Goal: Complete application form: Complete application form

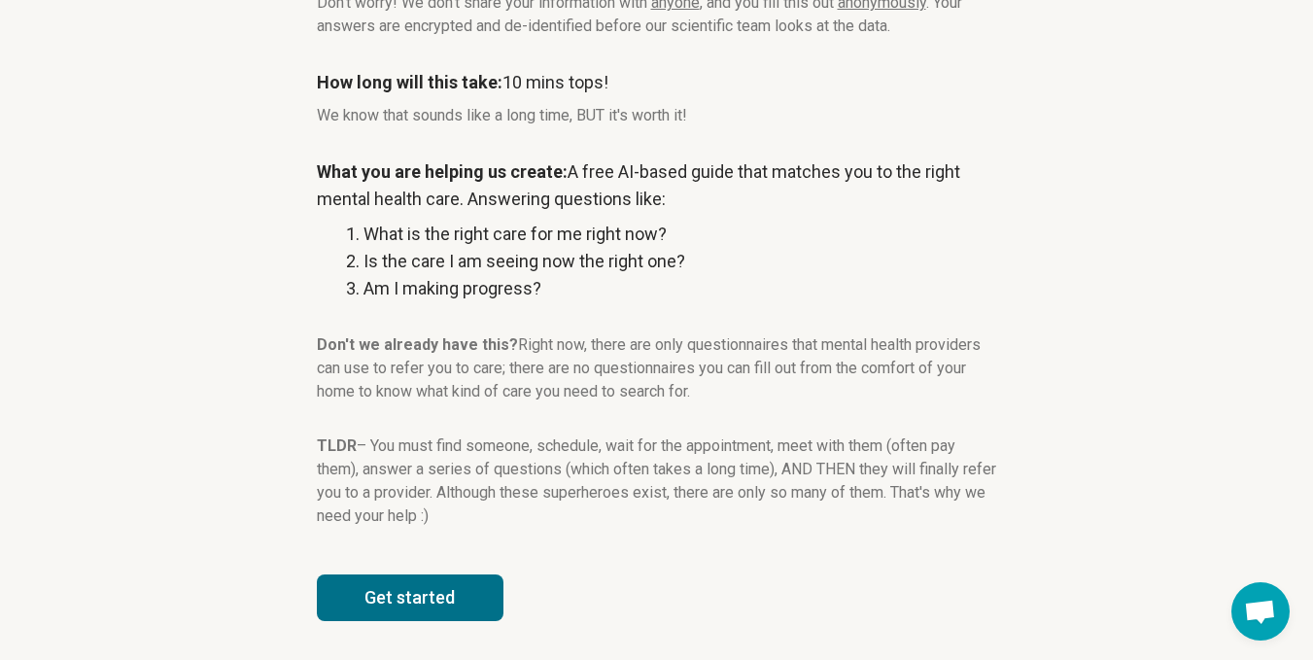
click at [454, 610] on button "Get started" at bounding box center [410, 598] width 187 height 47
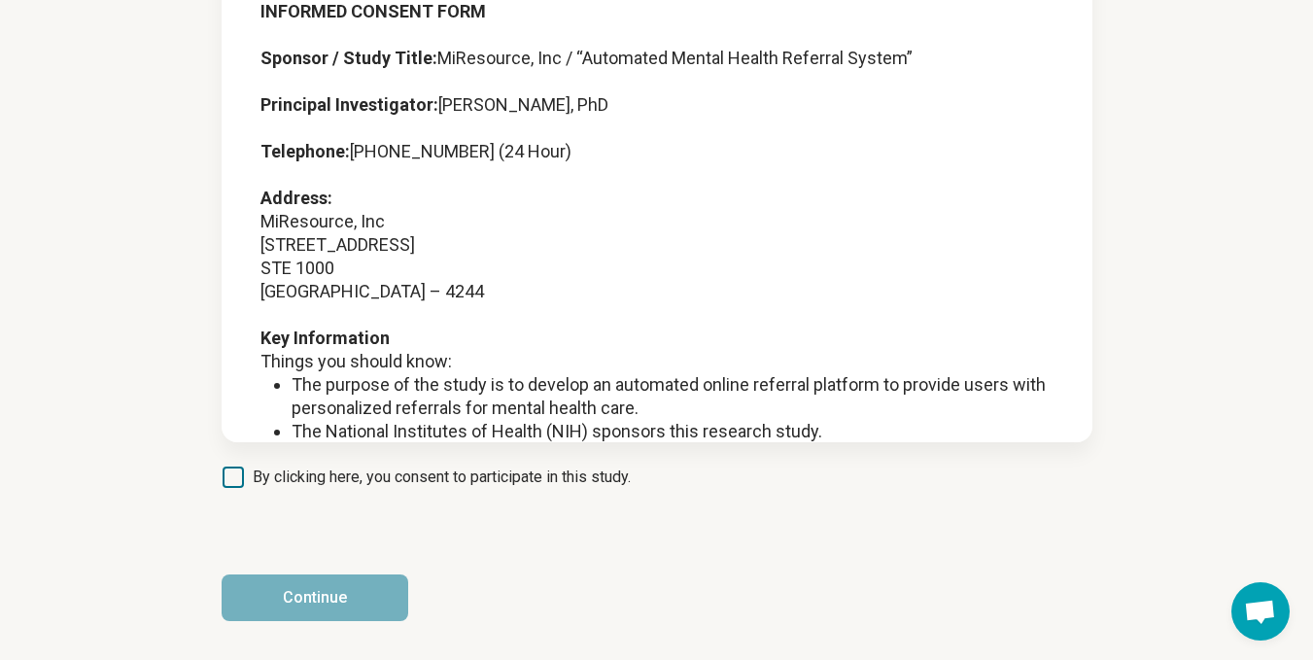
click at [382, 482] on span "By clicking here, you consent to participate in this study." at bounding box center [442, 477] width 378 height 23
click at [381, 485] on span "By clicking here, you consent to participate in this study." at bounding box center [442, 477] width 378 height 23
click at [255, 470] on span "By clicking here, you consent to participate in this study." at bounding box center [442, 477] width 378 height 23
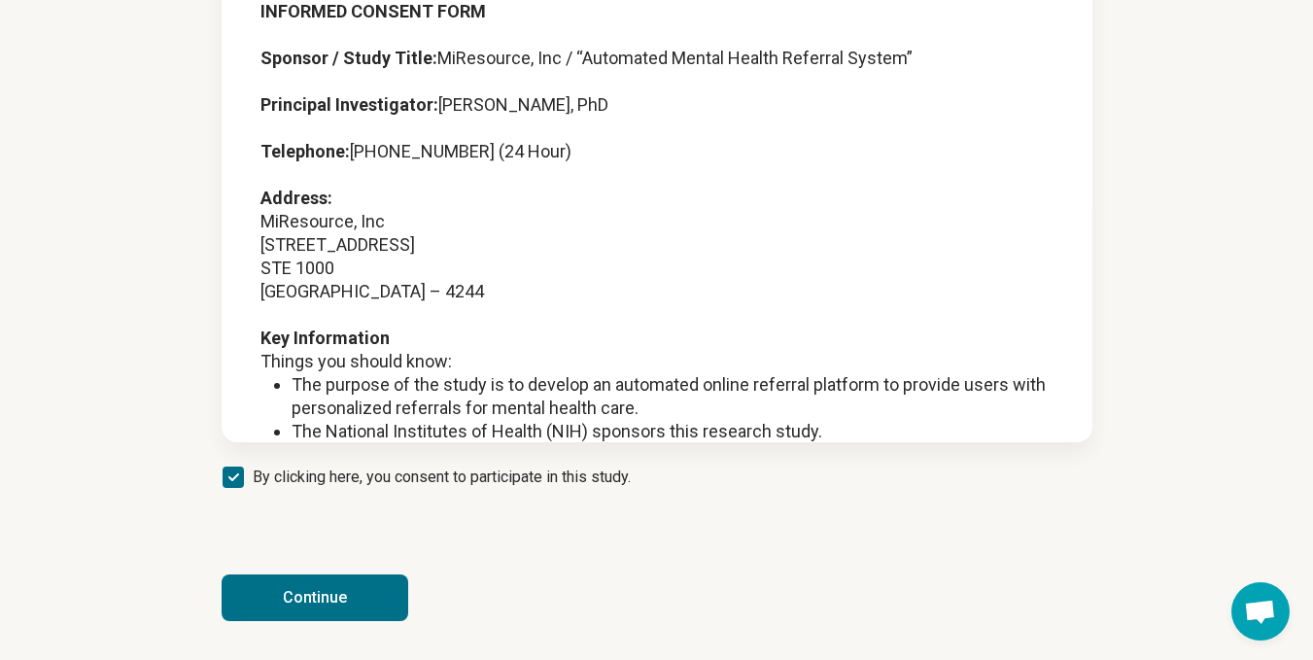
click at [289, 599] on button "Continue" at bounding box center [315, 598] width 187 height 47
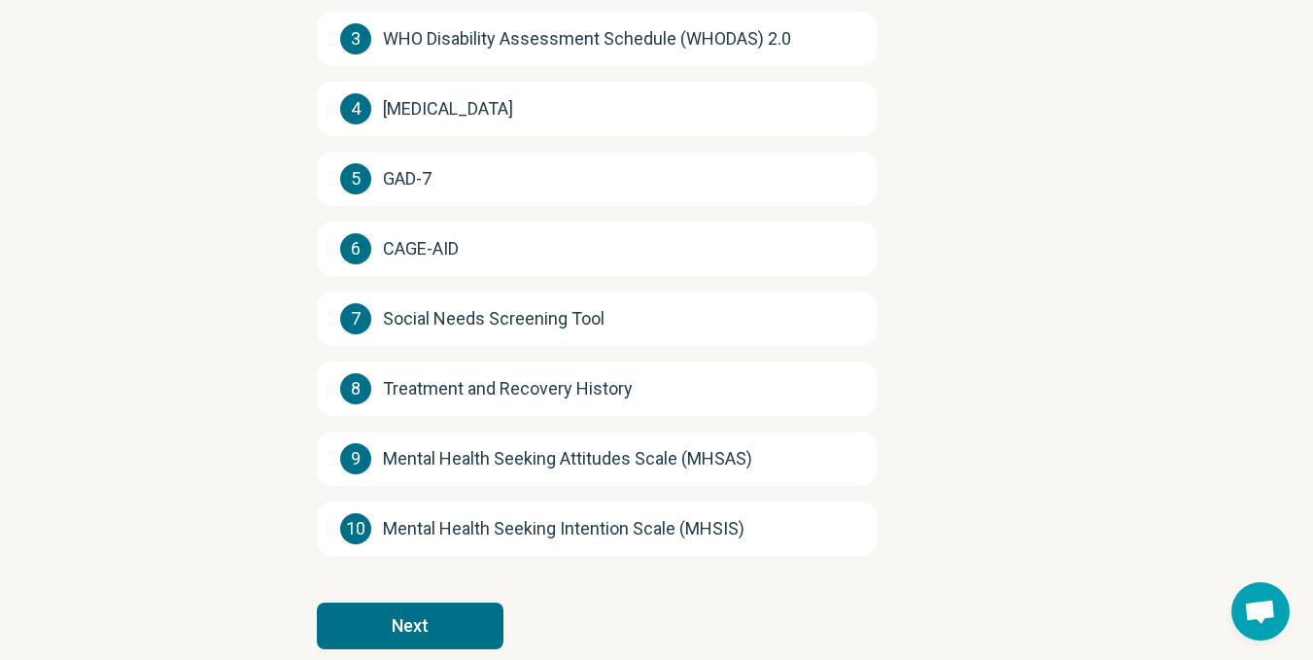
scroll to position [440, 0]
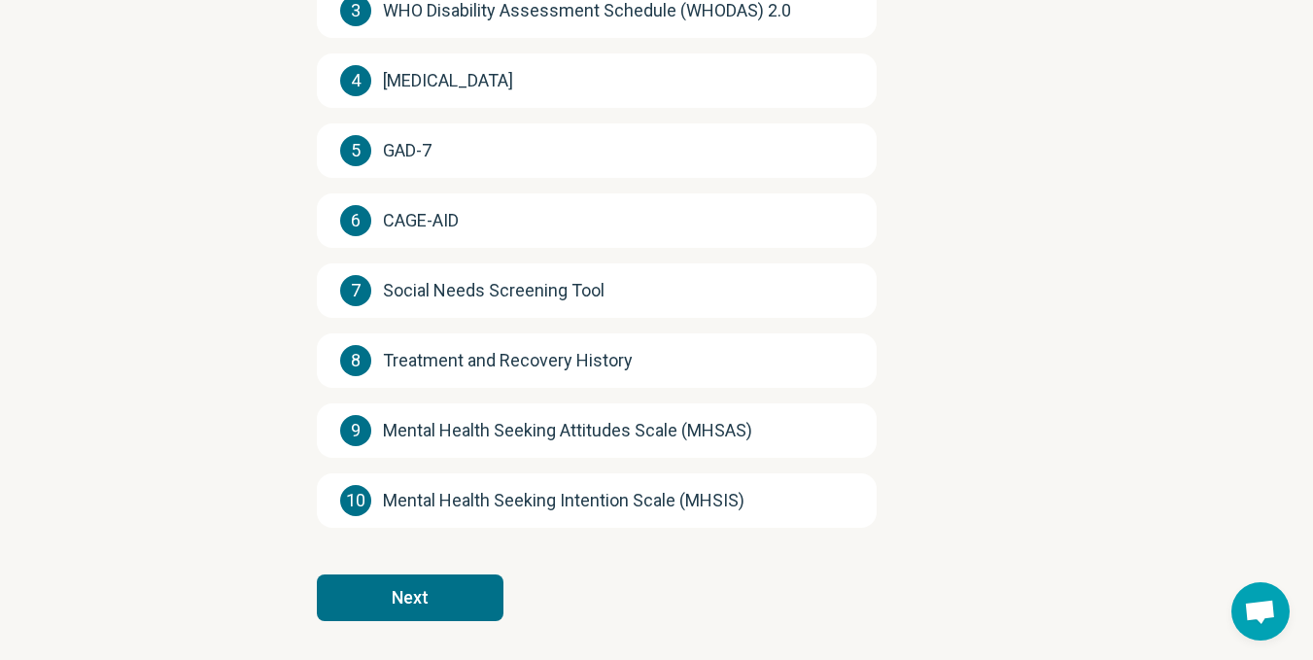
click at [466, 606] on button "Next" at bounding box center [410, 598] width 187 height 47
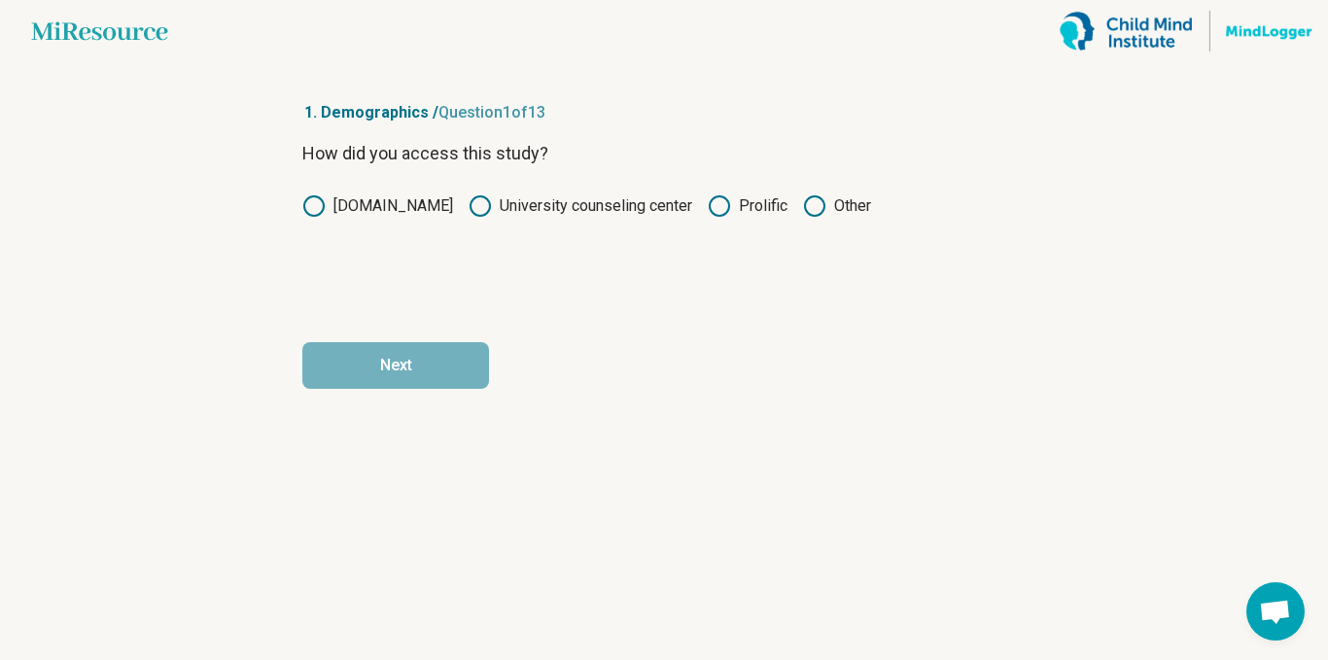
click at [749, 200] on label "Prolific" at bounding box center [748, 205] width 80 height 23
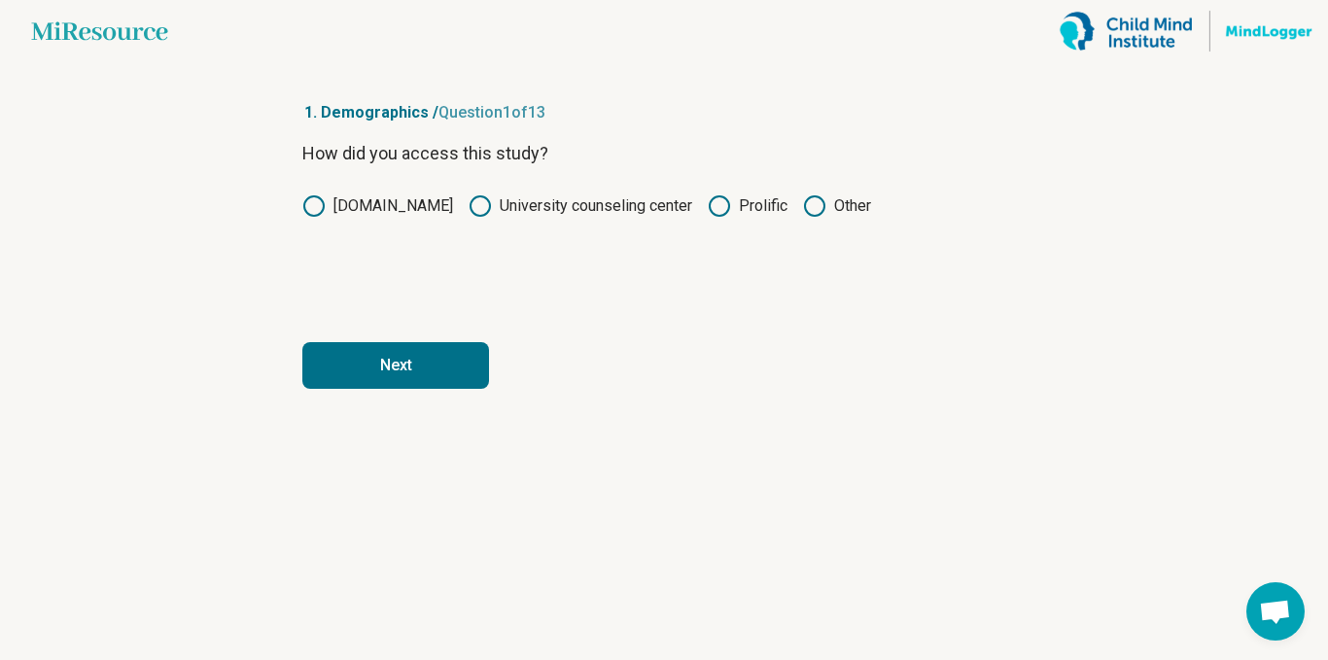
click at [401, 387] on button "Next" at bounding box center [395, 365] width 187 height 47
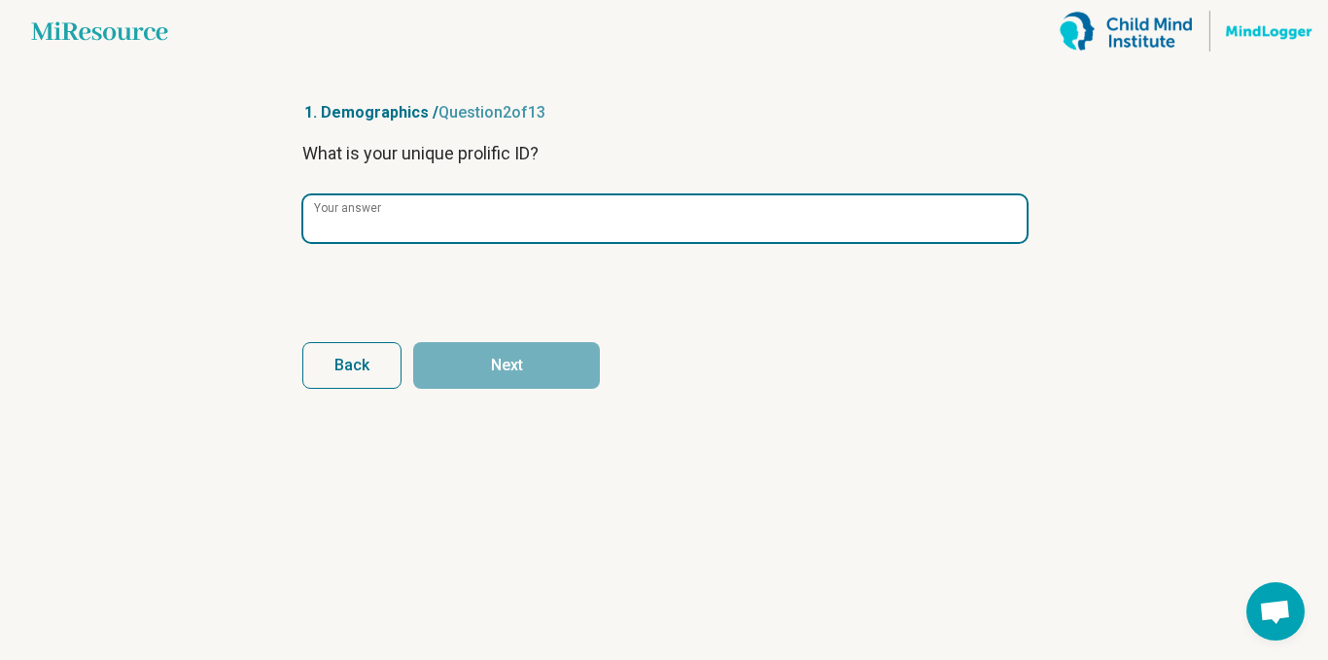
click at [645, 219] on input "Your answer" at bounding box center [664, 218] width 723 height 47
paste input "**********"
type input "**********"
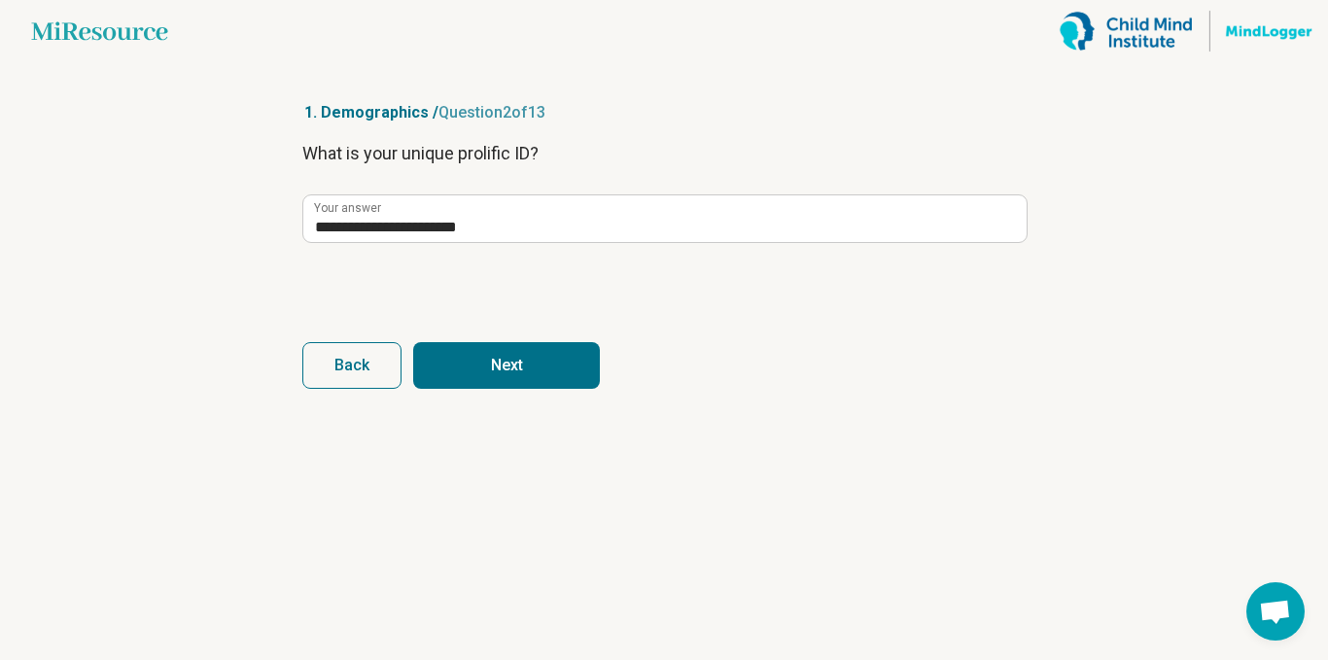
click at [542, 379] on button "Next" at bounding box center [506, 365] width 187 height 47
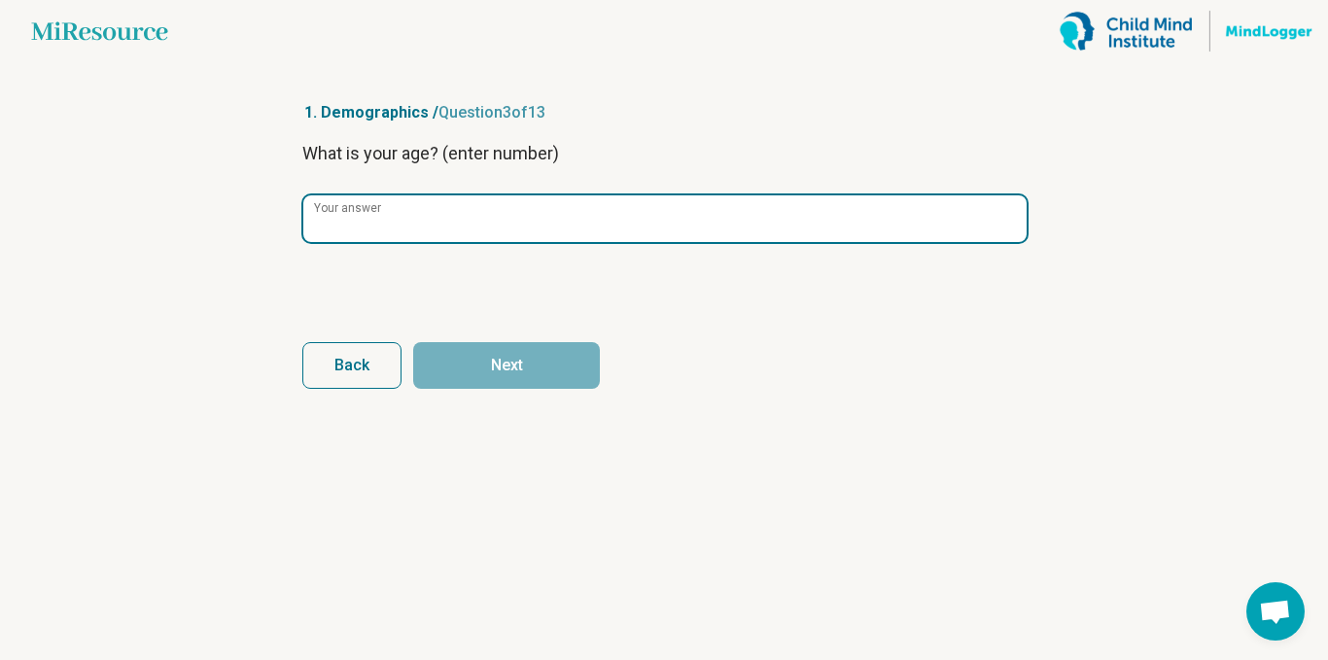
click at [731, 217] on input "Your answer" at bounding box center [664, 218] width 723 height 47
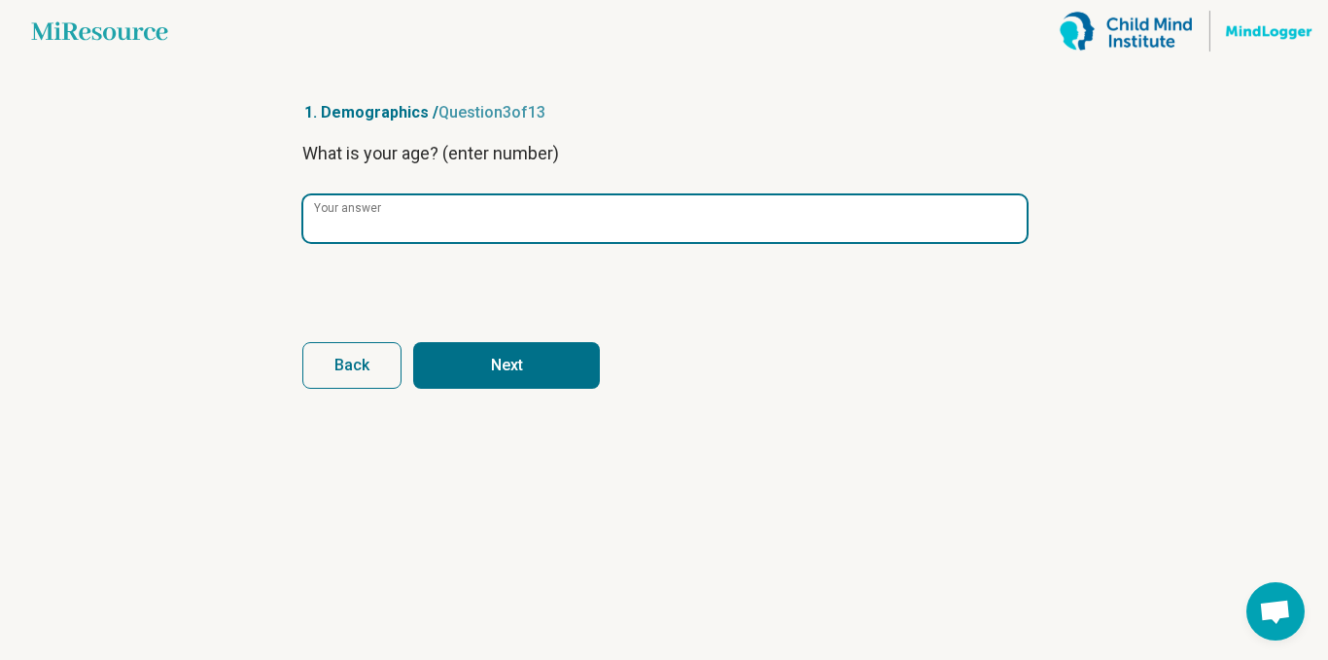
type input "**"
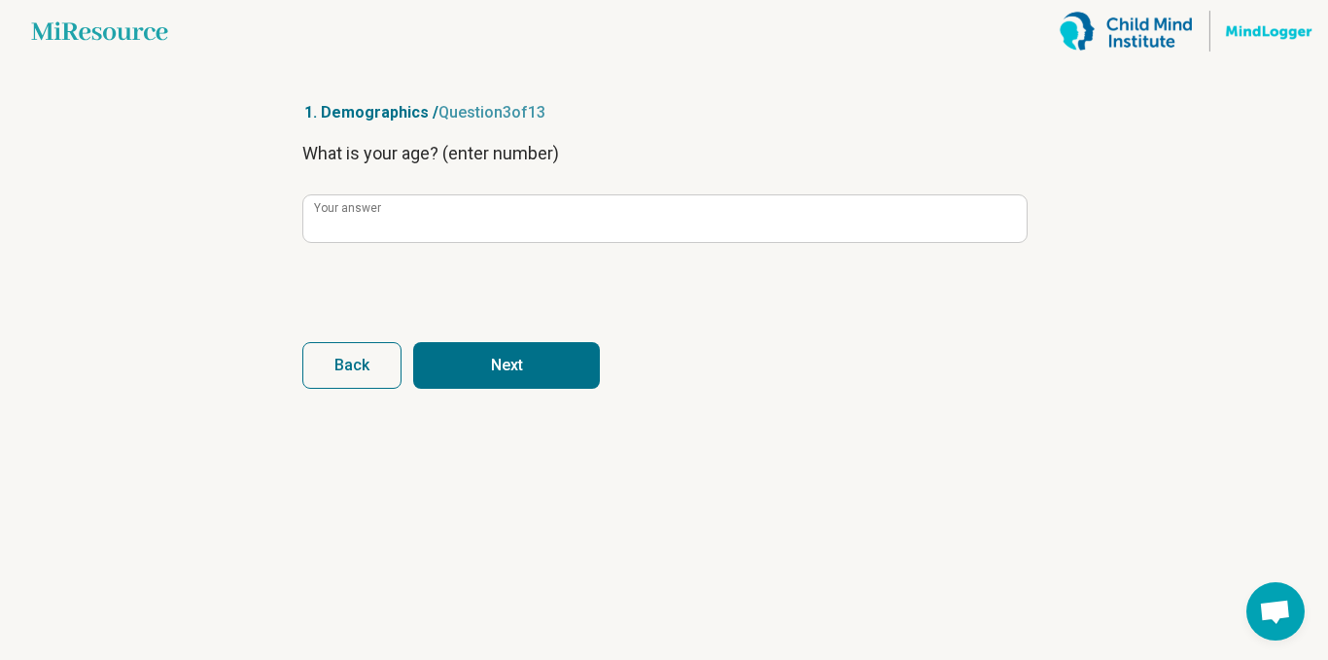
click at [518, 345] on button "Next" at bounding box center [506, 365] width 187 height 47
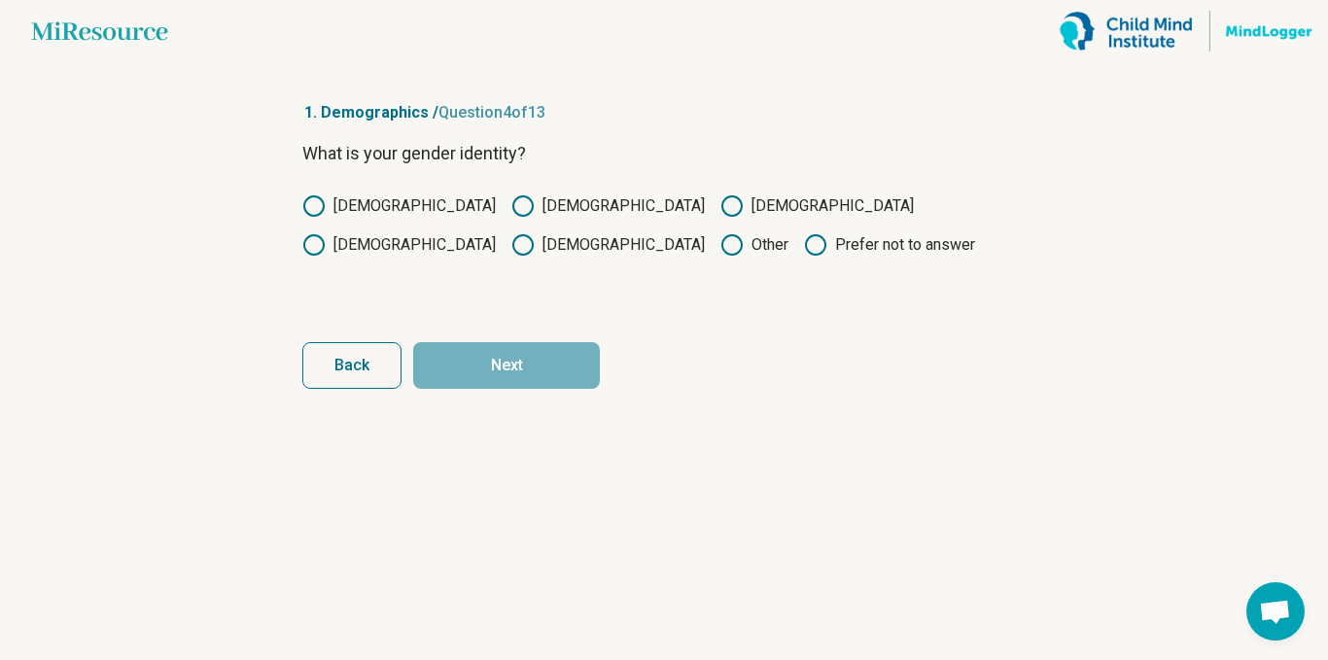
click at [511, 213] on label "[DEMOGRAPHIC_DATA]" at bounding box center [607, 205] width 193 height 23
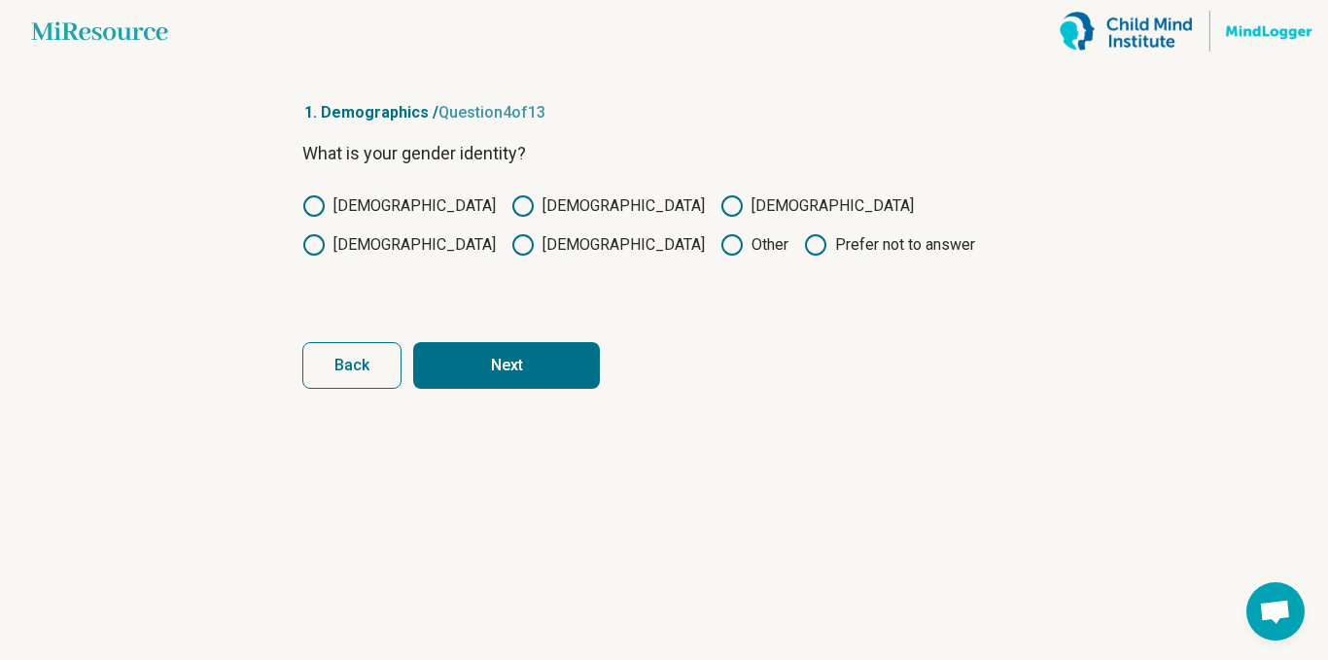
click at [557, 367] on button "Next" at bounding box center [506, 365] width 187 height 47
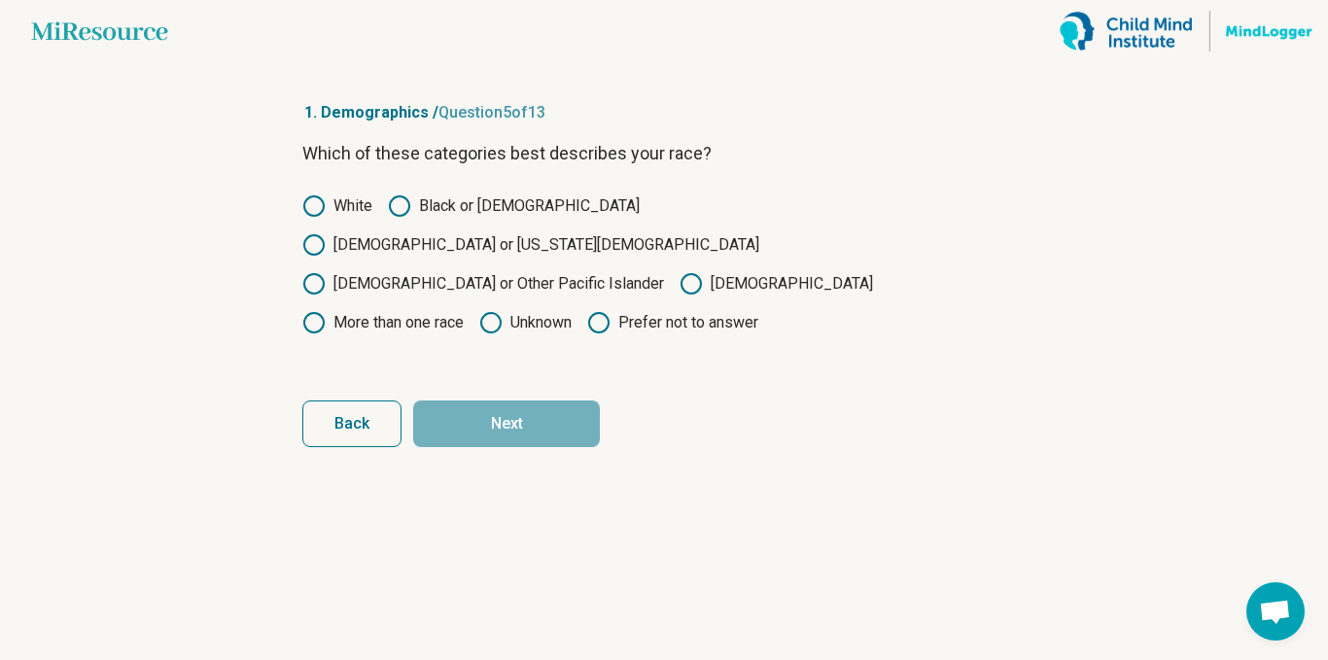
click at [532, 272] on label "[DEMOGRAPHIC_DATA] or Other Pacific Islander" at bounding box center [483, 283] width 362 height 23
click at [538, 400] on button "Next" at bounding box center [506, 423] width 187 height 47
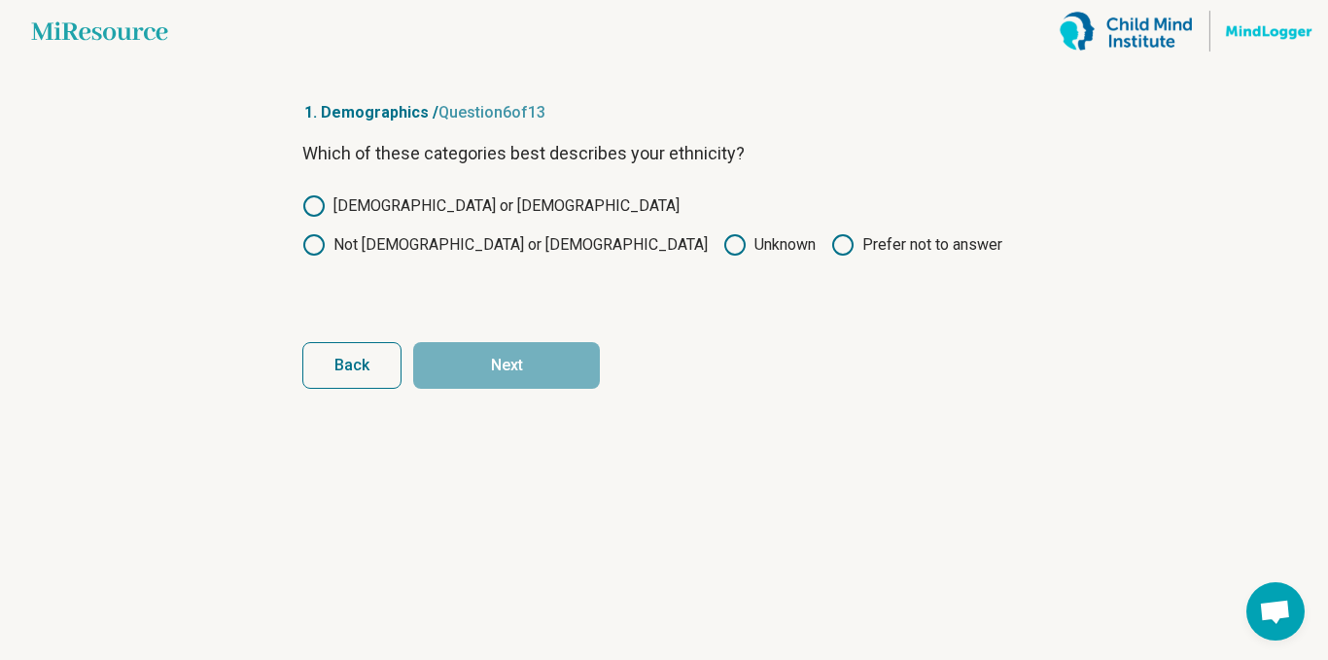
click at [407, 216] on label "[DEMOGRAPHIC_DATA] or [DEMOGRAPHIC_DATA]" at bounding box center [490, 205] width 377 height 23
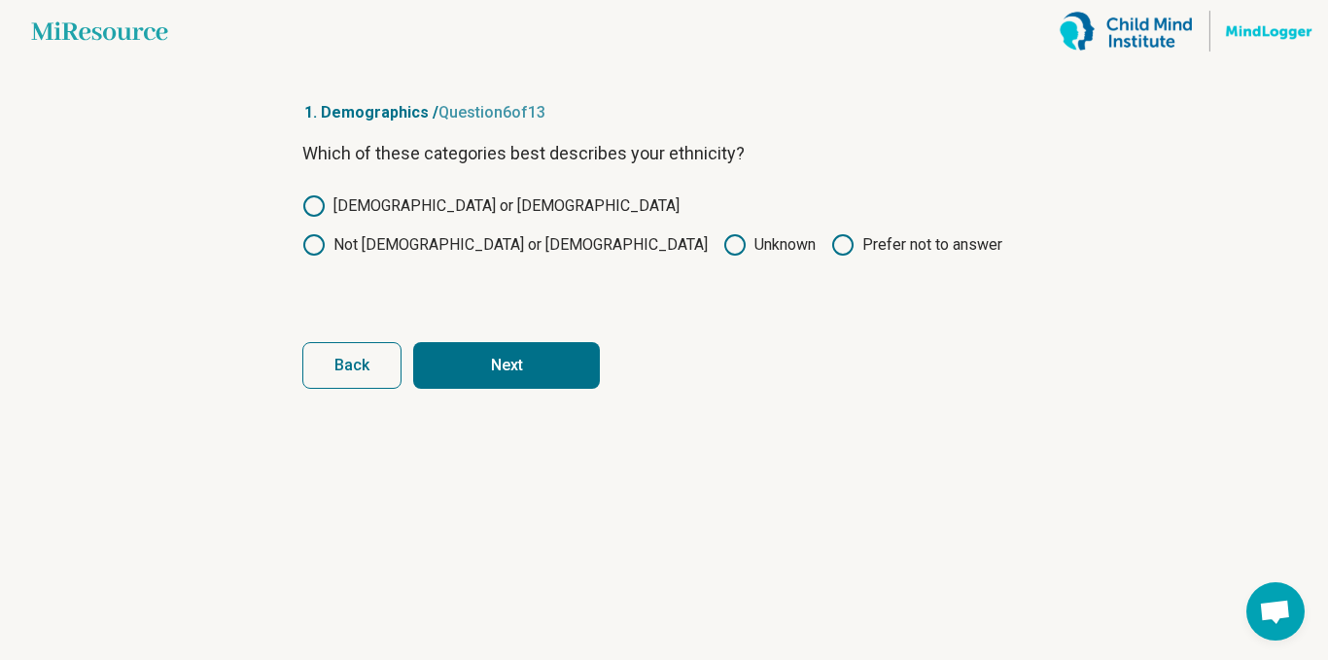
click at [533, 363] on button "Next" at bounding box center [506, 365] width 187 height 47
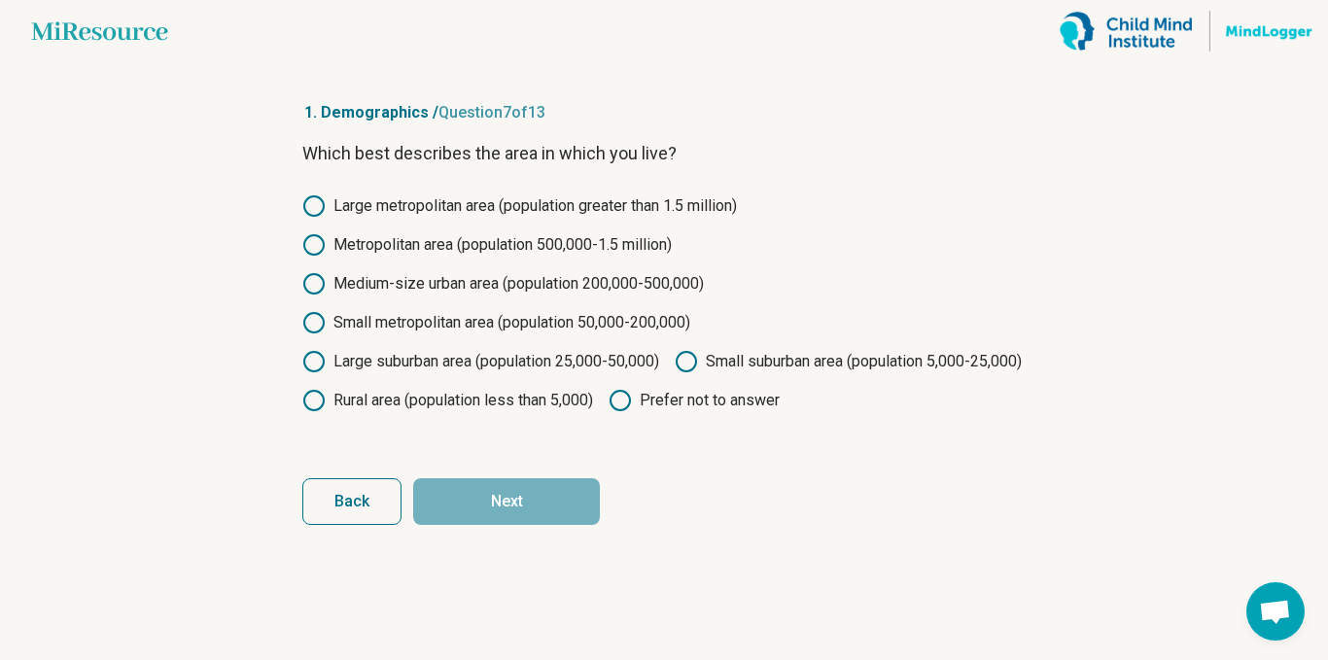
click at [577, 368] on label "Large suburban area (population 25,000-50,000)" at bounding box center [480, 361] width 357 height 23
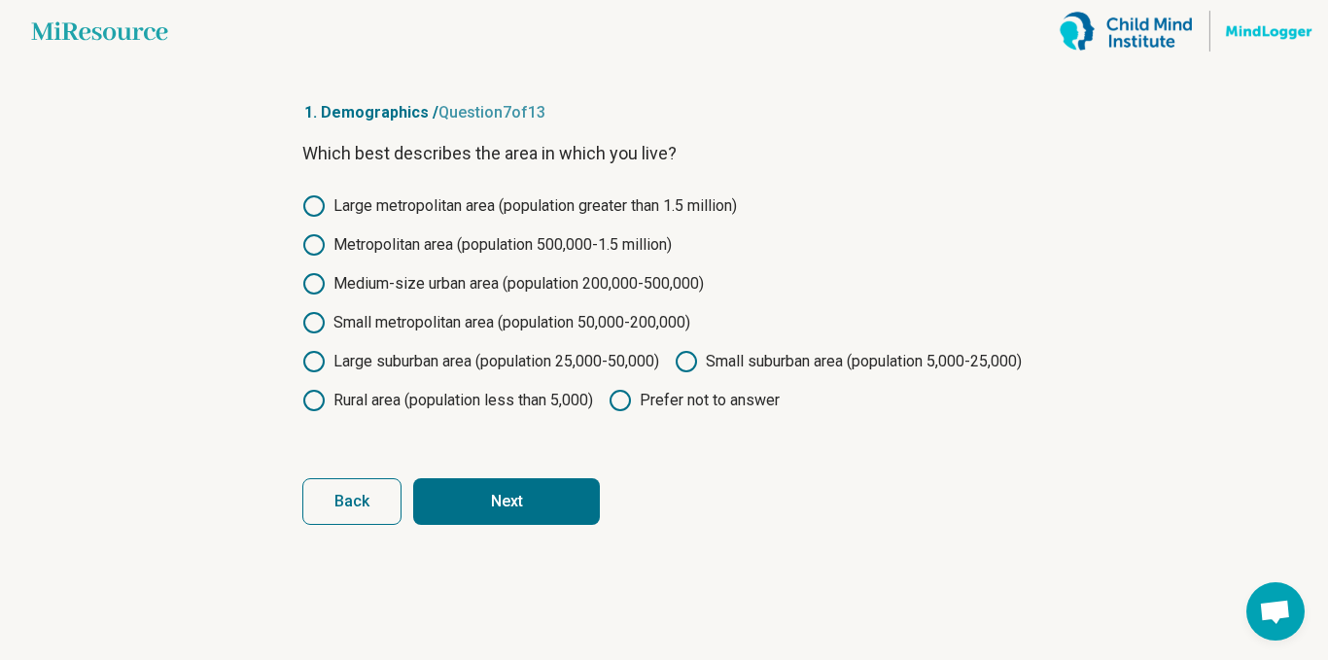
click at [540, 525] on button "Next" at bounding box center [506, 501] width 187 height 47
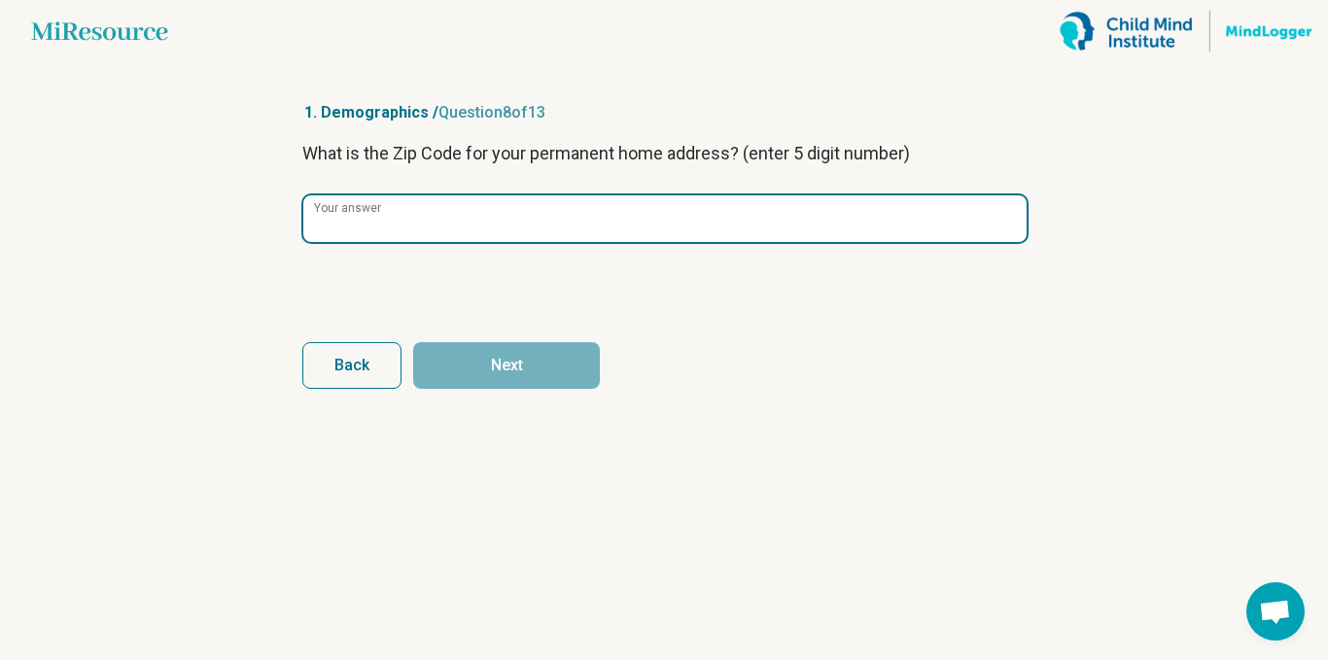
click at [667, 240] on input "Your answer" at bounding box center [664, 218] width 723 height 47
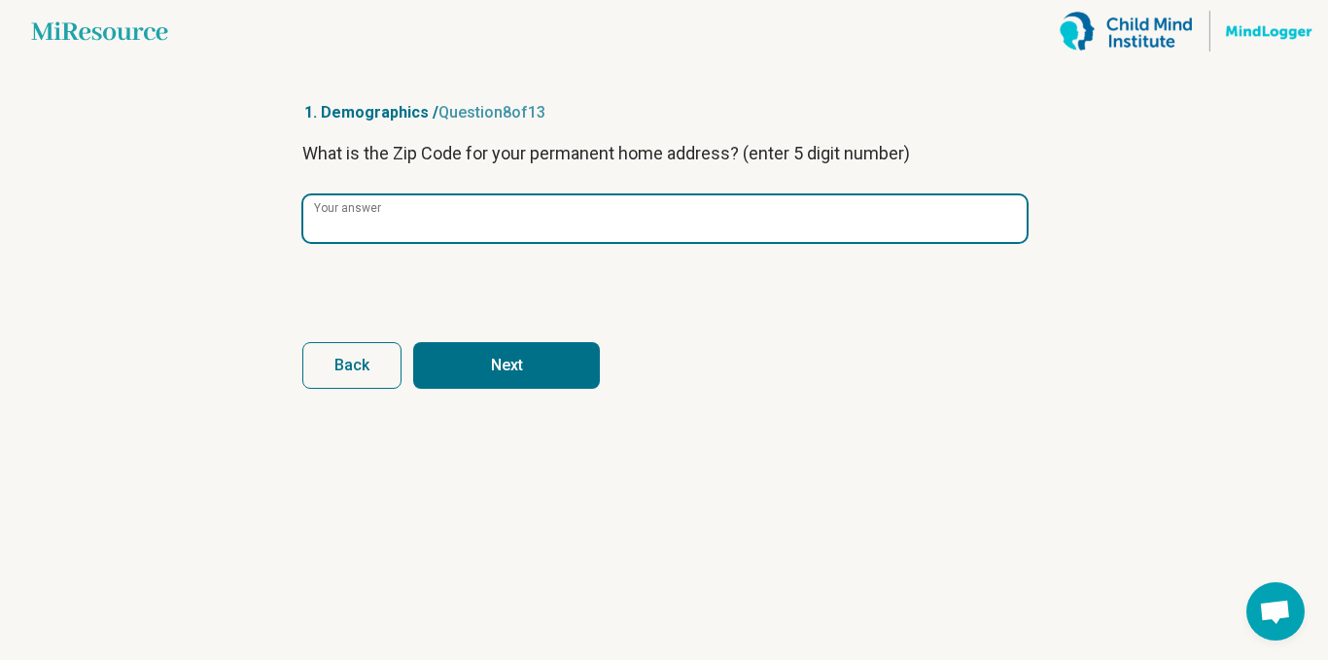
type input "*****"
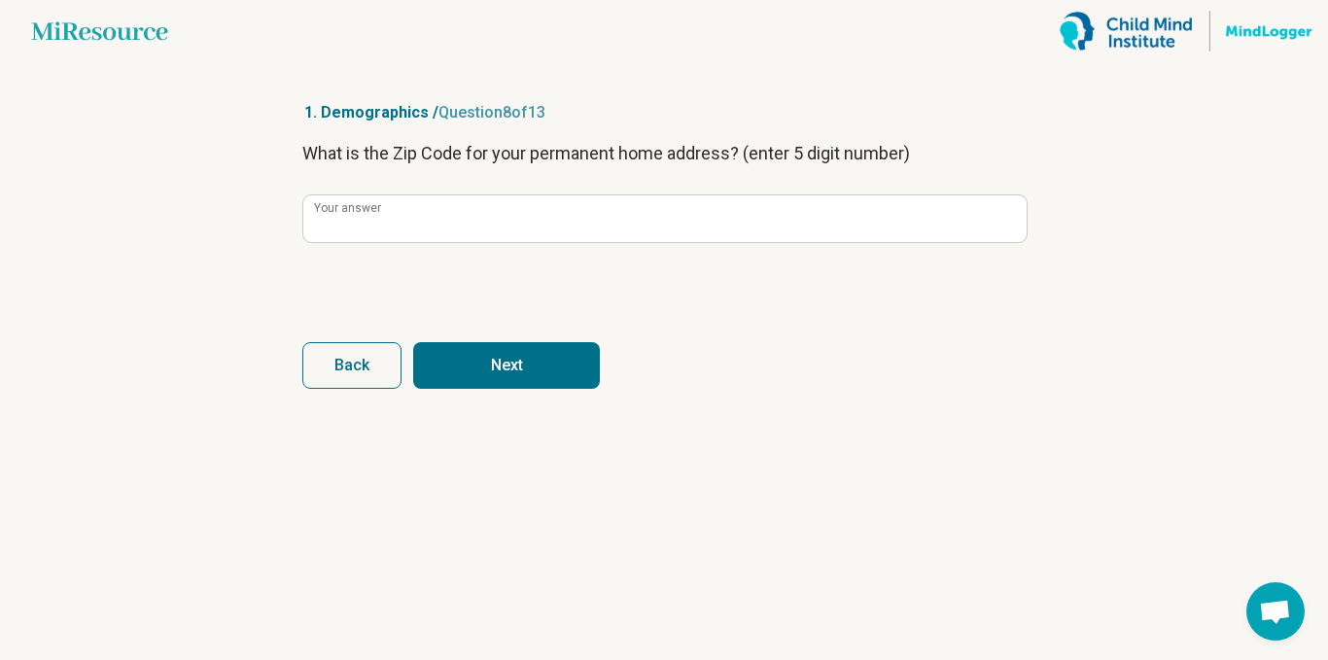
click at [508, 351] on button "Next" at bounding box center [506, 365] width 187 height 47
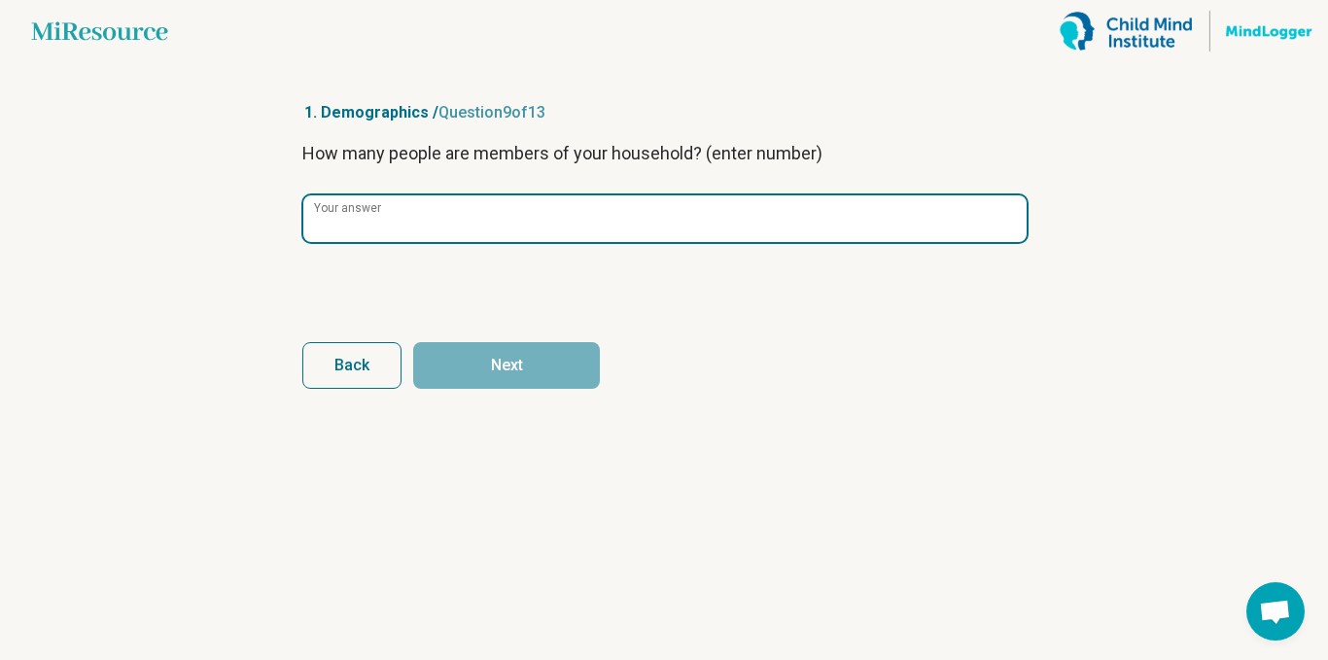
click at [694, 233] on input "Your answer" at bounding box center [664, 218] width 723 height 47
type input "*"
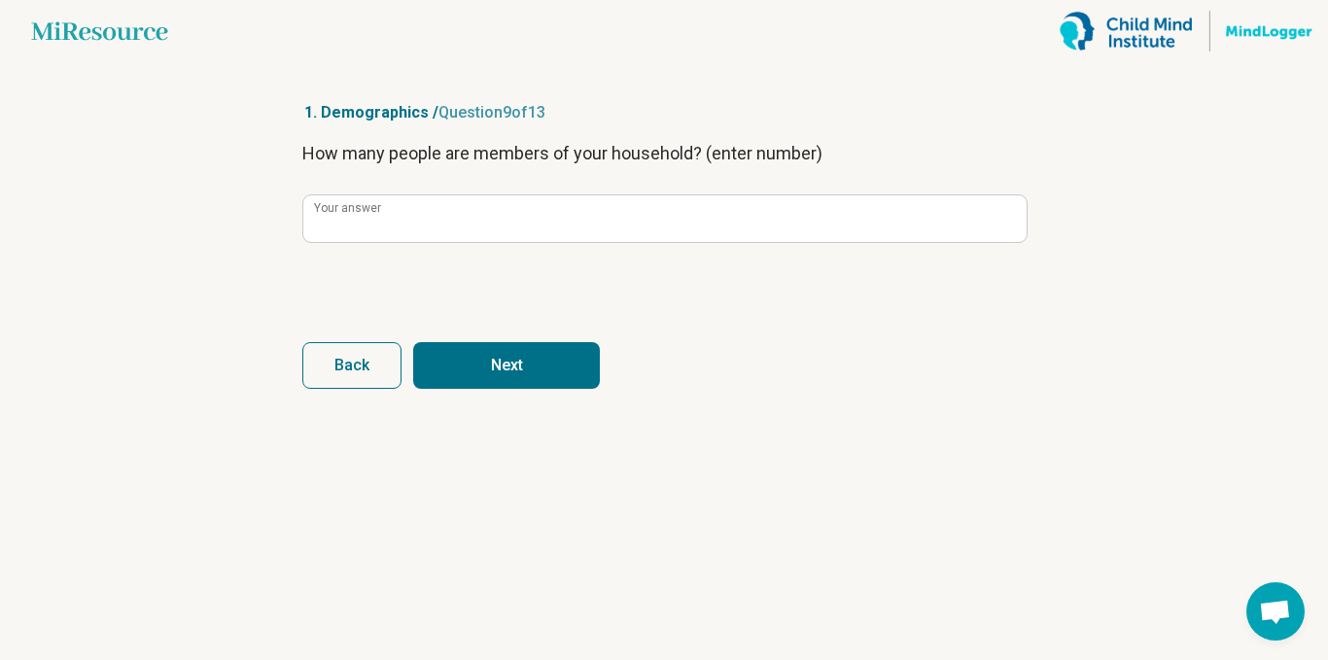
click at [527, 369] on button "Next" at bounding box center [506, 365] width 187 height 47
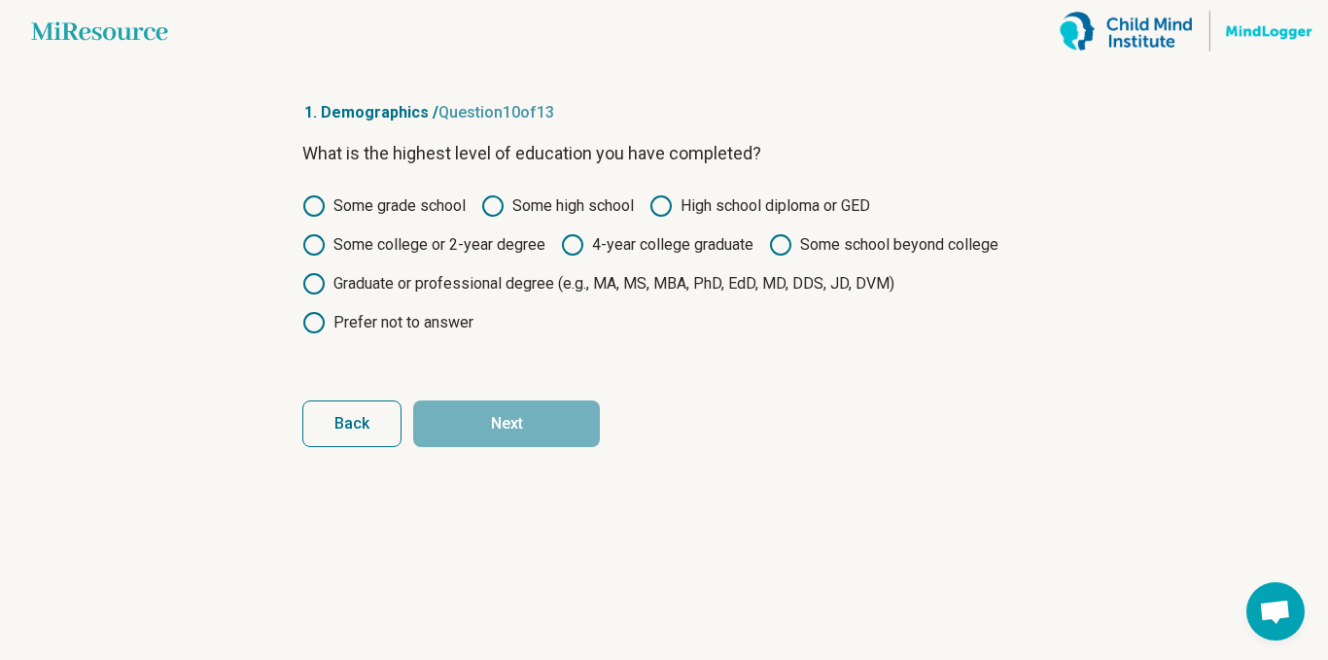
click at [483, 245] on label "Some college or 2-year degree" at bounding box center [423, 244] width 243 height 23
click at [533, 418] on button "Next" at bounding box center [506, 423] width 187 height 47
click at [483, 240] on label "Some college or 2-year degree" at bounding box center [423, 244] width 243 height 23
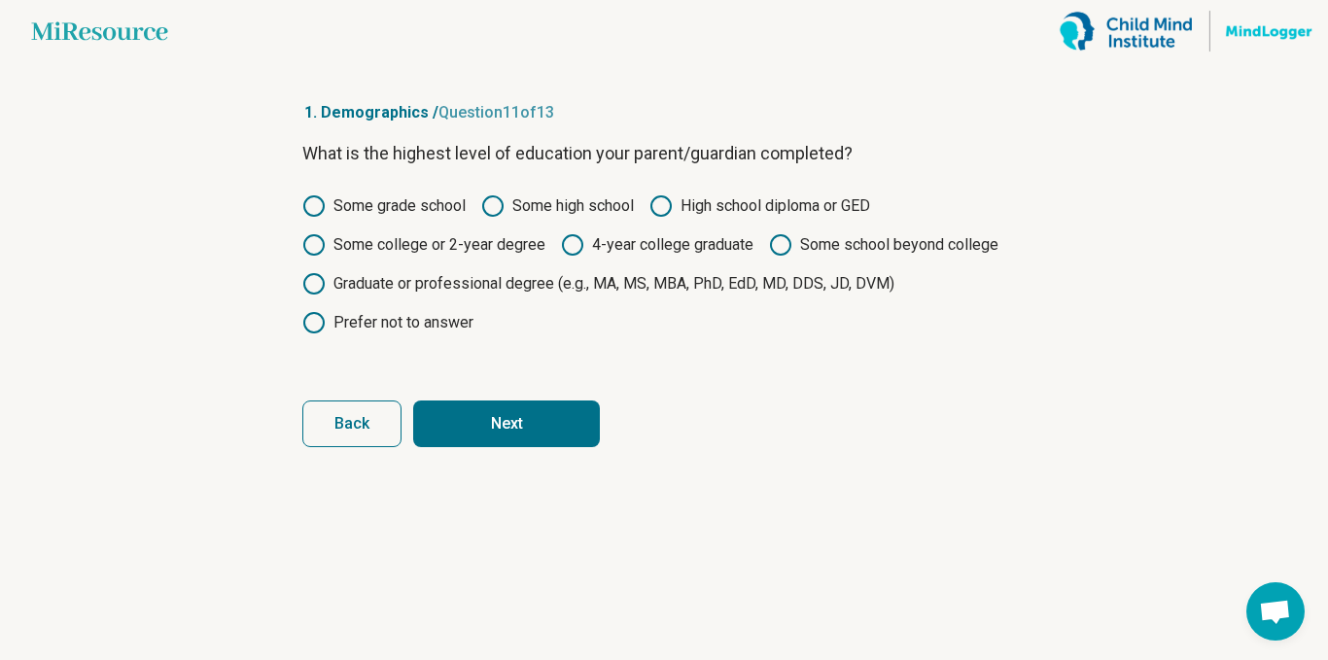
click at [362, 432] on span "Back" at bounding box center [351, 424] width 35 height 16
click at [514, 420] on button "Next" at bounding box center [506, 423] width 187 height 47
click at [561, 206] on label "Some high school" at bounding box center [557, 205] width 153 height 23
click at [415, 214] on label "Some grade school" at bounding box center [383, 205] width 163 height 23
click at [564, 200] on label "Some high school" at bounding box center [557, 205] width 153 height 23
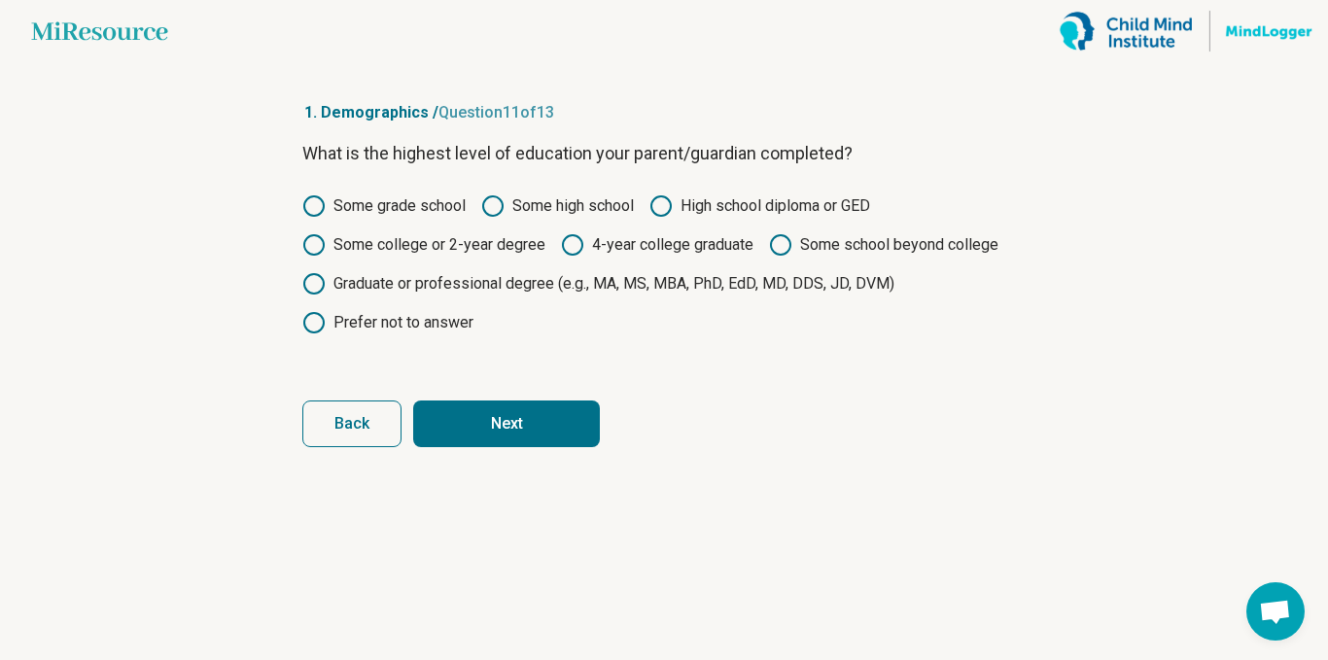
click at [552, 430] on button "Next" at bounding box center [506, 423] width 187 height 47
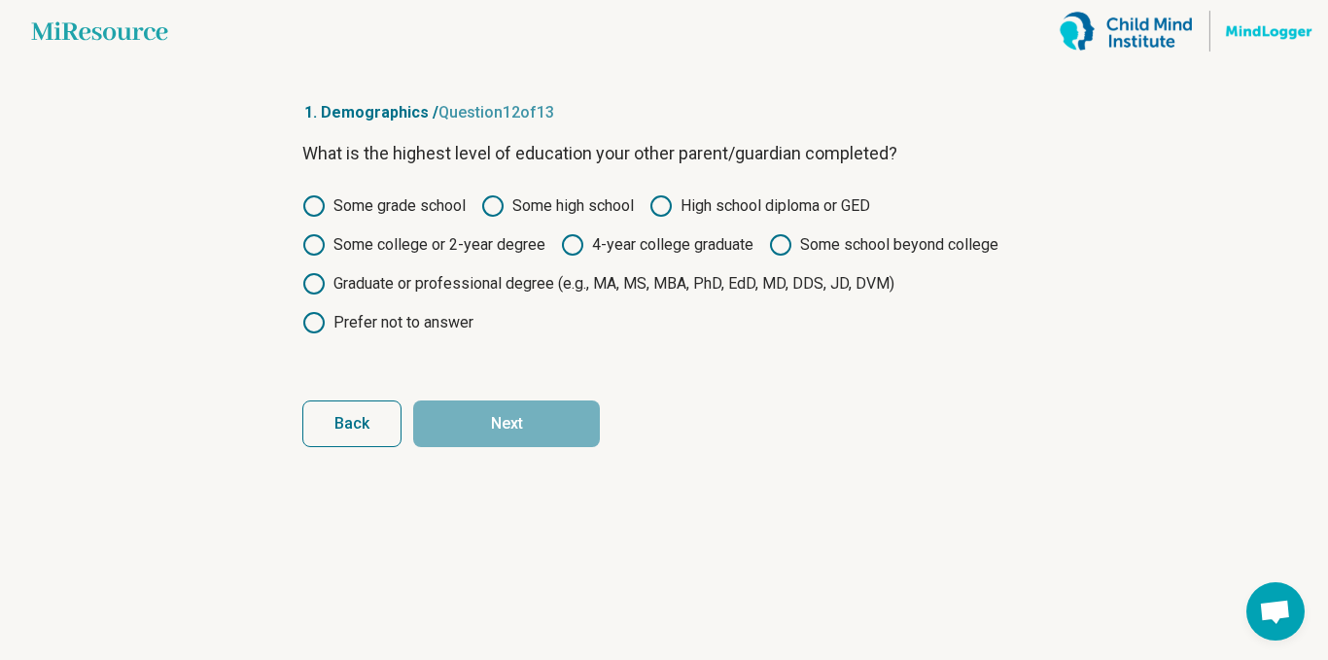
click at [541, 208] on label "Some high school" at bounding box center [557, 205] width 153 height 23
click at [520, 435] on button "Next" at bounding box center [506, 423] width 187 height 47
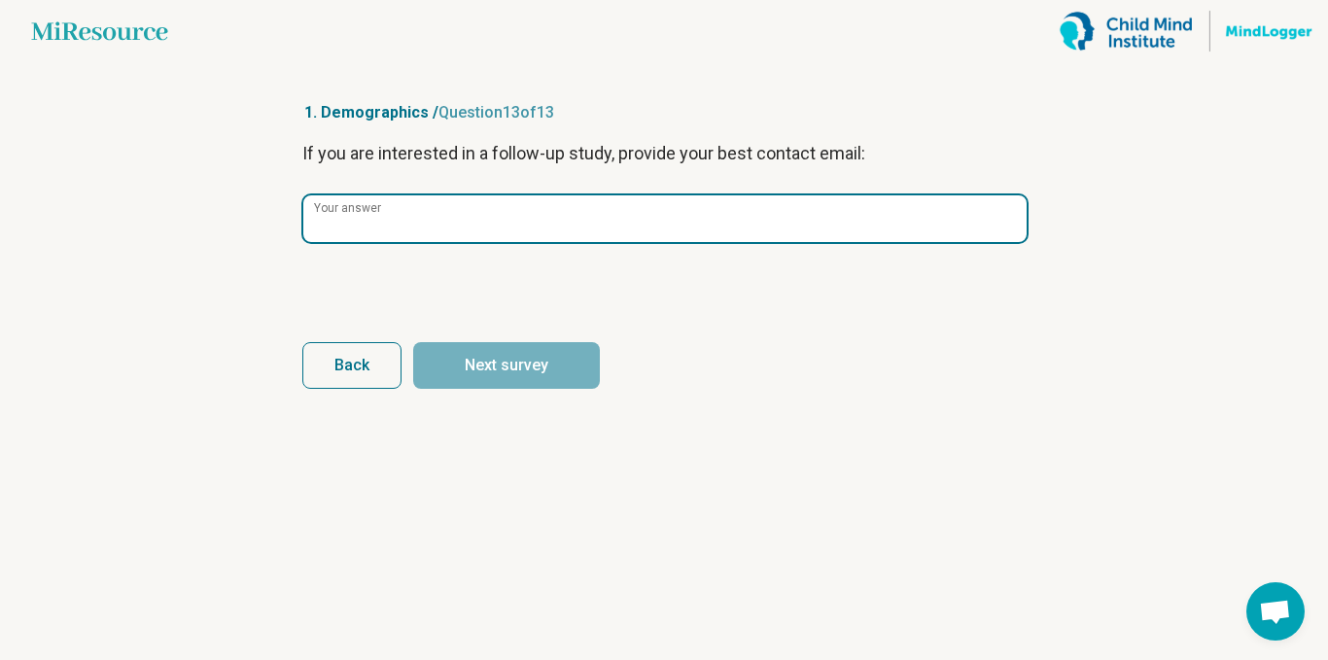
click at [593, 233] on input "Your answer" at bounding box center [664, 218] width 723 height 47
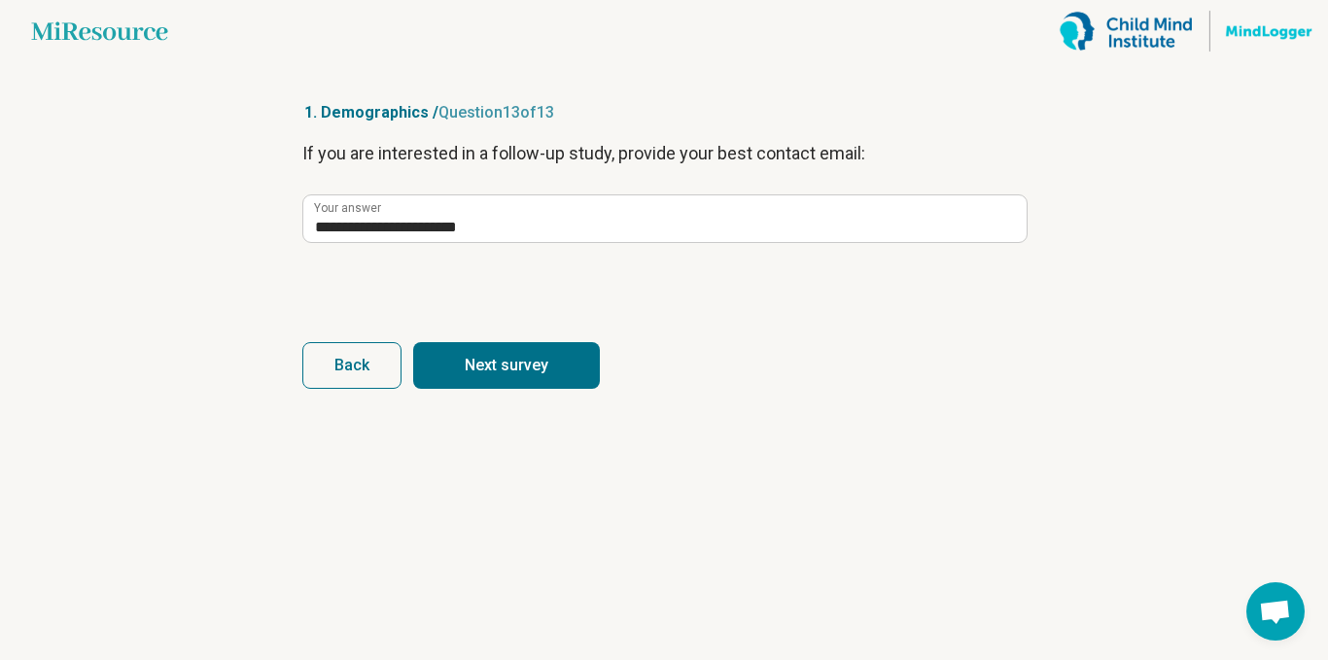
click at [566, 365] on button "Next survey" at bounding box center [506, 365] width 187 height 47
type input "**********"
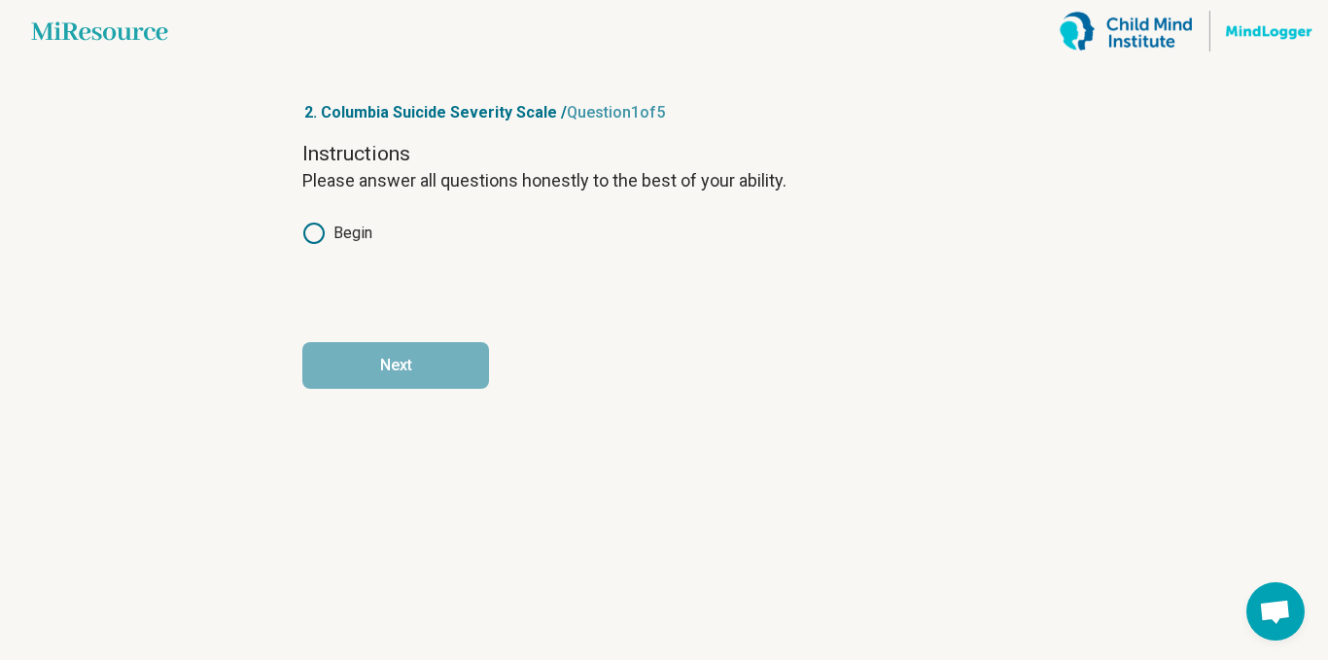
click at [343, 232] on label "Begin" at bounding box center [337, 233] width 70 height 23
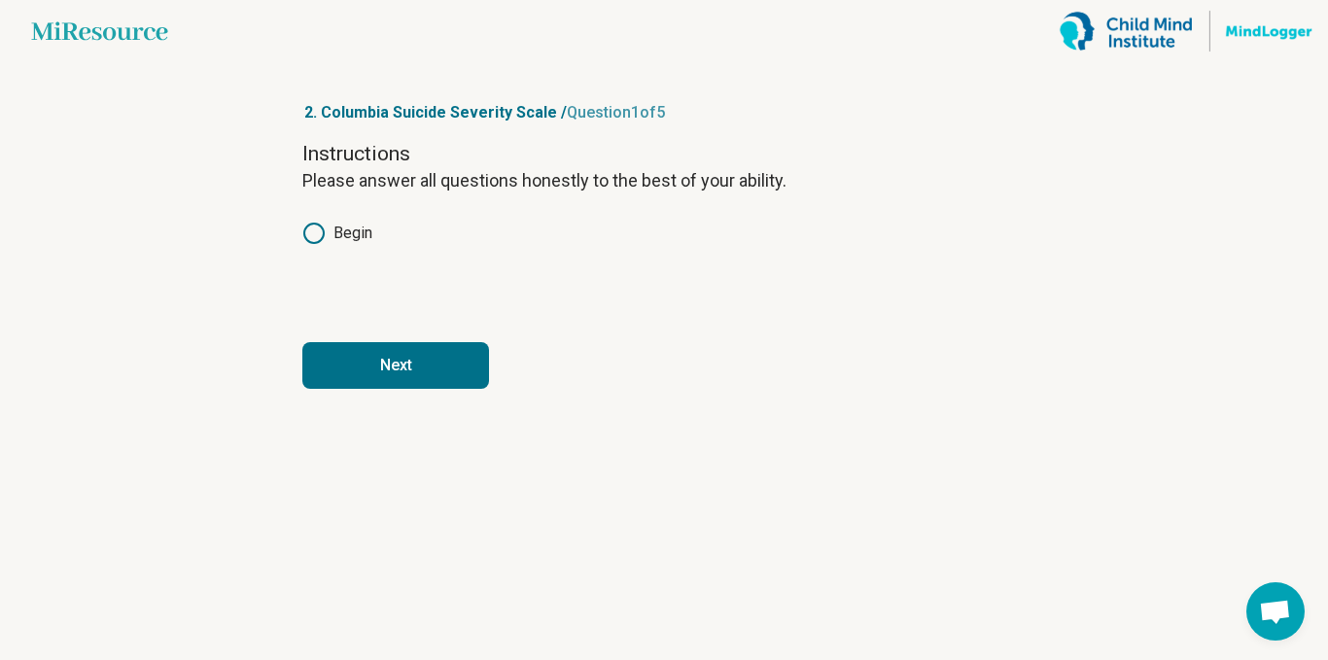
click at [434, 344] on button "Next" at bounding box center [395, 365] width 187 height 47
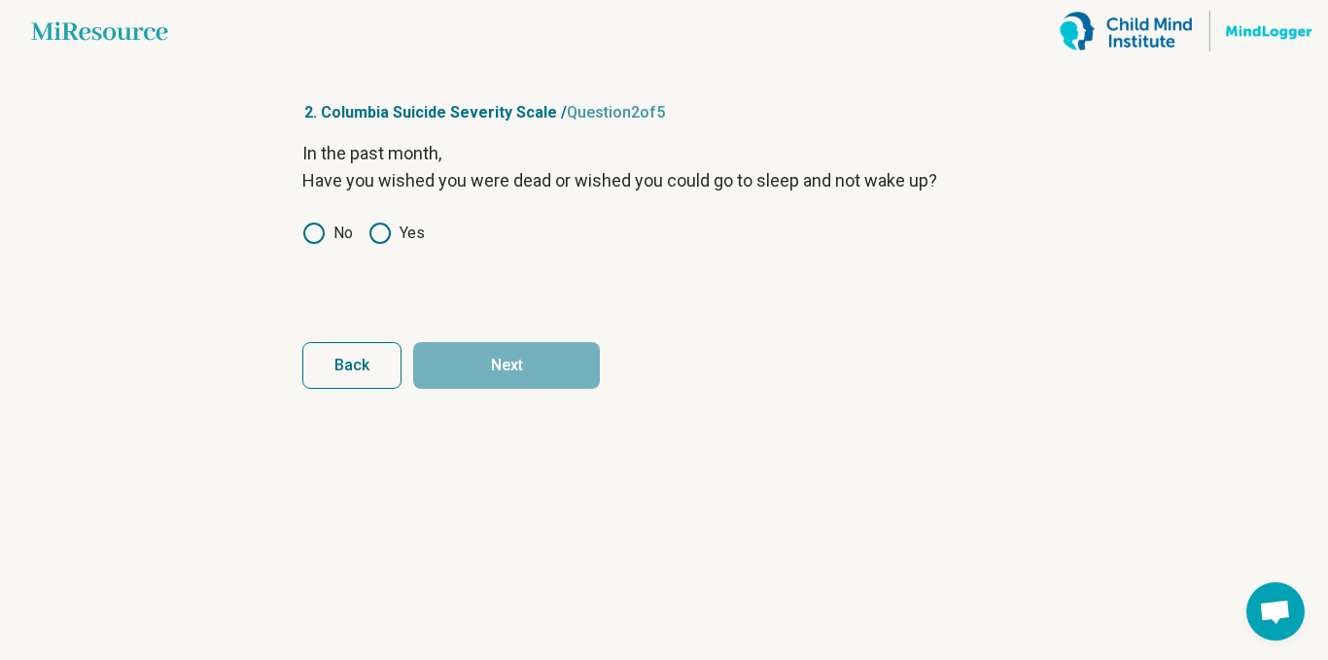
click at [422, 237] on label "Yes" at bounding box center [396, 233] width 56 height 23
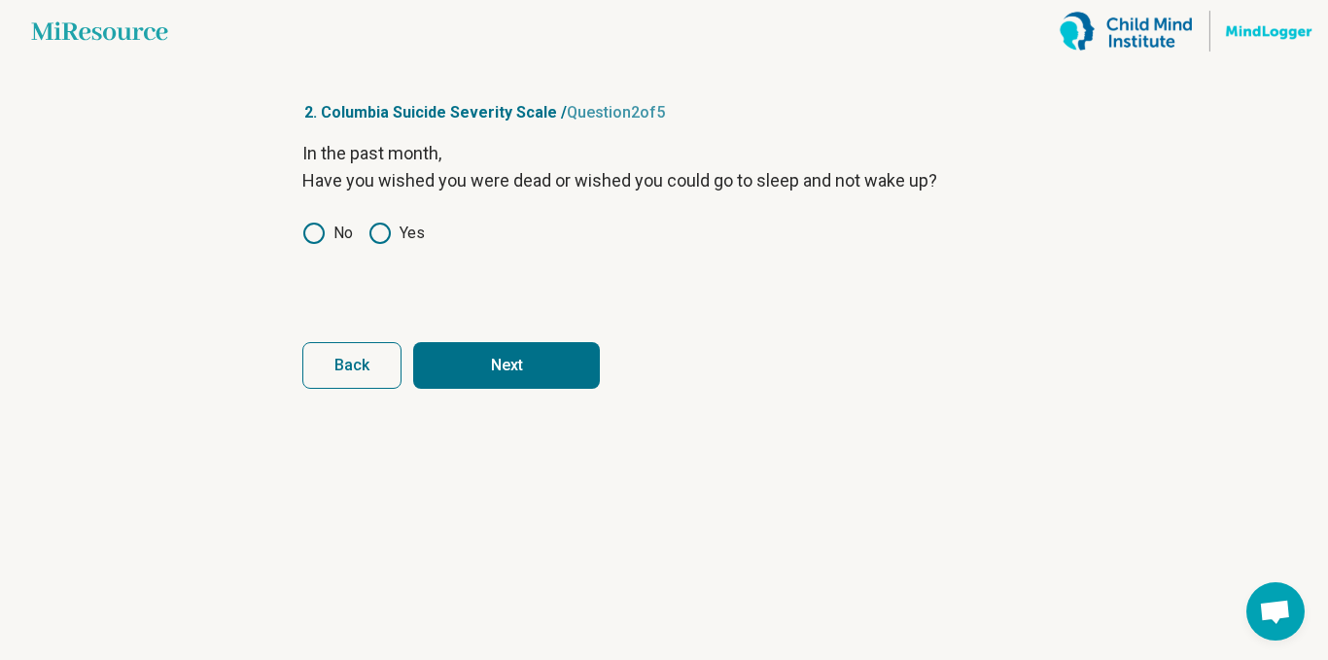
click at [562, 367] on button "Next" at bounding box center [506, 365] width 187 height 47
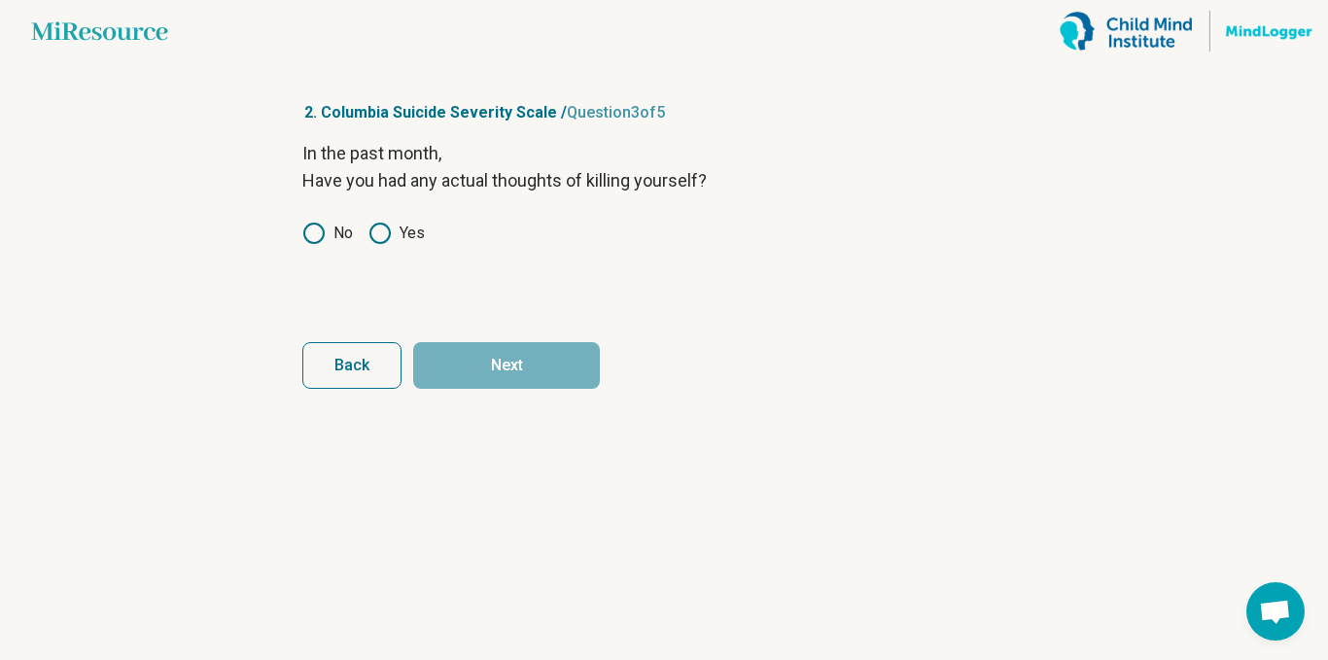
click at [398, 234] on label "Yes" at bounding box center [396, 233] width 56 height 23
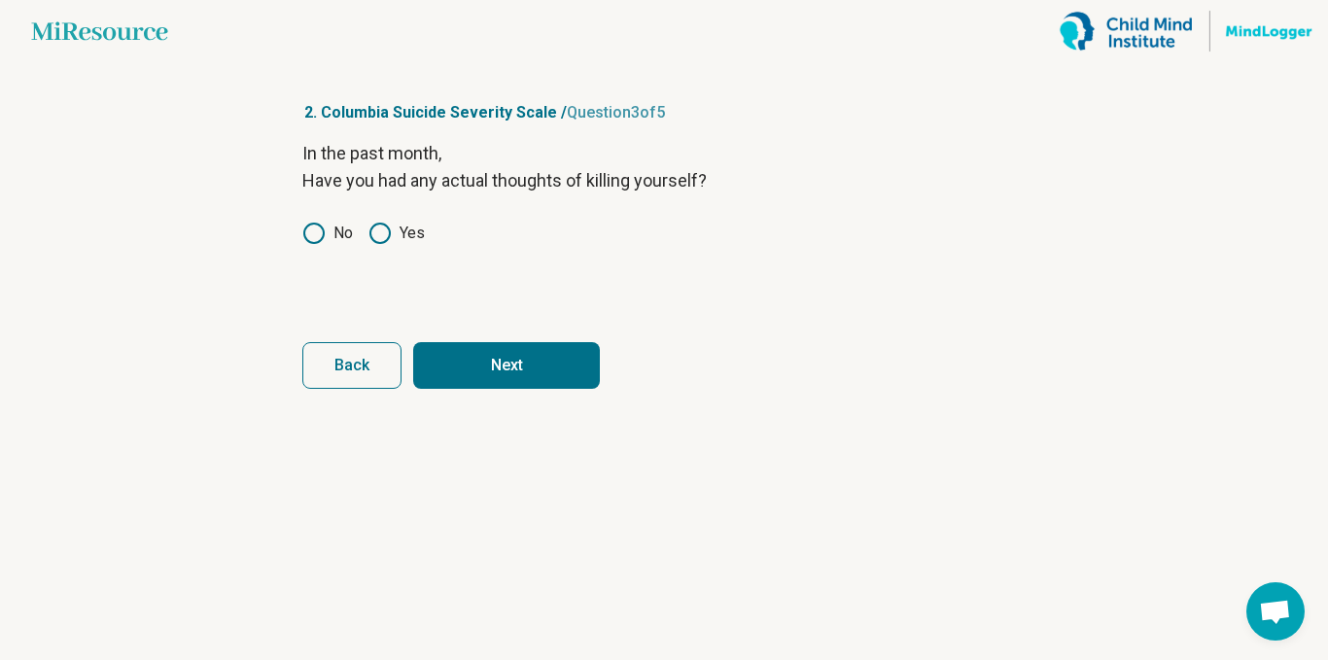
click at [544, 342] on button "Next" at bounding box center [506, 365] width 187 height 47
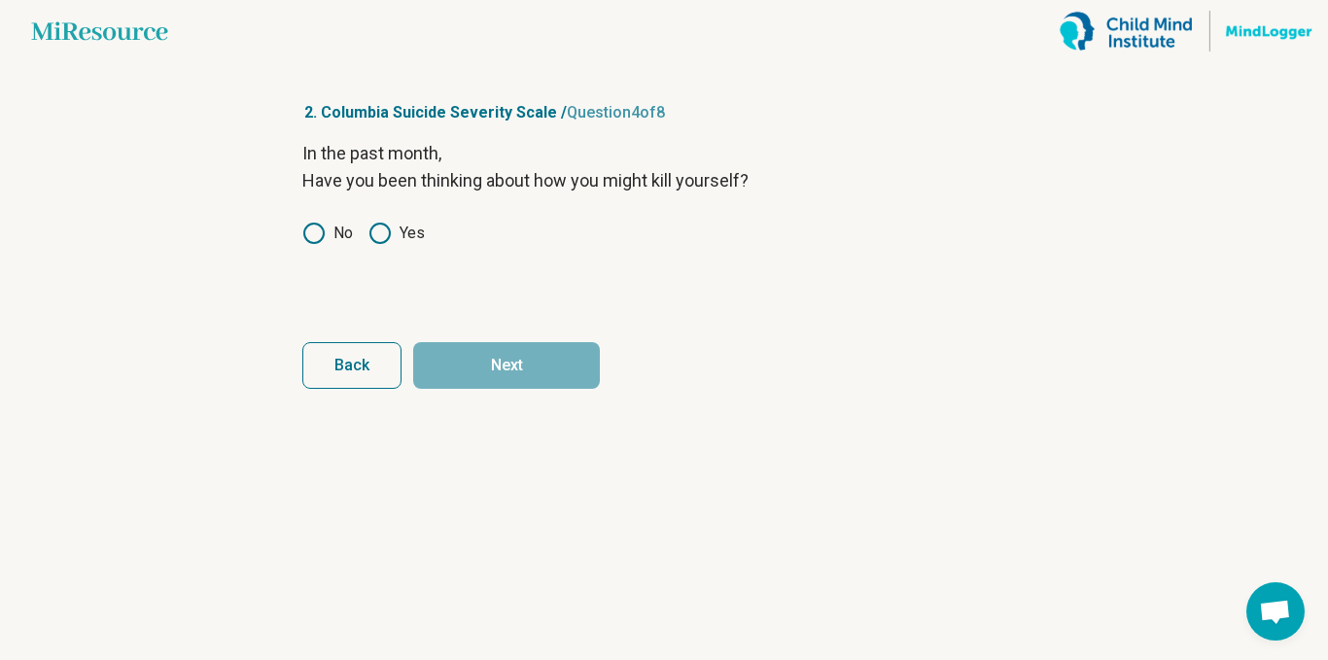
click at [318, 227] on icon at bounding box center [313, 233] width 23 height 23
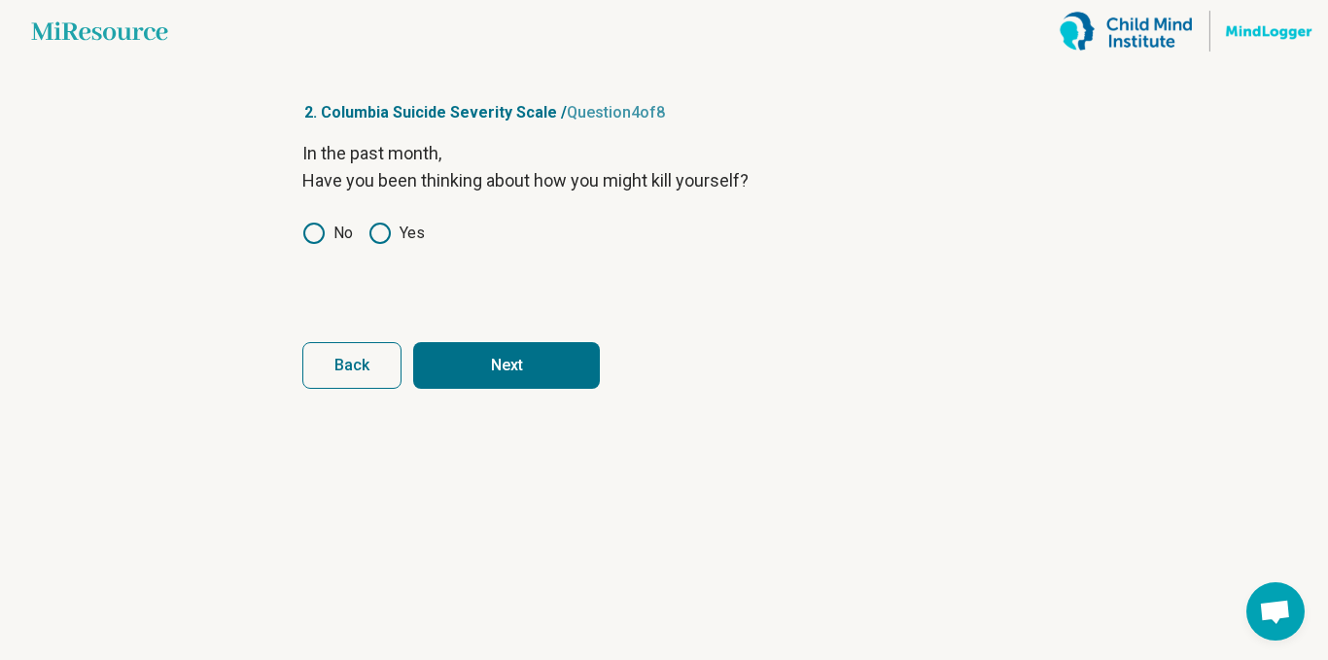
click at [538, 369] on button "Next" at bounding box center [506, 365] width 187 height 47
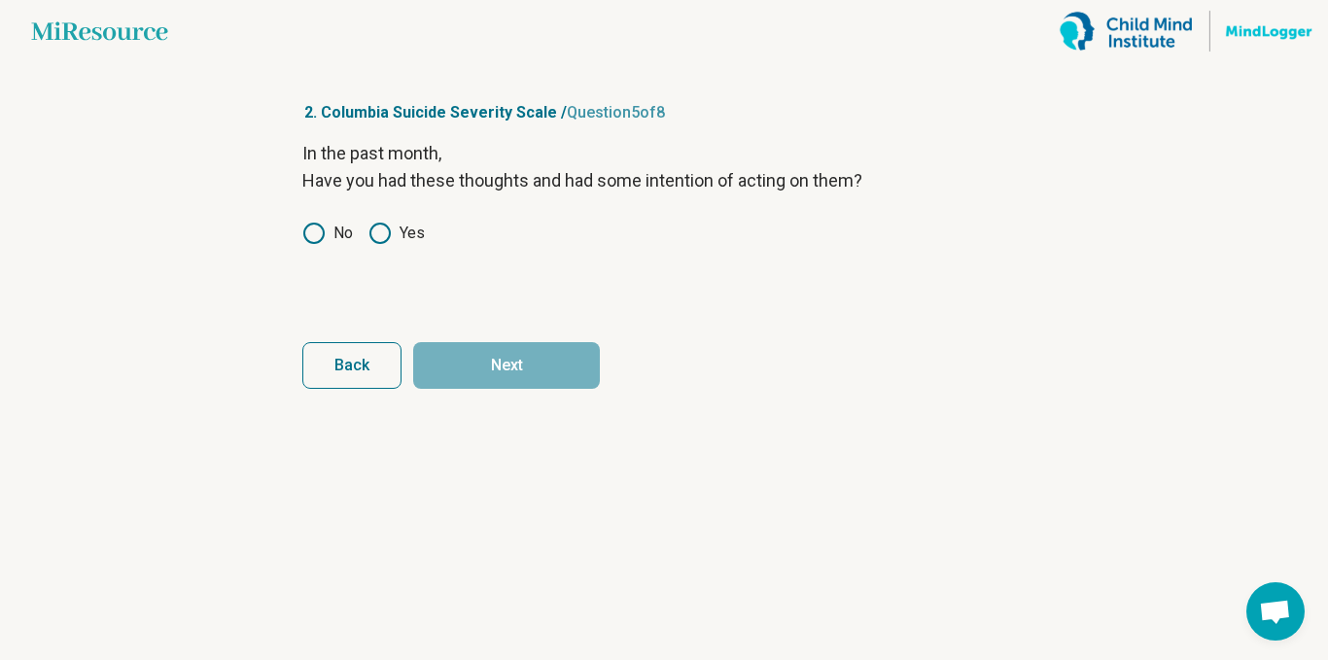
click at [319, 234] on icon at bounding box center [313, 233] width 23 height 23
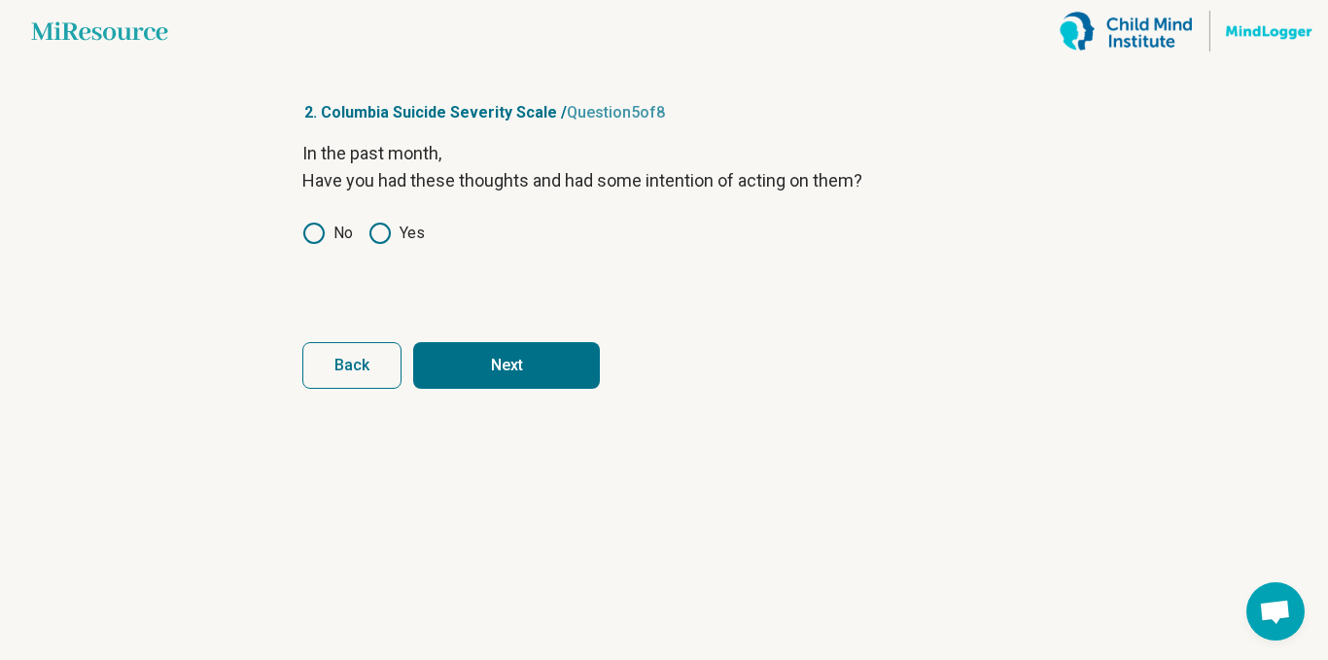
click at [488, 370] on button "Next" at bounding box center [506, 365] width 187 height 47
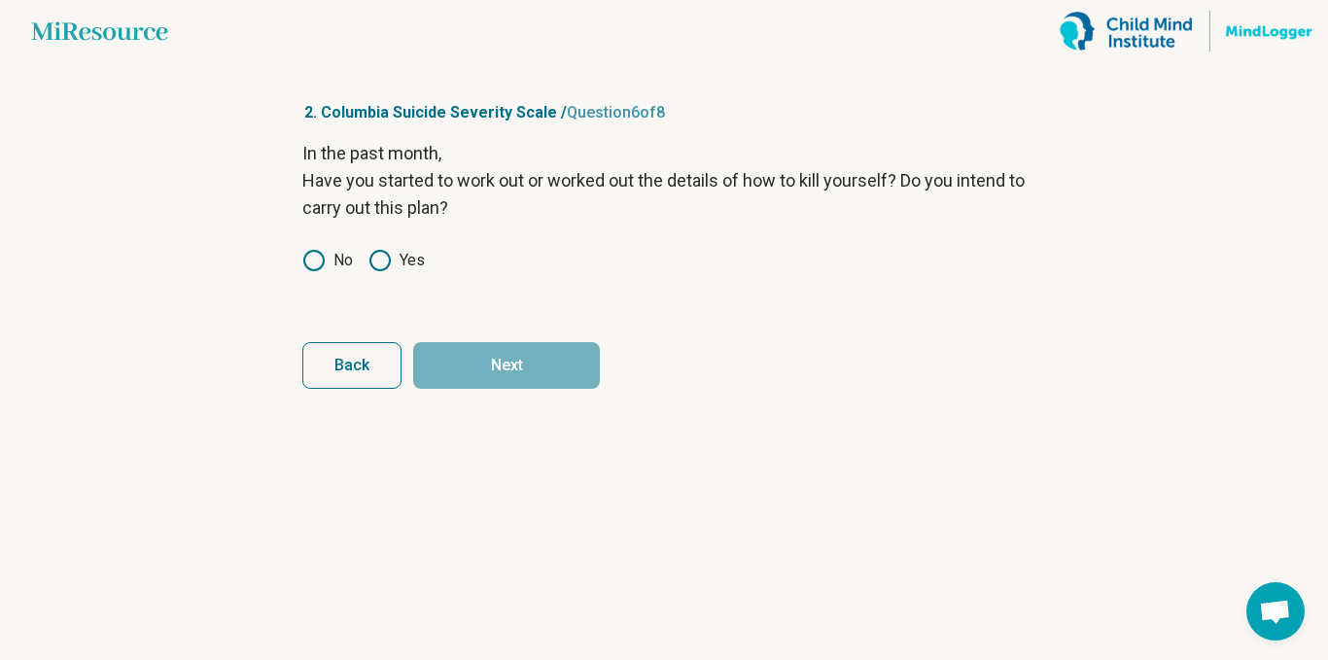
click at [331, 261] on label "No" at bounding box center [327, 260] width 51 height 23
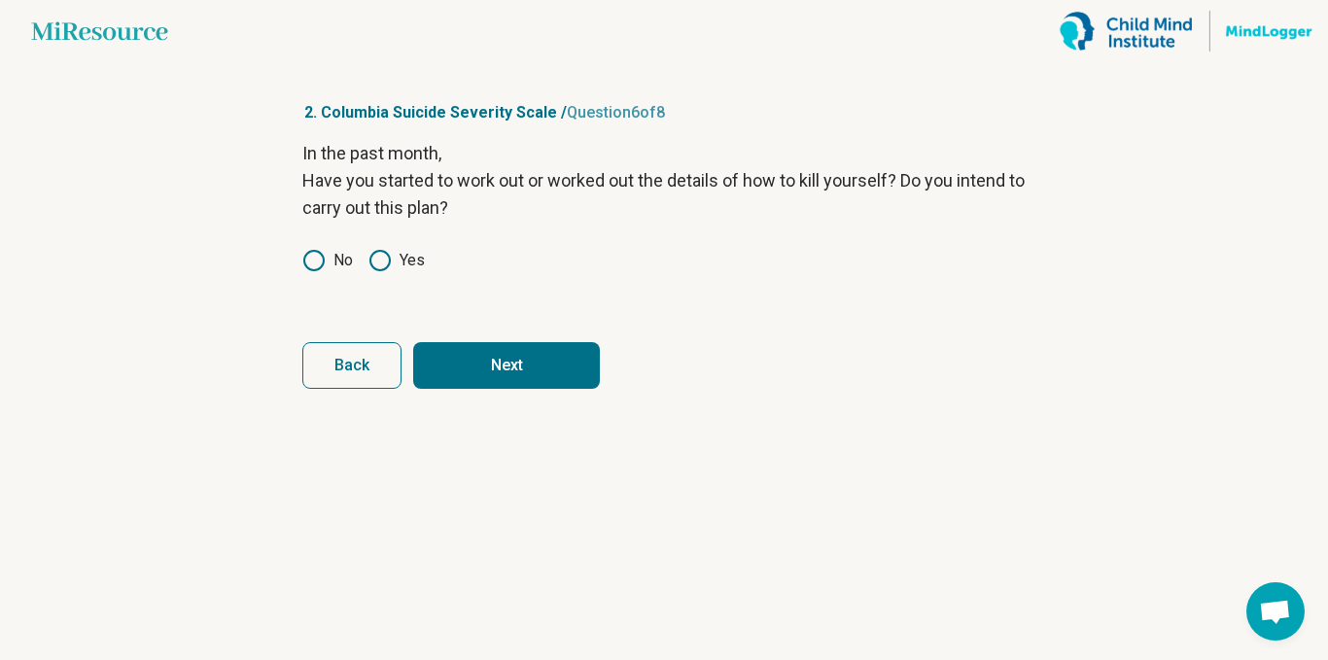
click at [529, 370] on button "Next" at bounding box center [506, 365] width 187 height 47
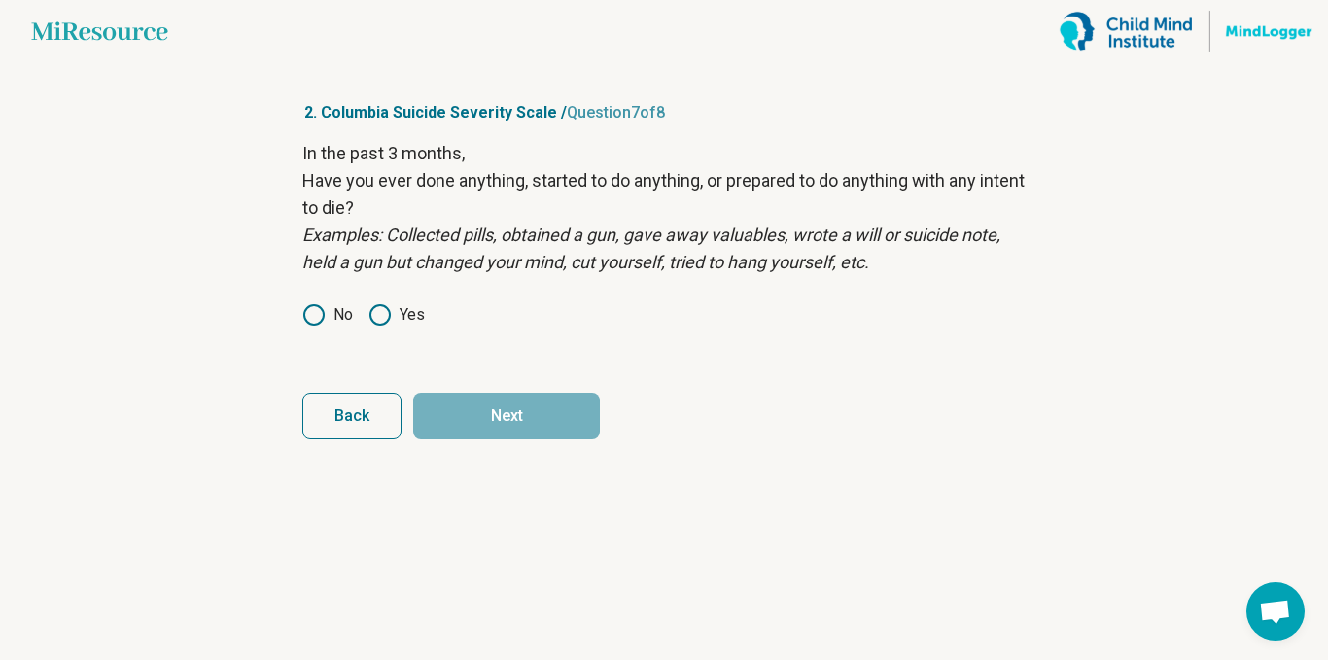
click at [323, 307] on icon at bounding box center [313, 314] width 23 height 23
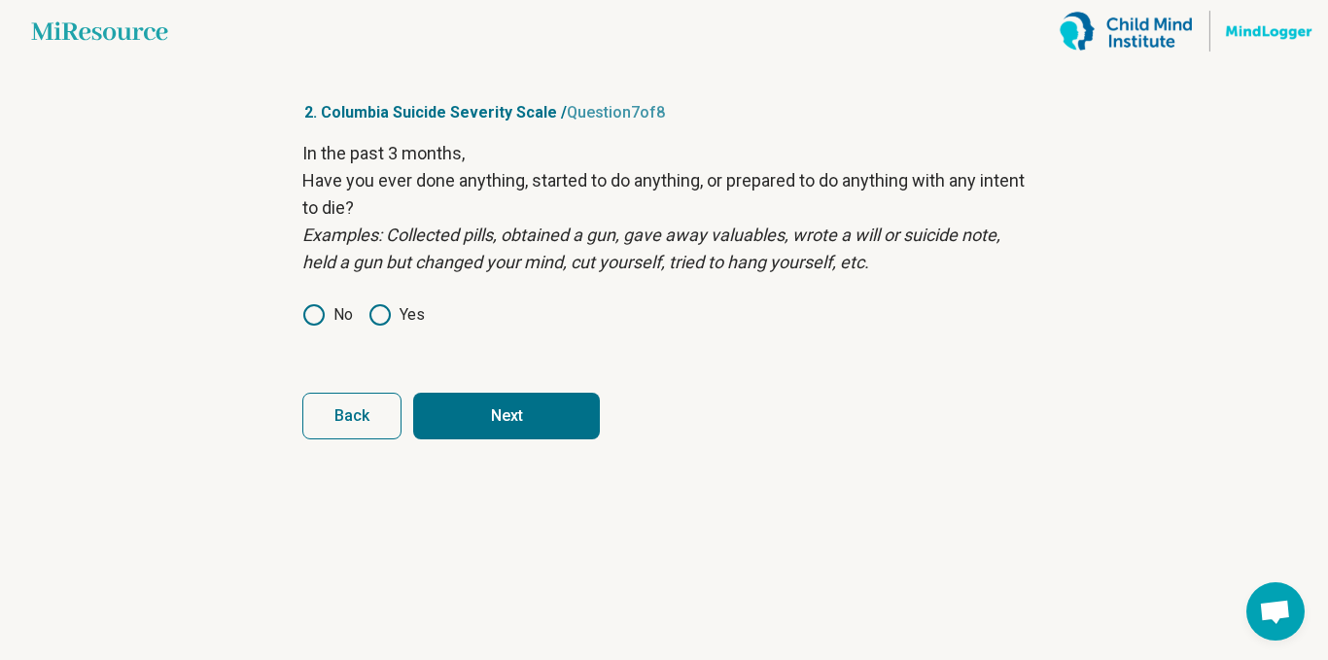
click at [534, 437] on button "Next" at bounding box center [506, 416] width 187 height 47
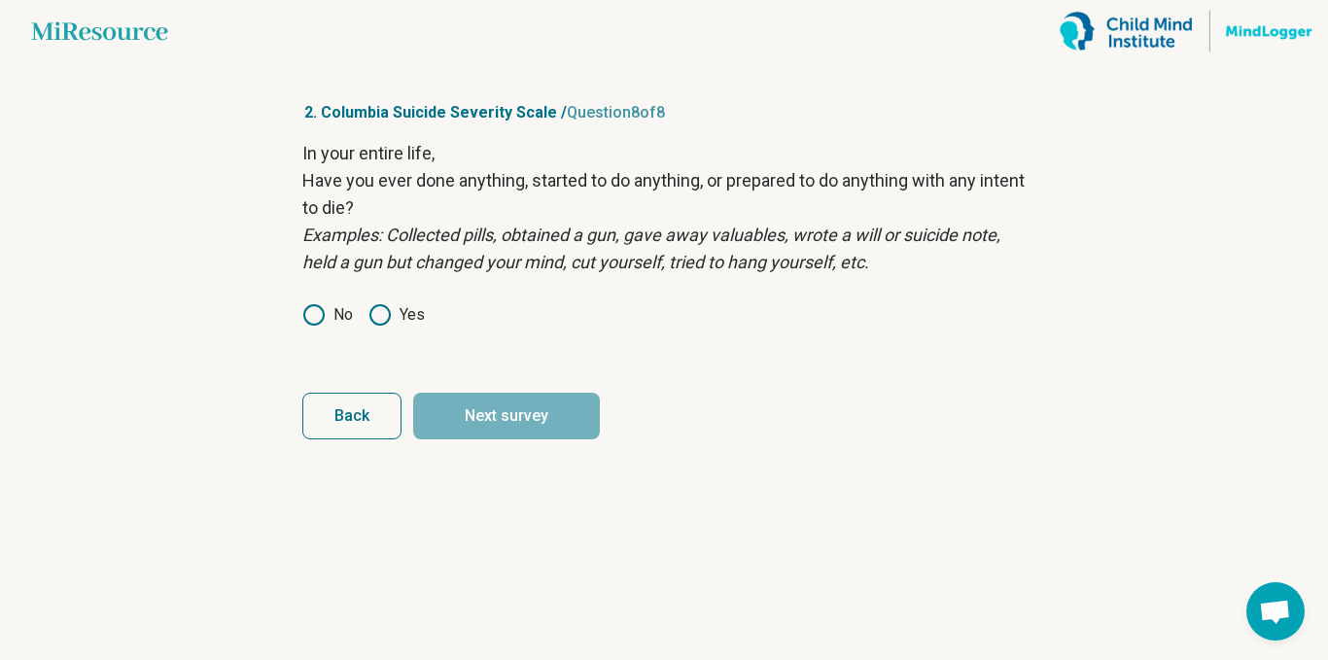
click at [317, 317] on icon at bounding box center [313, 314] width 23 height 23
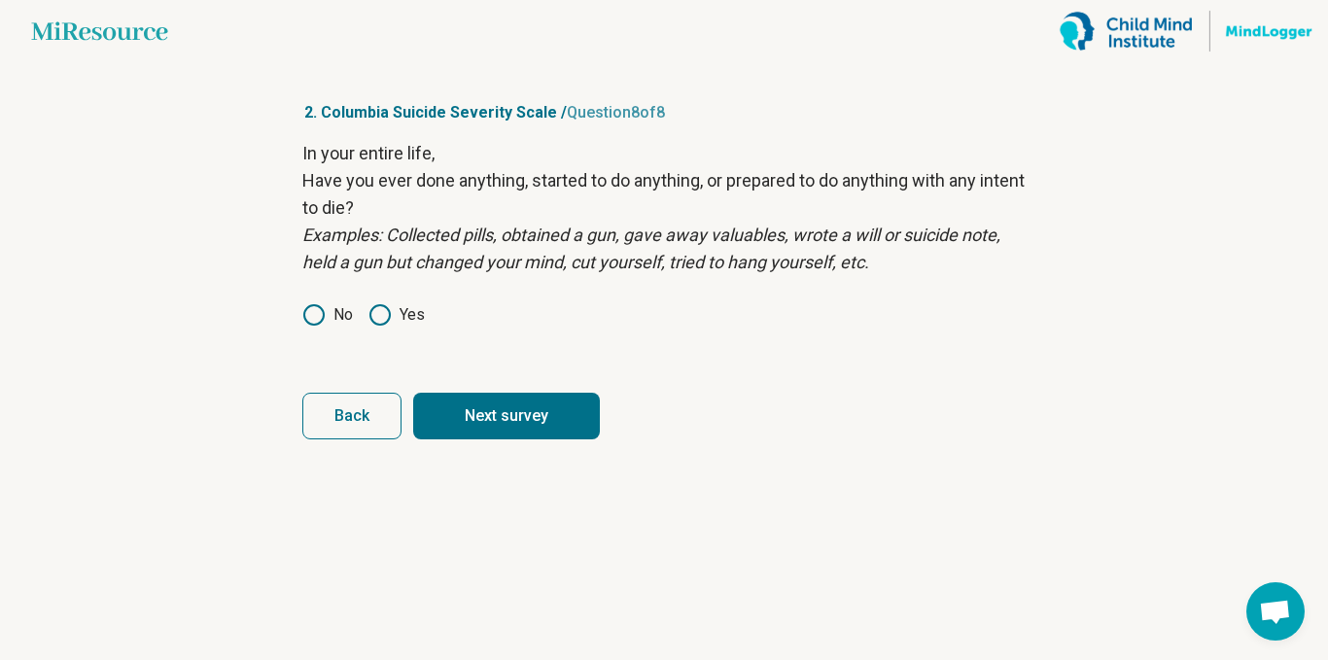
click at [375, 321] on icon at bounding box center [379, 314] width 23 height 23
click at [370, 419] on button "Back" at bounding box center [351, 416] width 99 height 47
click at [540, 416] on button "Next" at bounding box center [506, 416] width 187 height 47
click at [529, 423] on button "Next survey" at bounding box center [506, 416] width 187 height 47
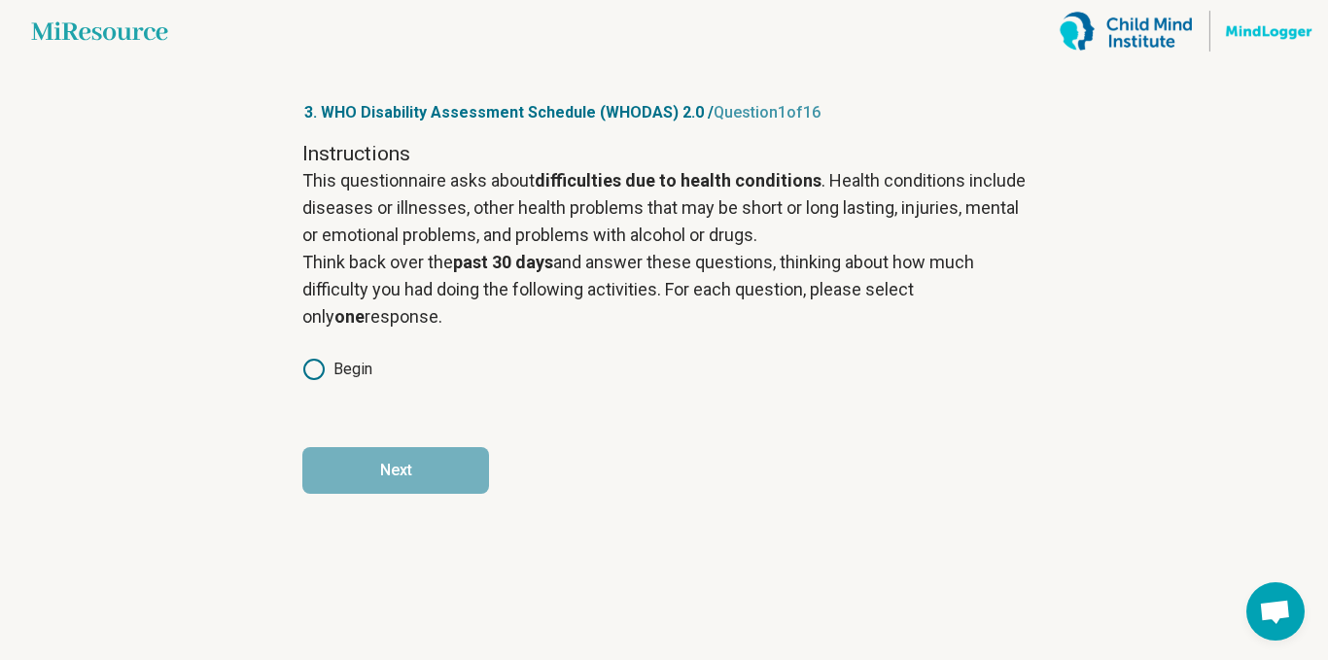
click at [369, 371] on label "Begin" at bounding box center [337, 369] width 70 height 23
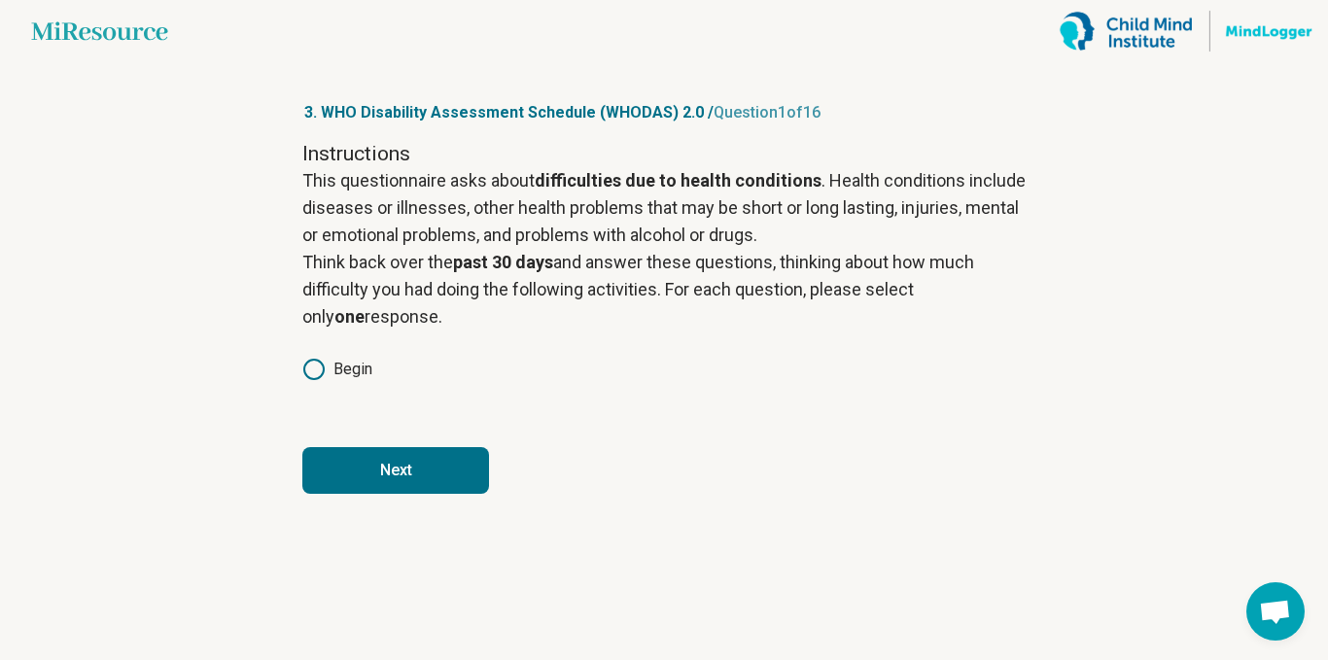
click at [435, 472] on button "Next" at bounding box center [395, 470] width 187 height 47
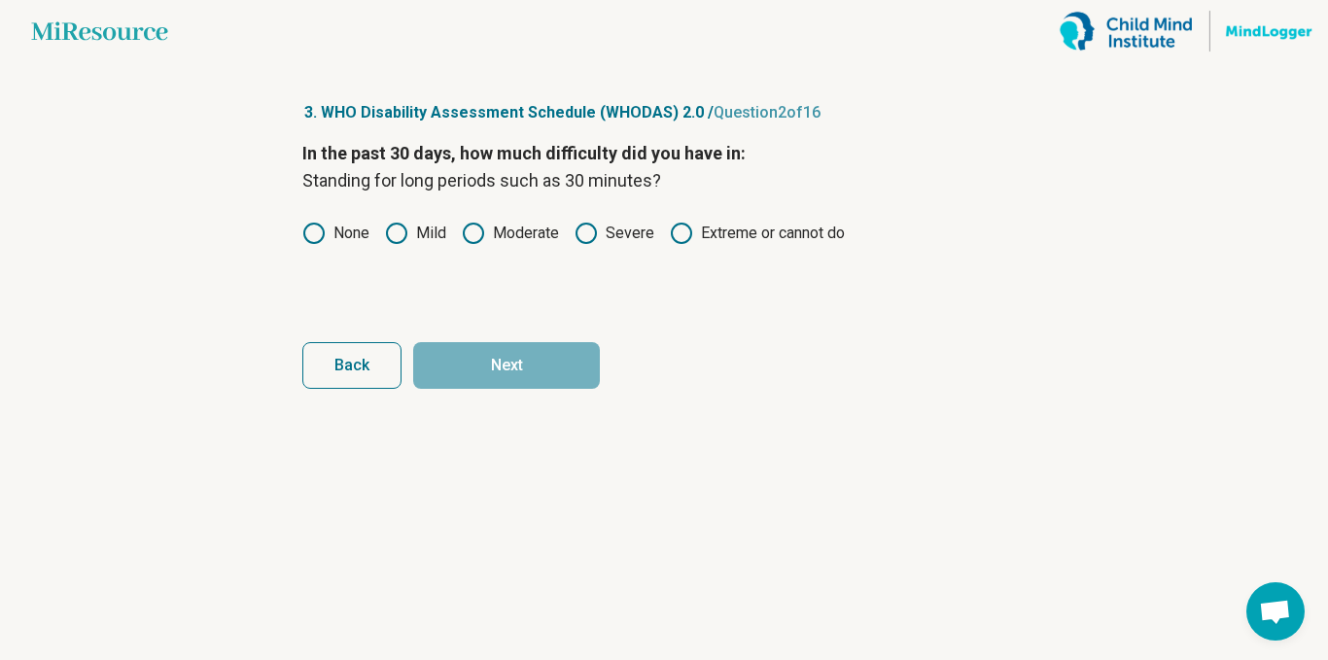
click at [506, 242] on label "Moderate" at bounding box center [510, 233] width 97 height 23
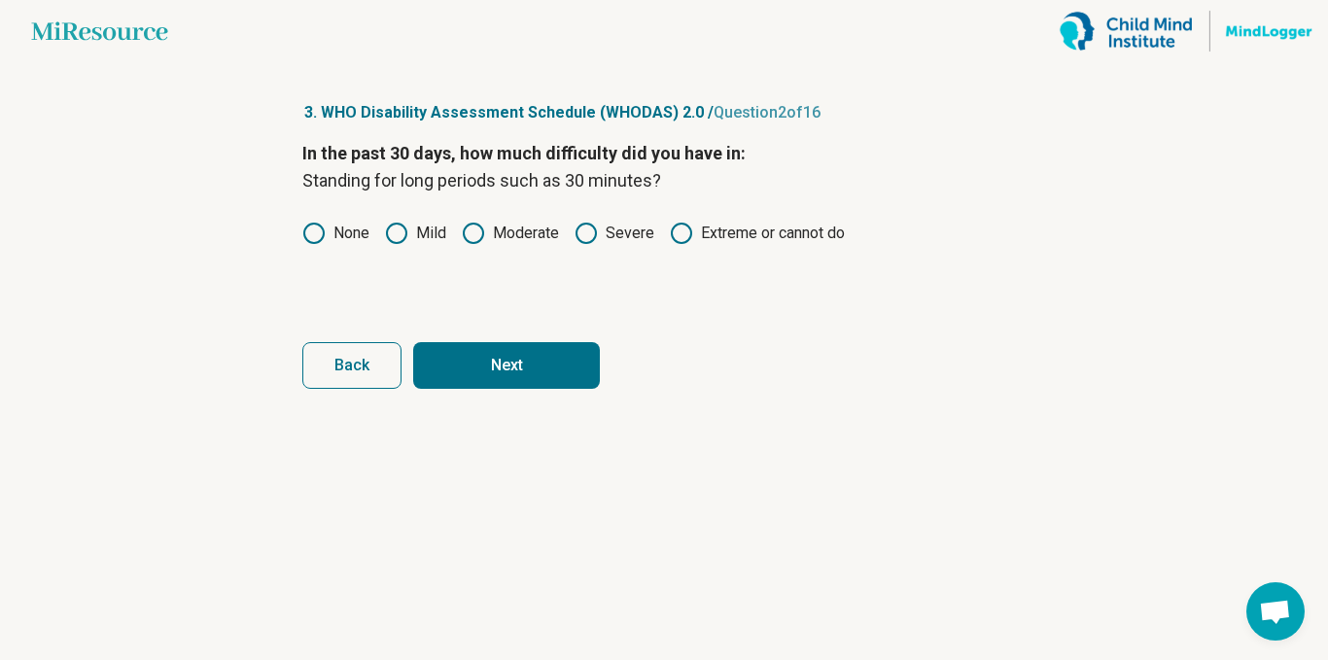
click at [486, 379] on button "Next" at bounding box center [506, 365] width 187 height 47
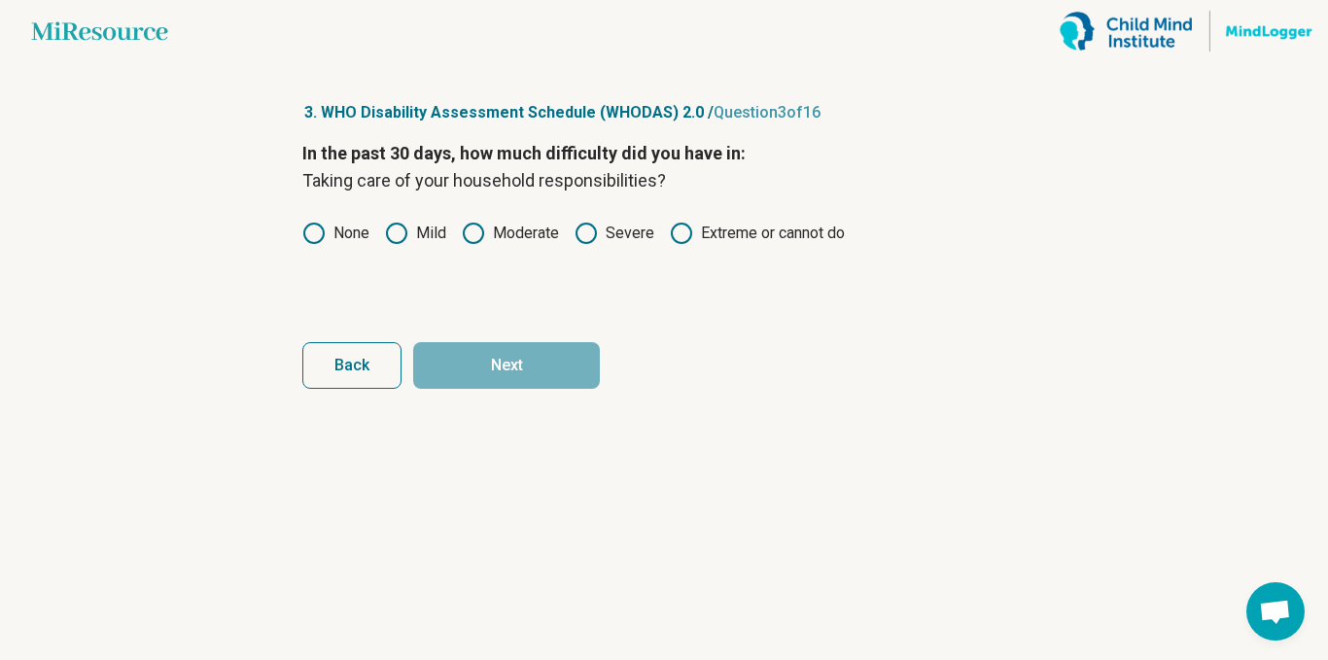
click at [500, 242] on label "Moderate" at bounding box center [510, 233] width 97 height 23
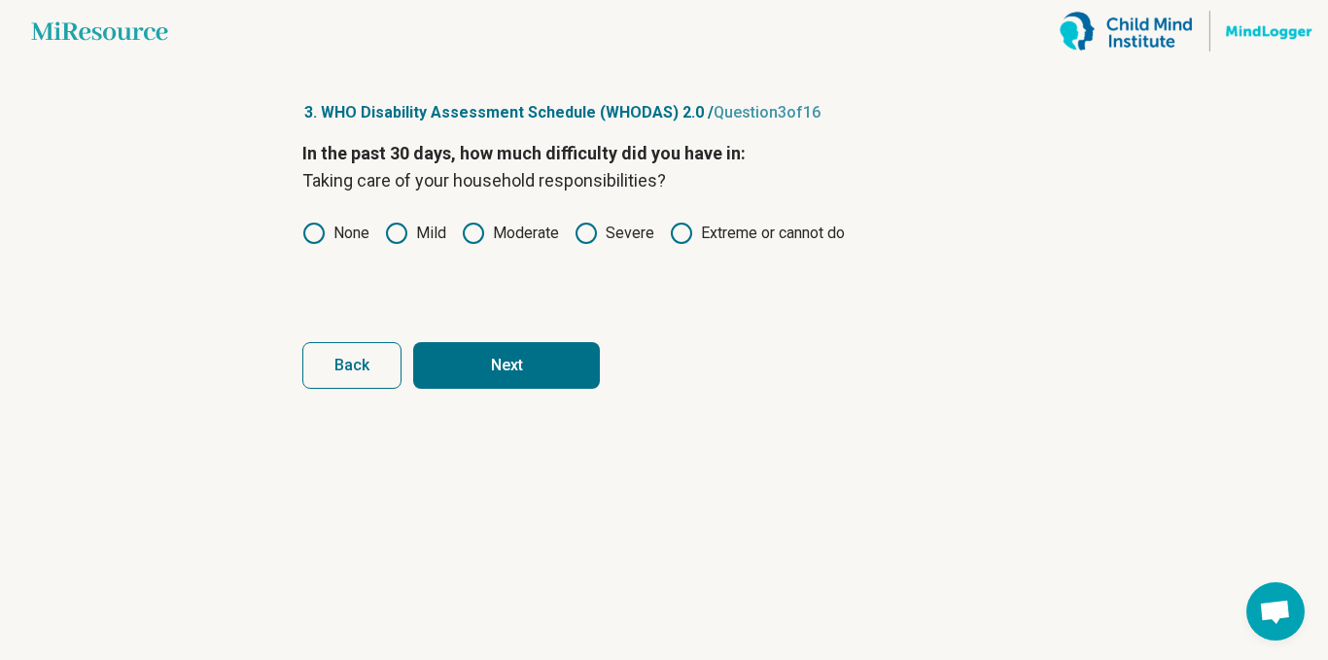
click at [626, 259] on div "In the past 30 days, how much difficulty did you have in: Taking care of your h…" at bounding box center [663, 221] width 723 height 163
click at [602, 234] on label "Severe" at bounding box center [615, 233] width 80 height 23
click at [518, 387] on button "Next" at bounding box center [506, 365] width 187 height 47
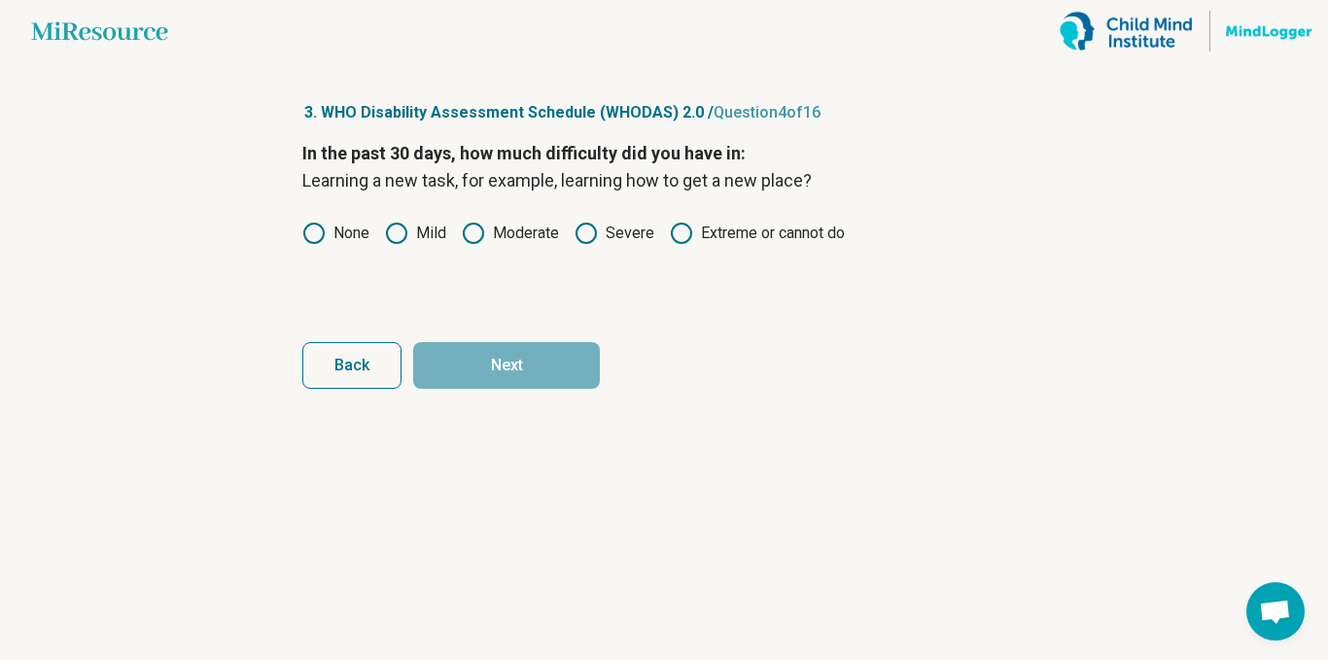
click at [513, 240] on label "Moderate" at bounding box center [510, 233] width 97 height 23
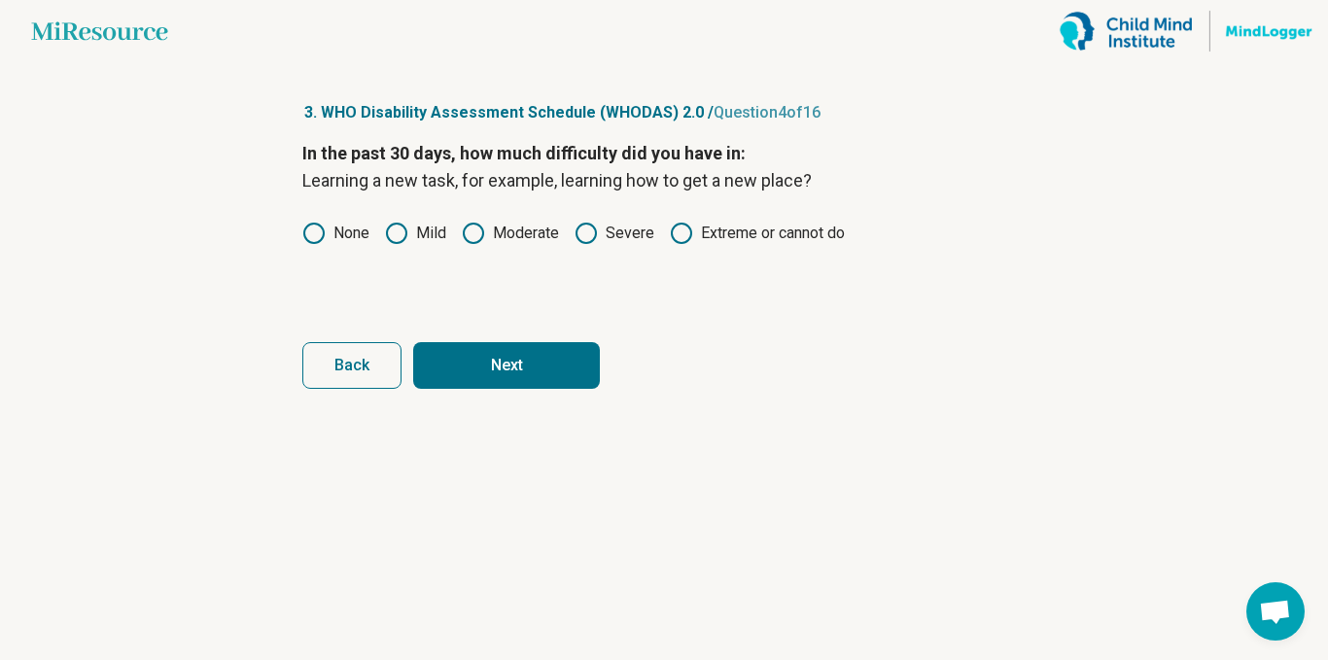
click at [638, 237] on label "Severe" at bounding box center [615, 233] width 80 height 23
click at [516, 378] on button "Next" at bounding box center [506, 365] width 187 height 47
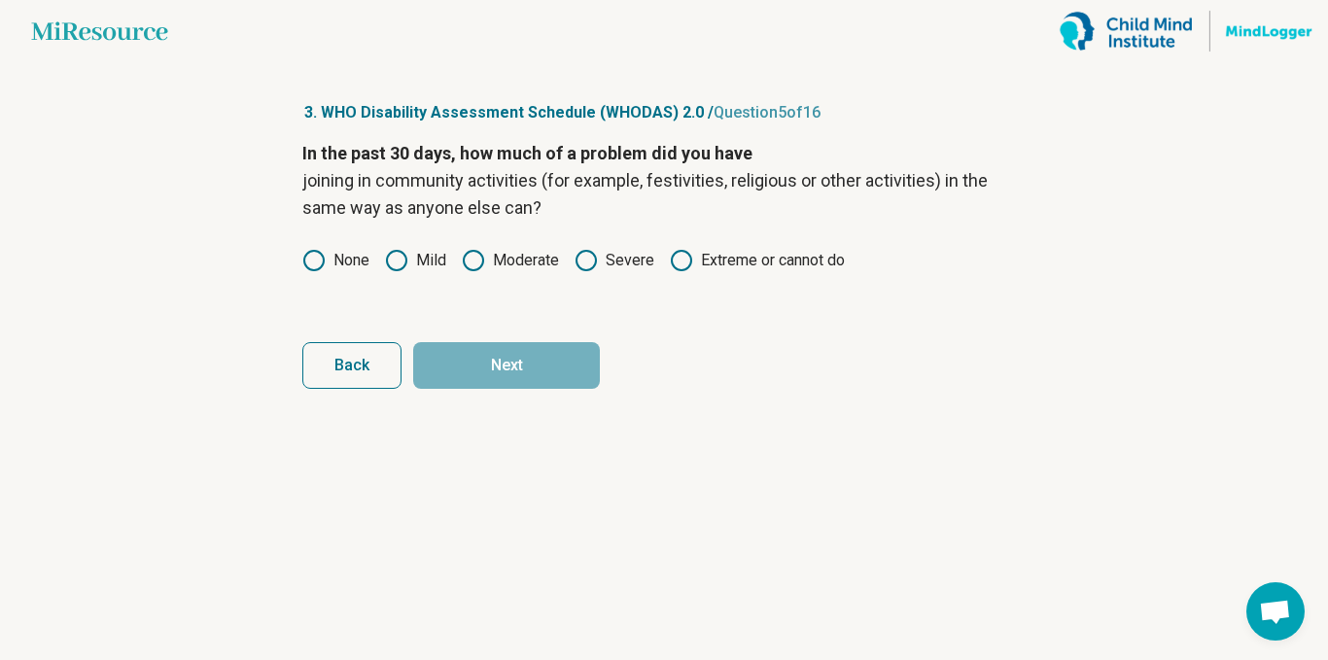
click at [480, 269] on icon at bounding box center [473, 260] width 23 height 23
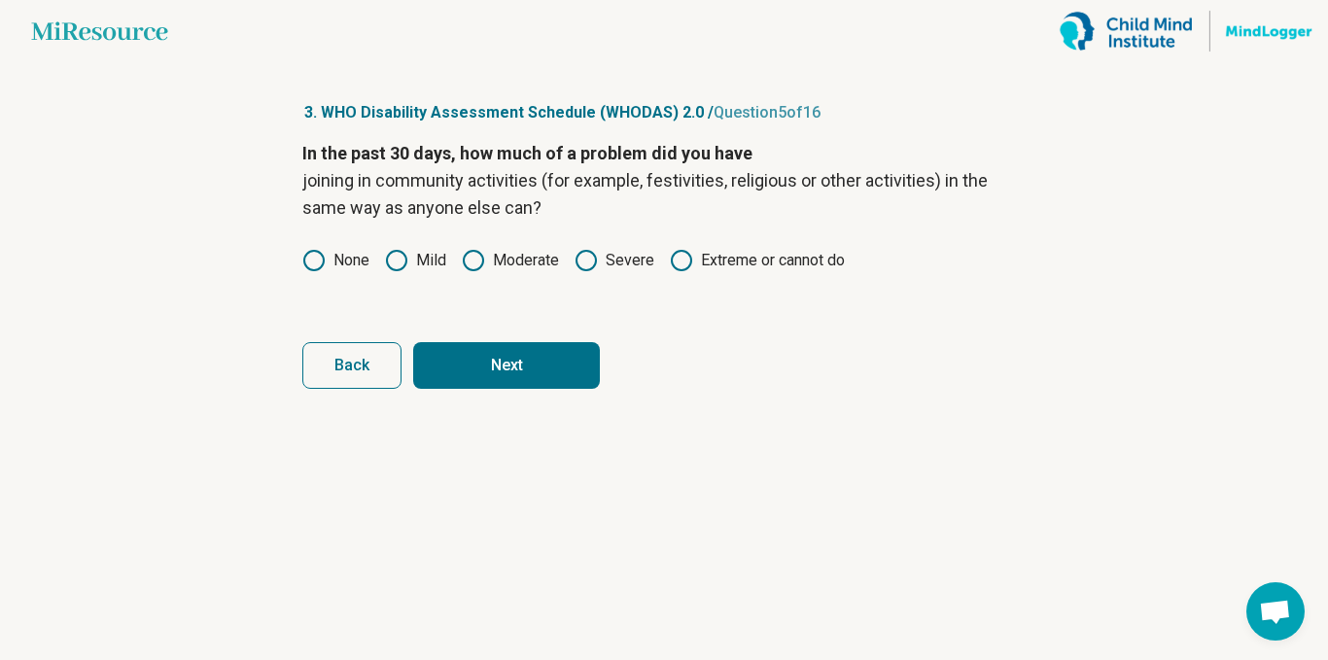
click at [426, 269] on label "Mild" at bounding box center [415, 260] width 61 height 23
click at [492, 388] on button "Next" at bounding box center [506, 365] width 187 height 47
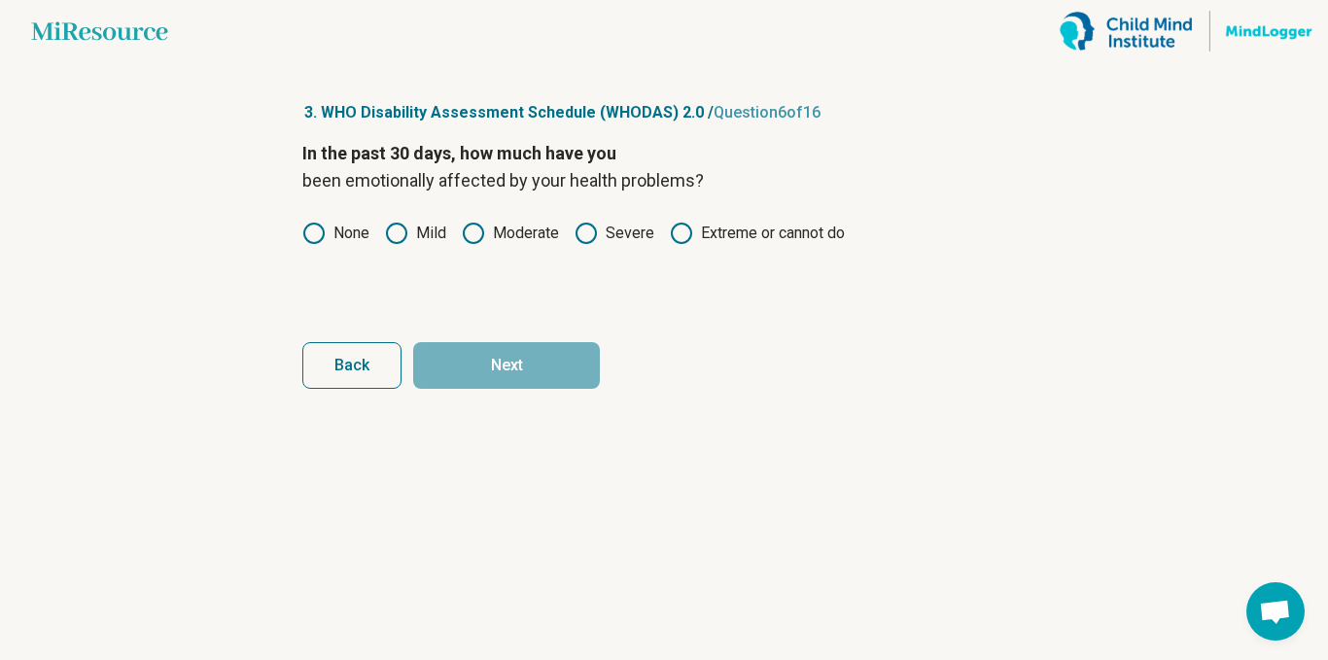
click at [409, 242] on label "Mild" at bounding box center [415, 233] width 61 height 23
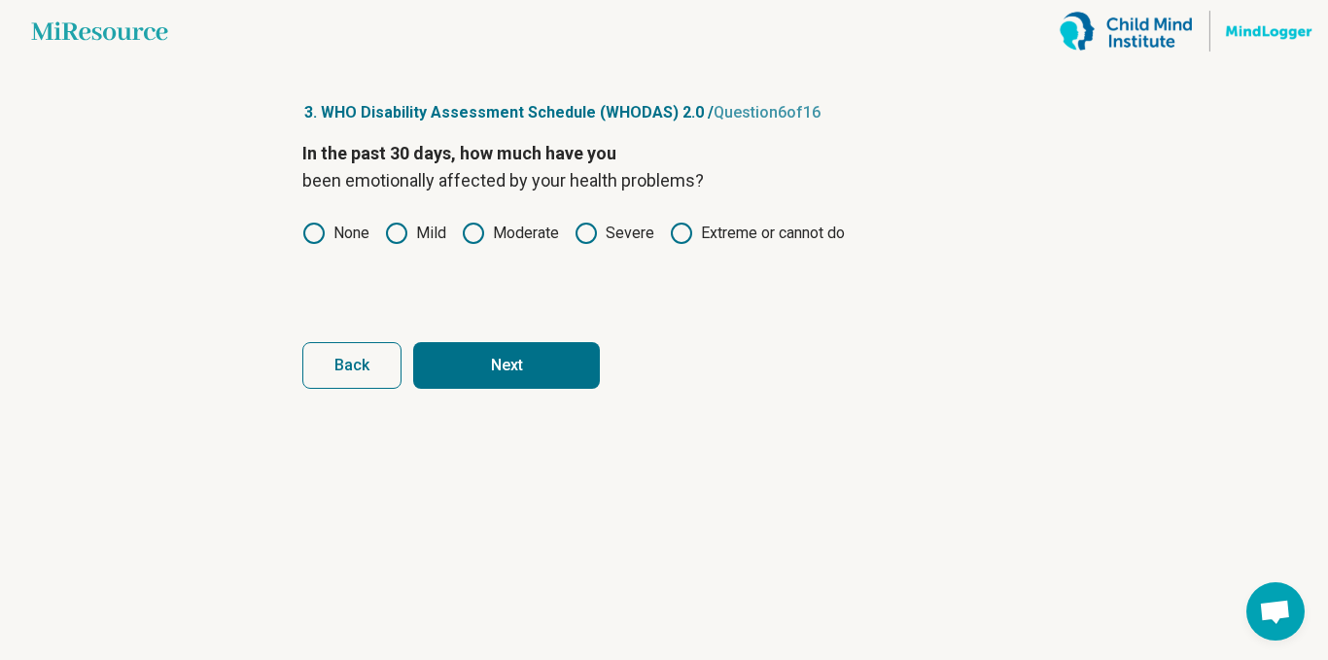
click at [508, 235] on label "Moderate" at bounding box center [510, 233] width 97 height 23
click at [490, 381] on button "Next" at bounding box center [506, 365] width 187 height 47
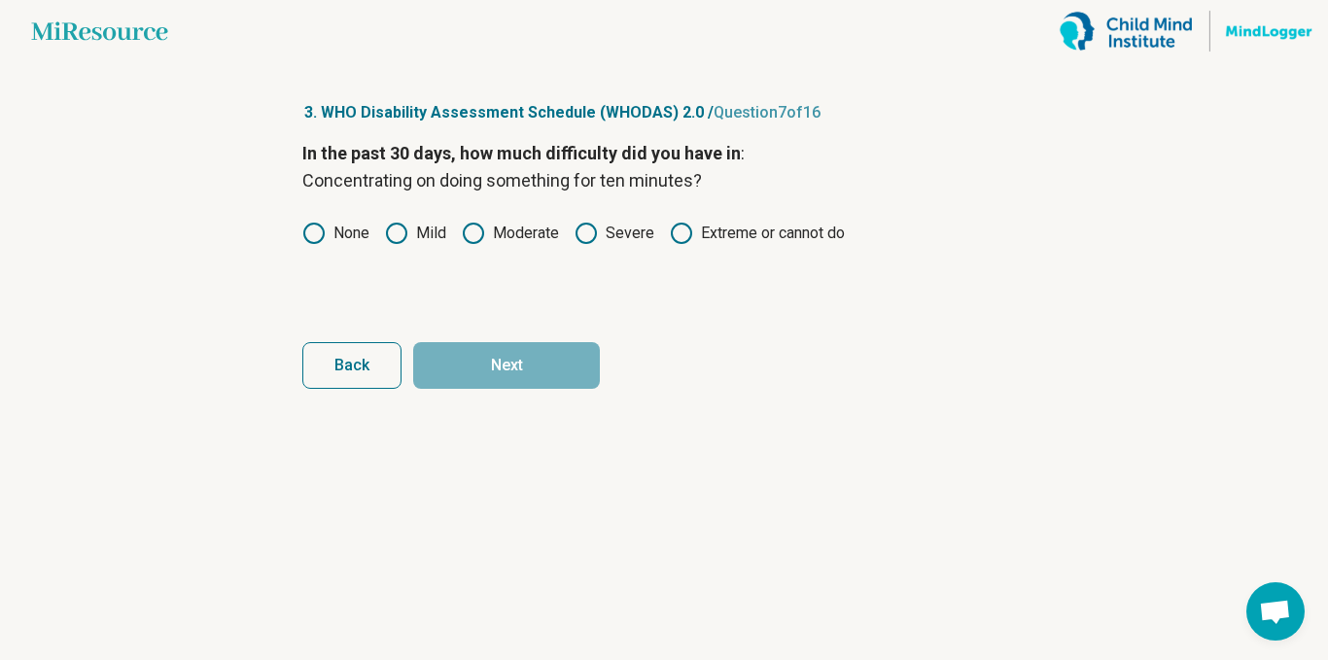
click at [513, 236] on label "Moderate" at bounding box center [510, 233] width 97 height 23
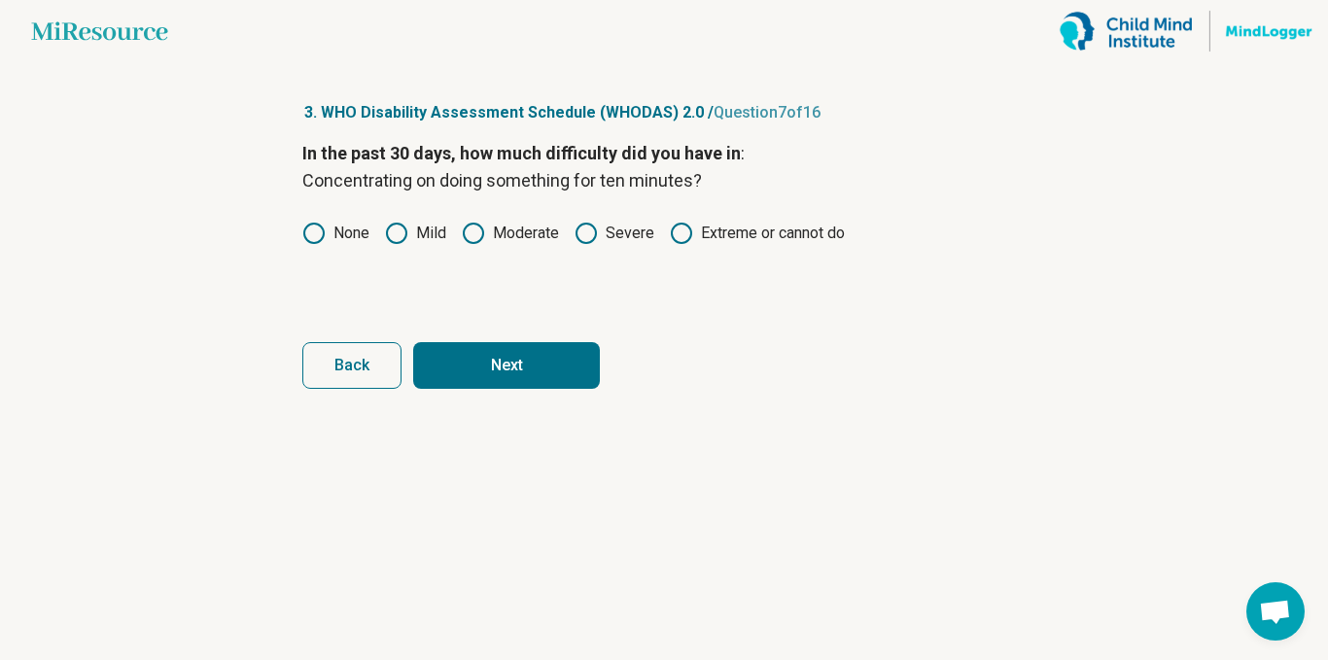
click at [646, 241] on label "Severe" at bounding box center [615, 233] width 80 height 23
click at [513, 367] on button "Next" at bounding box center [506, 365] width 187 height 47
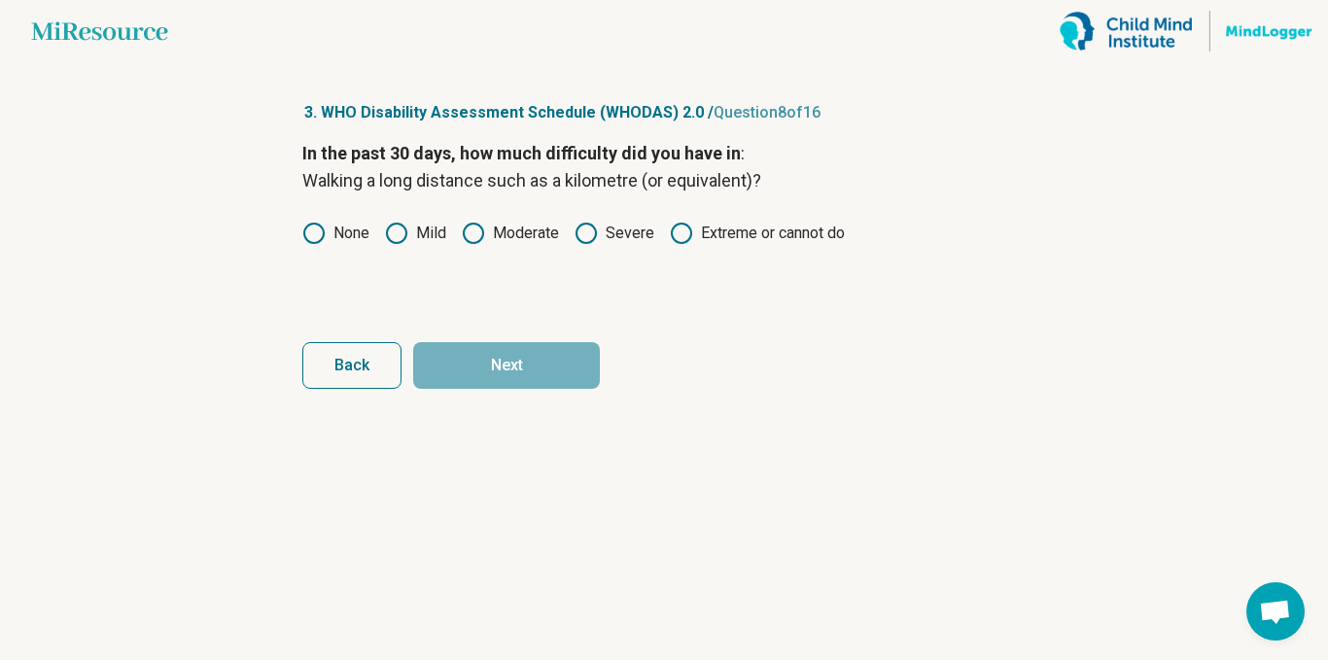
click at [430, 239] on label "Mild" at bounding box center [415, 233] width 61 height 23
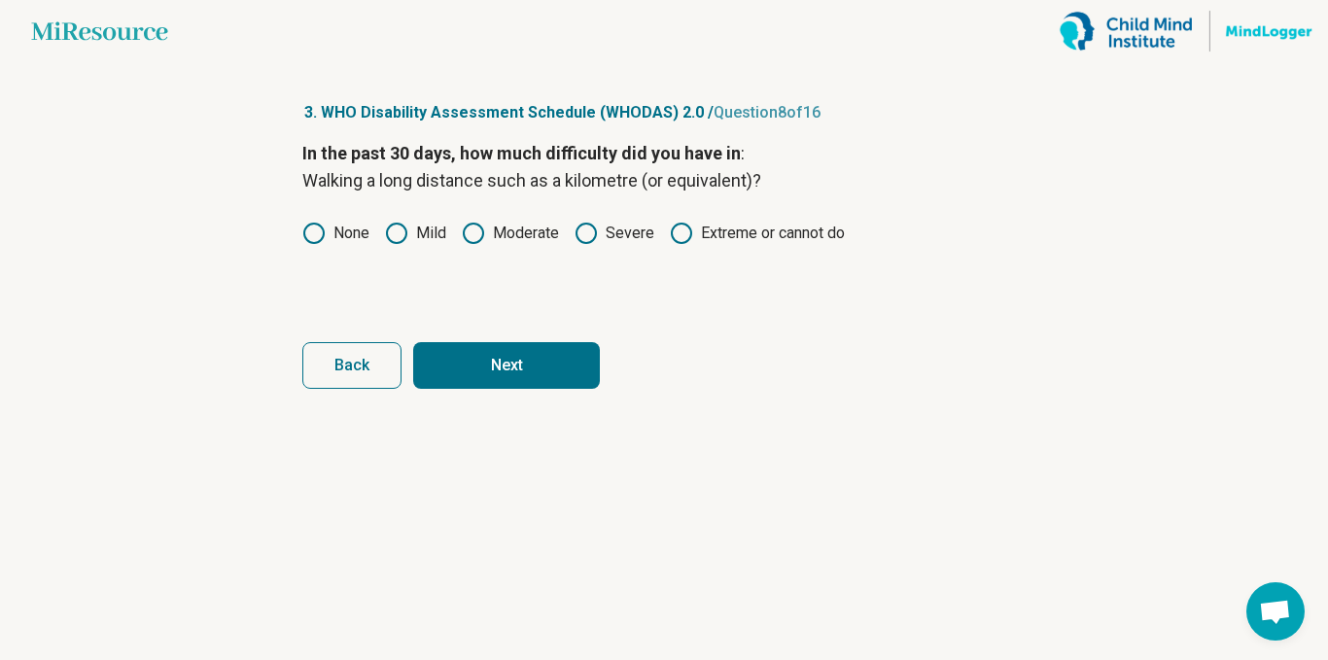
click at [508, 242] on label "Moderate" at bounding box center [510, 233] width 97 height 23
click at [491, 386] on button "Next" at bounding box center [506, 365] width 187 height 47
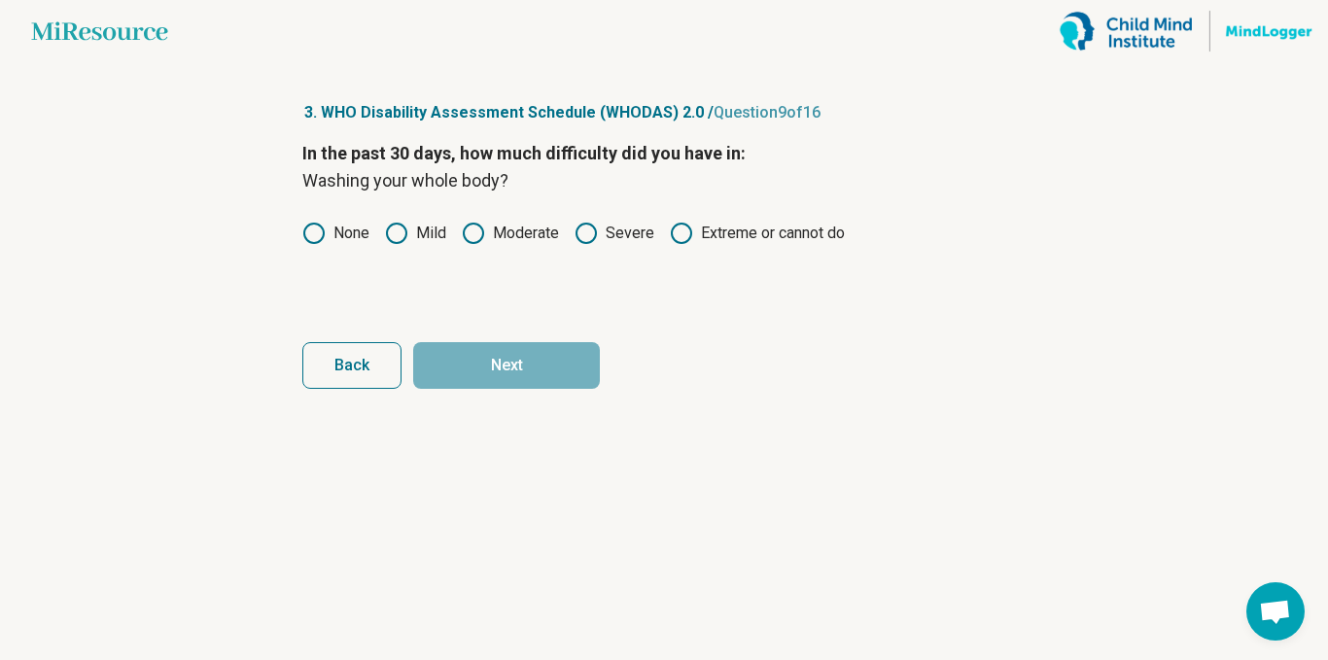
click at [354, 233] on label "None" at bounding box center [335, 233] width 67 height 23
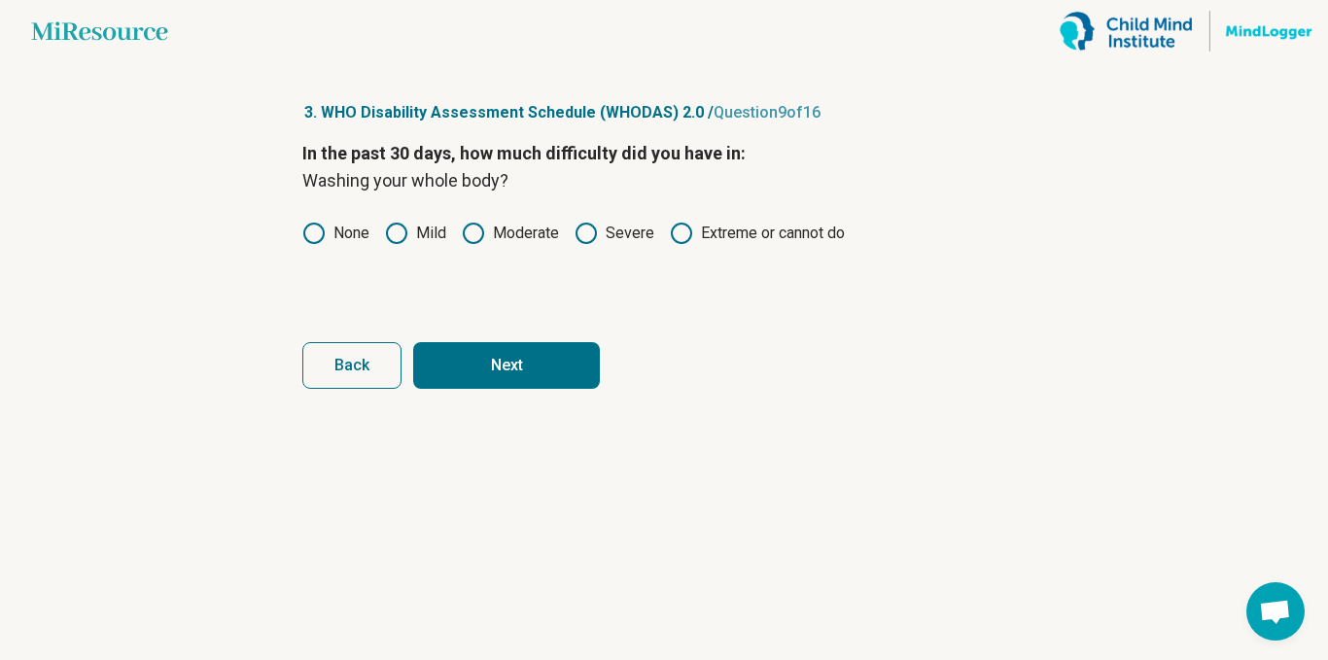
click at [484, 364] on button "Next" at bounding box center [506, 365] width 187 height 47
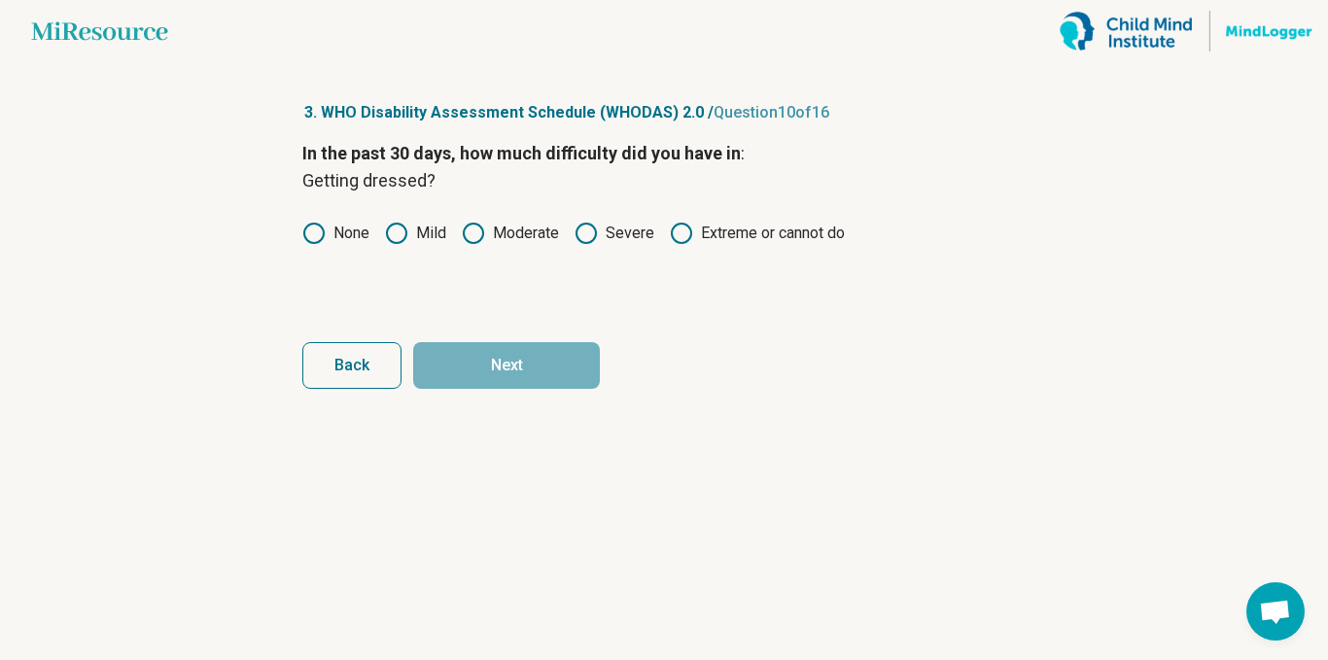
click at [315, 233] on icon at bounding box center [313, 233] width 23 height 23
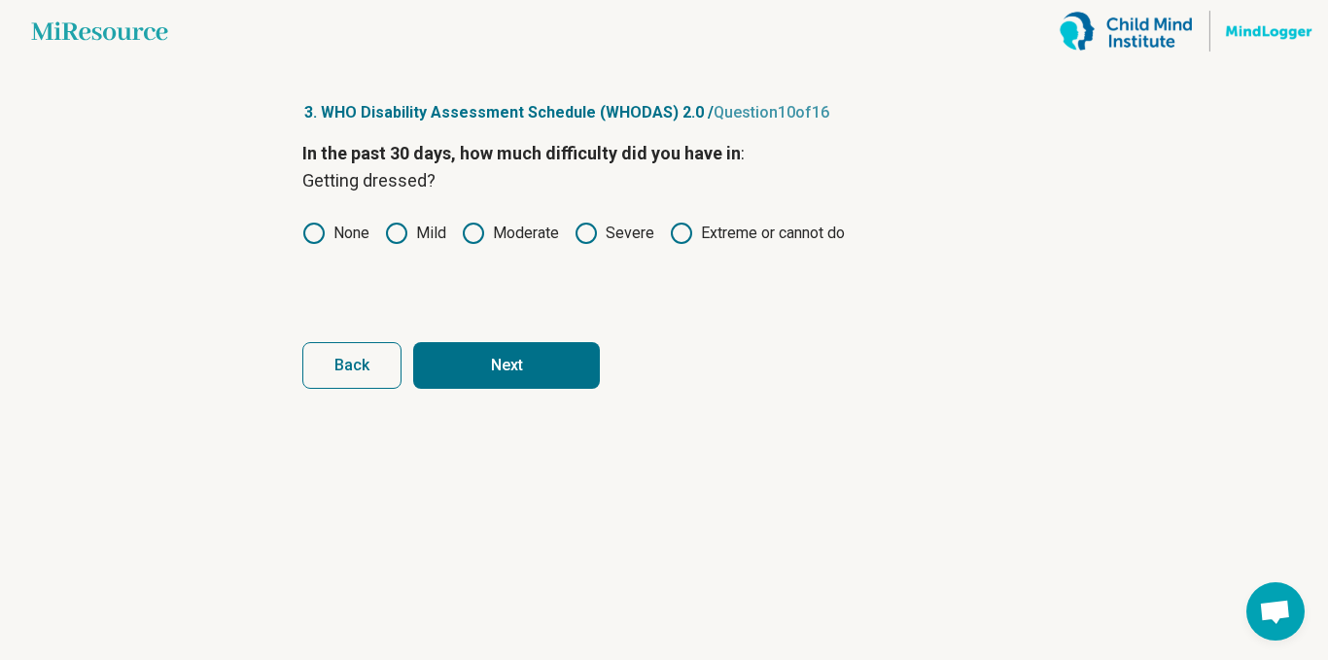
click at [546, 367] on button "Next" at bounding box center [506, 365] width 187 height 47
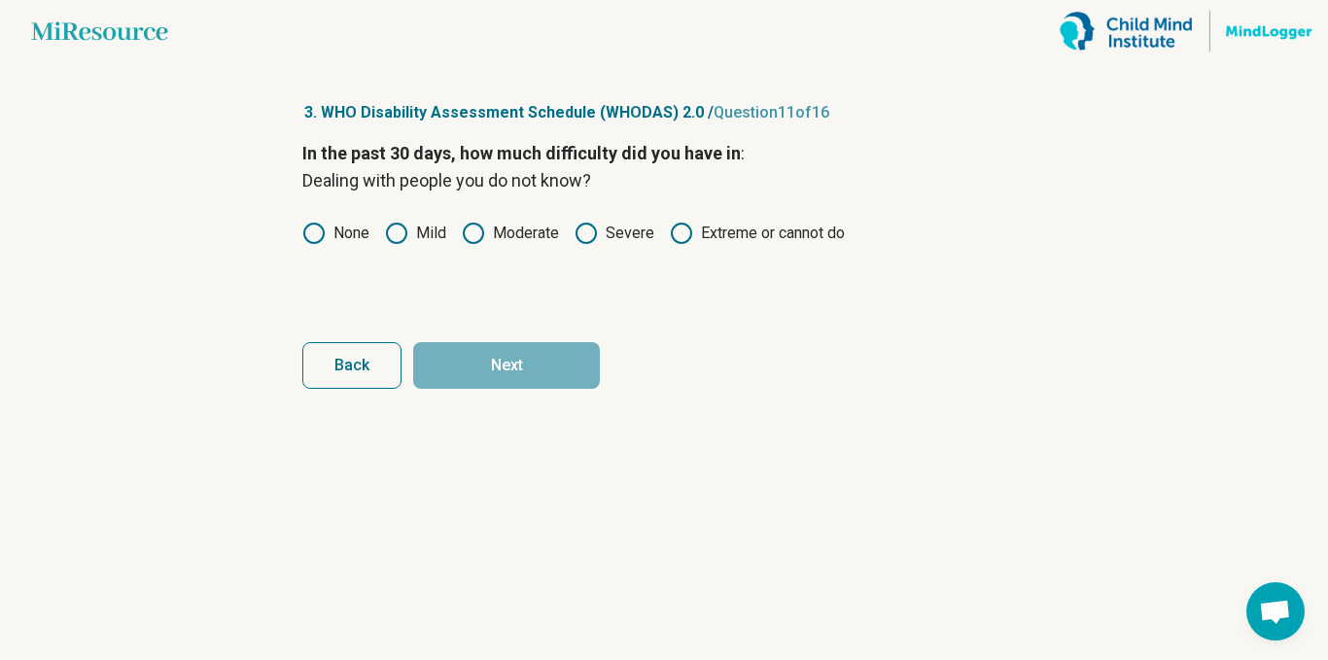
click at [349, 226] on label "None" at bounding box center [335, 233] width 67 height 23
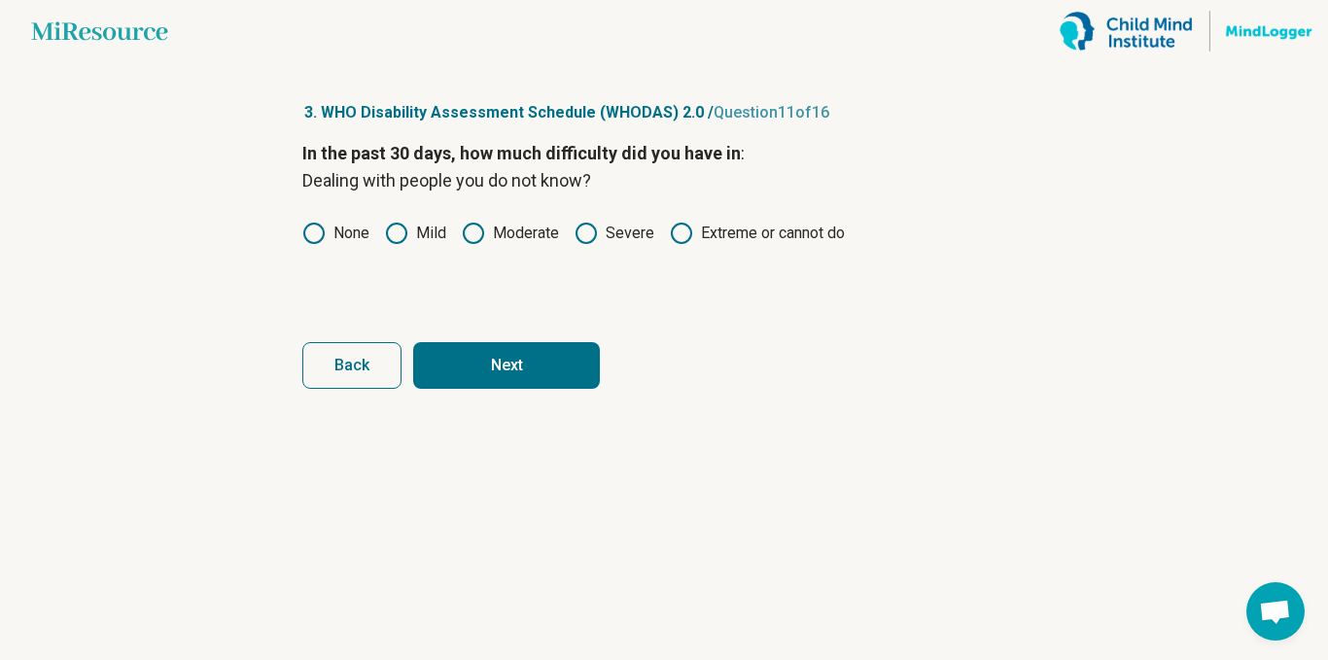
click at [427, 240] on label "Mild" at bounding box center [415, 233] width 61 height 23
click at [555, 243] on label "Moderate" at bounding box center [510, 233] width 97 height 23
click at [526, 366] on button "Next" at bounding box center [506, 365] width 187 height 47
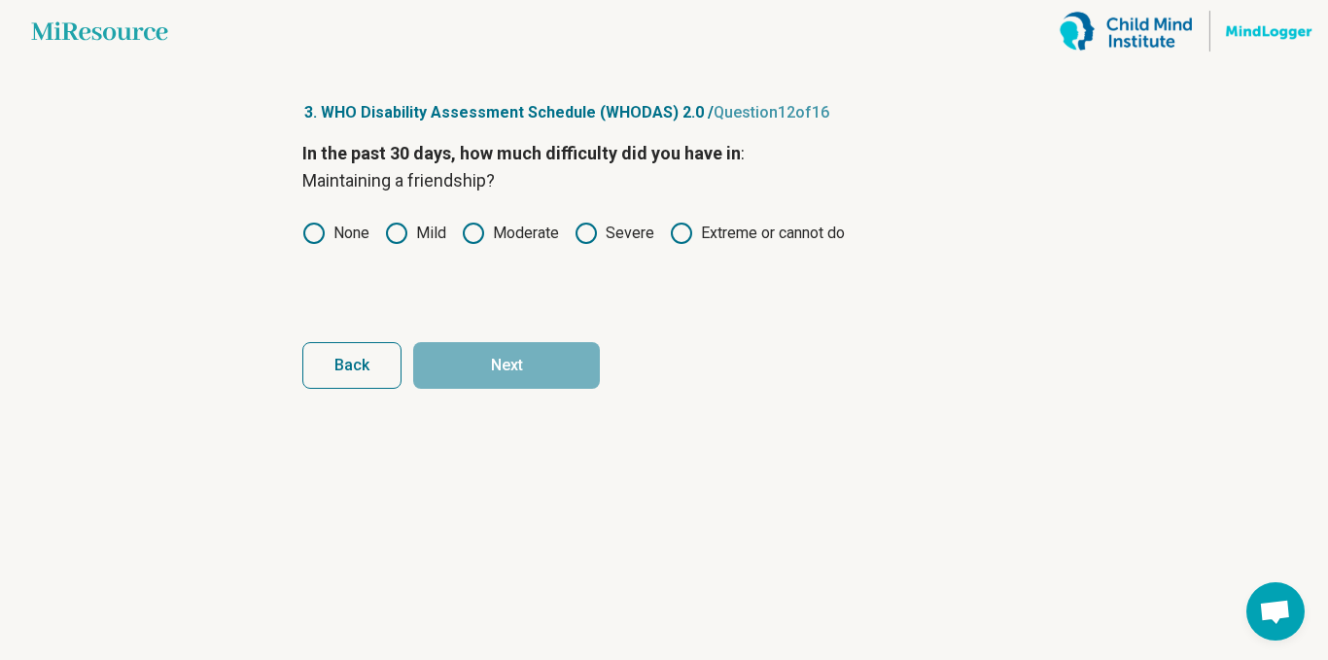
click at [634, 241] on label "Severe" at bounding box center [615, 233] width 80 height 23
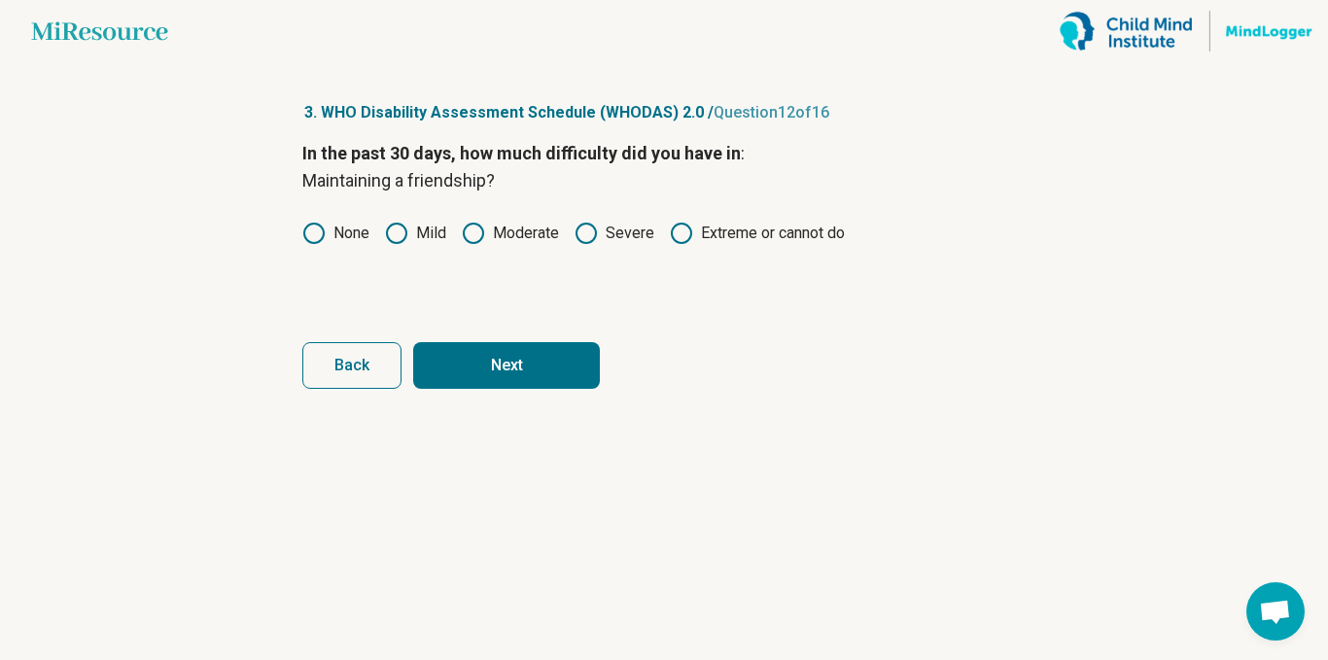
click at [554, 368] on button "Next" at bounding box center [506, 365] width 187 height 47
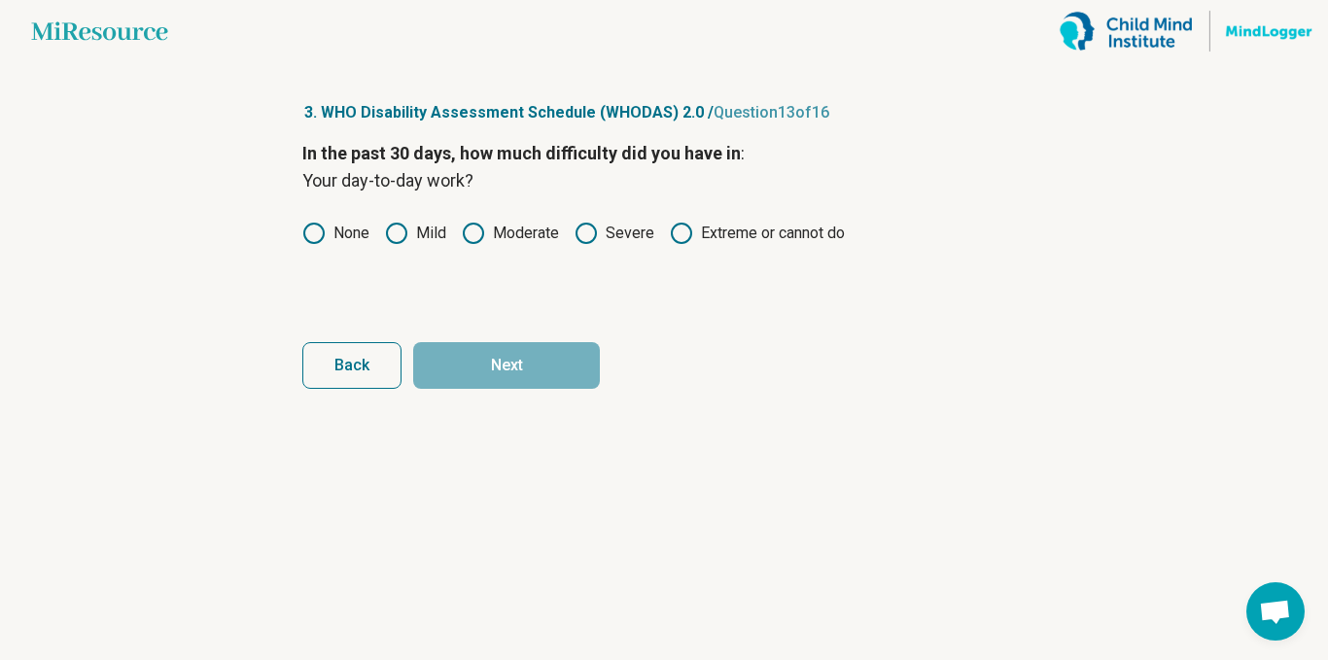
click at [423, 240] on label "Mild" at bounding box center [415, 233] width 61 height 23
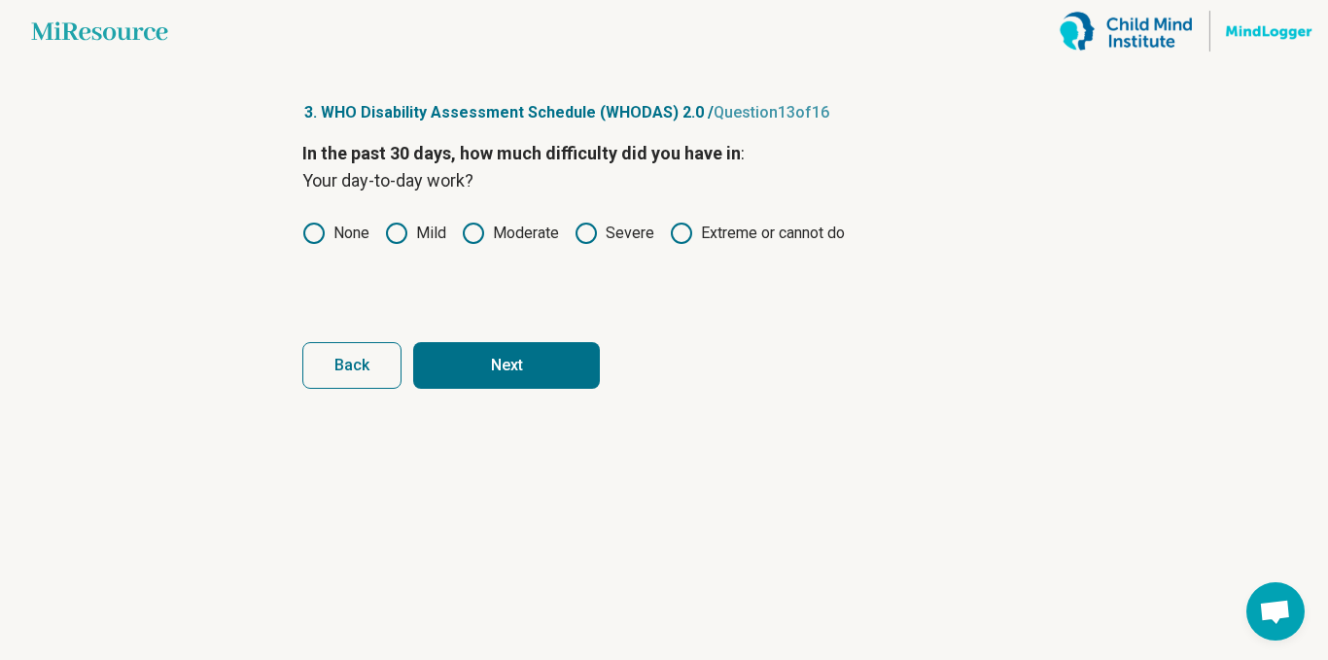
click at [517, 355] on button "Next" at bounding box center [506, 365] width 187 height 47
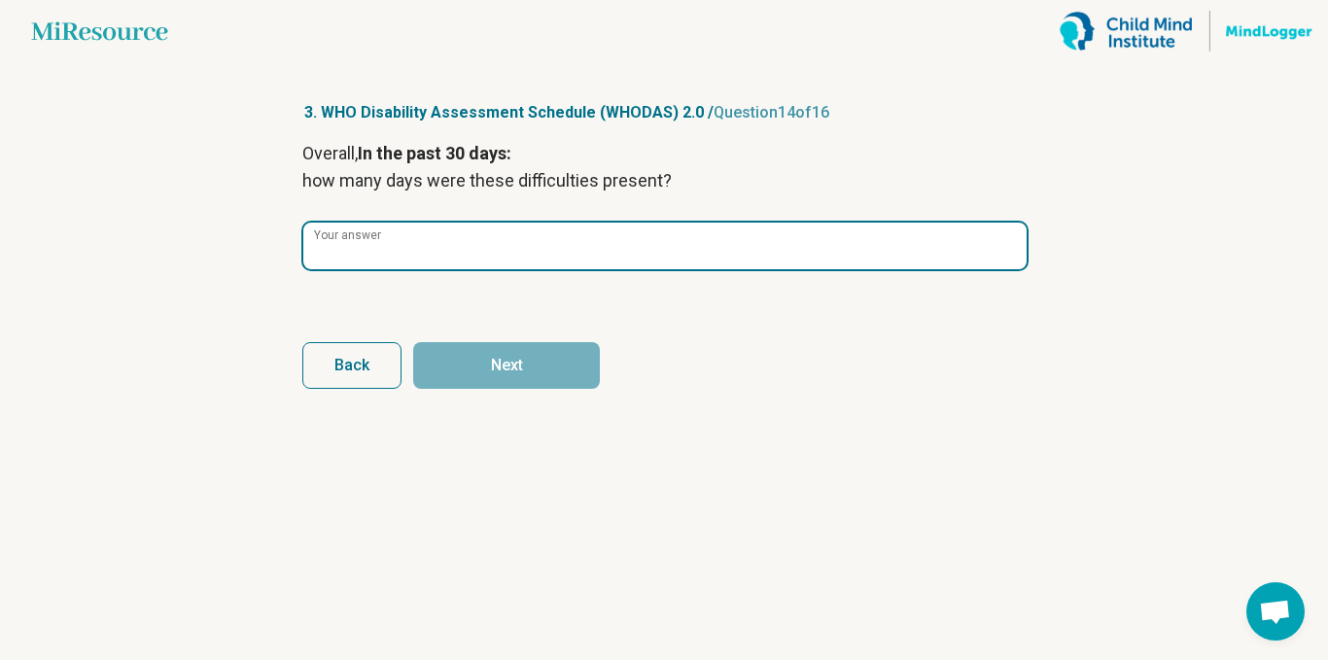
click at [538, 262] on input "Your answer" at bounding box center [664, 246] width 723 height 47
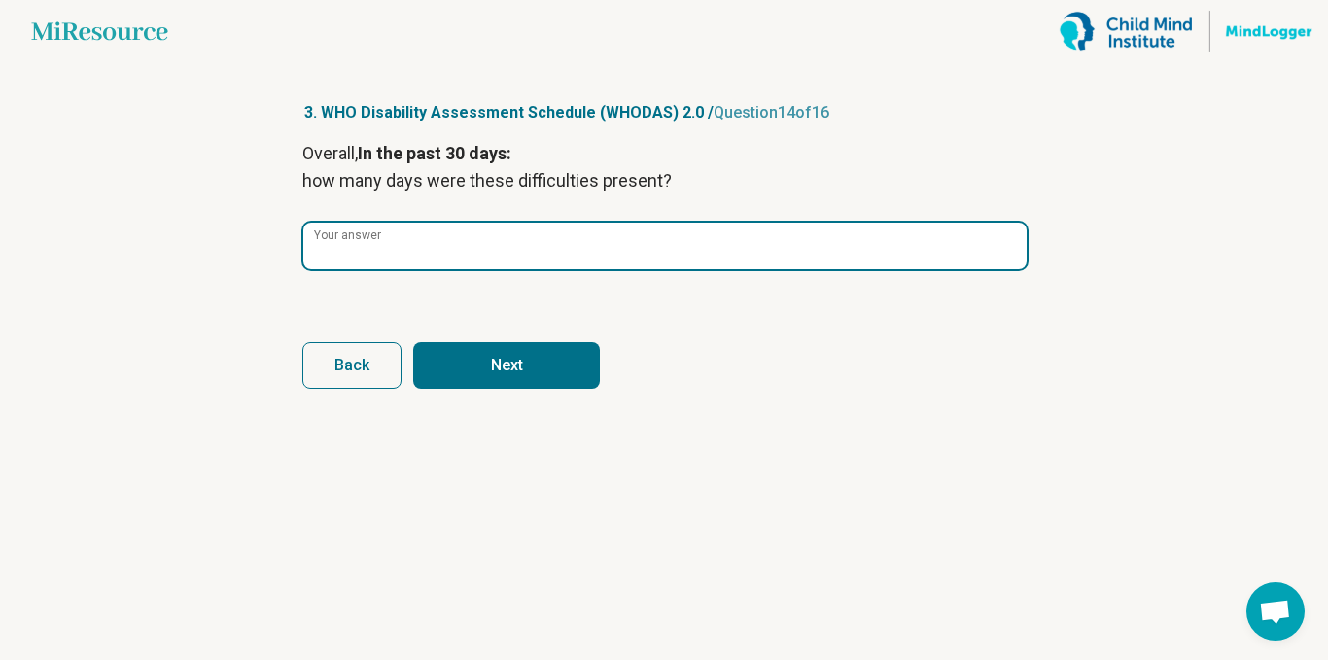
type input "*"
type input "**"
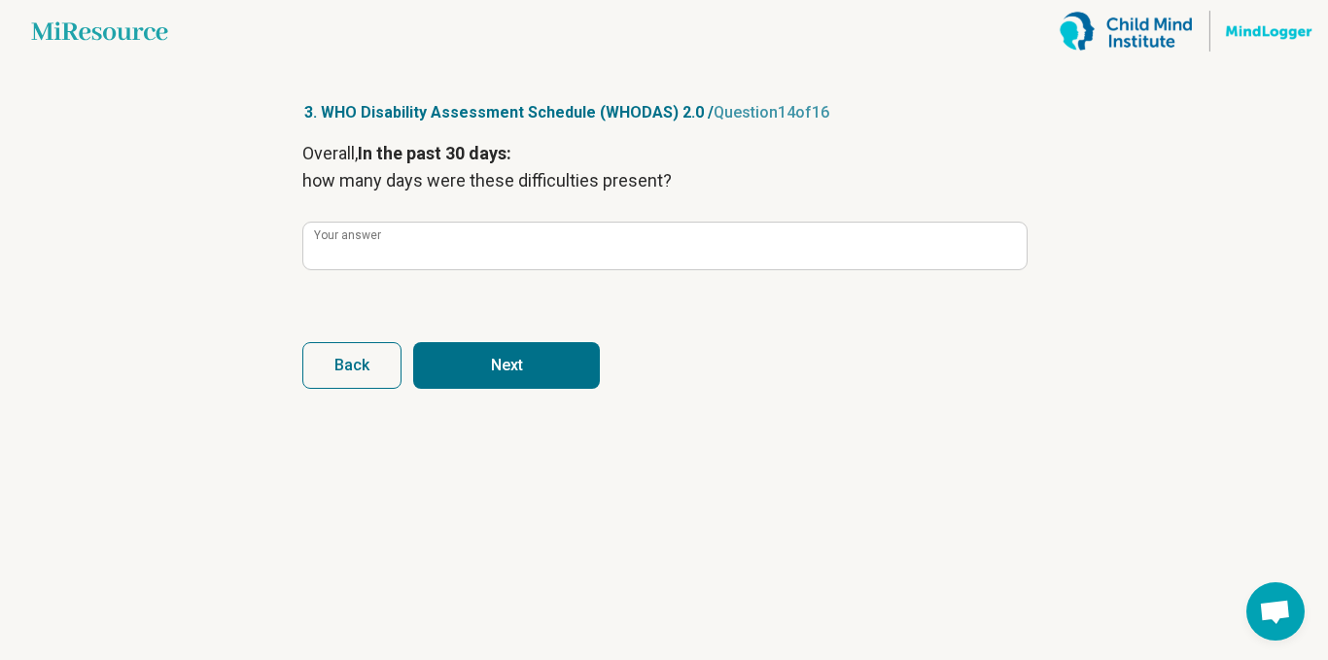
click at [582, 344] on button "Next" at bounding box center [506, 365] width 187 height 47
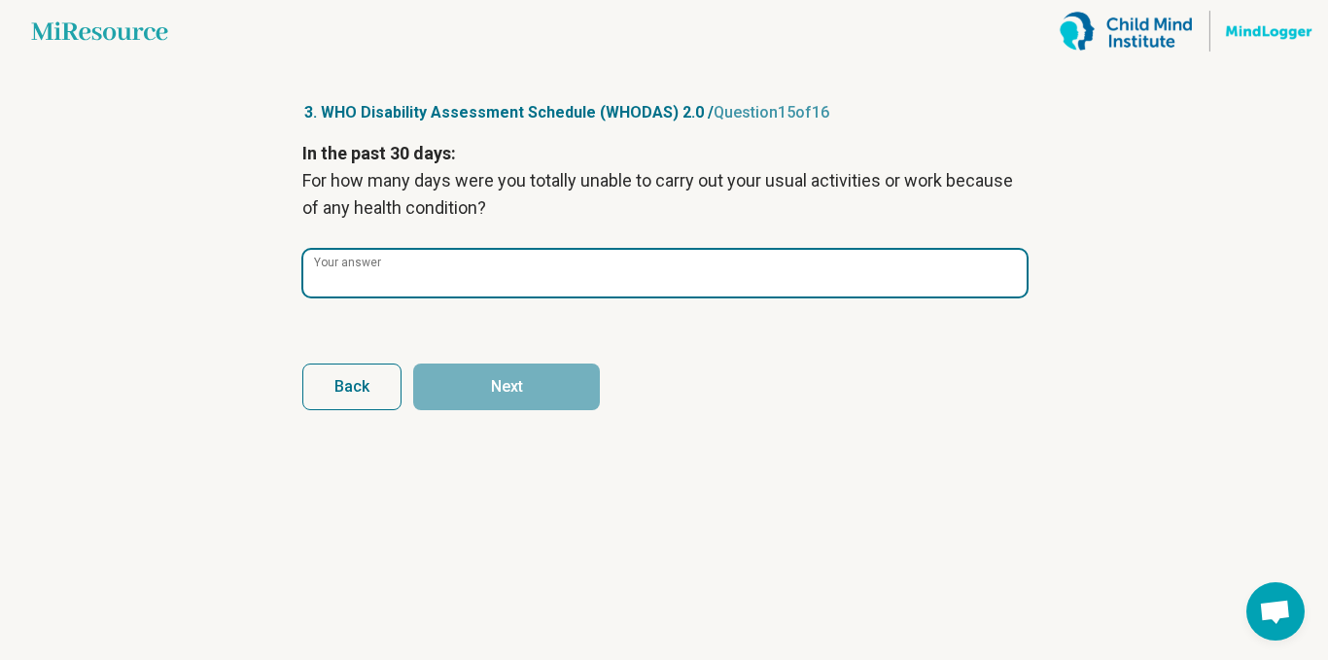
click at [612, 287] on input "Your answer" at bounding box center [664, 273] width 723 height 47
type input "*"
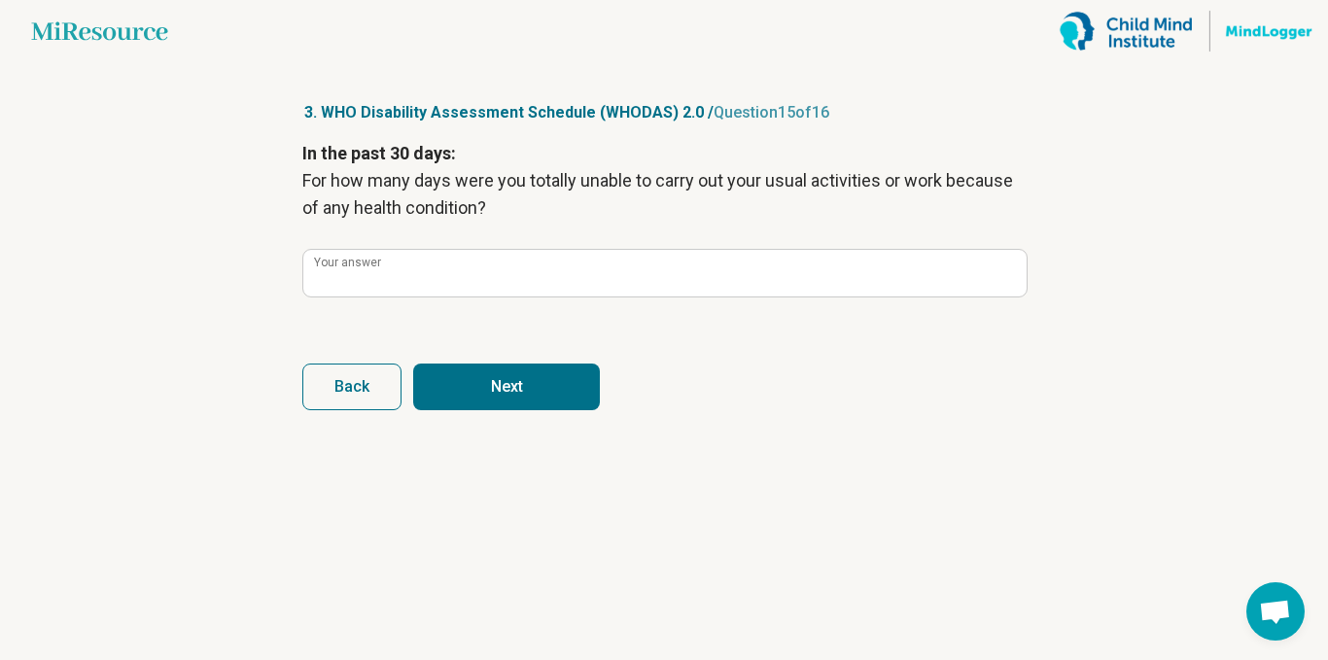
click at [564, 366] on button "Next" at bounding box center [506, 387] width 187 height 47
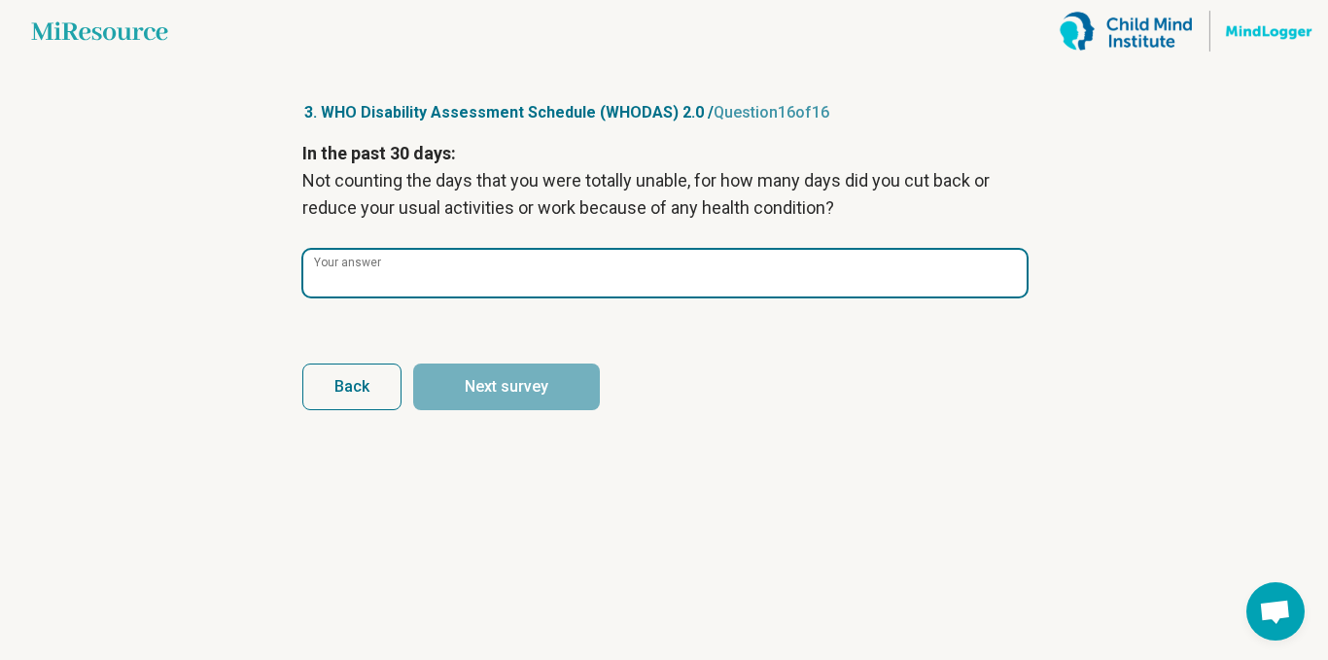
click at [505, 279] on input "Your answer" at bounding box center [664, 273] width 723 height 47
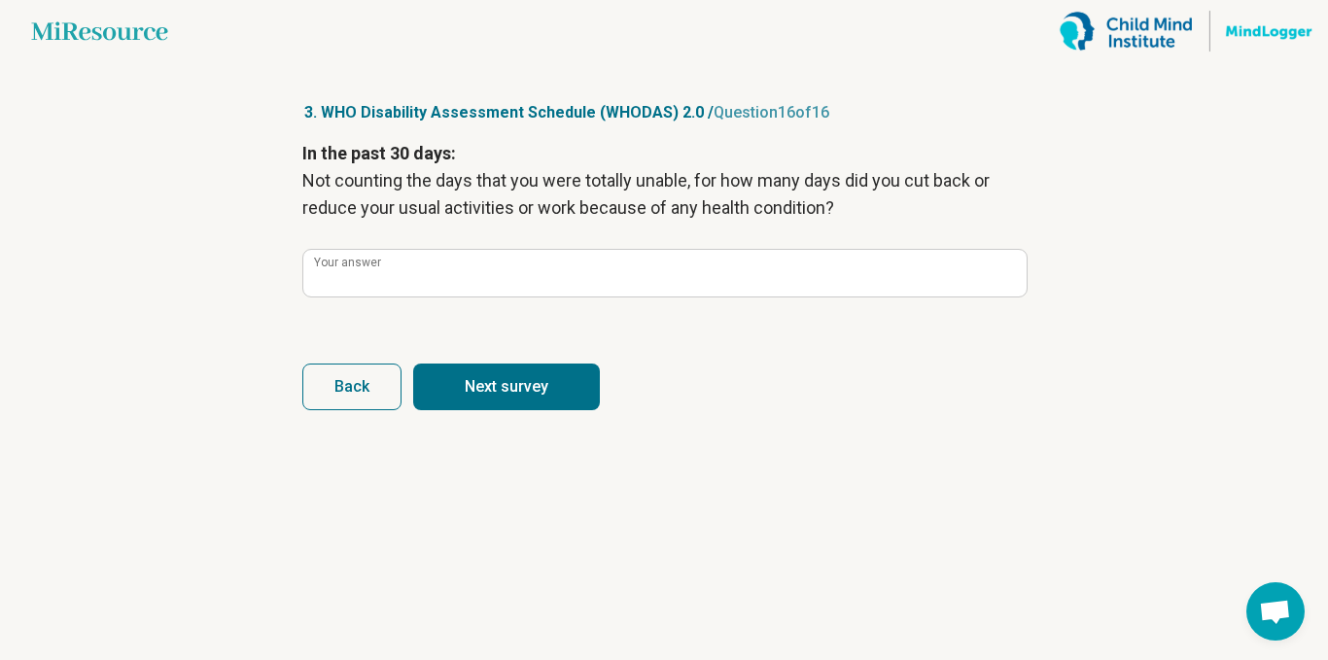
click at [568, 371] on button "Next survey" at bounding box center [506, 387] width 187 height 47
type input "**"
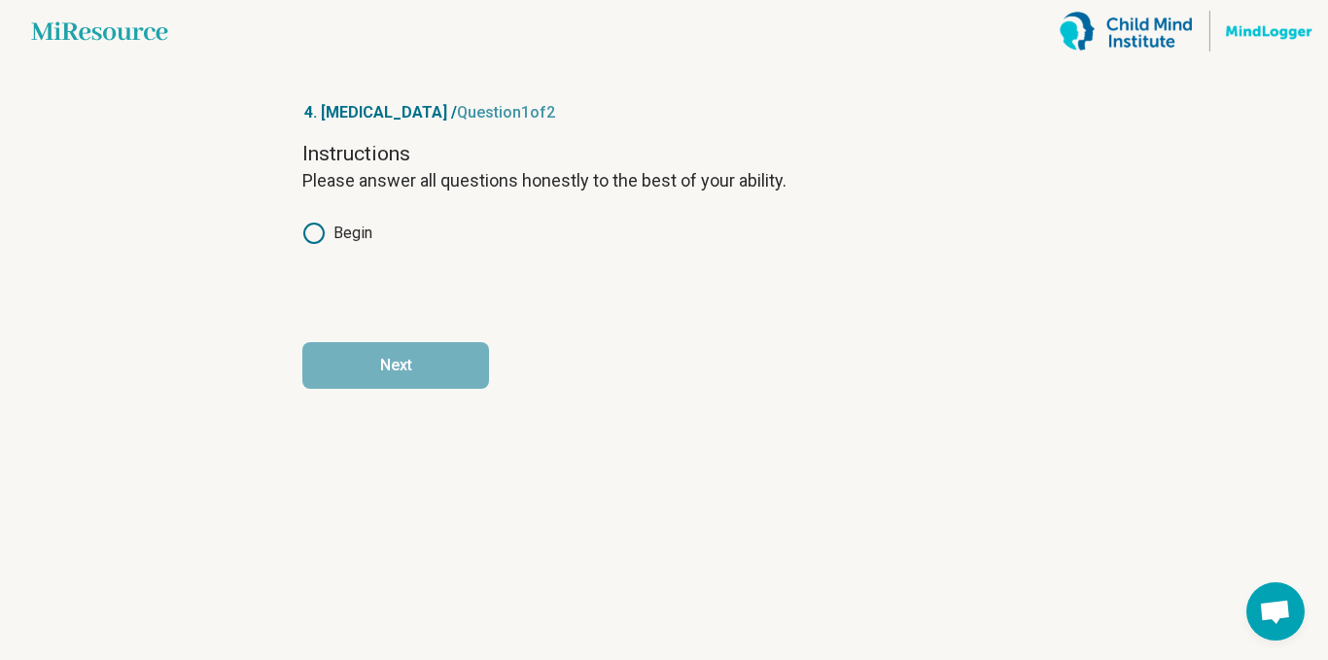
click at [347, 226] on label "Begin" at bounding box center [337, 233] width 70 height 23
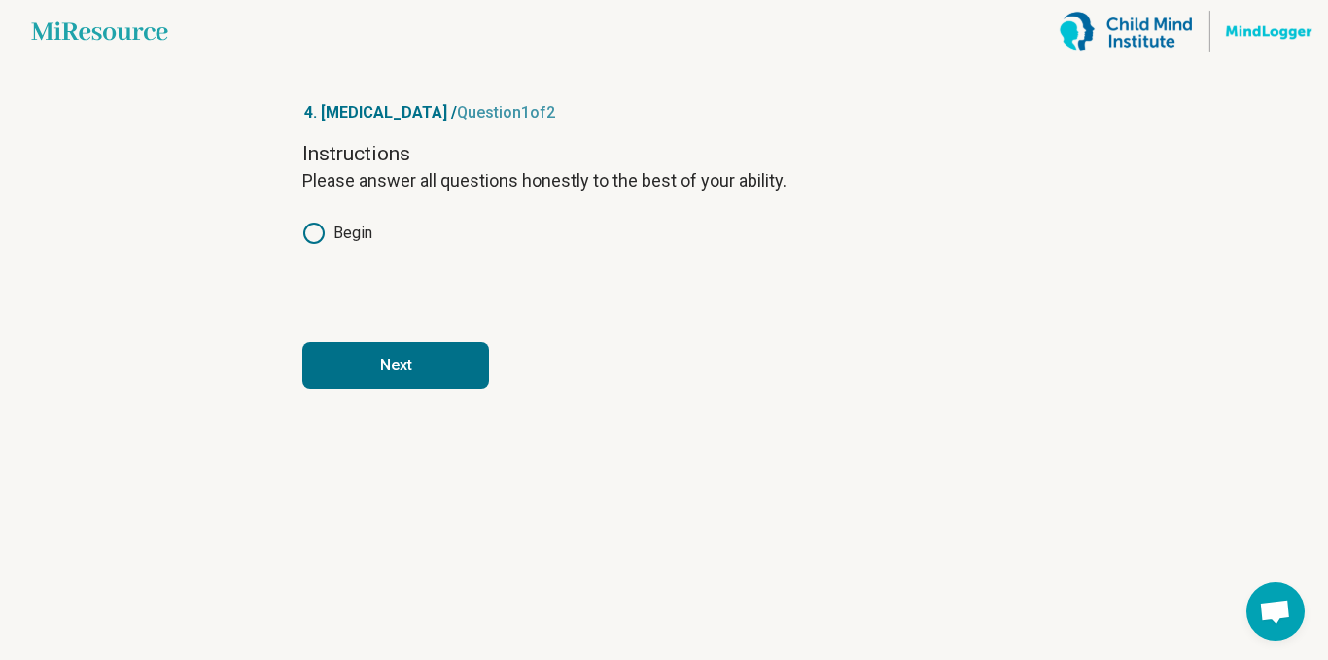
click at [382, 344] on button "Next" at bounding box center [395, 365] width 187 height 47
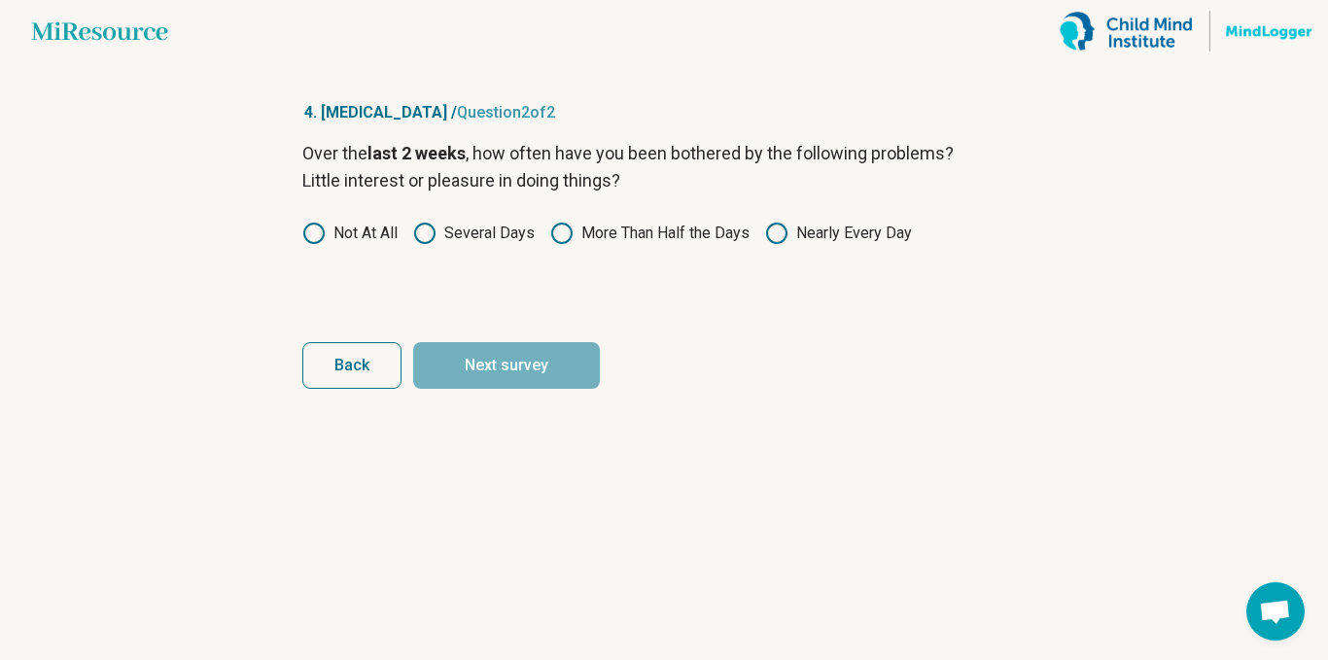
click at [683, 242] on label "More Than Half the Days" at bounding box center [649, 233] width 199 height 23
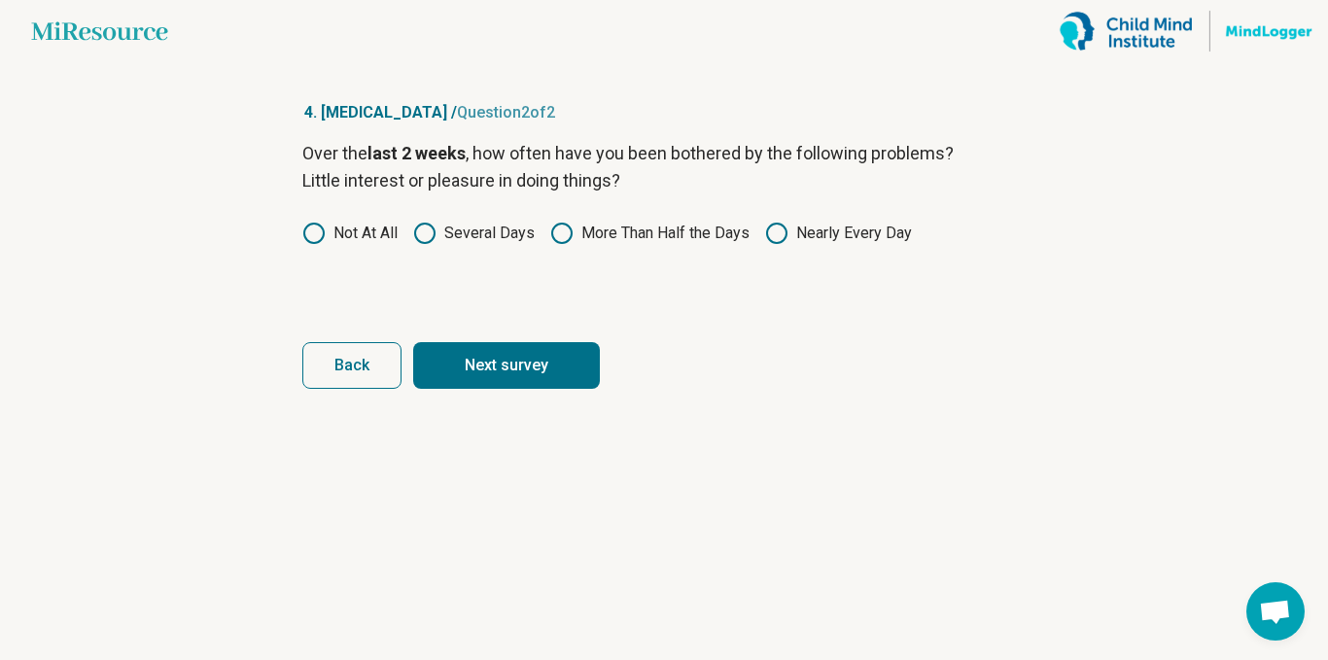
click at [844, 241] on label "Nearly Every Day" at bounding box center [838, 233] width 147 height 23
click at [571, 351] on button "Next survey" at bounding box center [506, 365] width 187 height 47
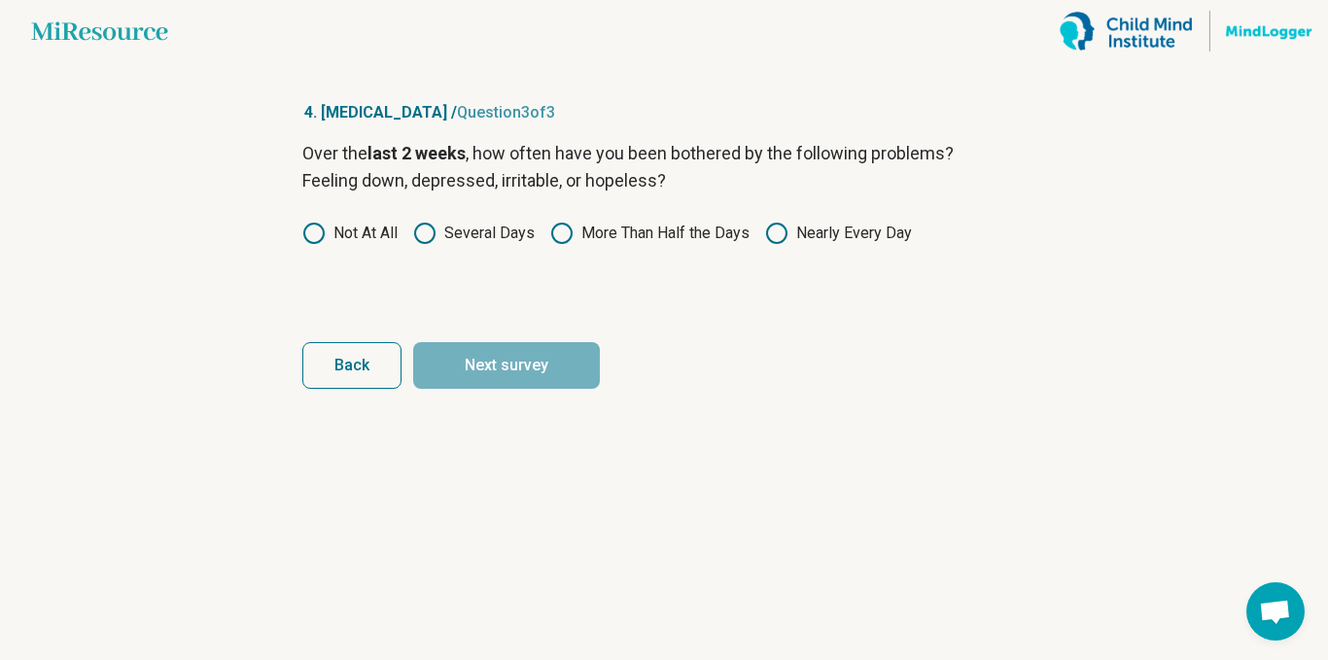
click at [472, 222] on label "Several Days" at bounding box center [474, 233] width 122 height 23
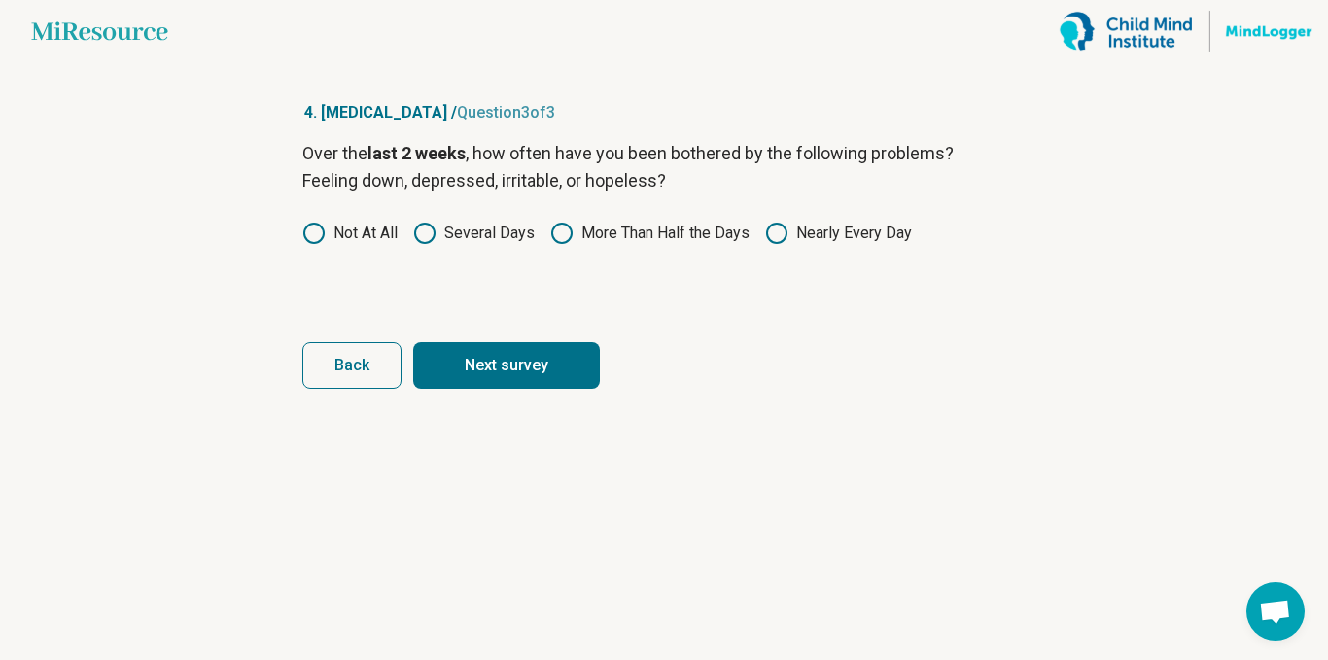
click at [478, 375] on button "Next survey" at bounding box center [506, 365] width 187 height 47
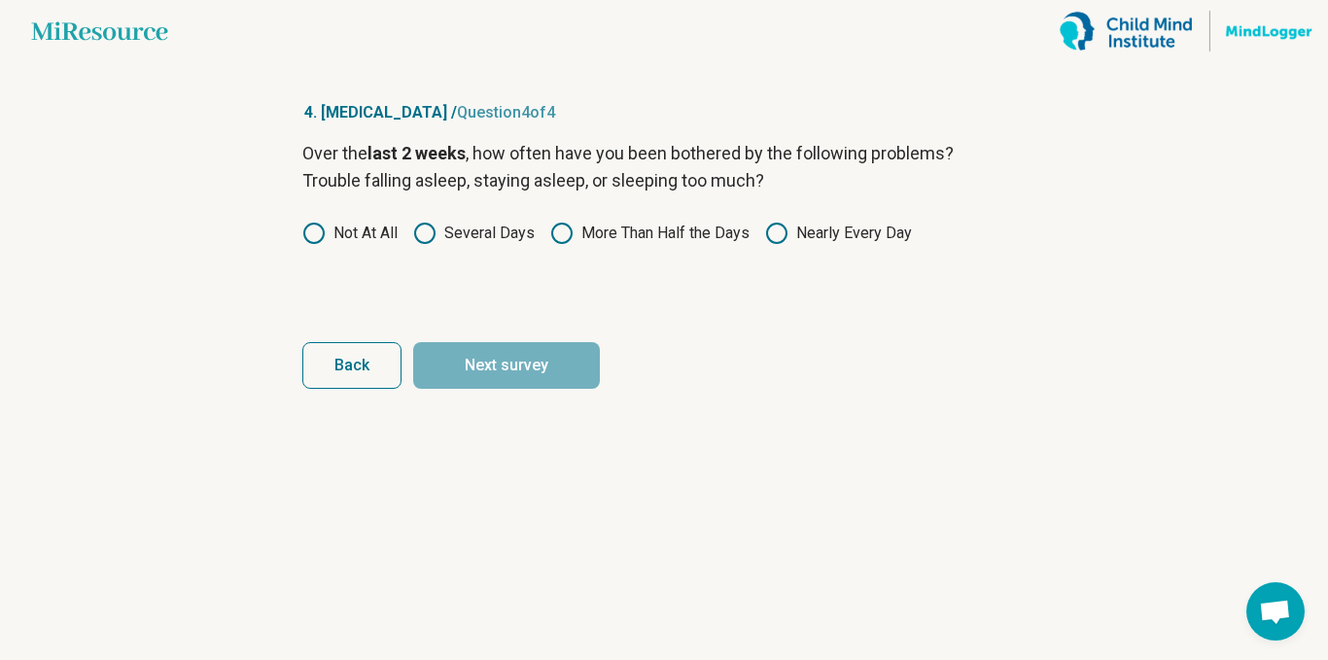
click at [487, 226] on label "Several Days" at bounding box center [474, 233] width 122 height 23
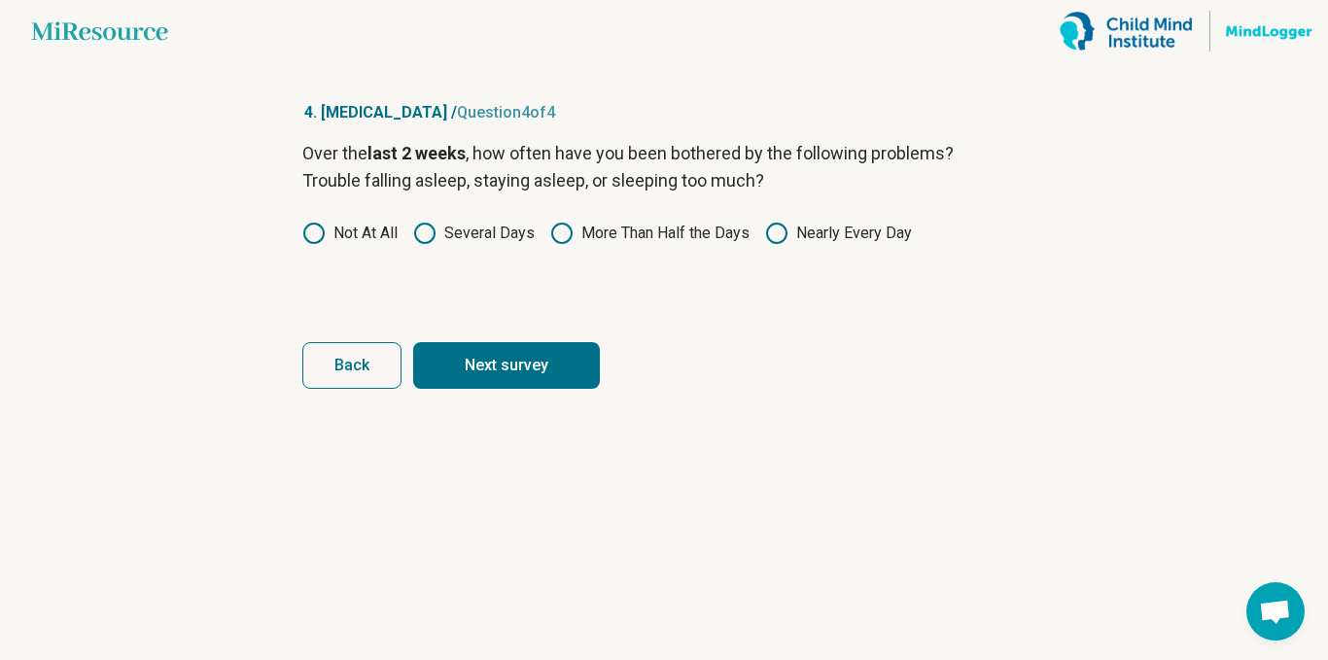
click at [632, 233] on label "More Than Half the Days" at bounding box center [649, 233] width 199 height 23
click at [841, 244] on label "Nearly Every Day" at bounding box center [838, 233] width 147 height 23
click at [549, 369] on button "Next survey" at bounding box center [506, 365] width 187 height 47
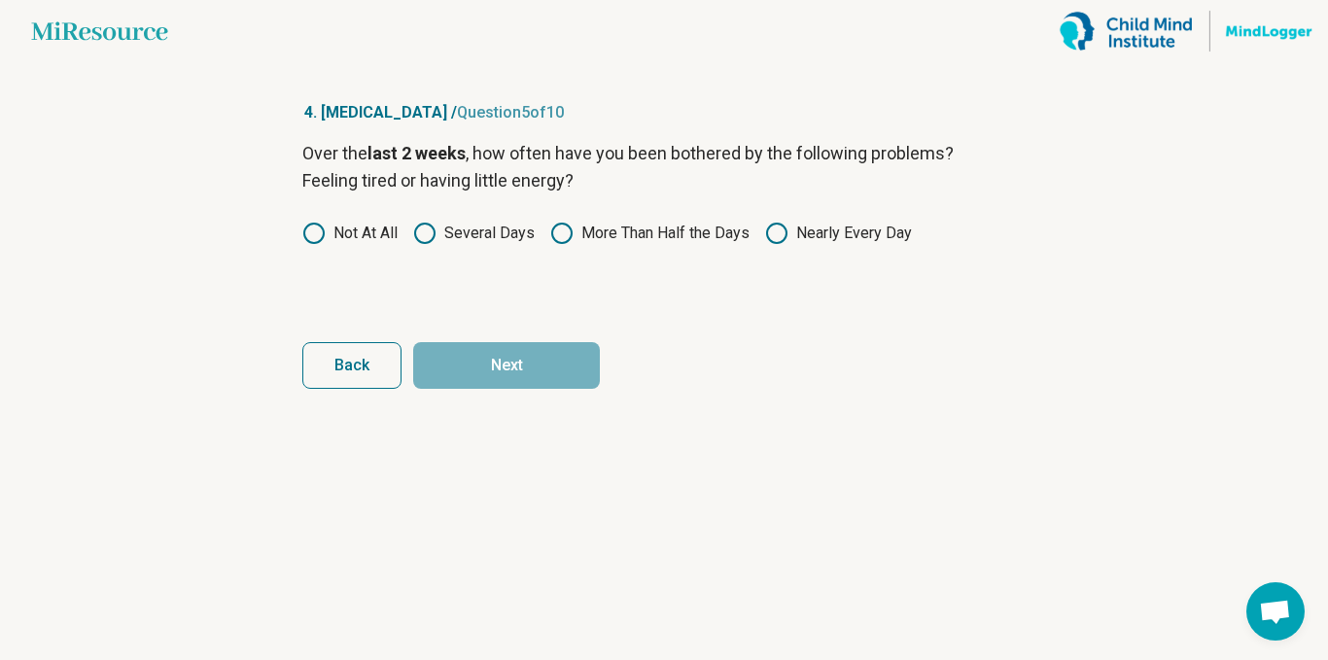
click at [833, 257] on div "Over the last 2 weeks , how often have you been bothered by the following probl…" at bounding box center [663, 221] width 723 height 163
click at [838, 225] on label "Nearly Every Day" at bounding box center [838, 233] width 147 height 23
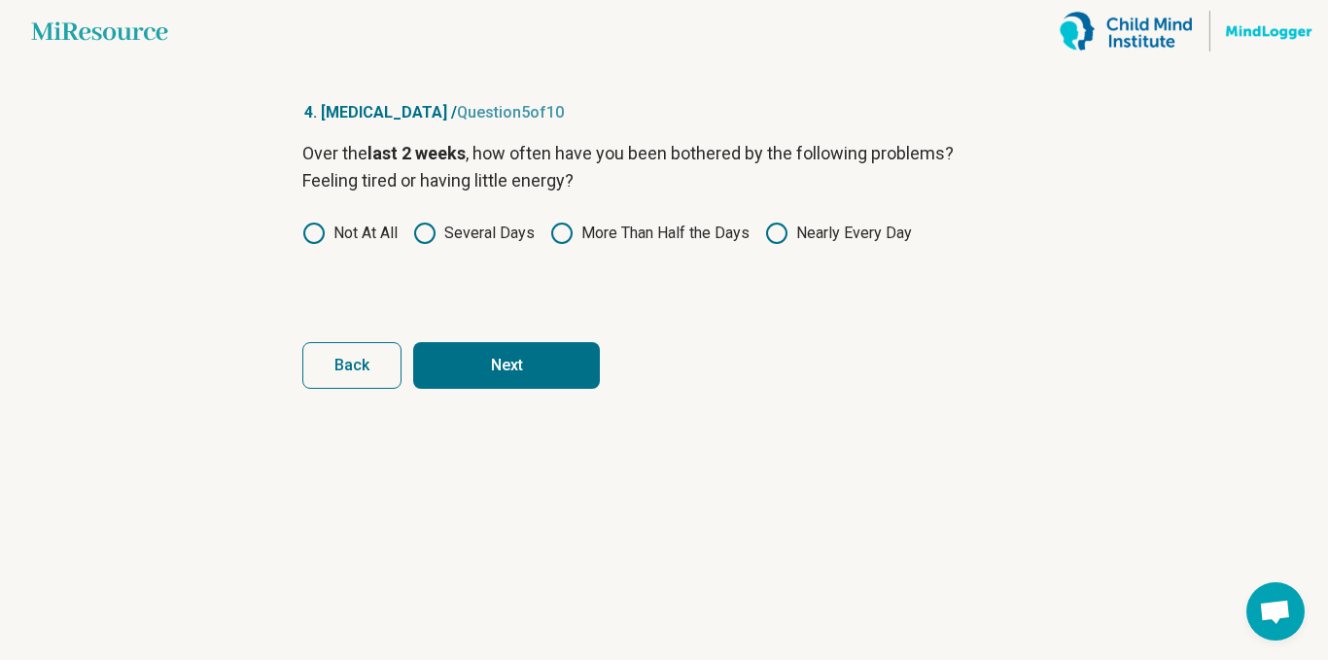
click at [543, 366] on button "Next" at bounding box center [506, 365] width 187 height 47
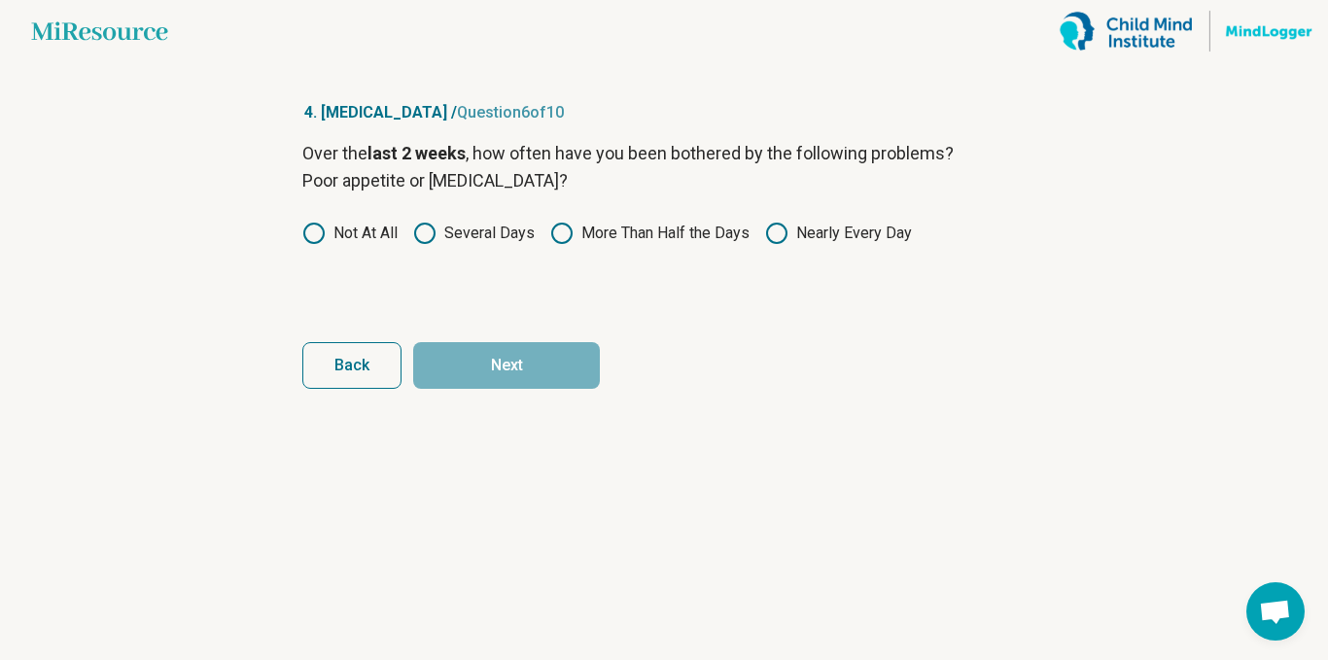
click at [467, 239] on label "Several Days" at bounding box center [474, 233] width 122 height 23
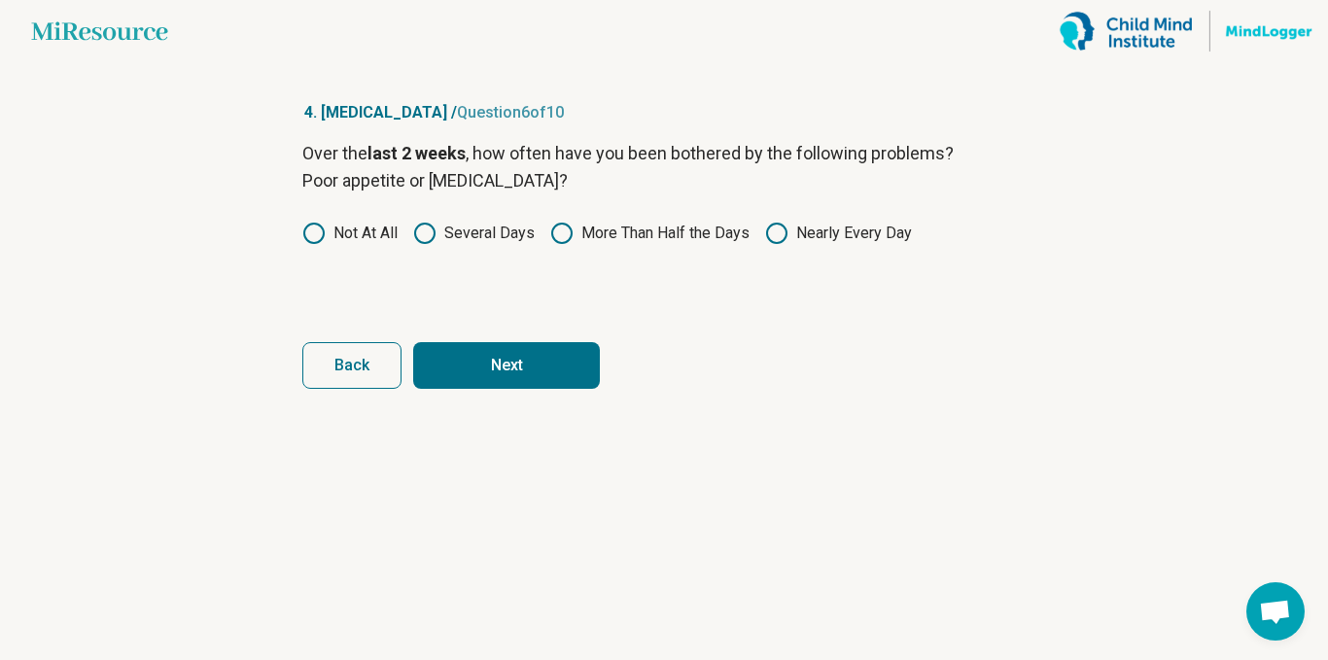
click at [343, 240] on label "Not At All" at bounding box center [349, 233] width 95 height 23
click at [537, 370] on button "Next" at bounding box center [506, 365] width 187 height 47
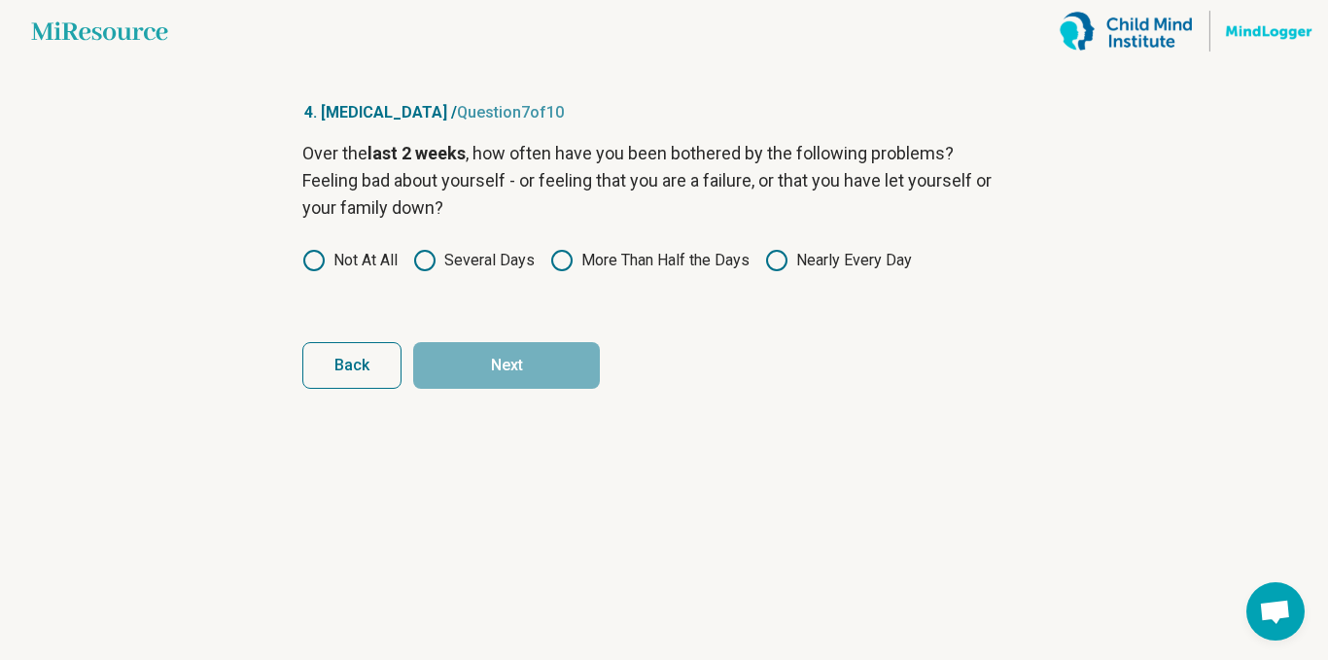
click at [391, 253] on label "Not At All" at bounding box center [349, 260] width 95 height 23
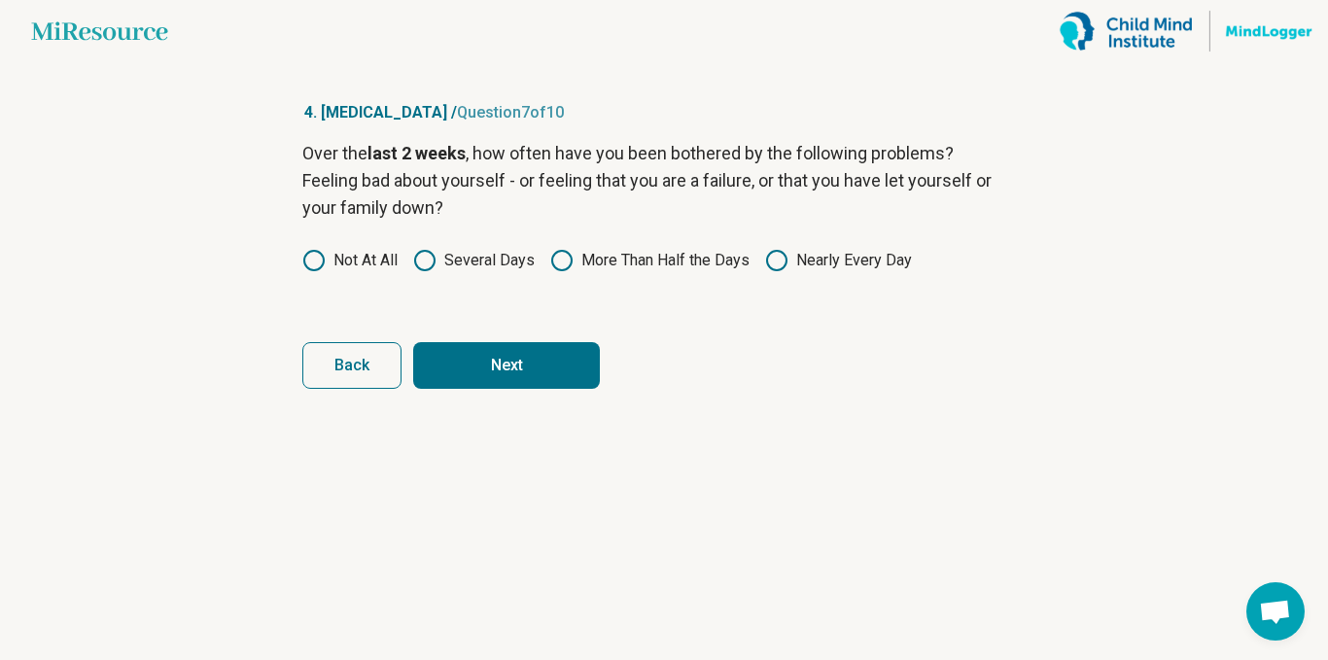
click at [493, 270] on label "Several Days" at bounding box center [474, 260] width 122 height 23
click at [524, 378] on button "Next" at bounding box center [506, 365] width 187 height 47
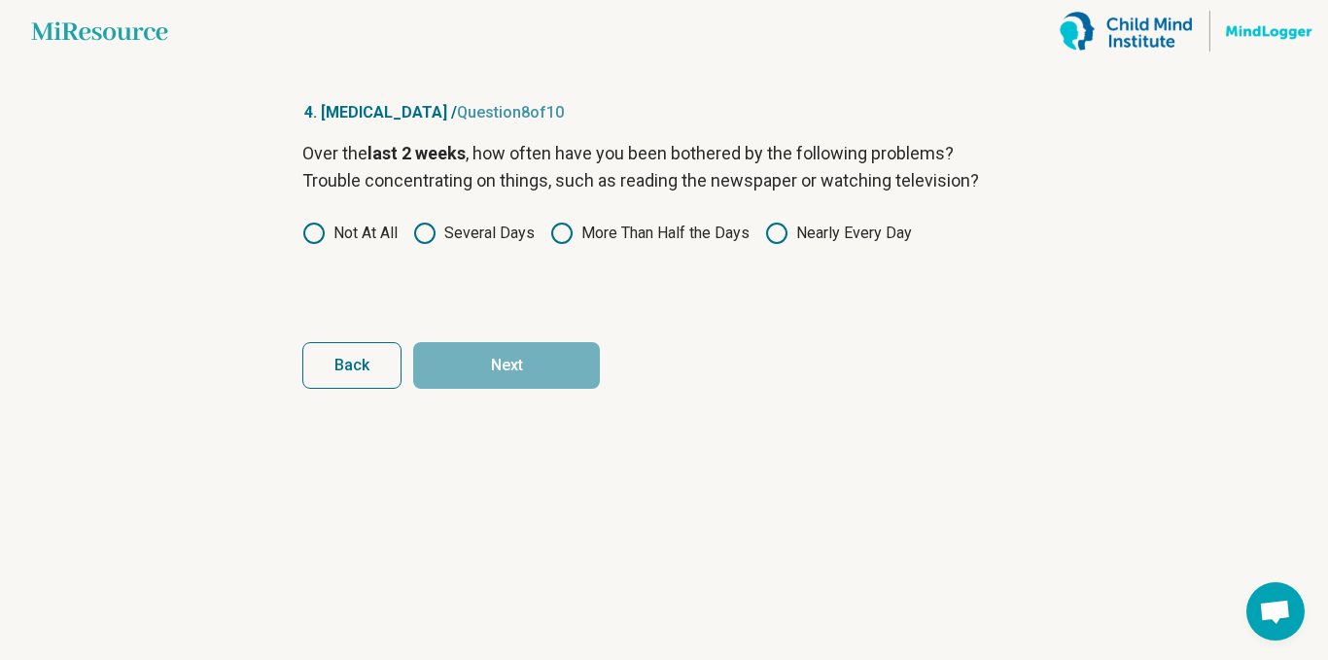
click at [808, 262] on div "Over the last 2 weeks , how often have you been bothered by the following probl…" at bounding box center [663, 221] width 723 height 163
click at [811, 243] on label "Nearly Every Day" at bounding box center [838, 233] width 147 height 23
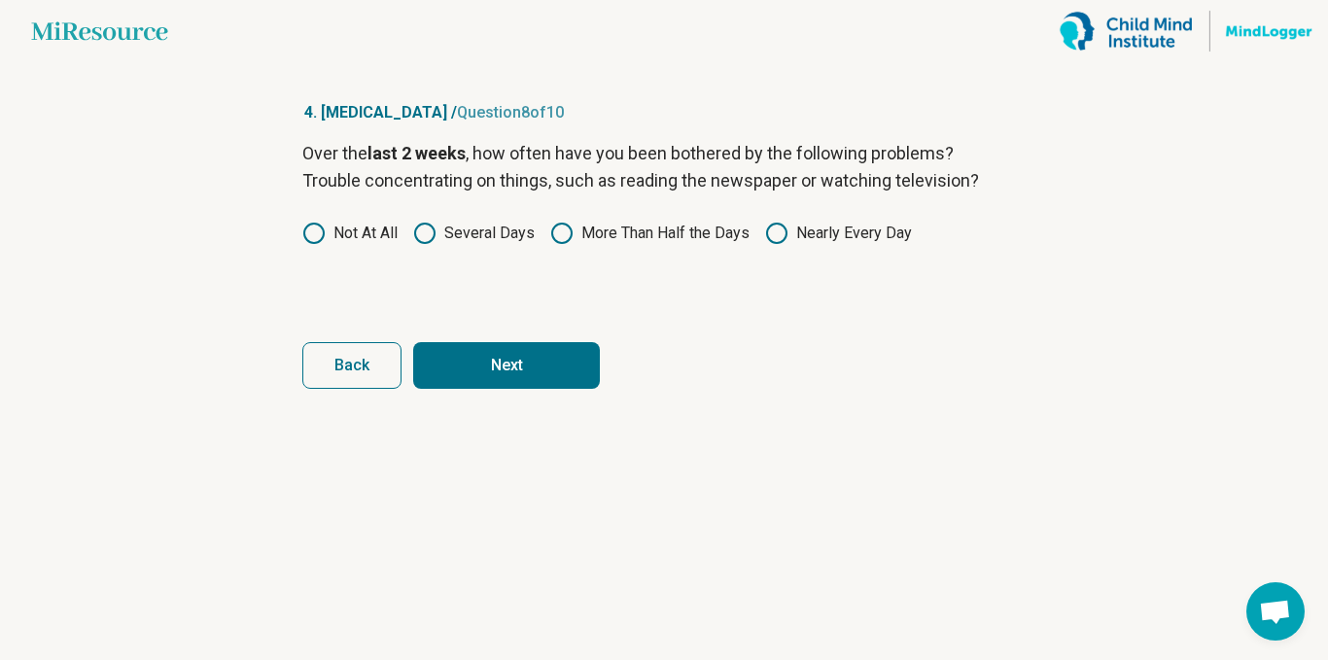
click at [544, 359] on button "Next" at bounding box center [506, 365] width 187 height 47
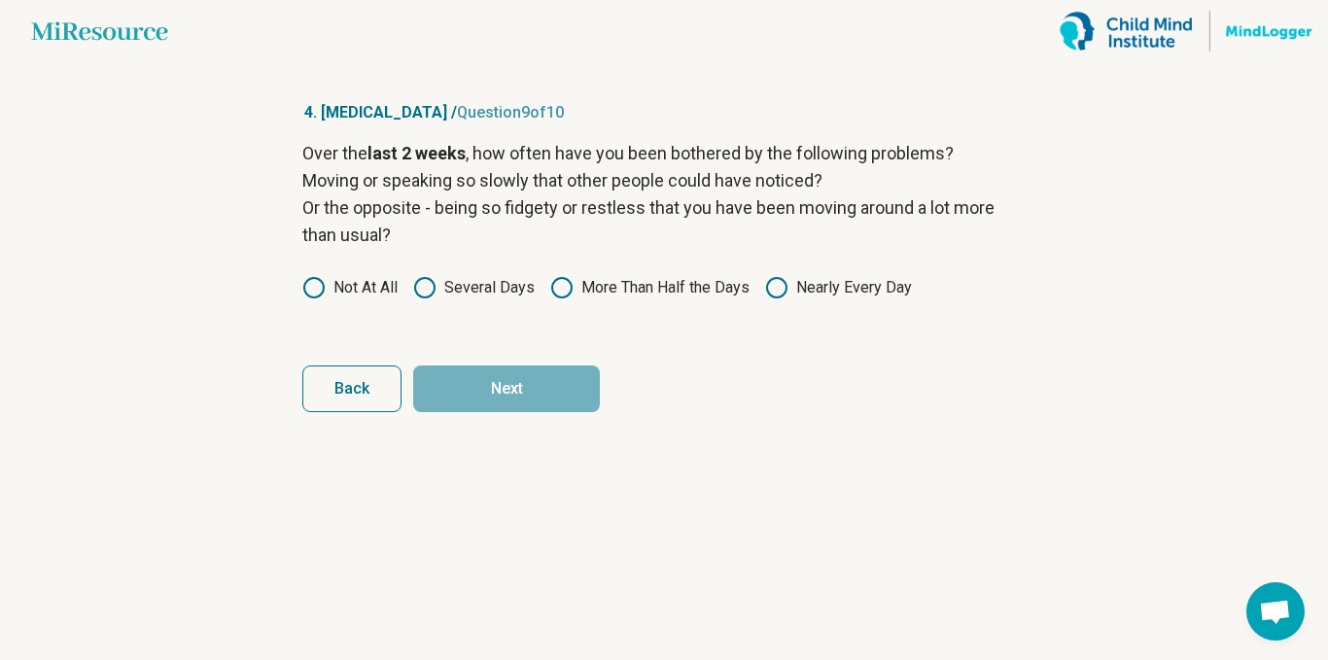
click at [652, 295] on label "More Than Half the Days" at bounding box center [649, 287] width 199 height 23
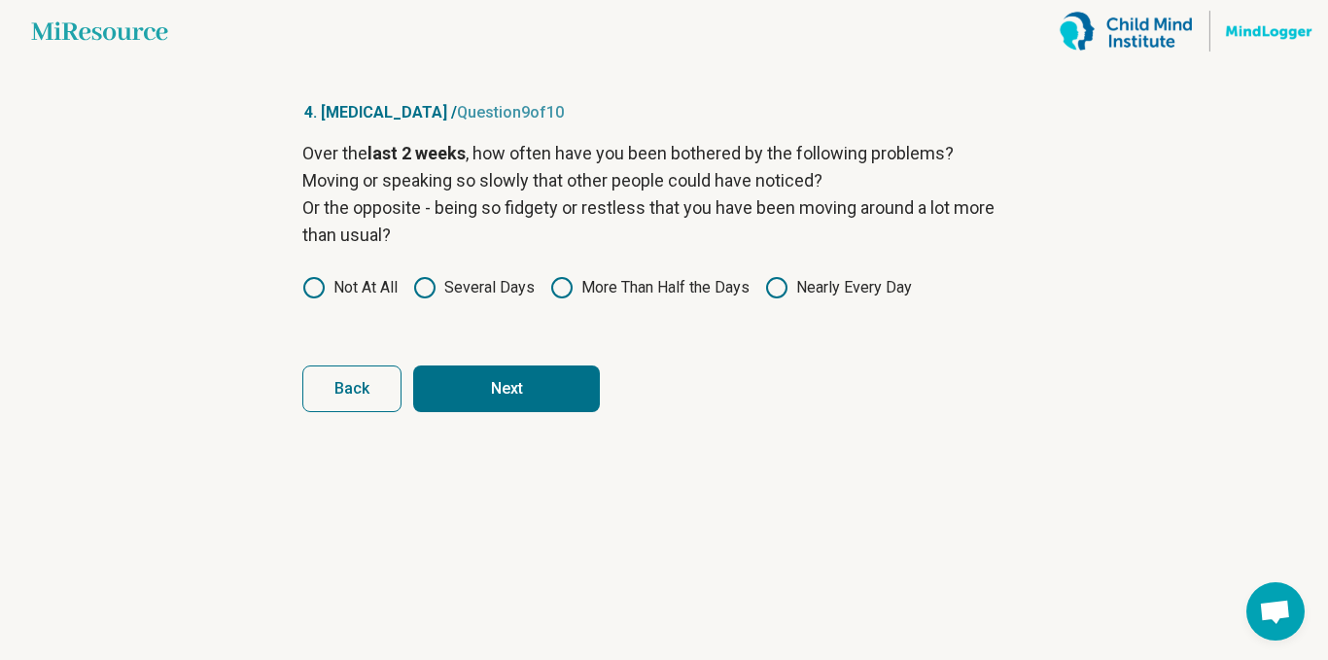
click at [510, 399] on button "Next" at bounding box center [506, 389] width 187 height 47
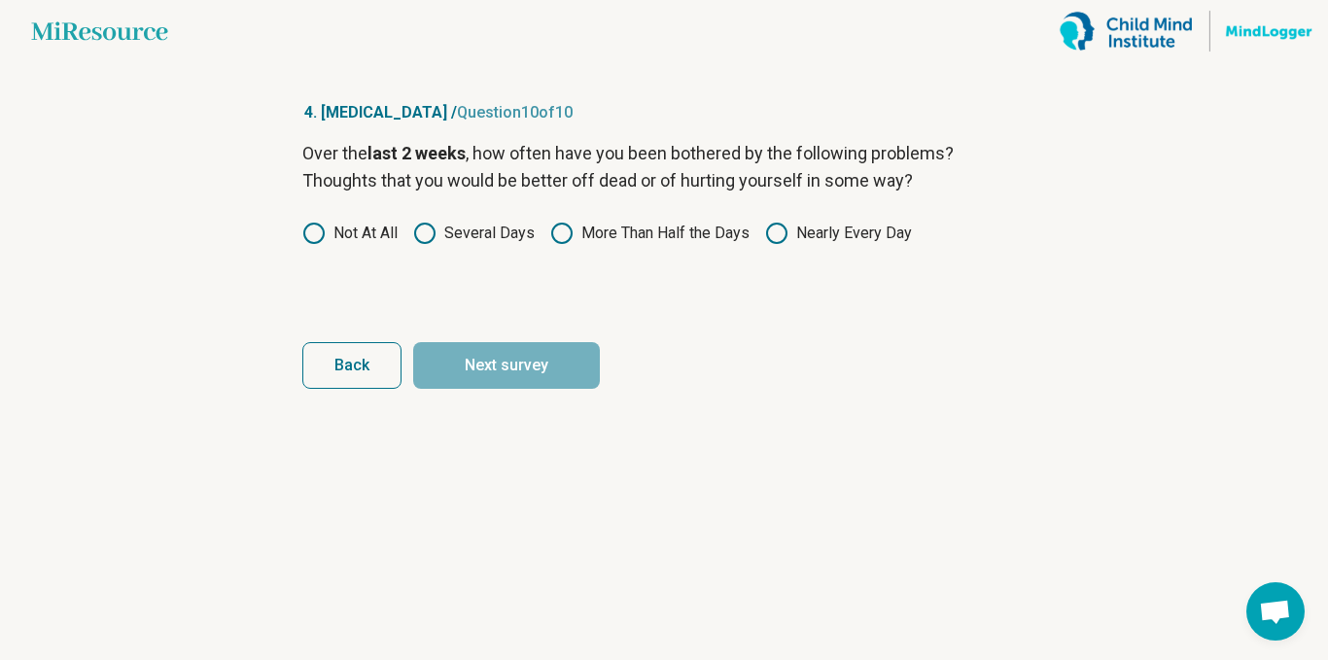
click at [492, 241] on label "Several Days" at bounding box center [474, 233] width 122 height 23
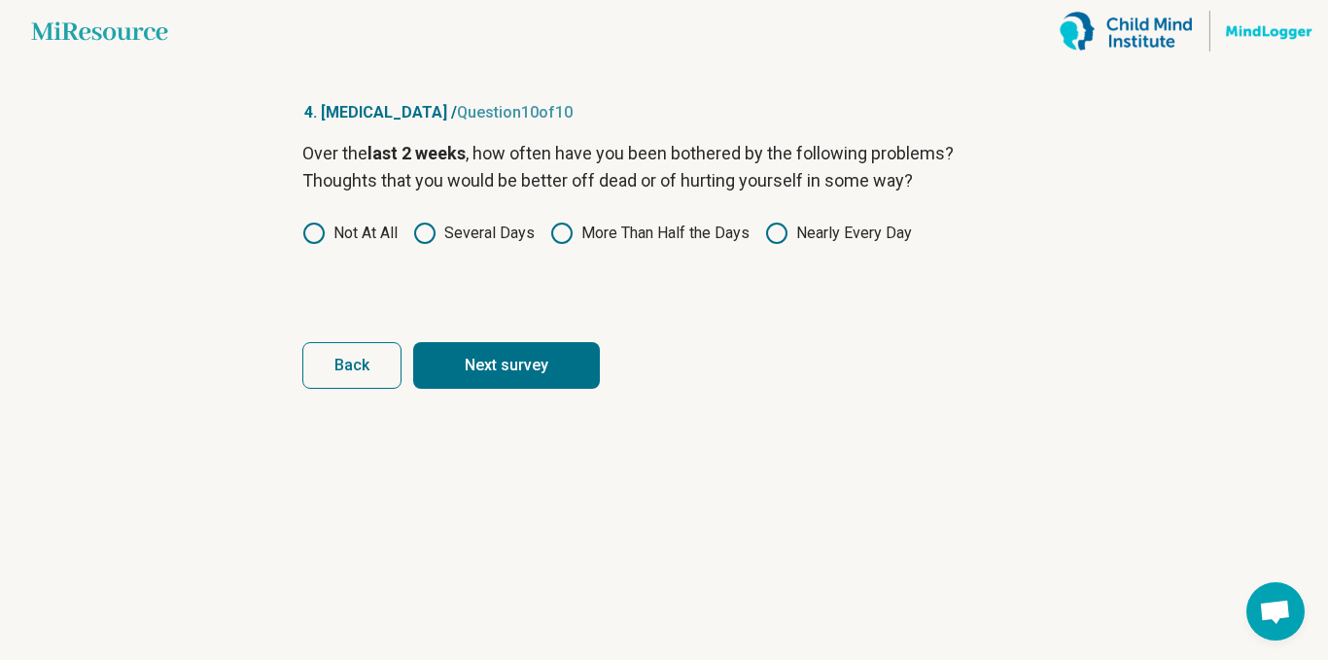
click at [522, 365] on button "Next survey" at bounding box center [506, 365] width 187 height 47
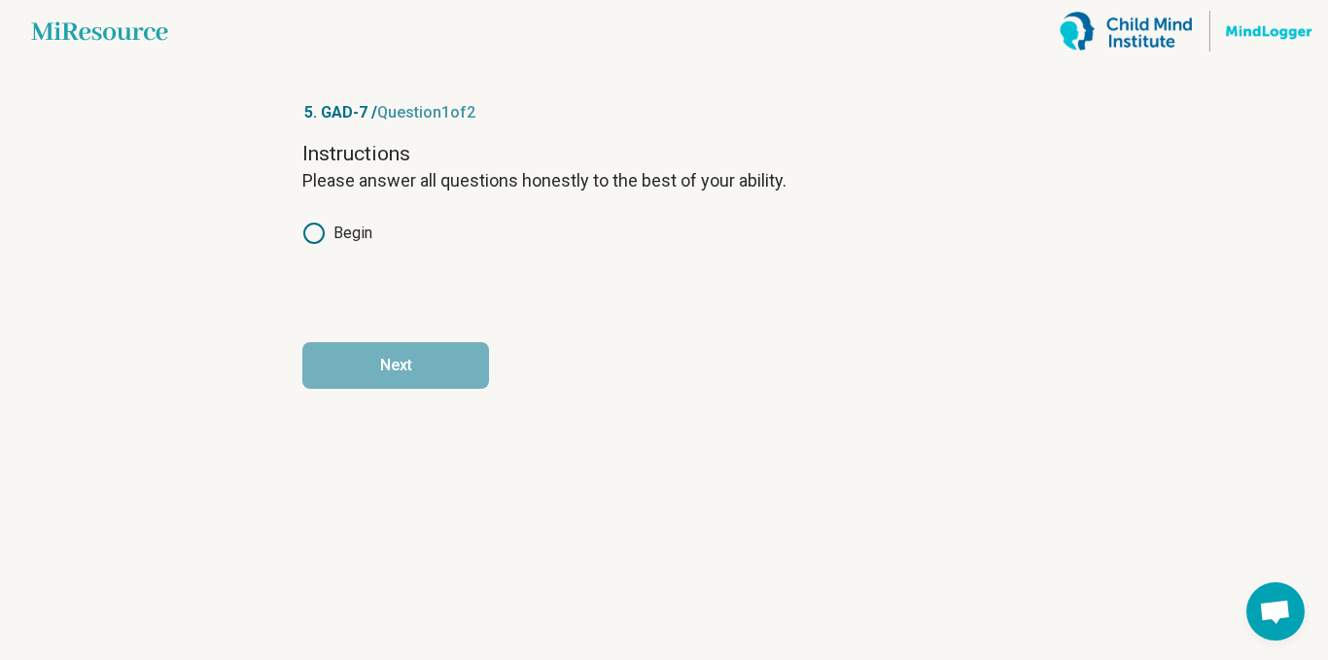
click at [348, 237] on label "Begin" at bounding box center [337, 233] width 70 height 23
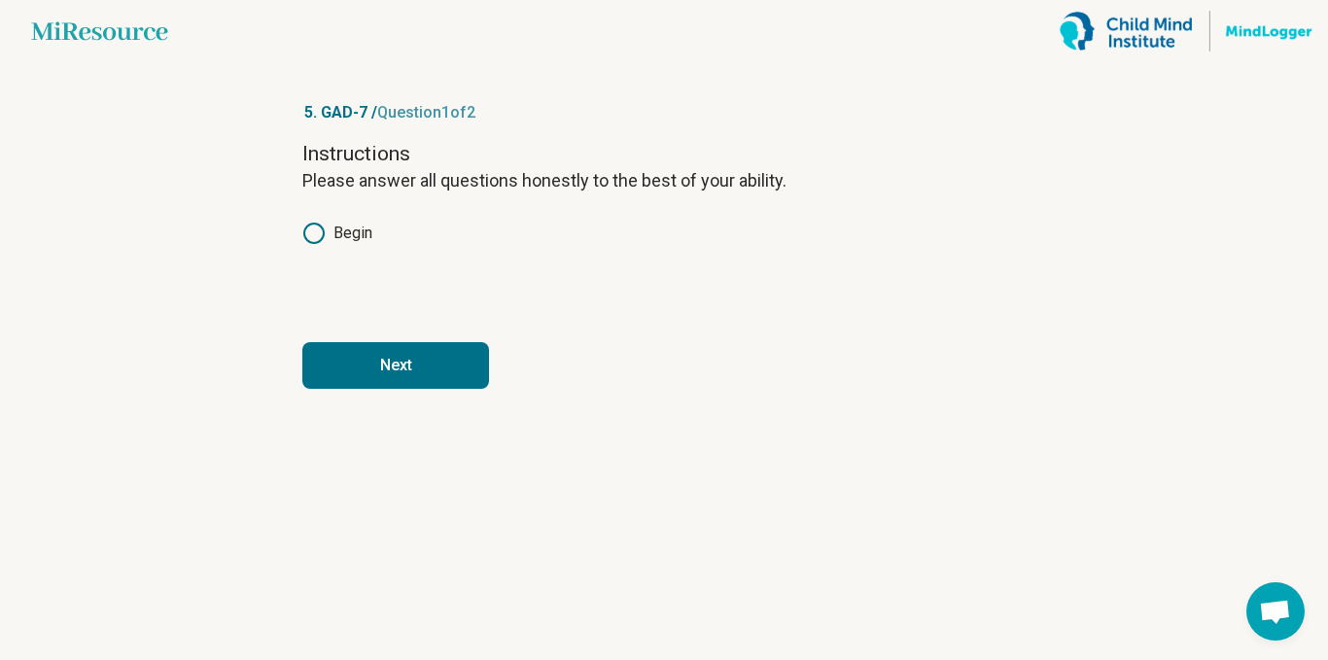
click at [416, 365] on button "Next" at bounding box center [395, 365] width 187 height 47
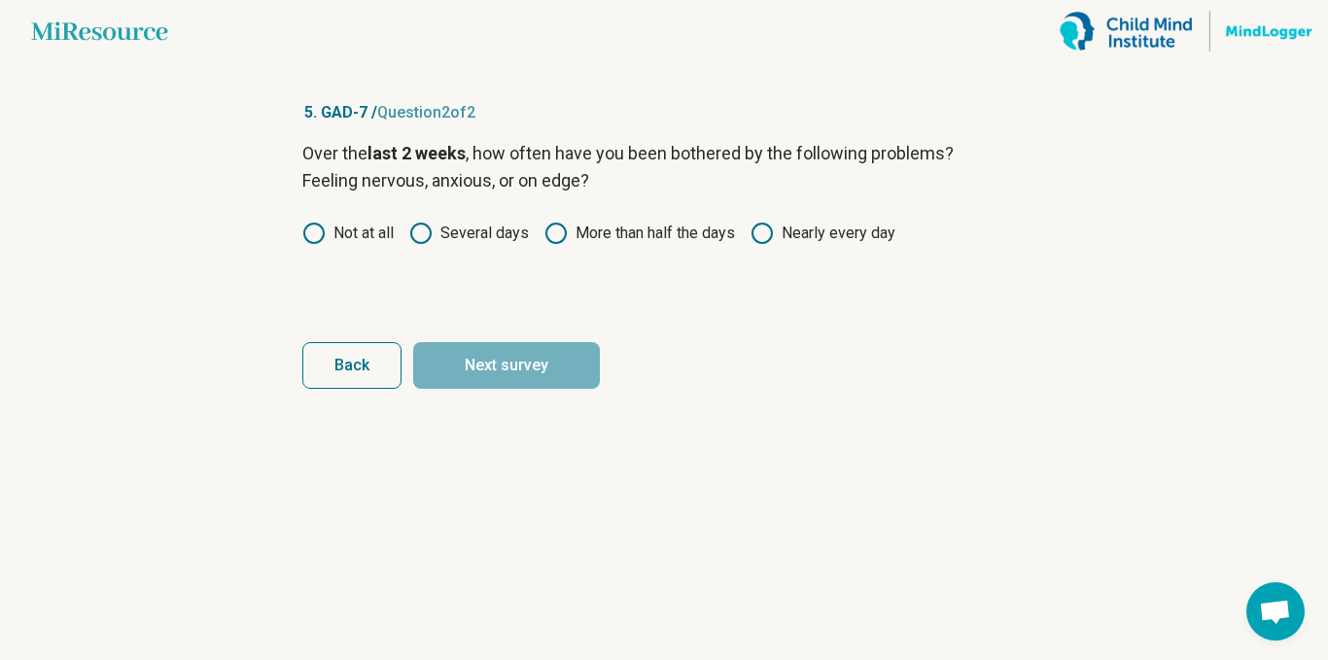
click at [463, 244] on label "Several days" at bounding box center [469, 233] width 120 height 23
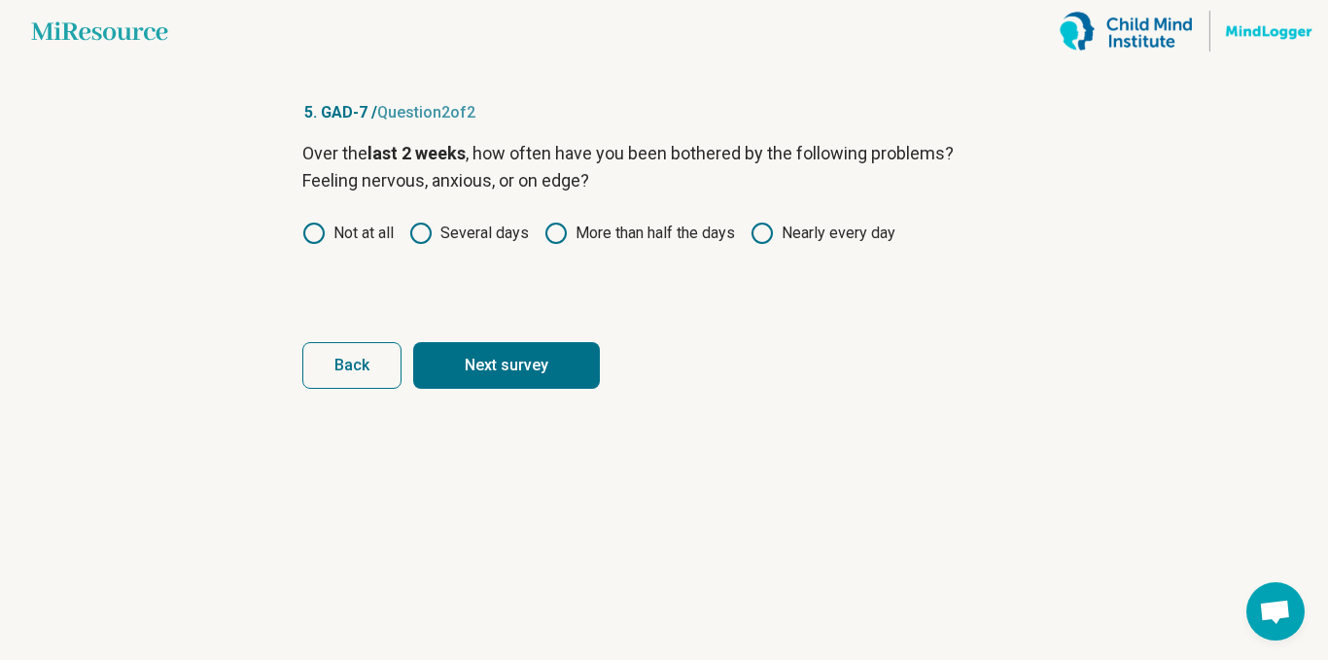
click at [518, 385] on button "Next survey" at bounding box center [506, 365] width 187 height 47
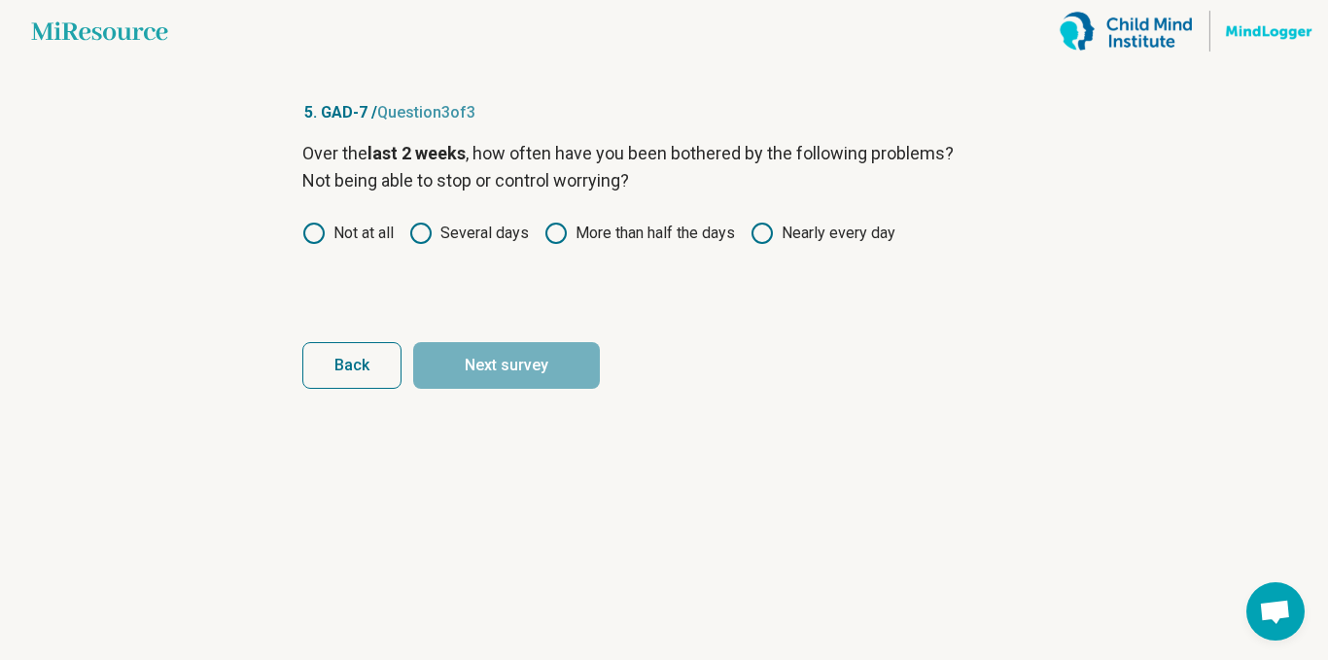
click at [368, 234] on label "Not at all" at bounding box center [347, 233] width 91 height 23
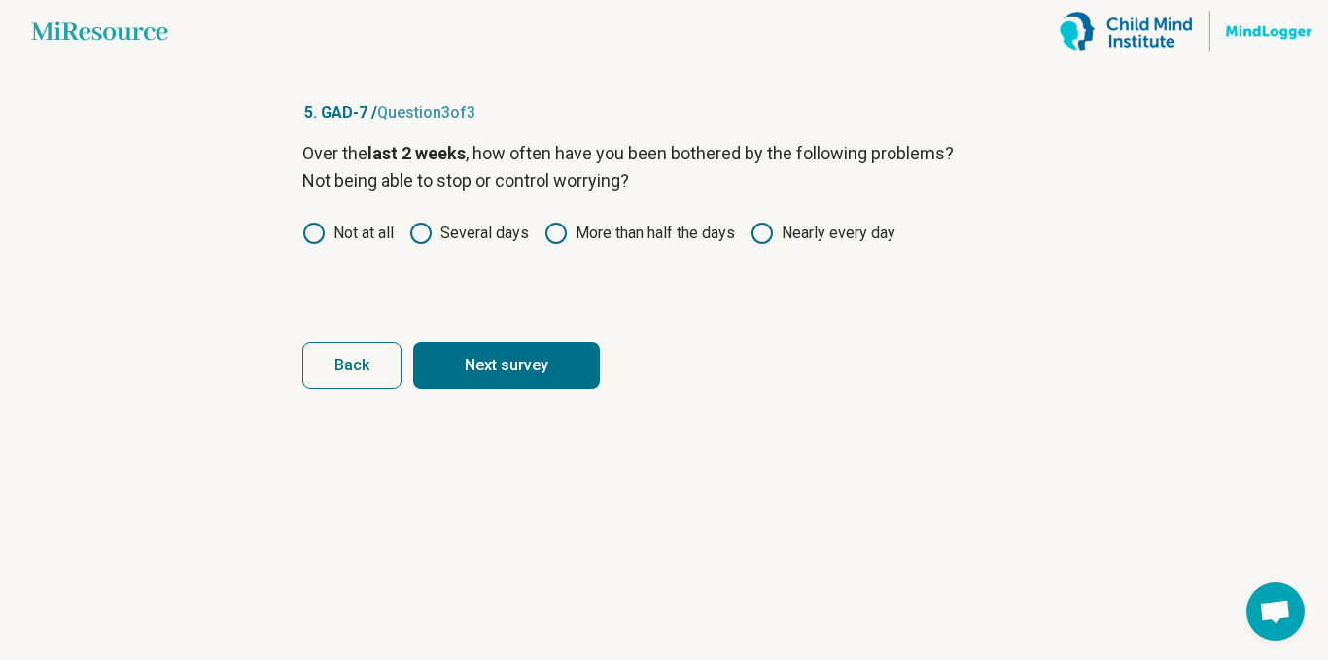
click at [515, 351] on button "Next survey" at bounding box center [506, 365] width 187 height 47
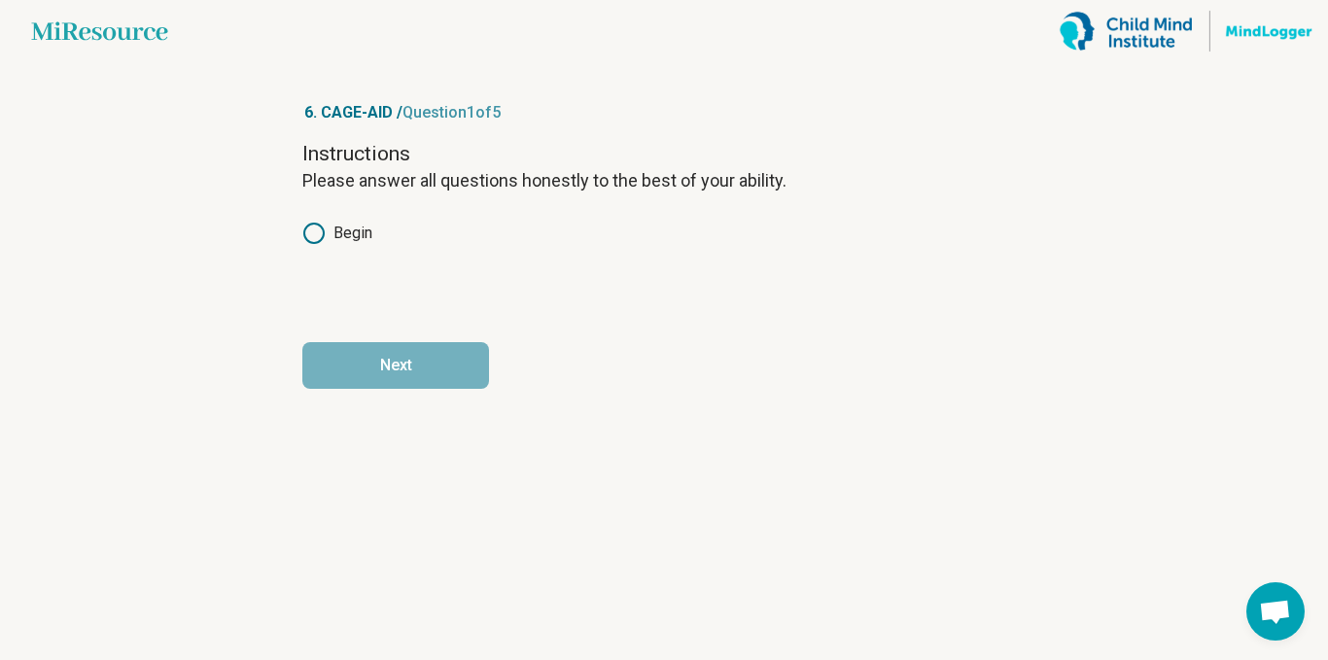
click at [359, 239] on label "Begin" at bounding box center [337, 233] width 70 height 23
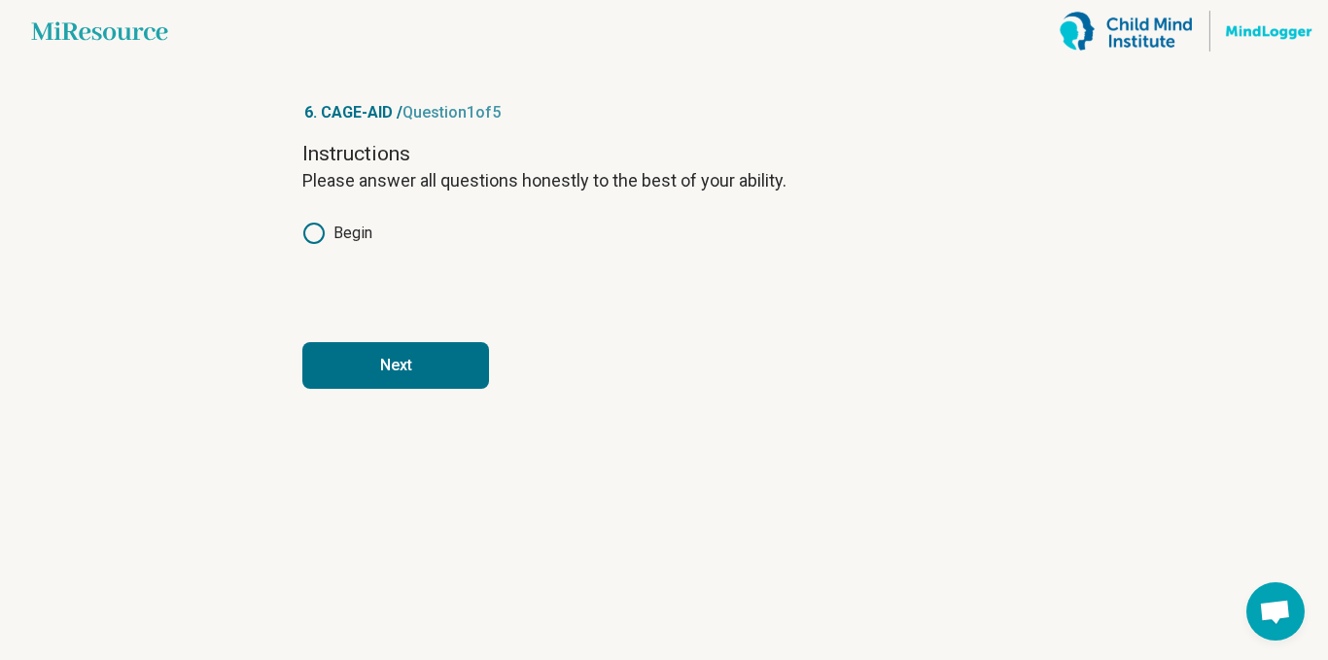
click at [440, 366] on button "Next" at bounding box center [395, 365] width 187 height 47
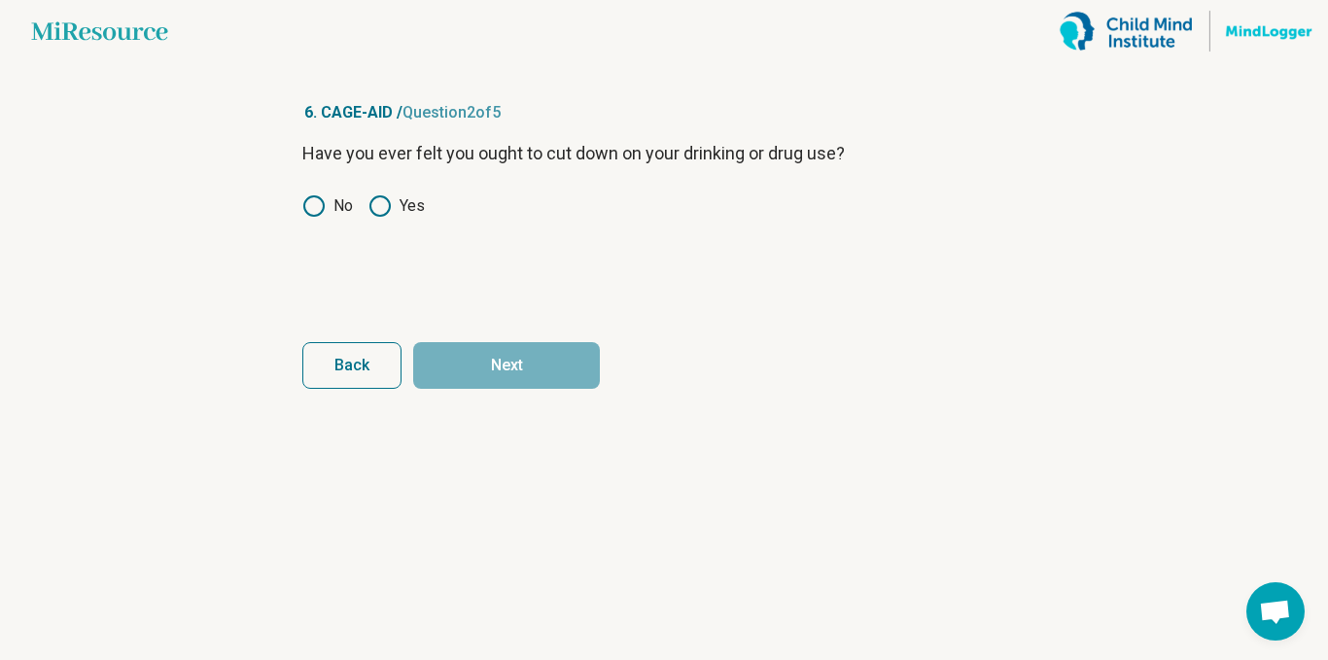
click at [321, 216] on icon at bounding box center [313, 205] width 23 height 23
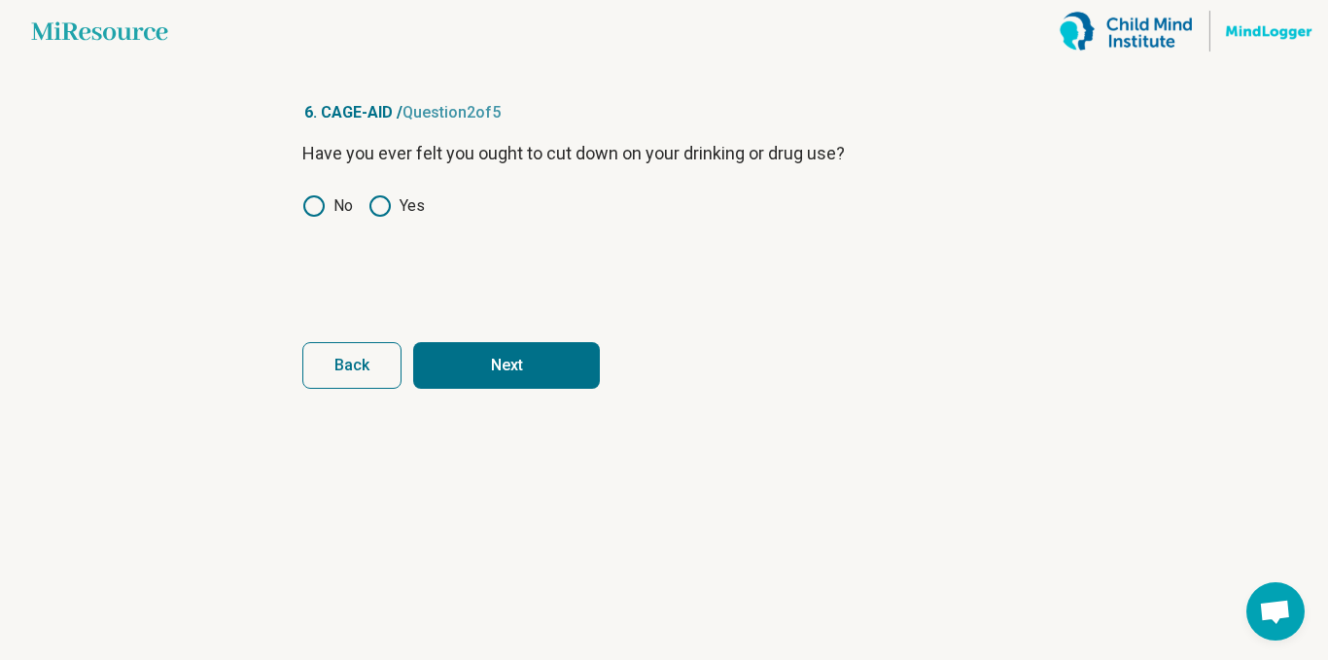
click at [595, 384] on button "Next" at bounding box center [506, 365] width 187 height 47
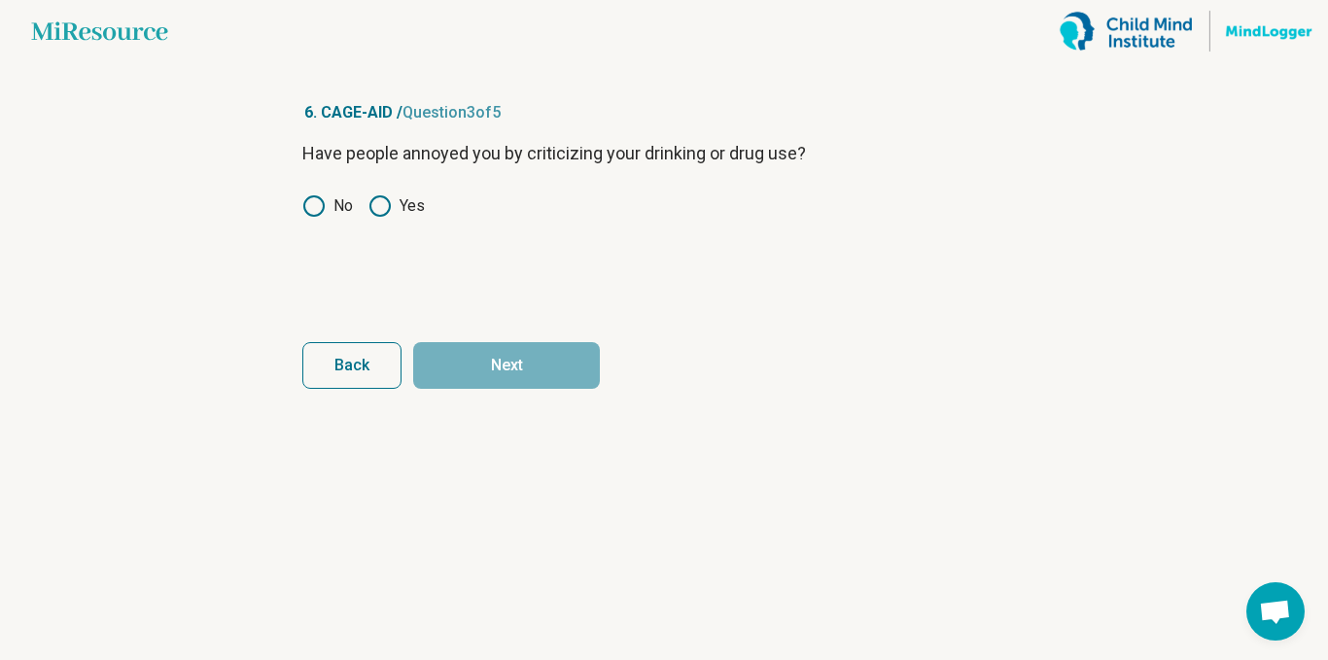
click at [293, 195] on article "6. CAGE-AID / Question 3 of 5 Have people annoyed you by criticizing your drink…" at bounding box center [663, 361] width 785 height 598
click at [311, 209] on icon at bounding box center [313, 205] width 23 height 23
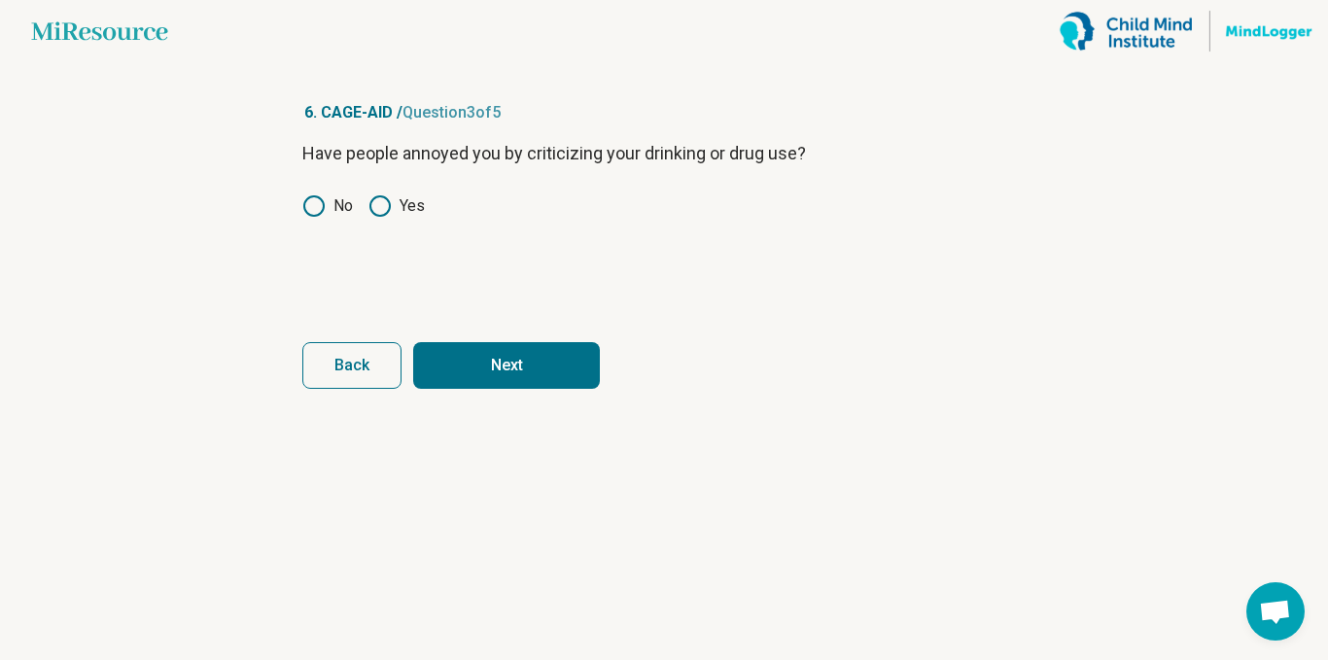
click at [526, 386] on button "Next" at bounding box center [506, 365] width 187 height 47
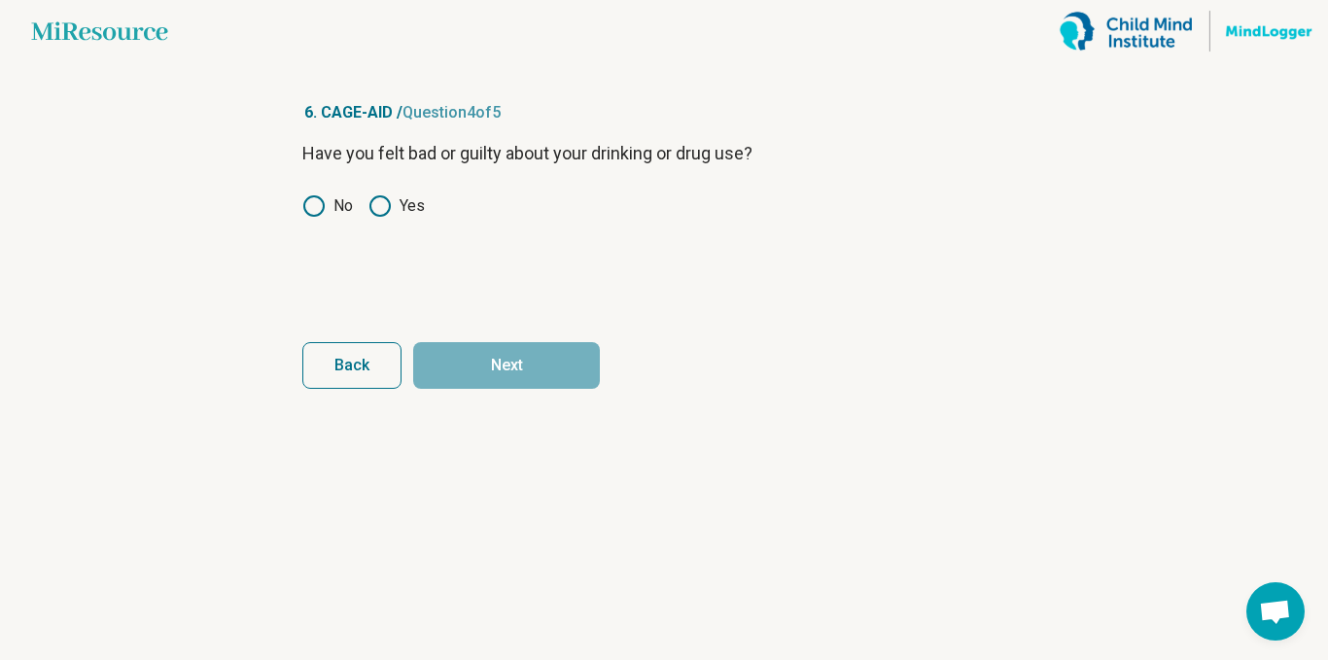
click at [323, 215] on icon at bounding box center [313, 205] width 23 height 23
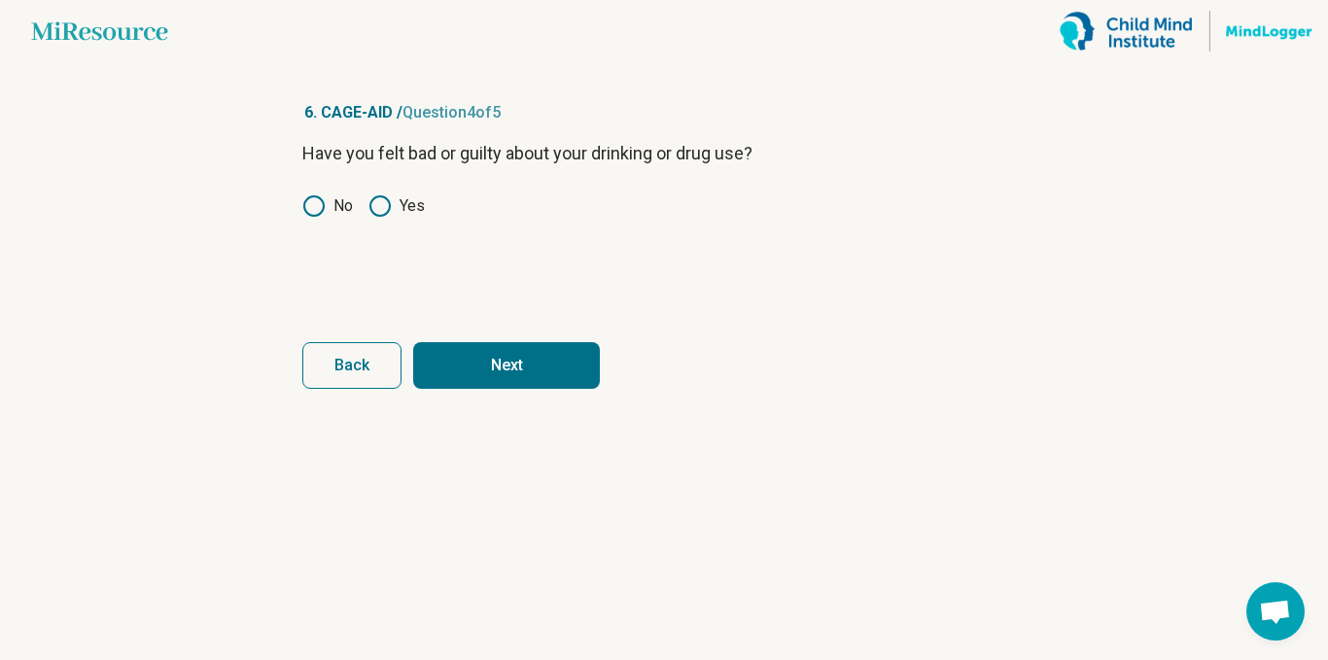
click at [520, 386] on button "Next" at bounding box center [506, 365] width 187 height 47
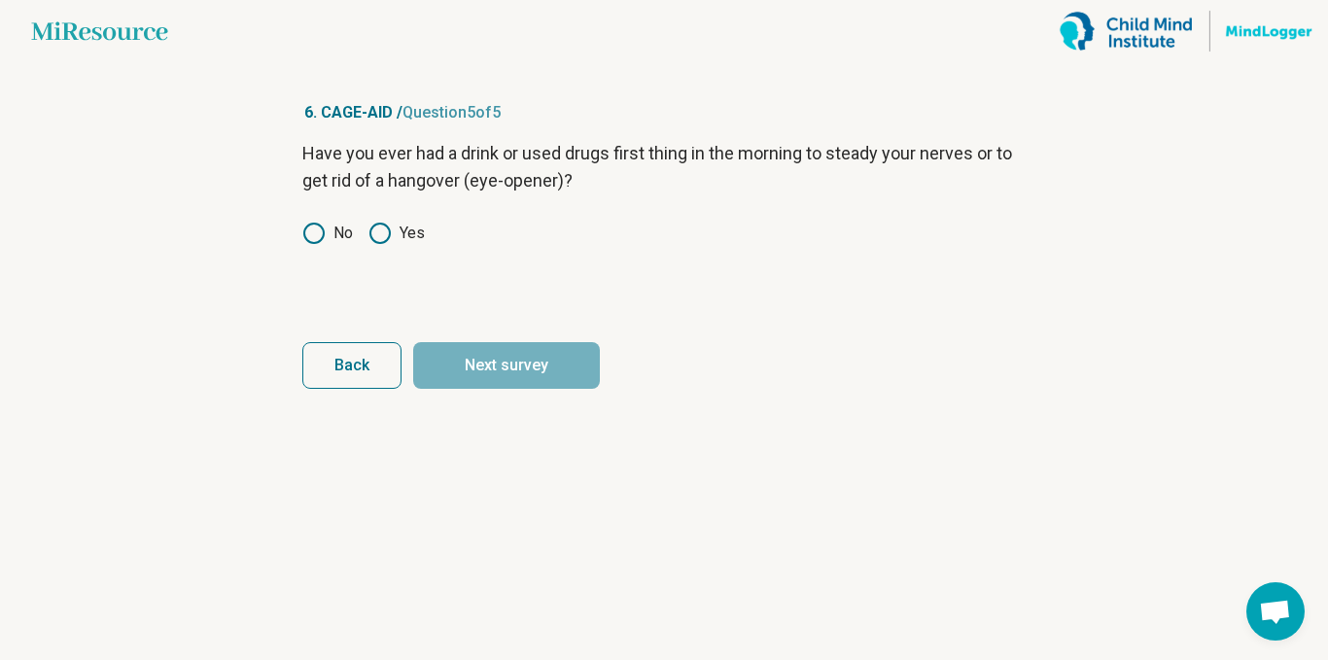
click at [324, 236] on circle at bounding box center [313, 233] width 19 height 19
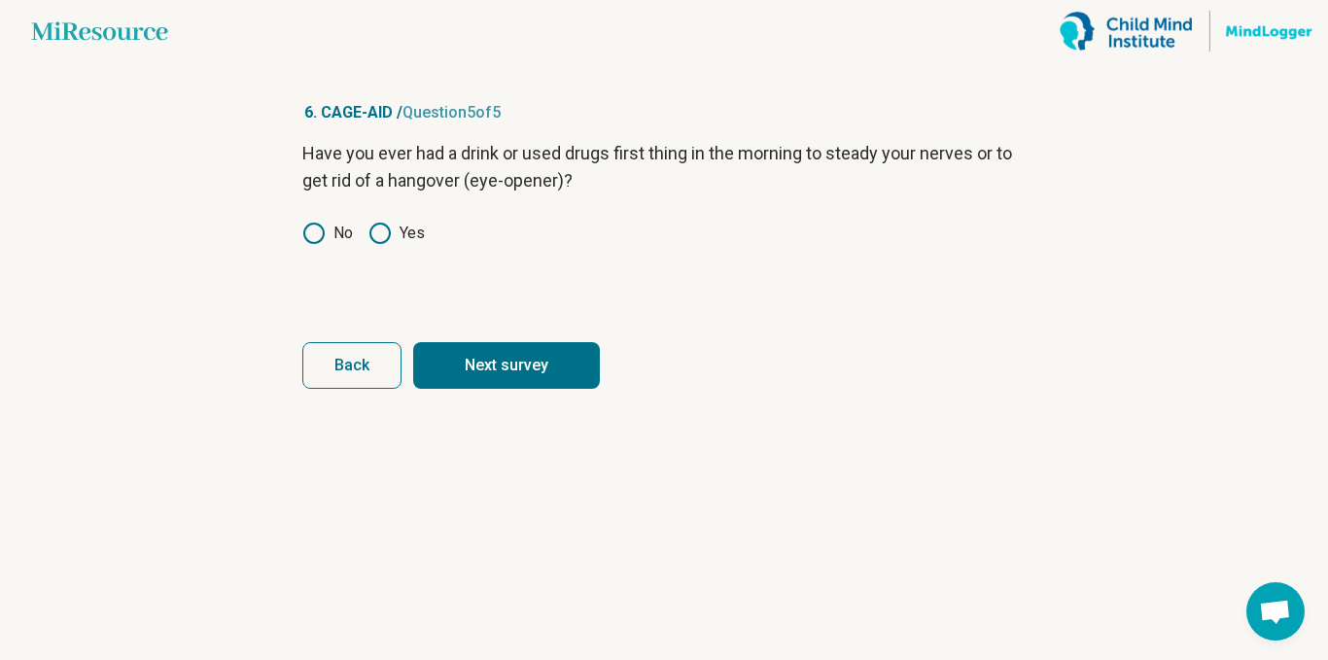
click at [522, 379] on button "Next survey" at bounding box center [506, 365] width 187 height 47
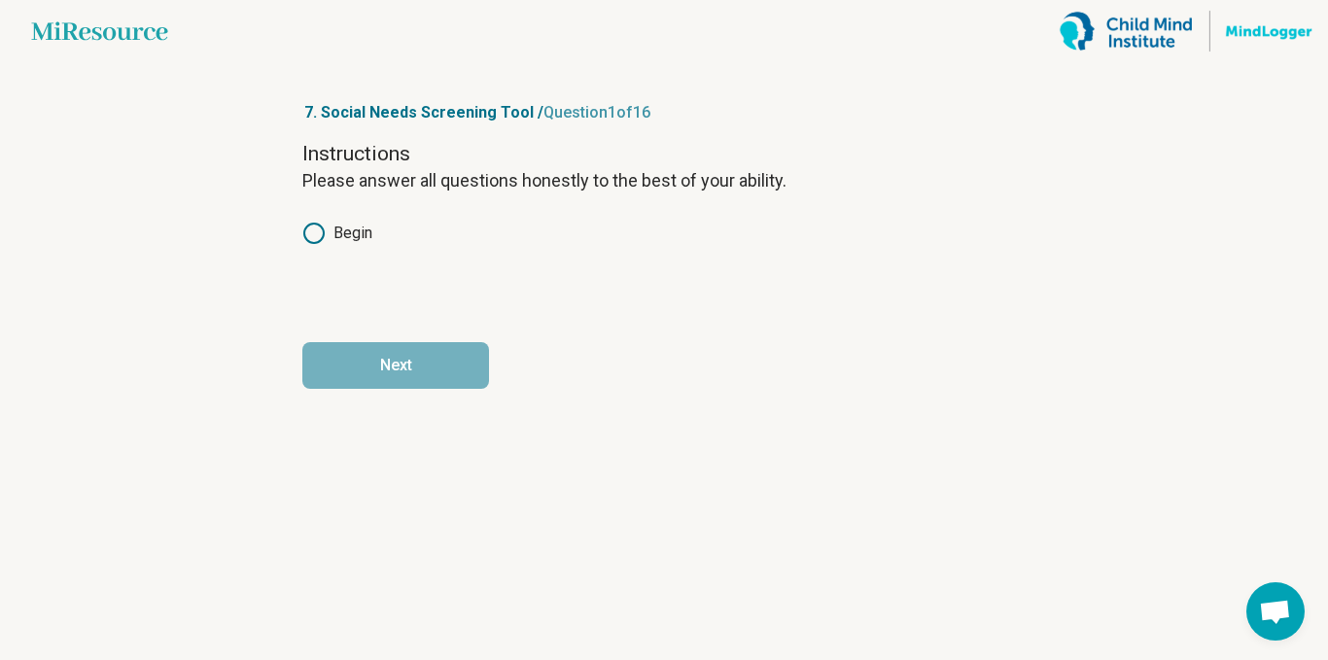
click at [345, 228] on label "Begin" at bounding box center [337, 233] width 70 height 23
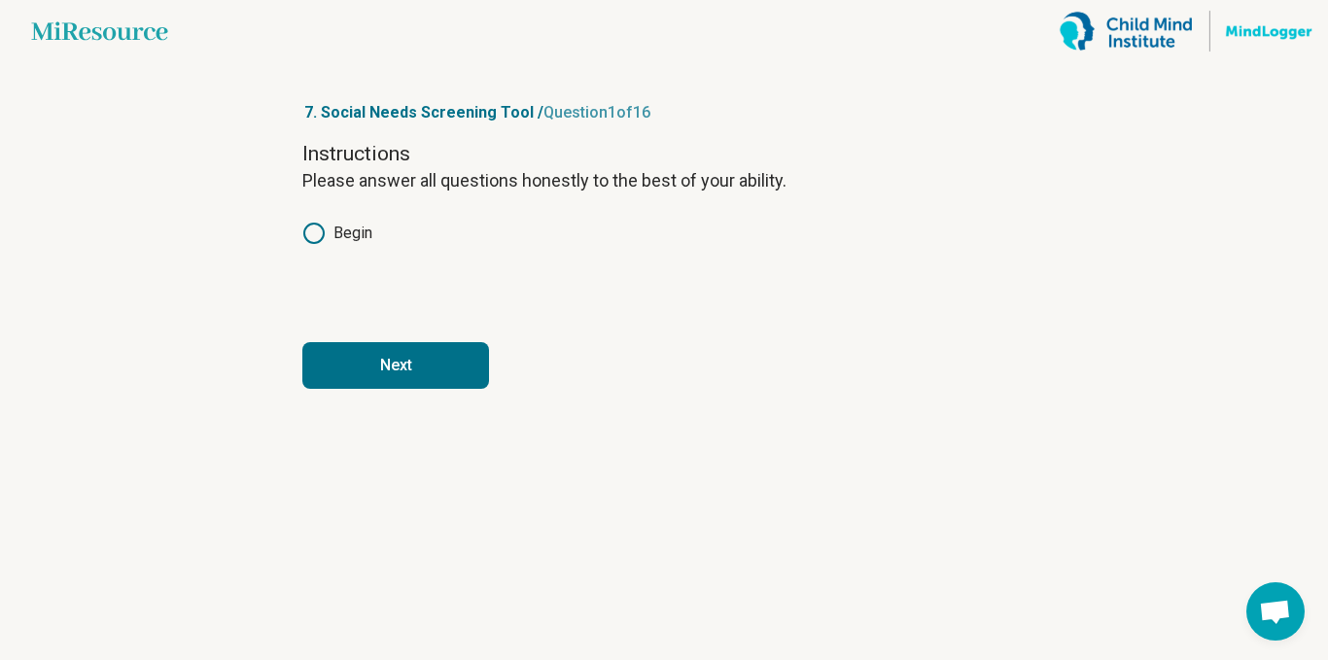
click at [432, 345] on button "Next" at bounding box center [395, 365] width 187 height 47
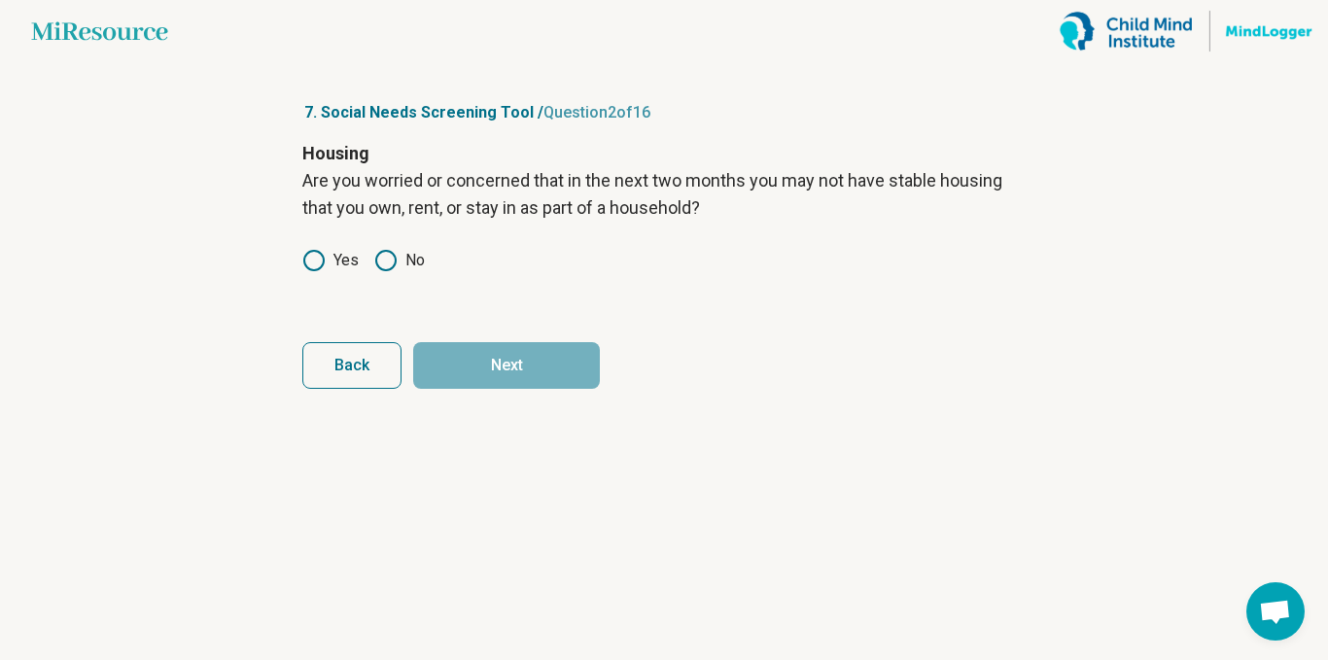
click at [337, 270] on label "Yes" at bounding box center [330, 260] width 56 height 23
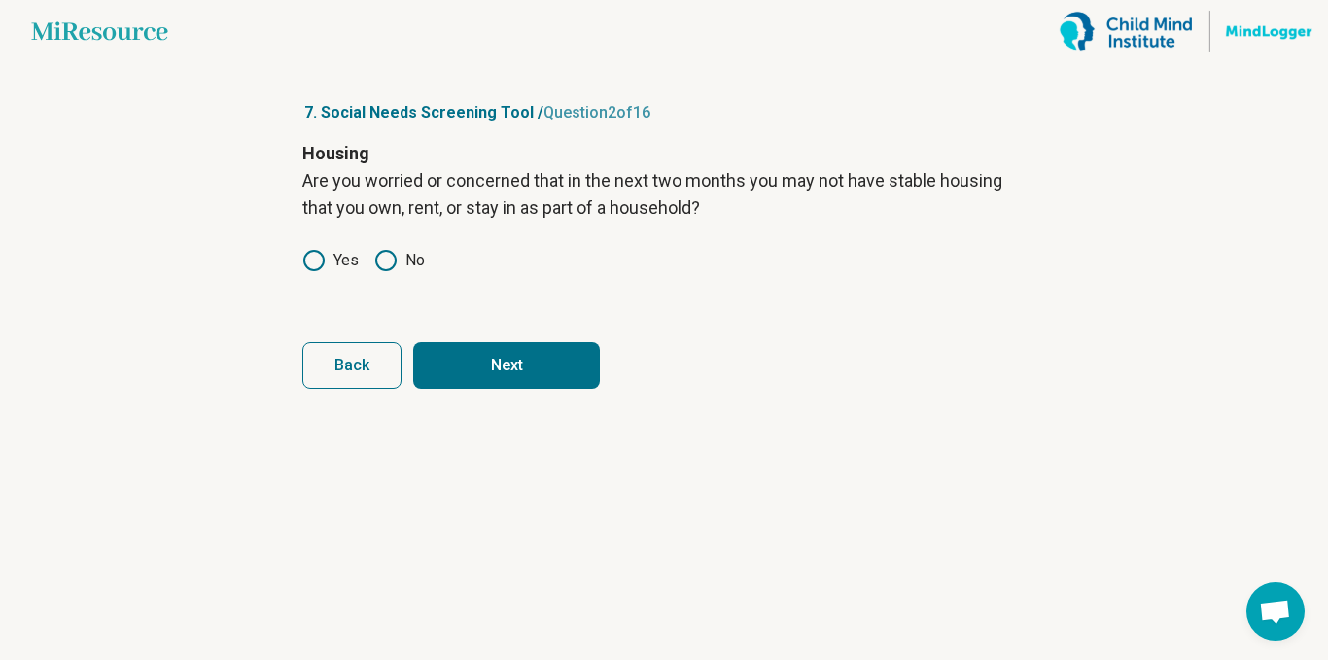
click at [403, 262] on label "No" at bounding box center [399, 260] width 51 height 23
click at [522, 365] on button "Next" at bounding box center [506, 365] width 187 height 47
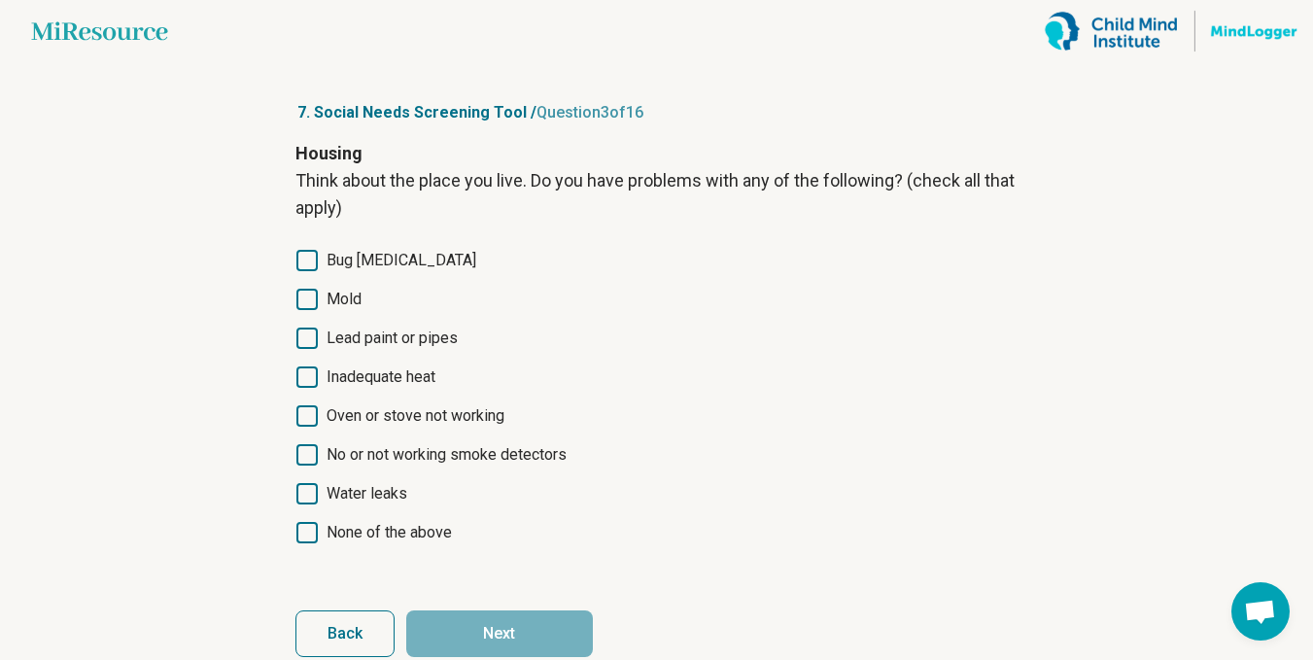
click at [417, 530] on span "None of the above" at bounding box center [389, 532] width 125 height 23
click at [551, 636] on button "Next" at bounding box center [499, 633] width 187 height 47
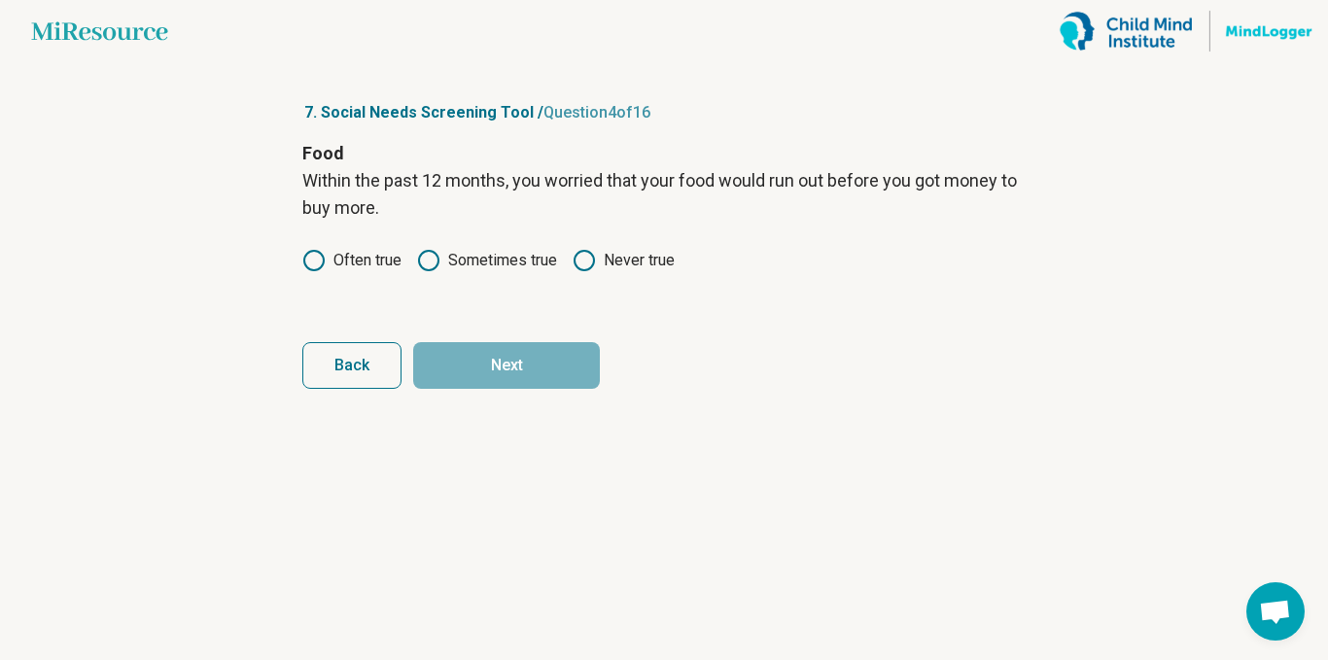
click at [628, 268] on label "Never true" at bounding box center [624, 260] width 102 height 23
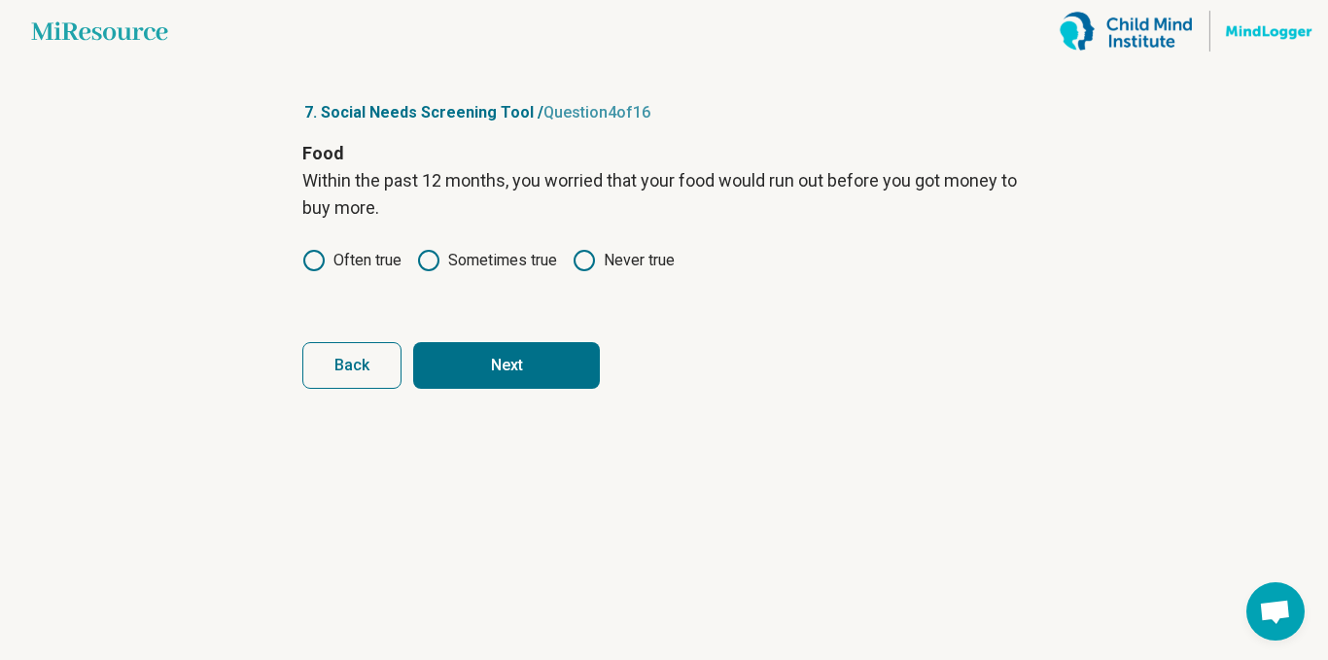
click at [548, 369] on button "Next" at bounding box center [506, 365] width 187 height 47
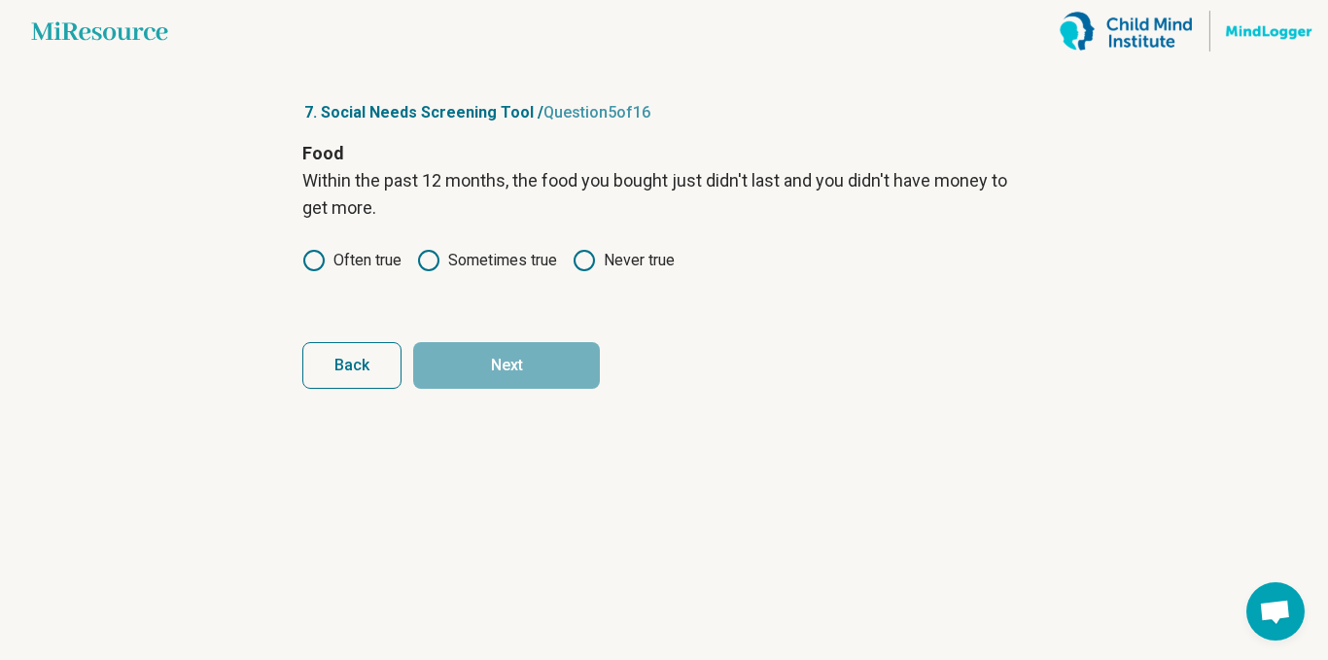
click at [626, 257] on label "Never true" at bounding box center [624, 260] width 102 height 23
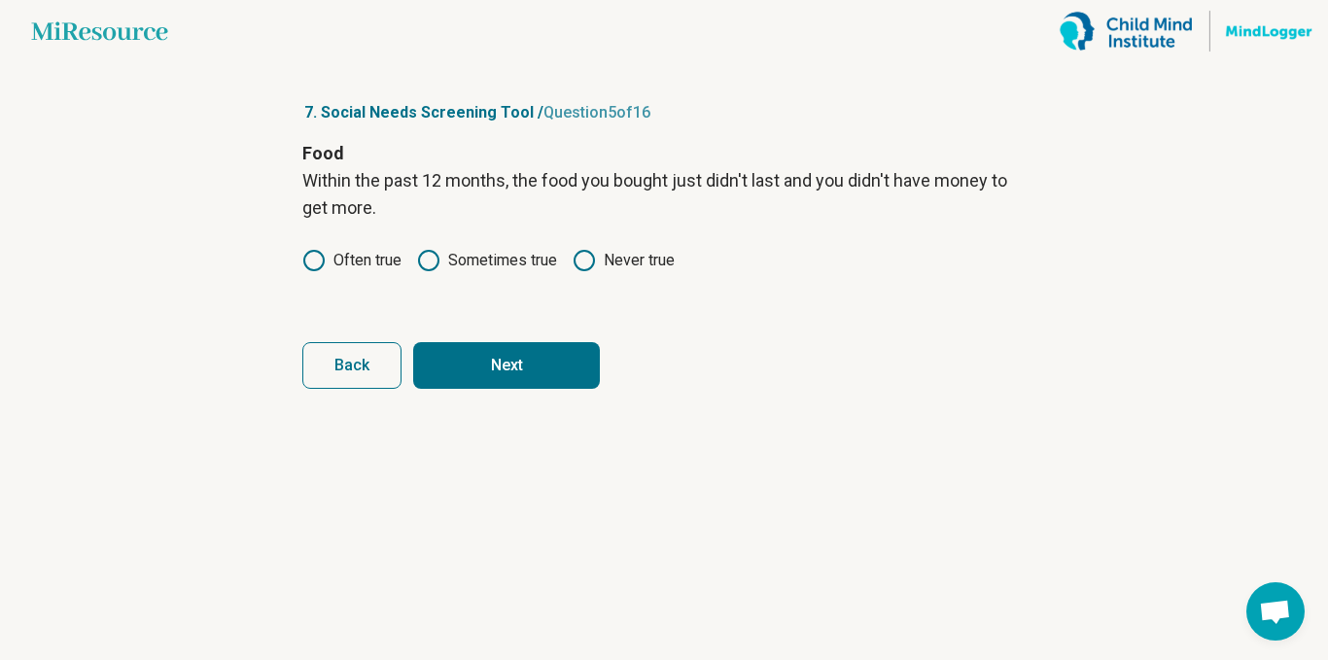
click at [511, 387] on button "Next" at bounding box center [506, 365] width 187 height 47
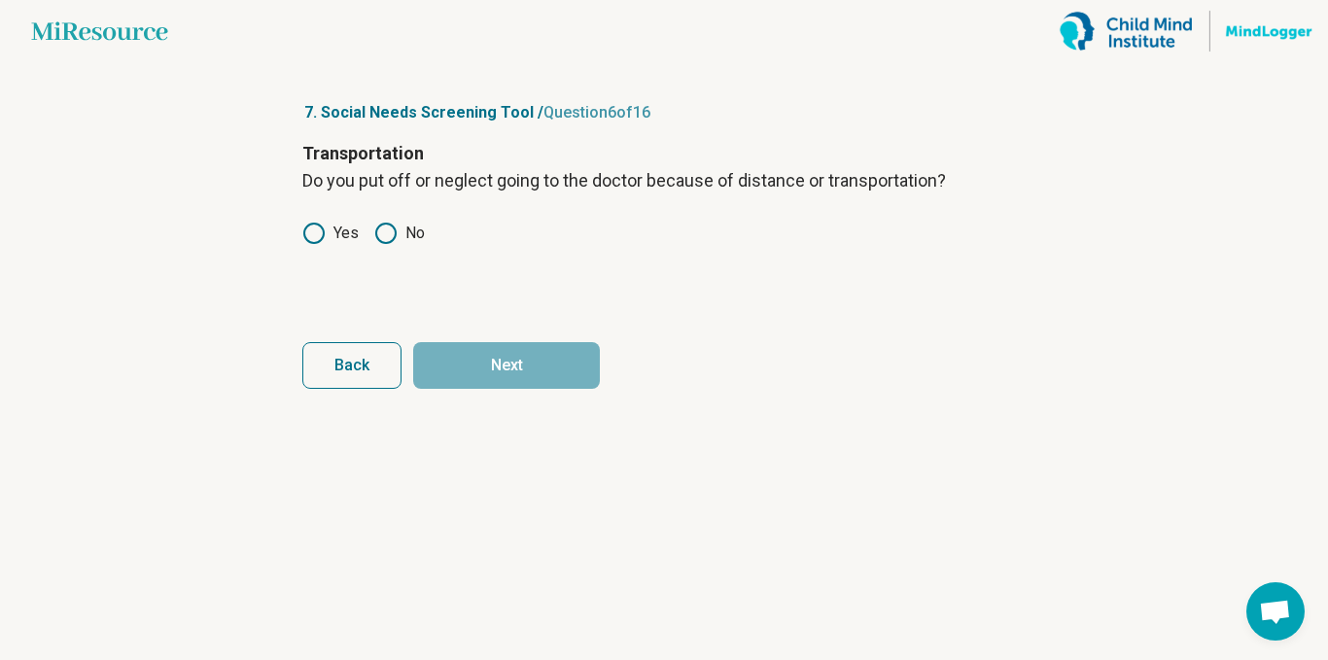
click at [410, 242] on label "No" at bounding box center [399, 233] width 51 height 23
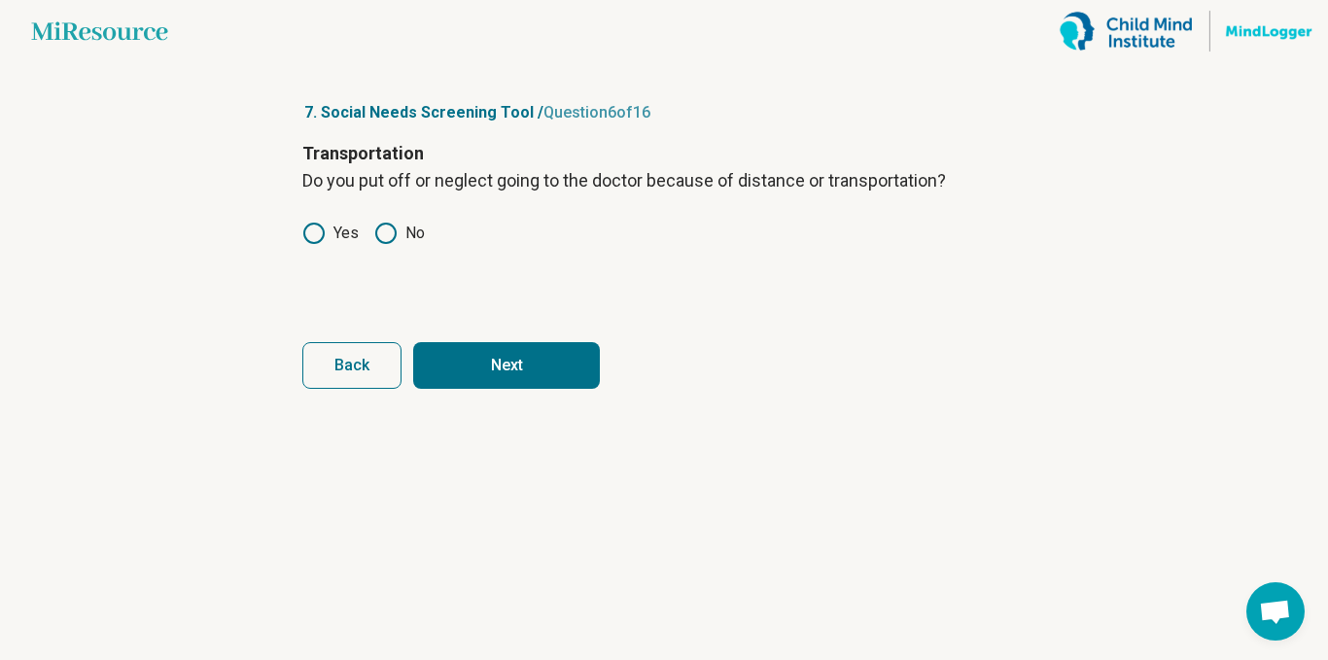
click at [525, 388] on button "Next" at bounding box center [506, 365] width 187 height 47
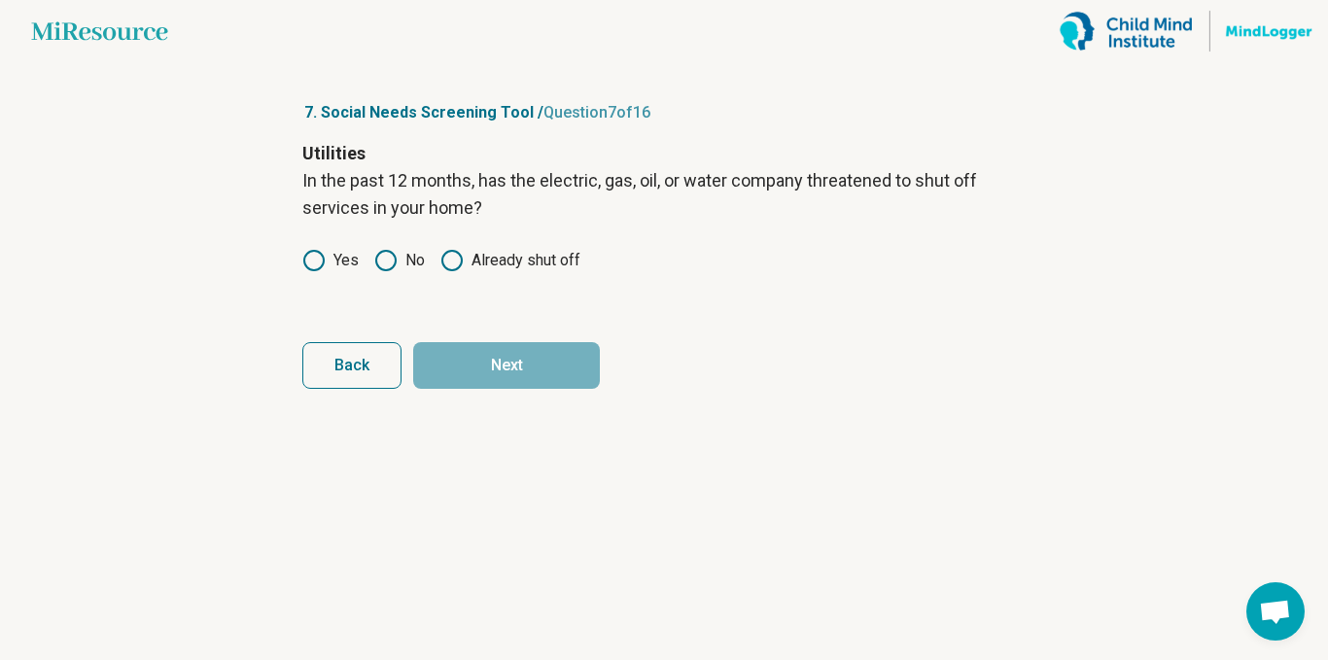
click at [471, 267] on label "Already shut off" at bounding box center [510, 260] width 140 height 23
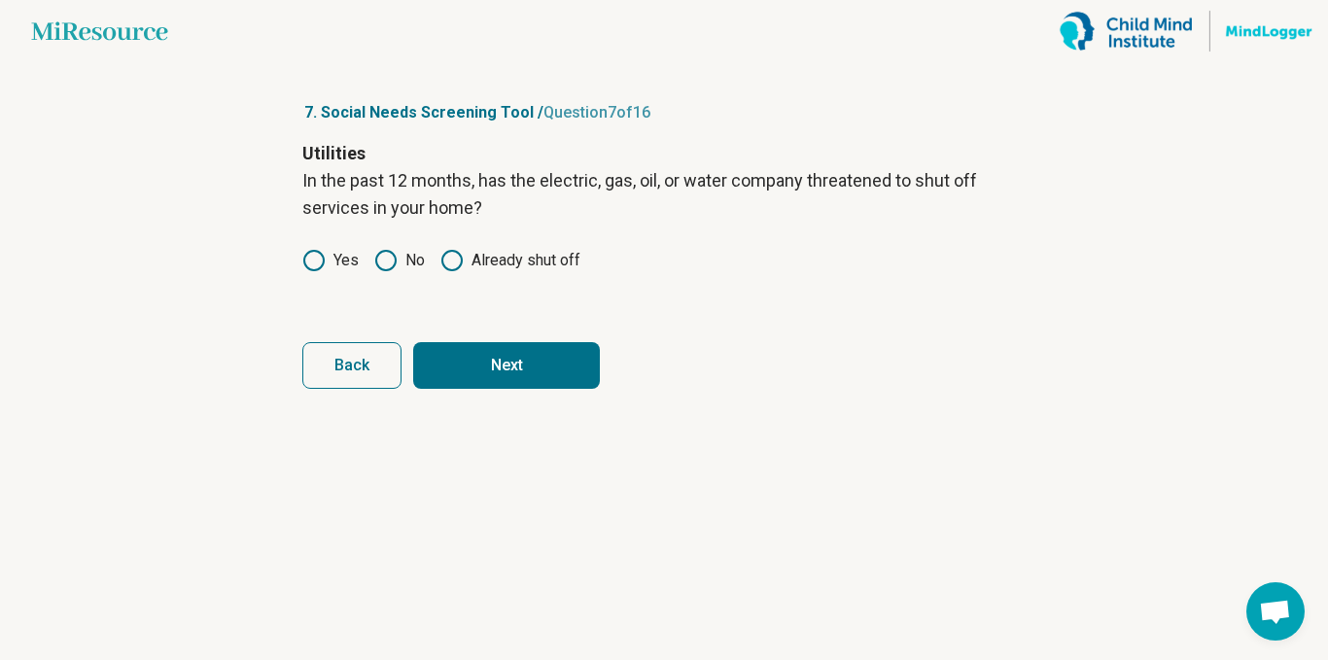
click at [346, 258] on label "Yes" at bounding box center [330, 260] width 56 height 23
click at [403, 267] on label "No" at bounding box center [399, 260] width 51 height 23
click at [516, 374] on button "Next" at bounding box center [506, 365] width 187 height 47
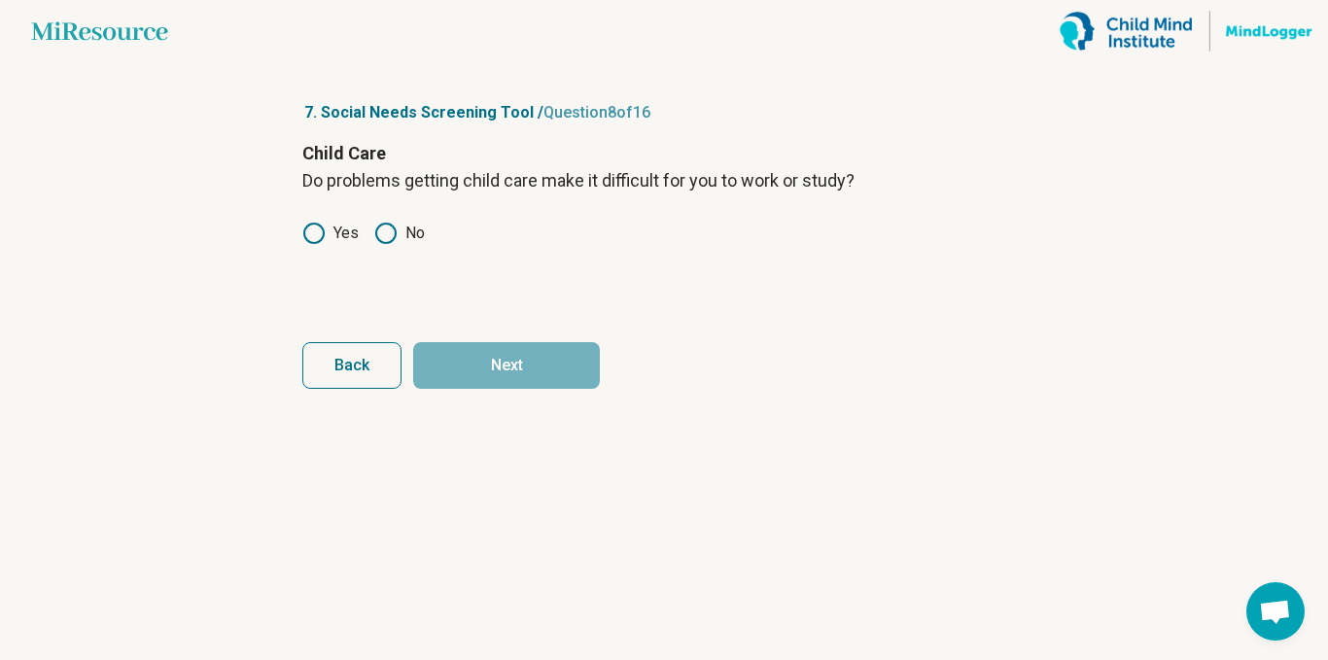
click at [398, 240] on label "No" at bounding box center [399, 233] width 51 height 23
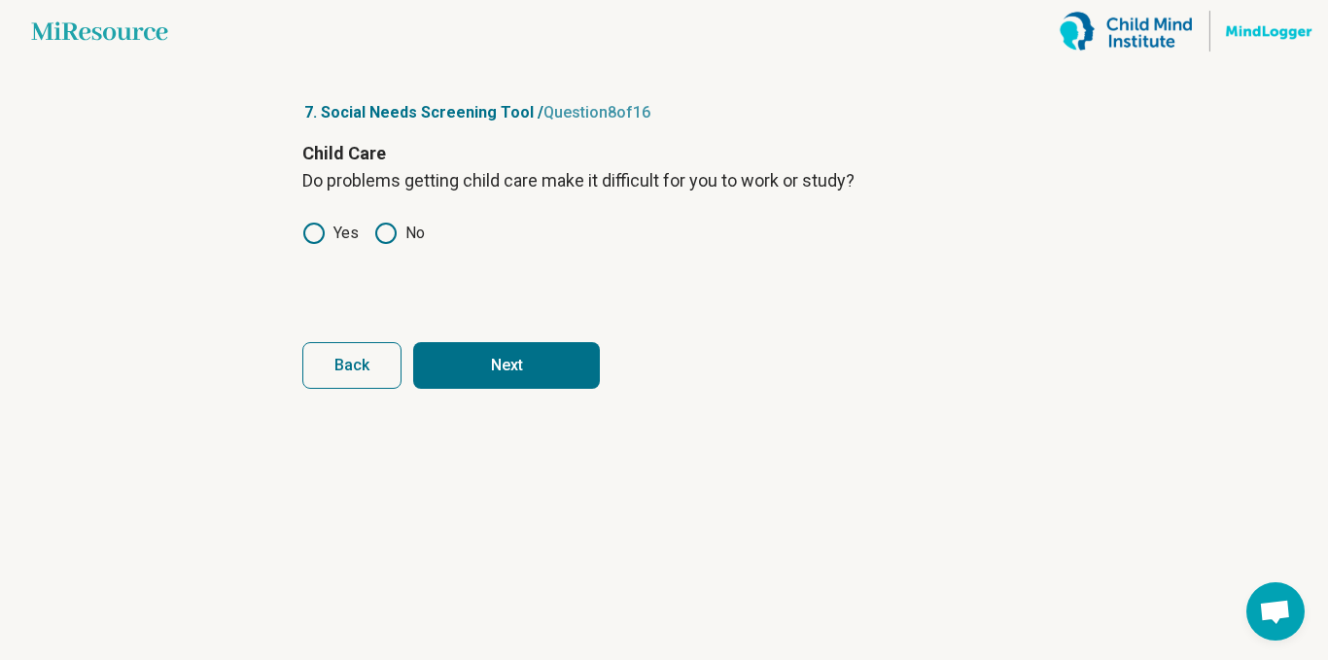
click at [537, 367] on button "Next" at bounding box center [506, 365] width 187 height 47
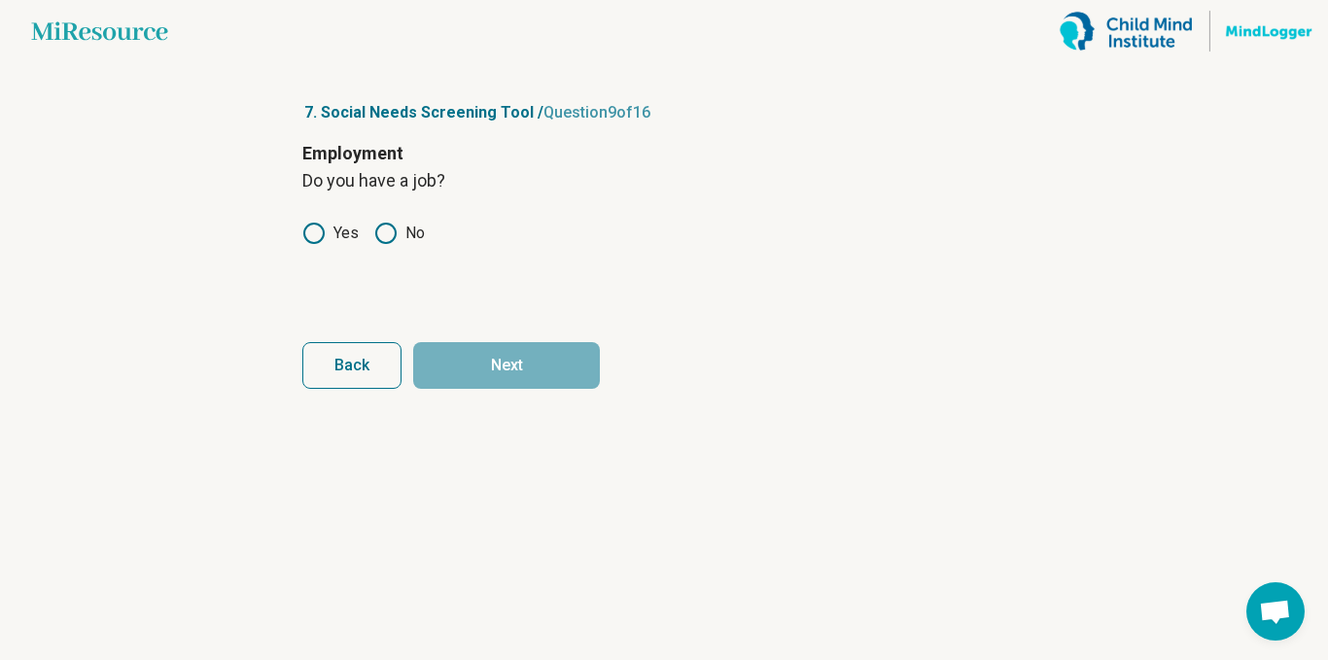
click at [390, 239] on icon at bounding box center [385, 233] width 23 height 23
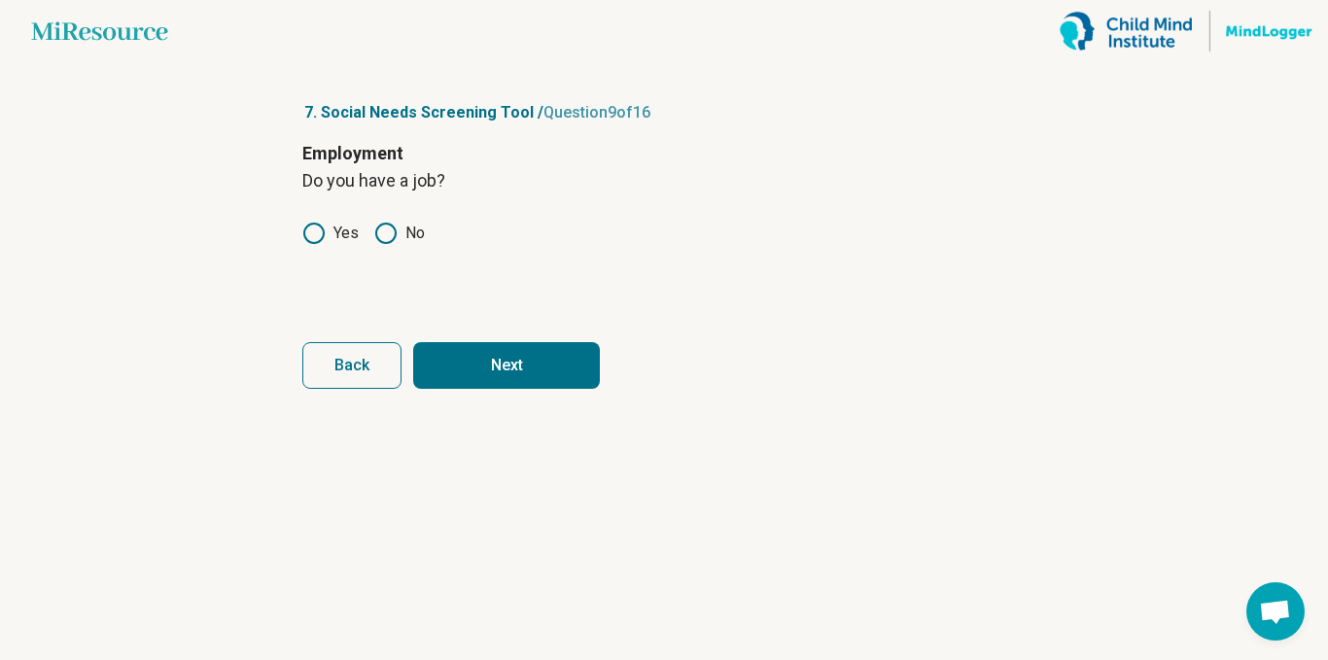
click at [312, 240] on icon at bounding box center [313, 233] width 23 height 23
click at [534, 384] on button "Next" at bounding box center [506, 365] width 187 height 47
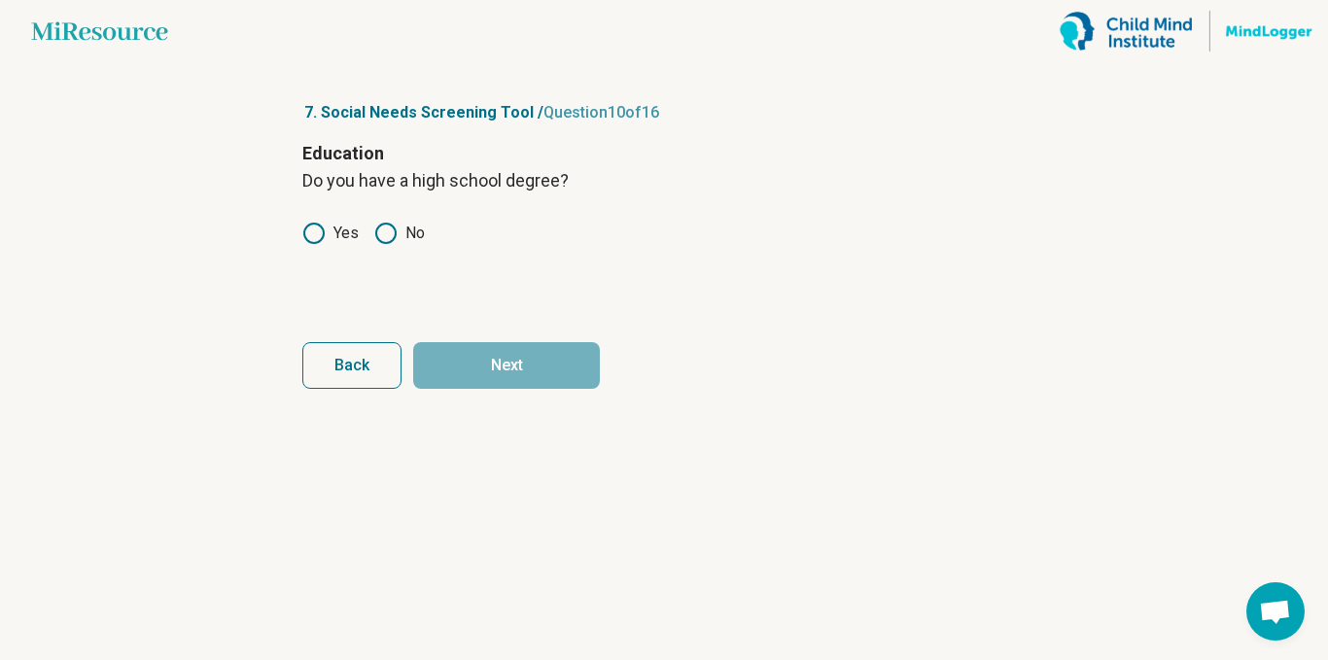
click at [331, 236] on label "Yes" at bounding box center [330, 233] width 56 height 23
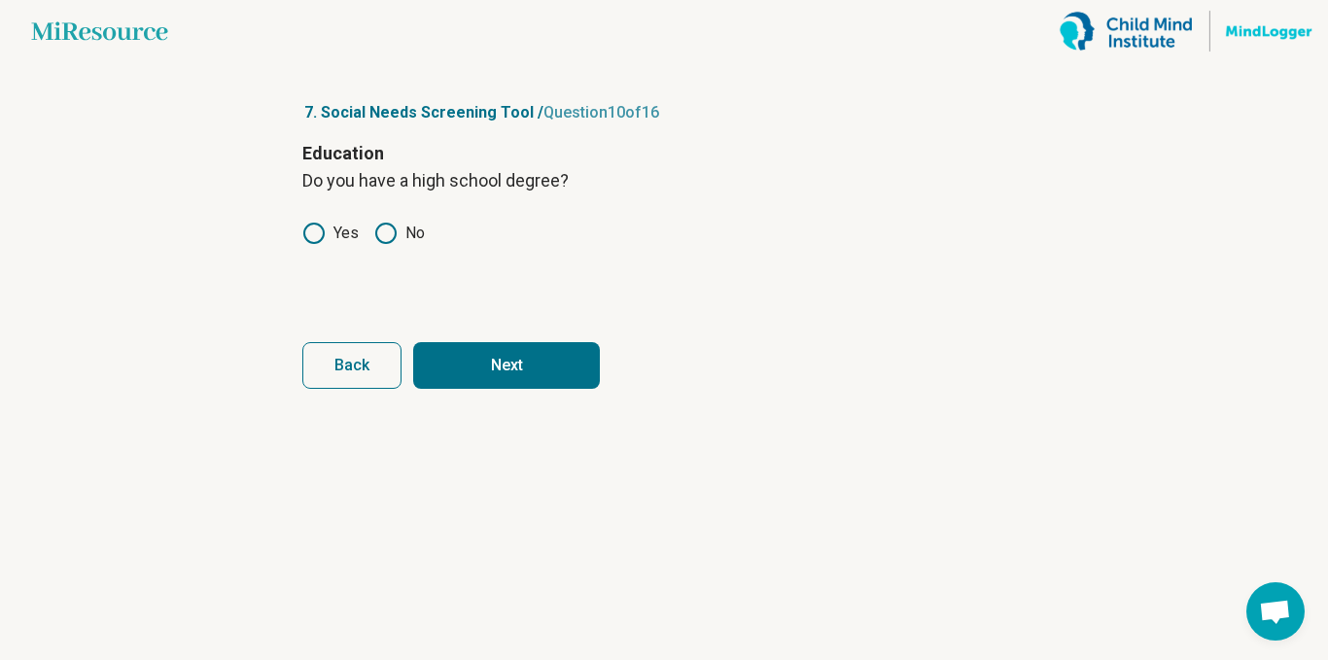
click at [536, 365] on button "Next" at bounding box center [506, 365] width 187 height 47
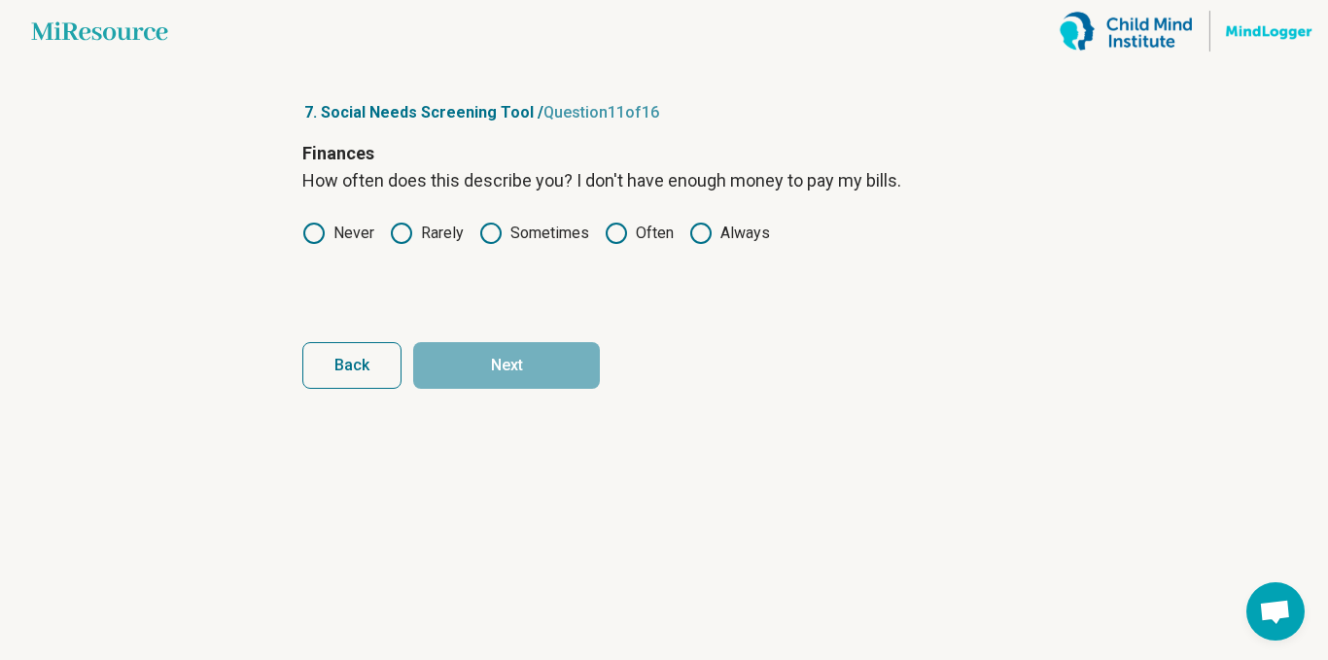
click at [320, 233] on icon at bounding box center [313, 233] width 23 height 23
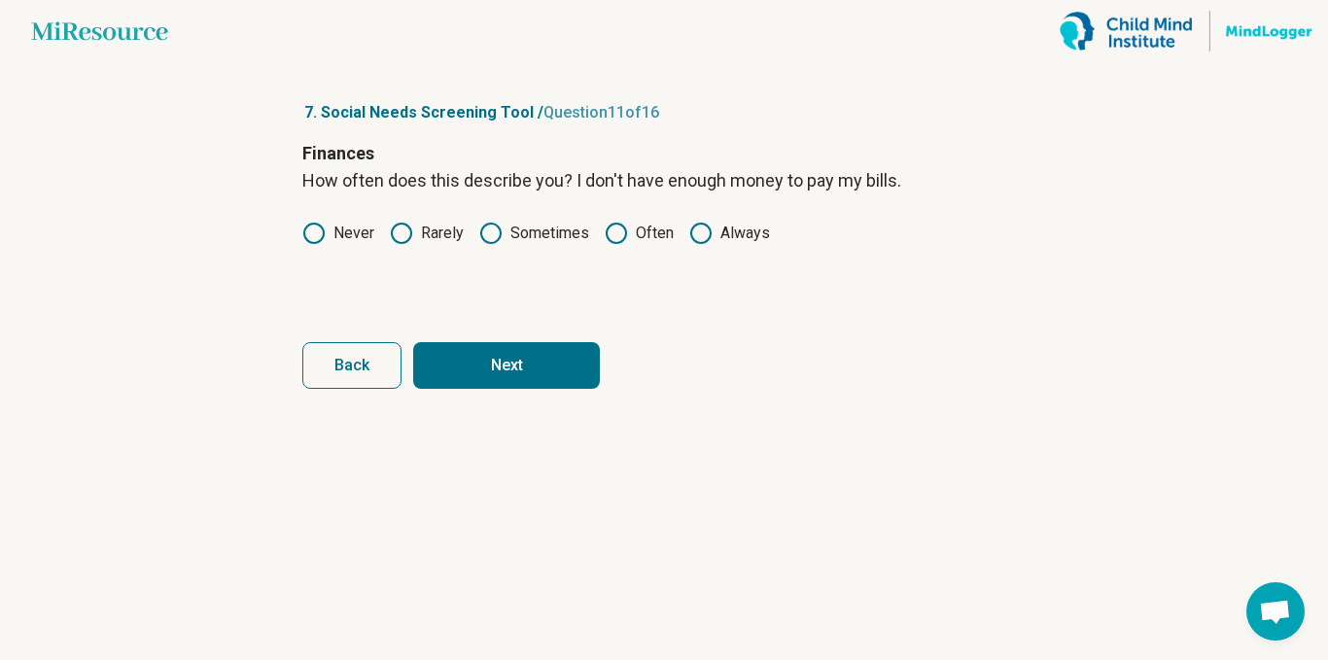
click at [435, 240] on label "Rarely" at bounding box center [427, 233] width 74 height 23
click at [519, 388] on button "Next" at bounding box center [506, 365] width 187 height 47
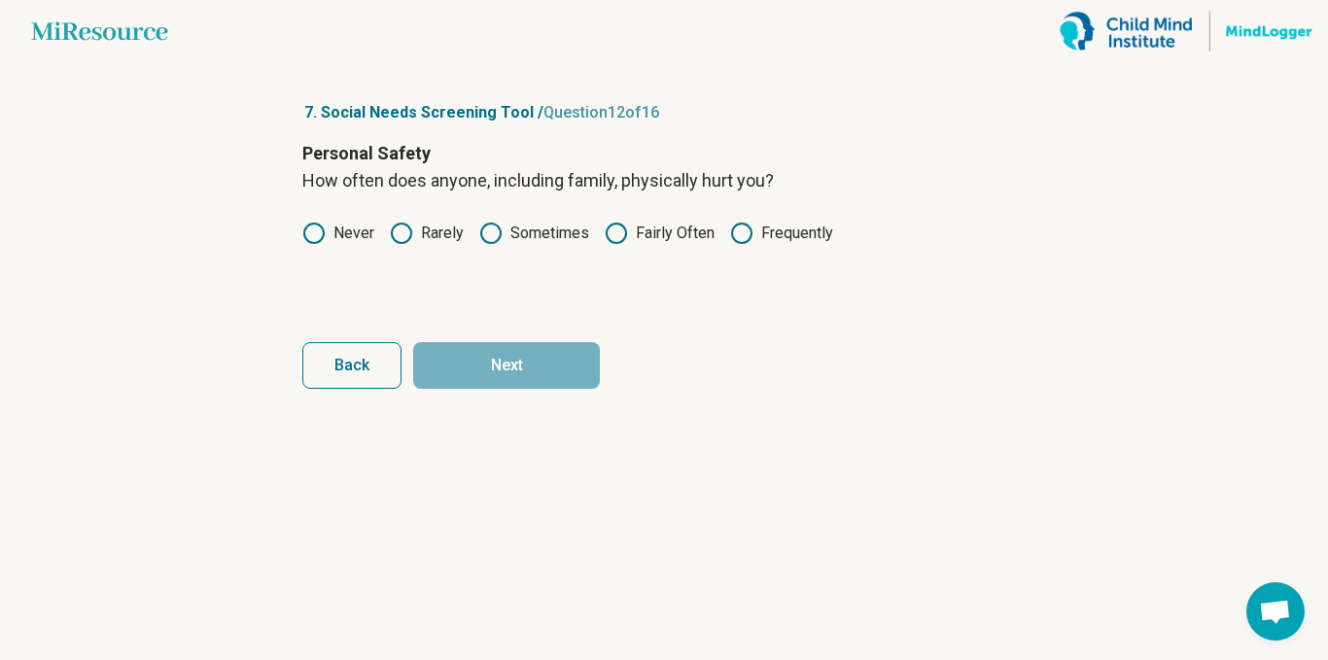
click at [348, 227] on label "Never" at bounding box center [338, 233] width 72 height 23
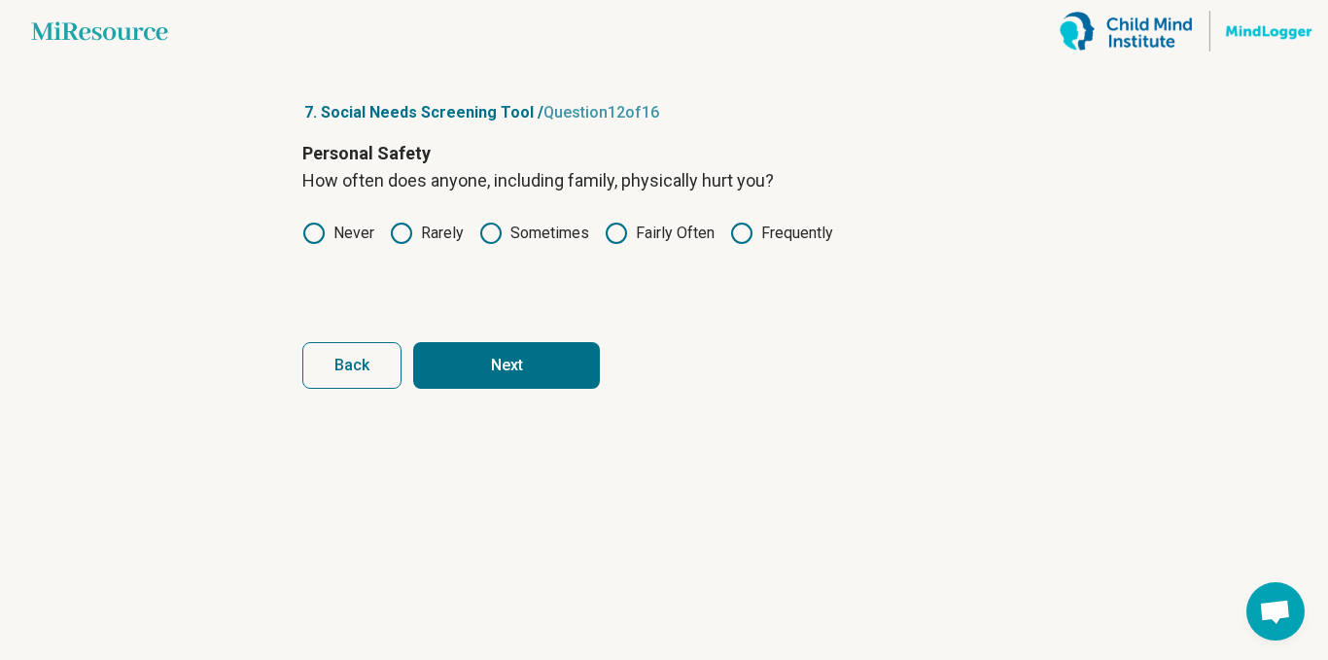
click at [519, 371] on button "Next" at bounding box center [506, 365] width 187 height 47
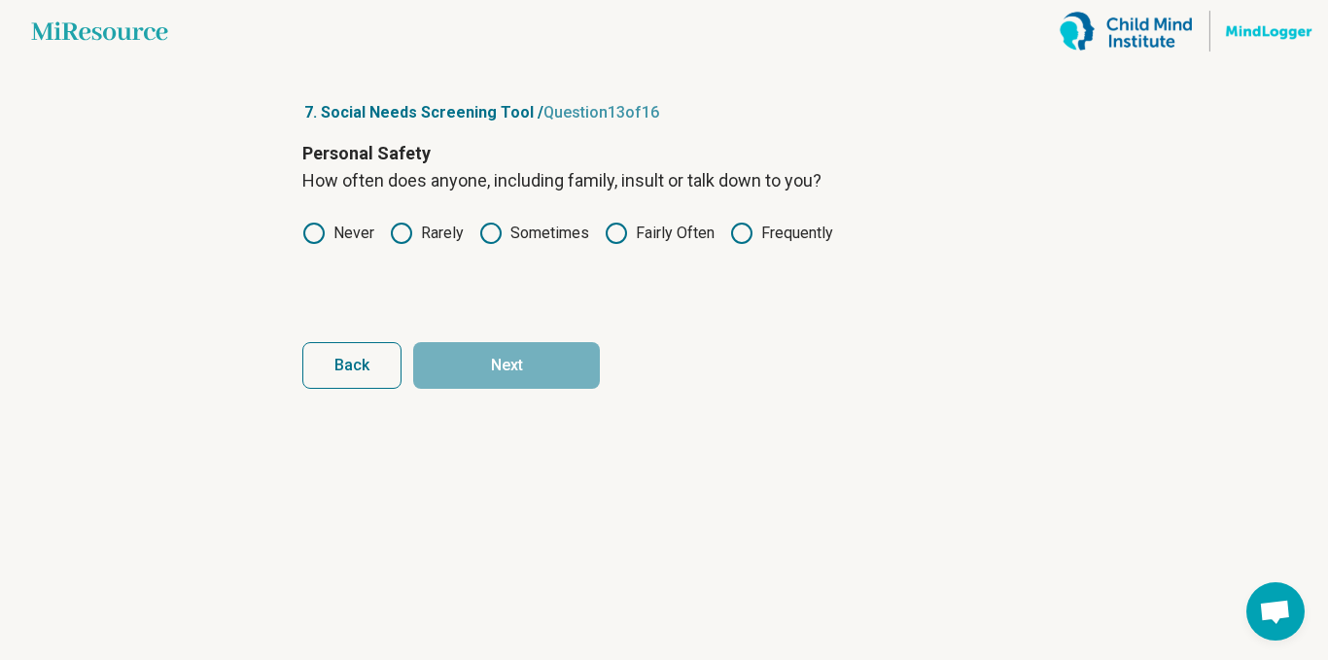
click at [342, 242] on label "Never" at bounding box center [338, 233] width 72 height 23
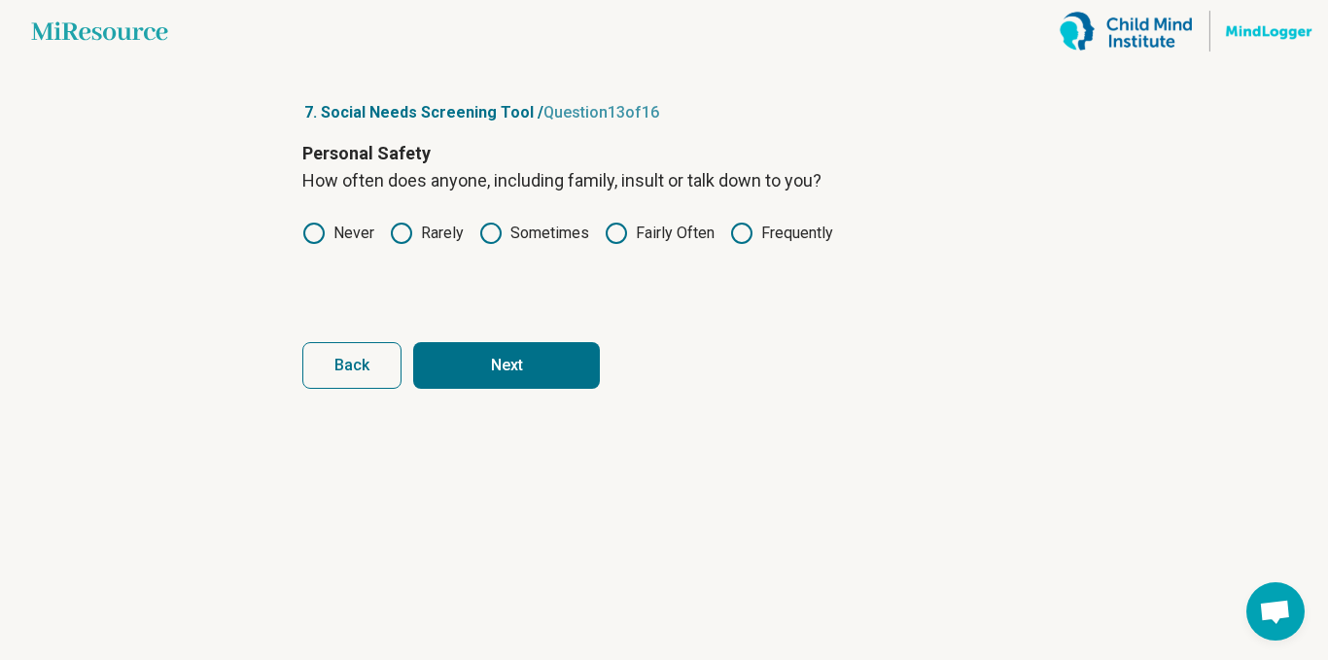
click at [506, 366] on button "Next" at bounding box center [506, 365] width 187 height 47
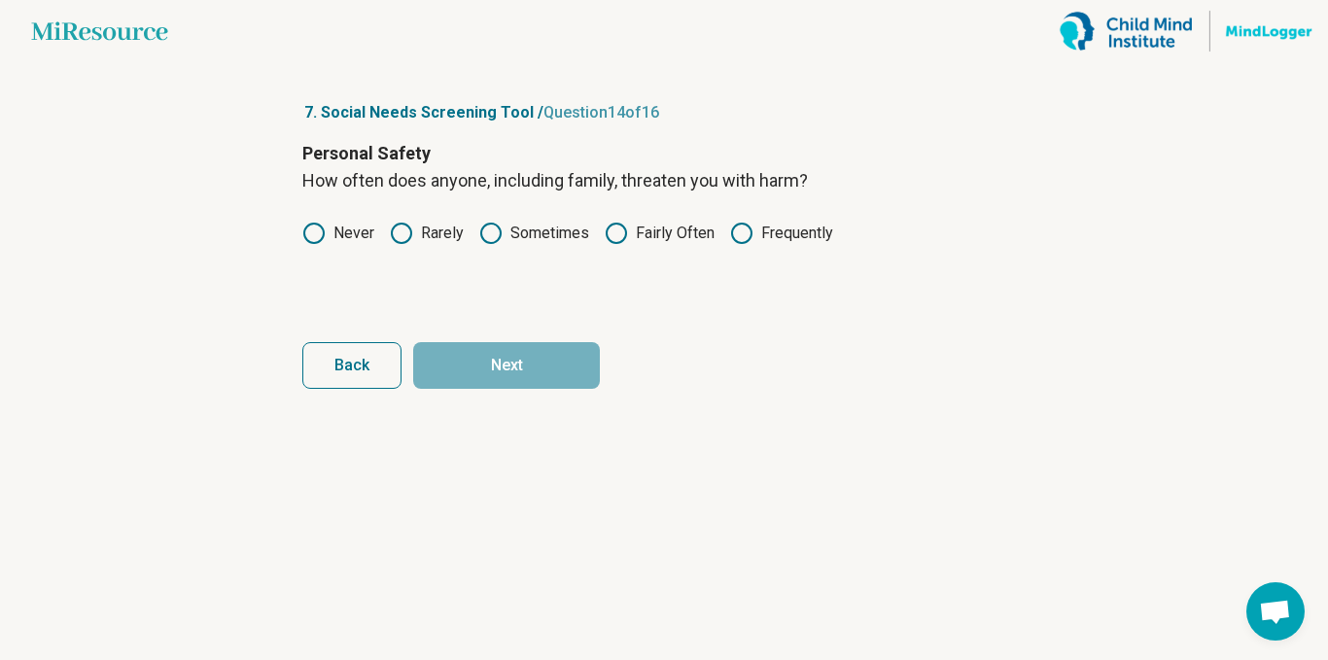
click at [328, 231] on label "Never" at bounding box center [338, 233] width 72 height 23
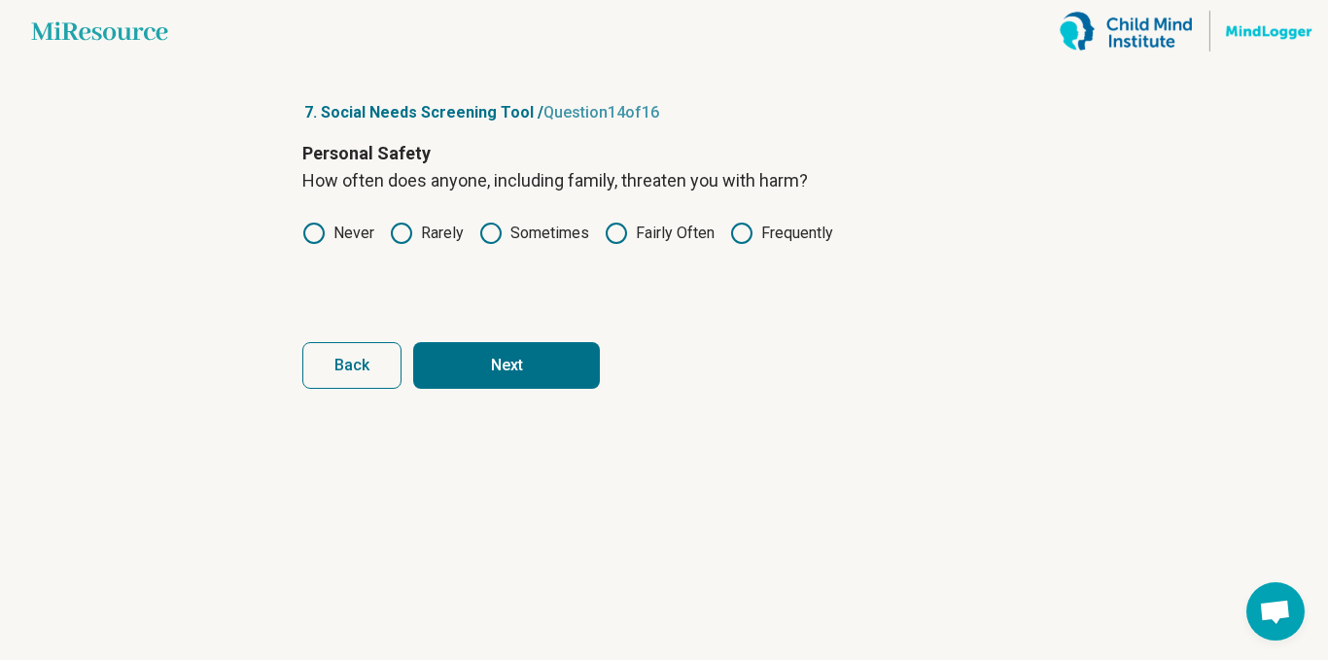
click at [507, 354] on button "Next" at bounding box center [506, 365] width 187 height 47
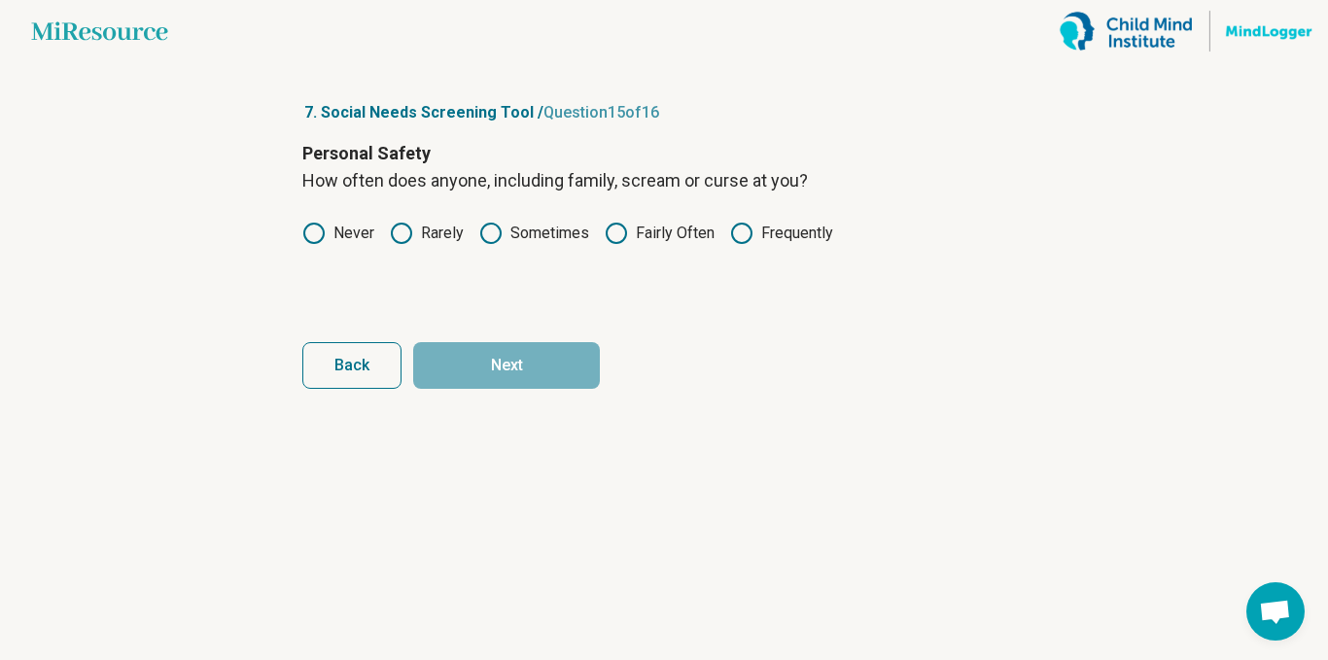
click at [333, 232] on label "Never" at bounding box center [338, 233] width 72 height 23
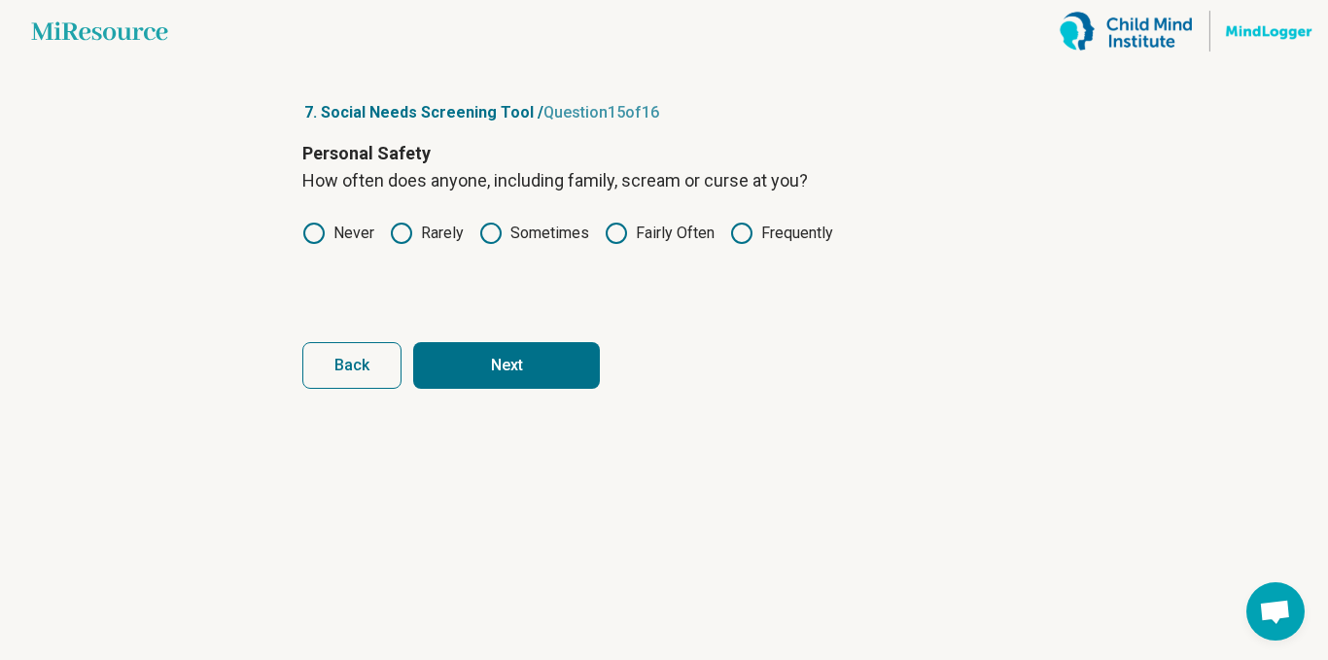
click at [503, 375] on button "Next" at bounding box center [506, 365] width 187 height 47
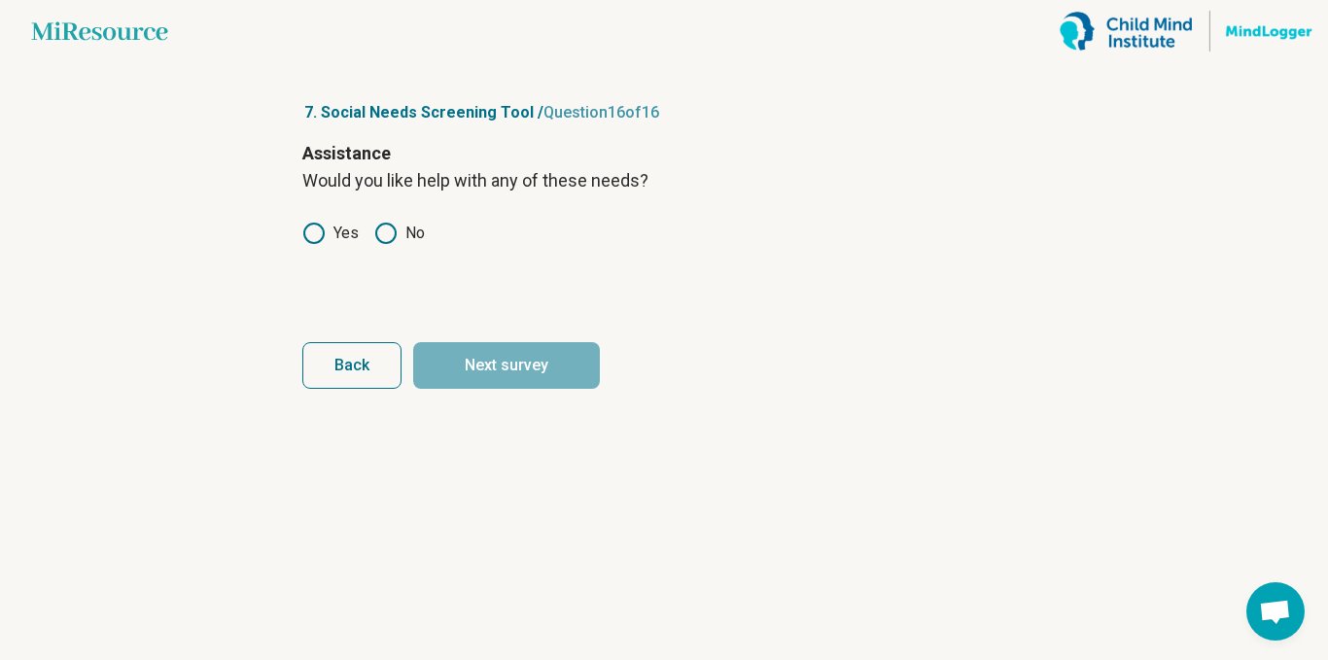
click at [336, 238] on label "Yes" at bounding box center [330, 233] width 56 height 23
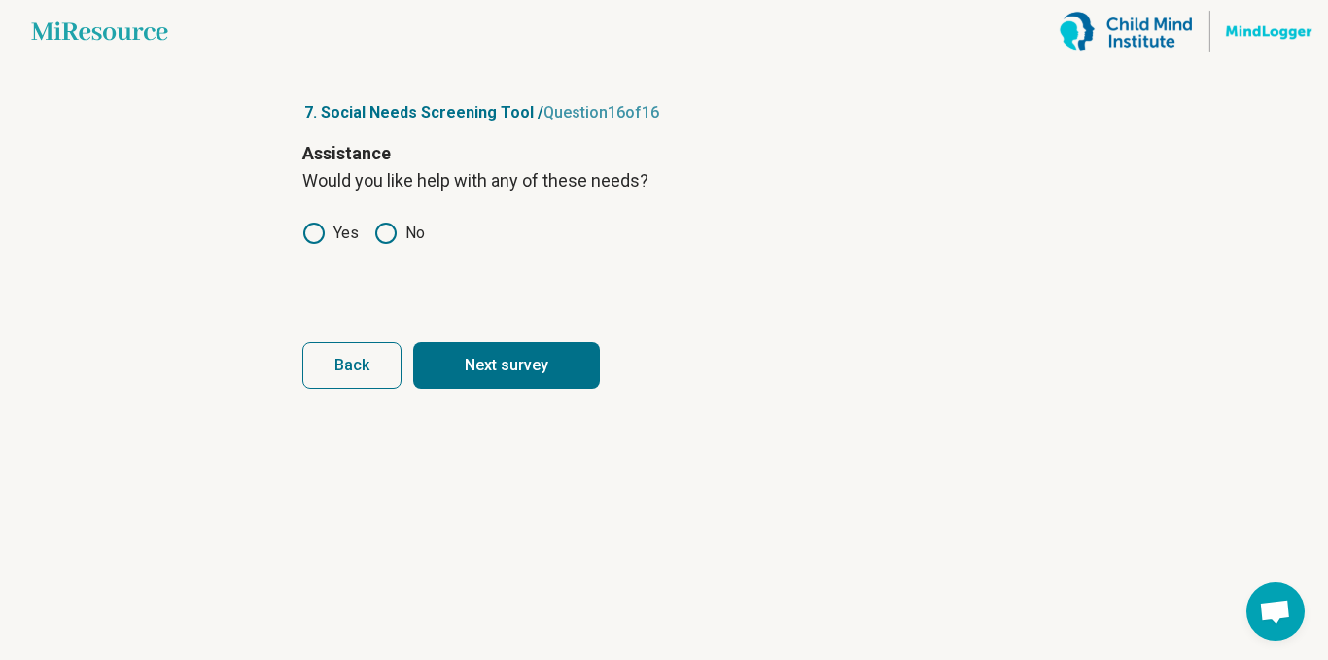
click at [518, 385] on button "Next survey" at bounding box center [506, 365] width 187 height 47
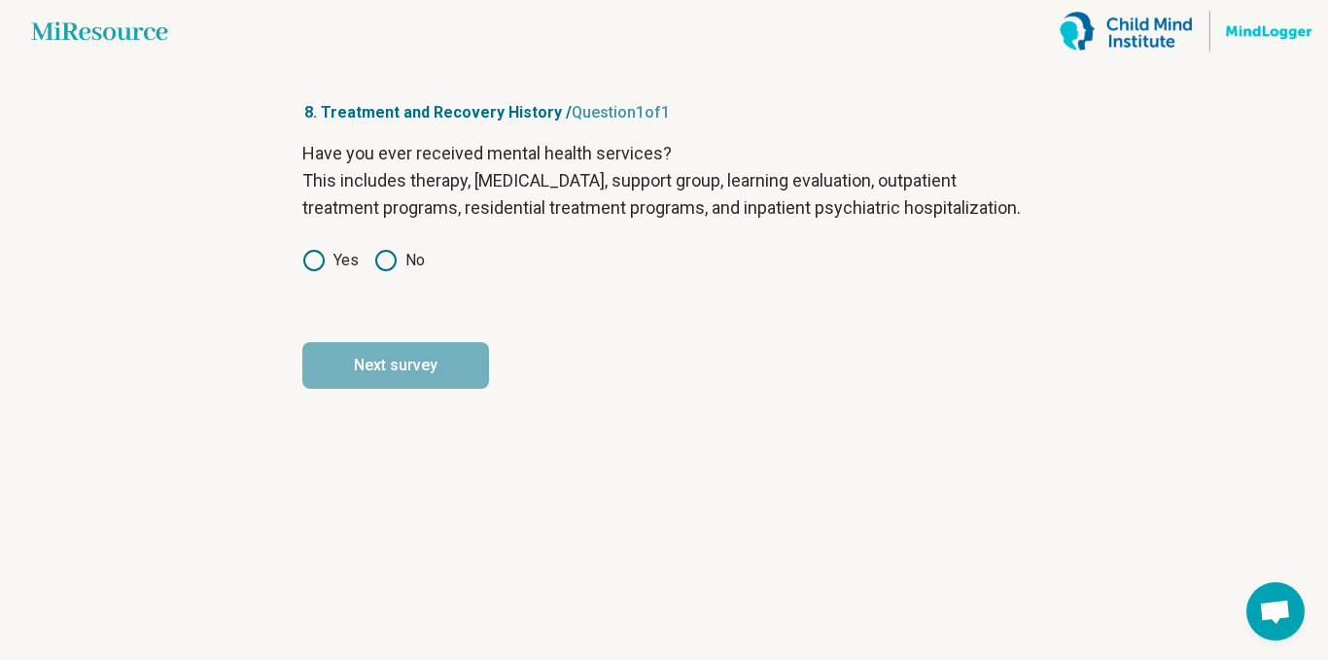
click at [327, 263] on div "Have you ever received mental health services? This includes therapy, [MEDICAL_…" at bounding box center [663, 221] width 723 height 163
click at [316, 272] on icon at bounding box center [313, 260] width 23 height 23
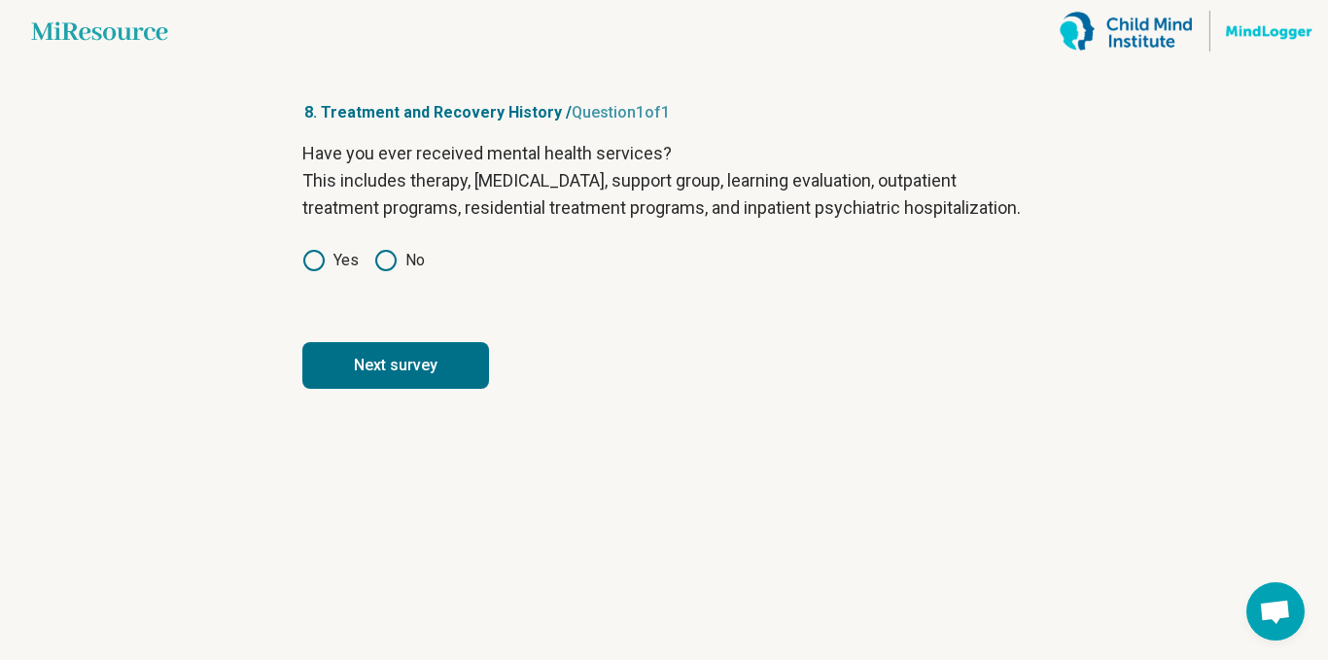
click at [385, 389] on button "Next survey" at bounding box center [395, 365] width 187 height 47
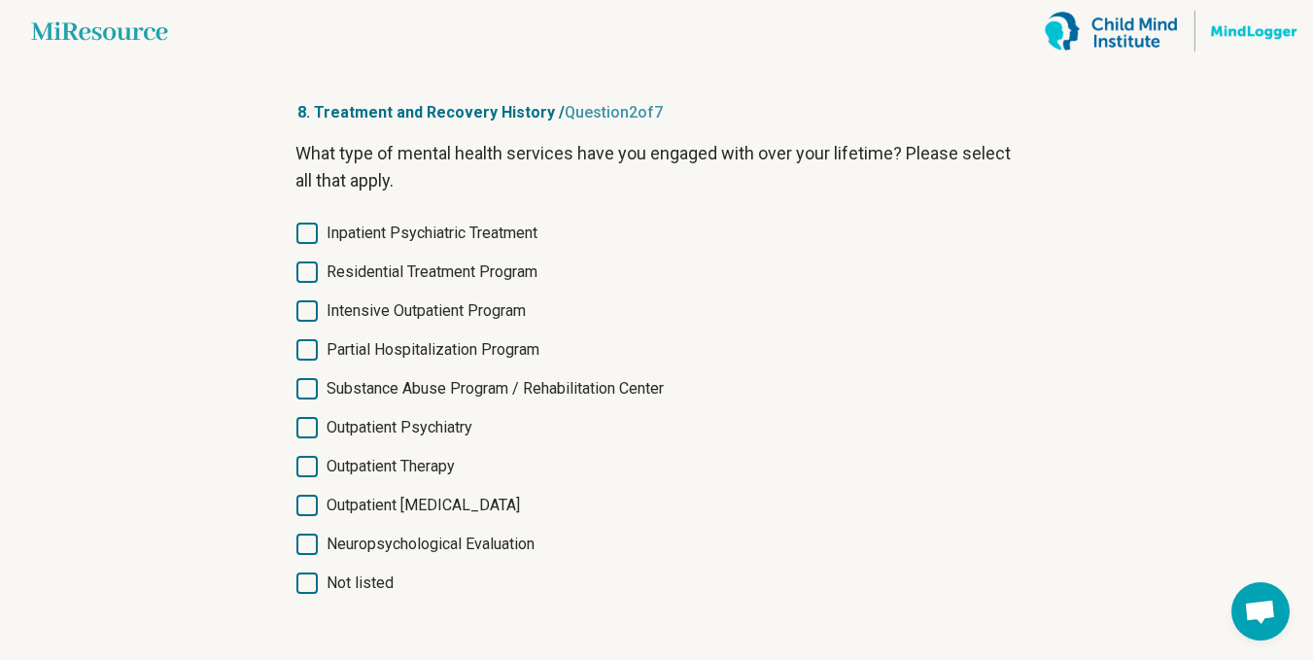
click at [517, 244] on span "Inpatient Psychiatric Treatment" at bounding box center [432, 233] width 211 height 23
click at [520, 318] on span "Intensive Outpatient Program" at bounding box center [426, 310] width 199 height 23
click at [490, 320] on span "Intensive Outpatient Program" at bounding box center [426, 310] width 199 height 23
click at [473, 319] on span "Intensive Outpatient Program" at bounding box center [426, 310] width 199 height 23
click at [472, 360] on span "Partial Hospitalization Program" at bounding box center [433, 349] width 213 height 23
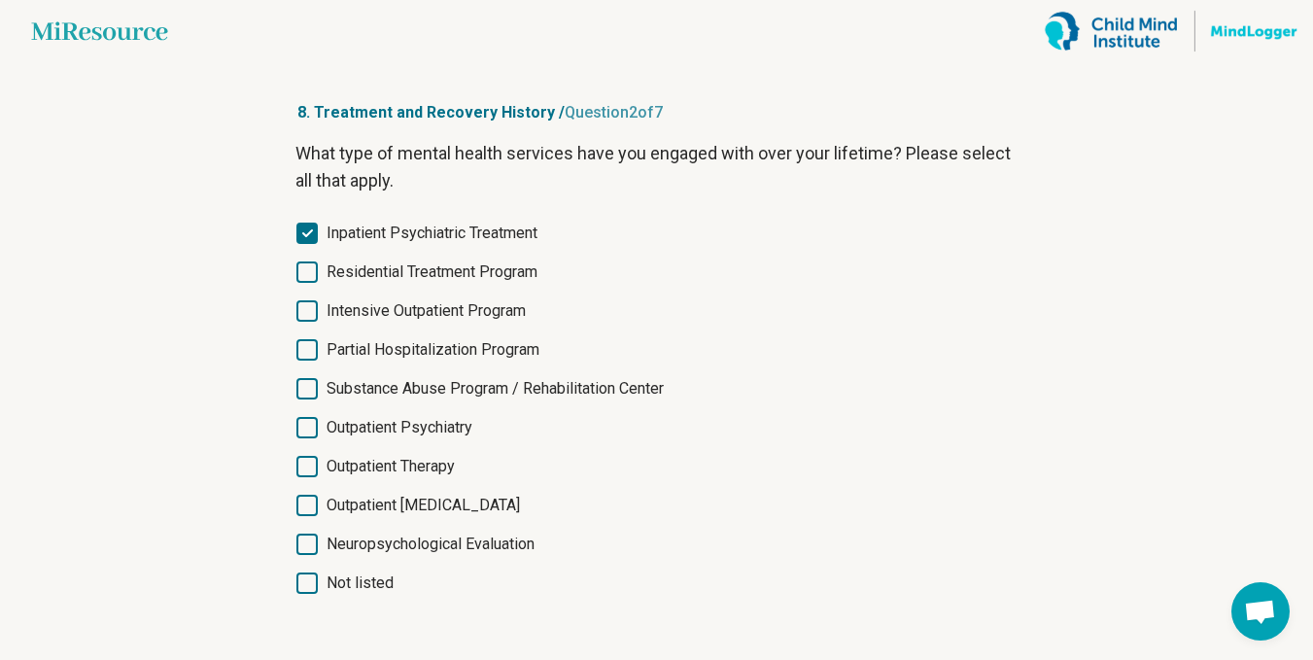
click at [314, 319] on icon at bounding box center [306, 310] width 21 height 21
click at [323, 349] on label "Partial Hospitalization Program" at bounding box center [657, 349] width 723 height 23
click at [317, 355] on icon at bounding box center [306, 349] width 21 height 21
click at [332, 355] on span "Partial Hospitalization Program" at bounding box center [433, 349] width 213 height 23
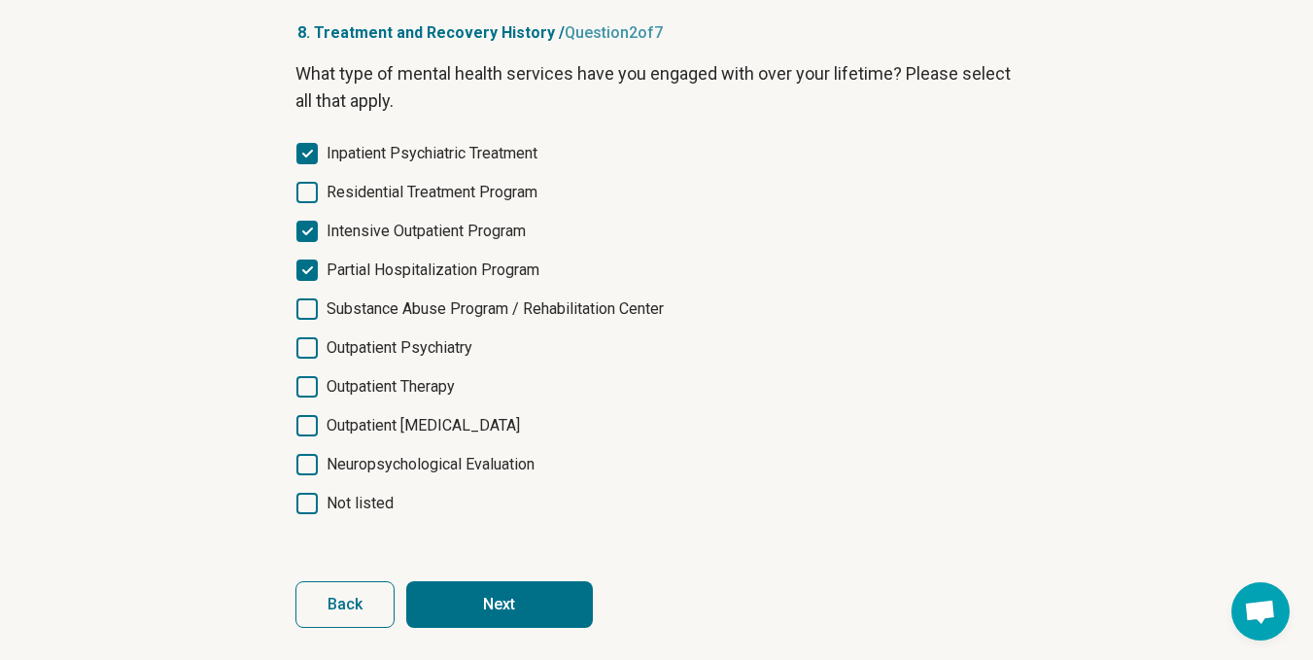
scroll to position [87, 0]
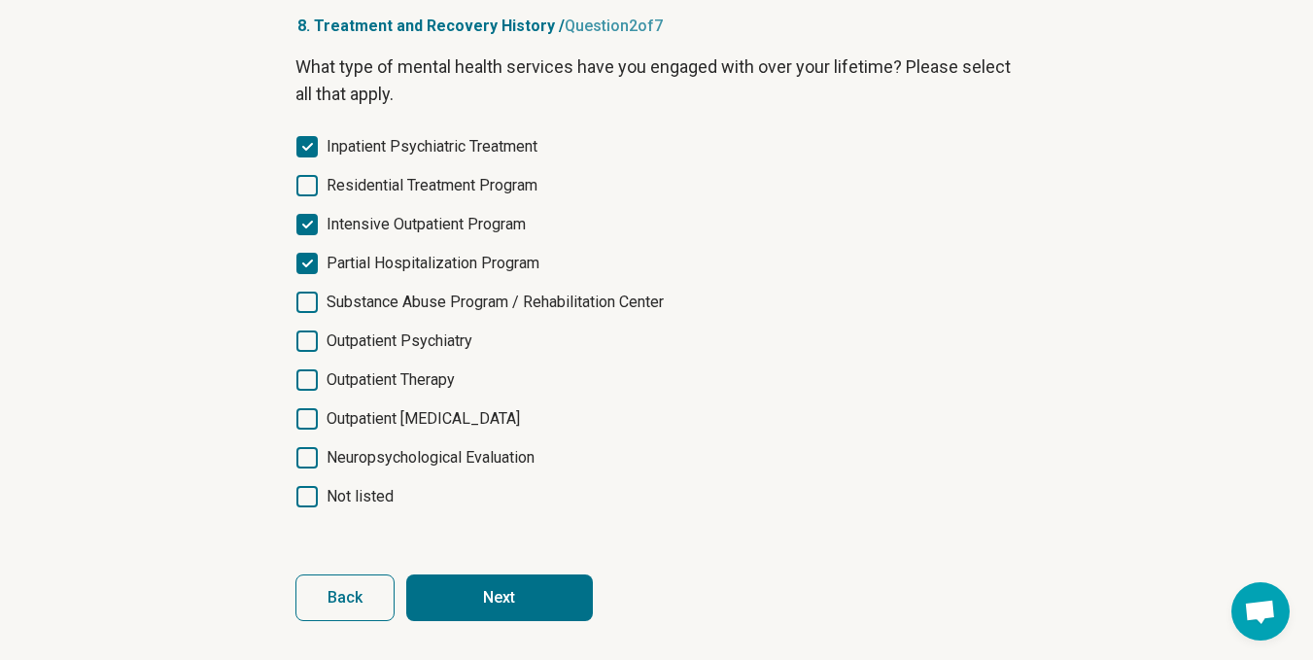
click at [505, 466] on span "Neuropsychological Evaluation" at bounding box center [431, 457] width 208 height 23
click at [516, 595] on button "Next" at bounding box center [499, 598] width 187 height 47
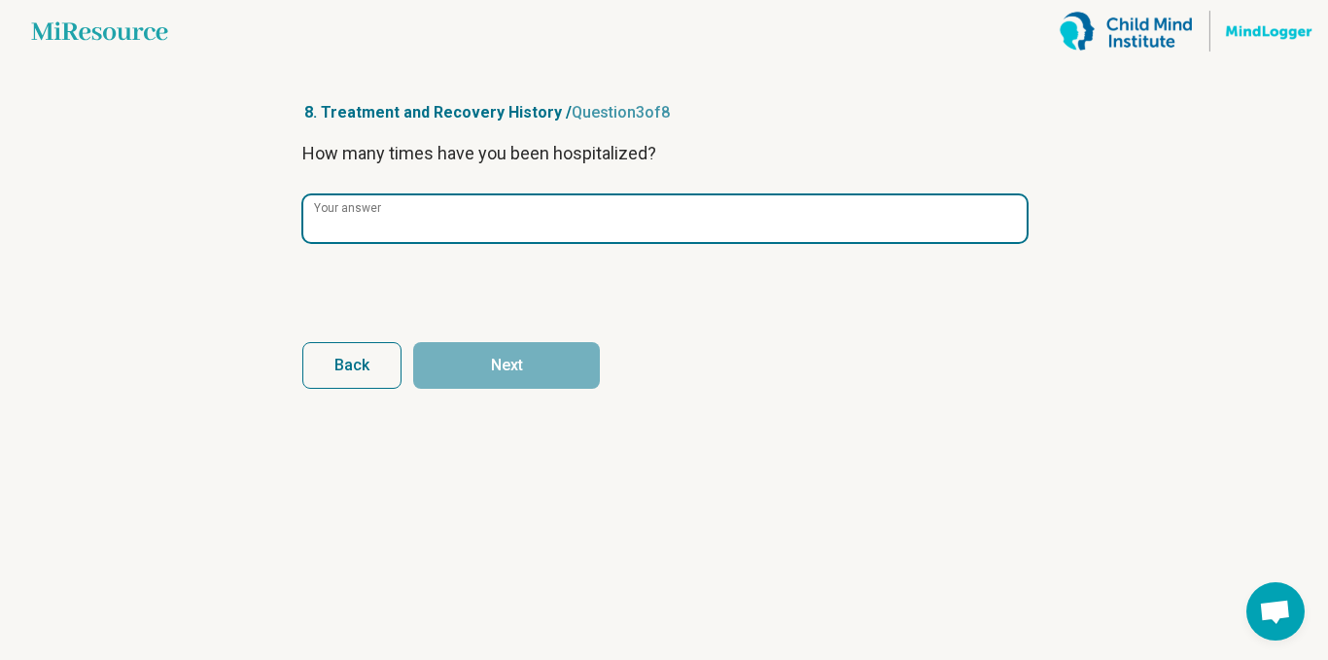
click at [662, 232] on input "Your answer" at bounding box center [664, 218] width 723 height 47
type input "*"
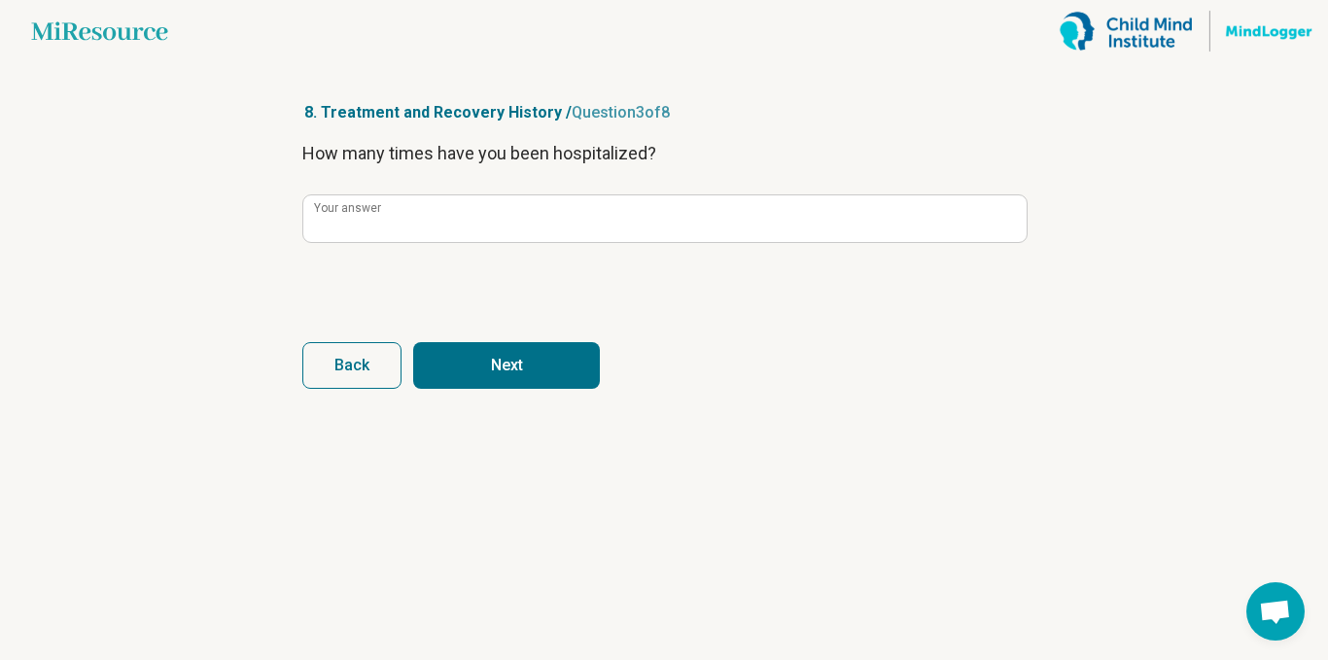
click at [570, 379] on button "Next" at bounding box center [506, 365] width 187 height 47
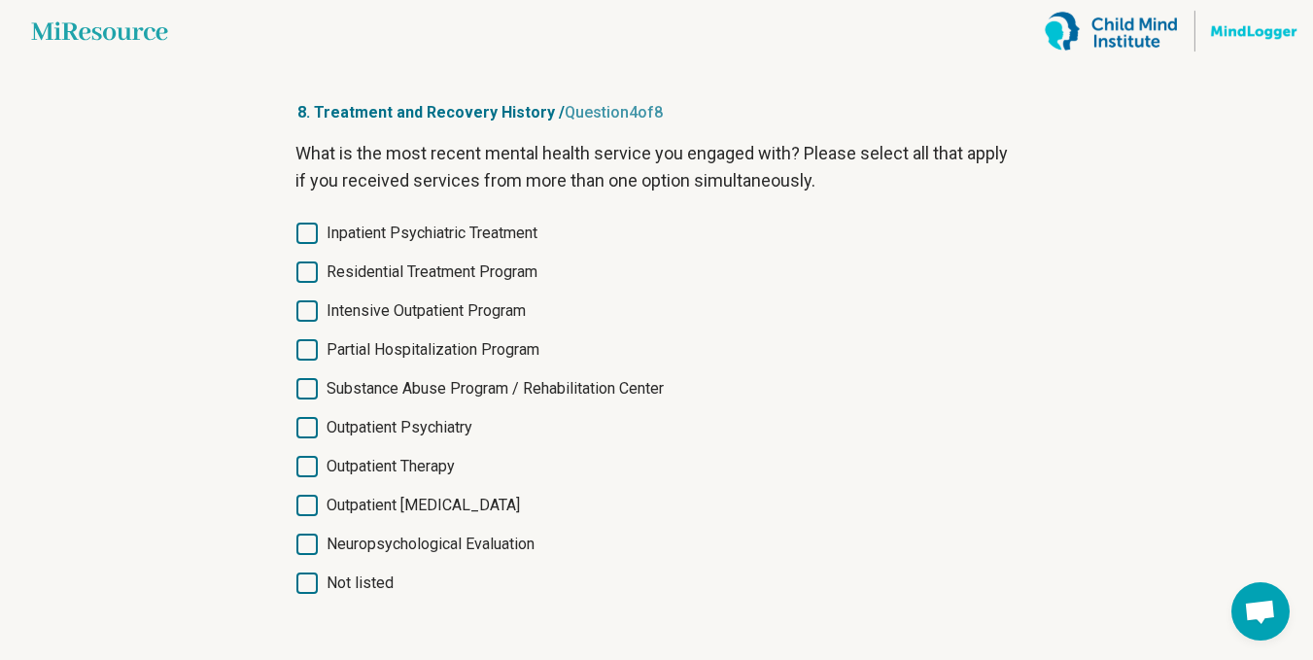
click at [512, 241] on span "Inpatient Psychiatric Treatment" at bounding box center [432, 233] width 211 height 23
click at [520, 238] on span "Inpatient Psychiatric Treatment" at bounding box center [432, 233] width 211 height 23
click at [517, 545] on span "Neuropsychological Evaluation" at bounding box center [431, 544] width 208 height 23
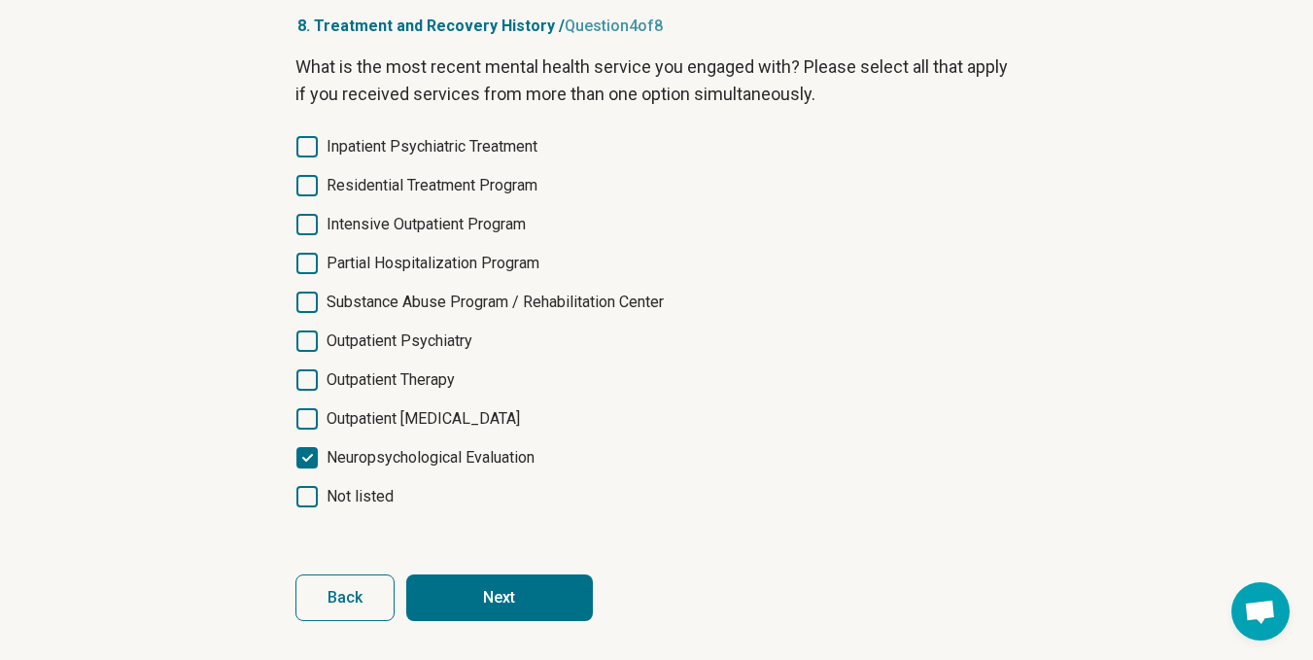
click at [563, 597] on button "Next" at bounding box center [499, 598] width 187 height 47
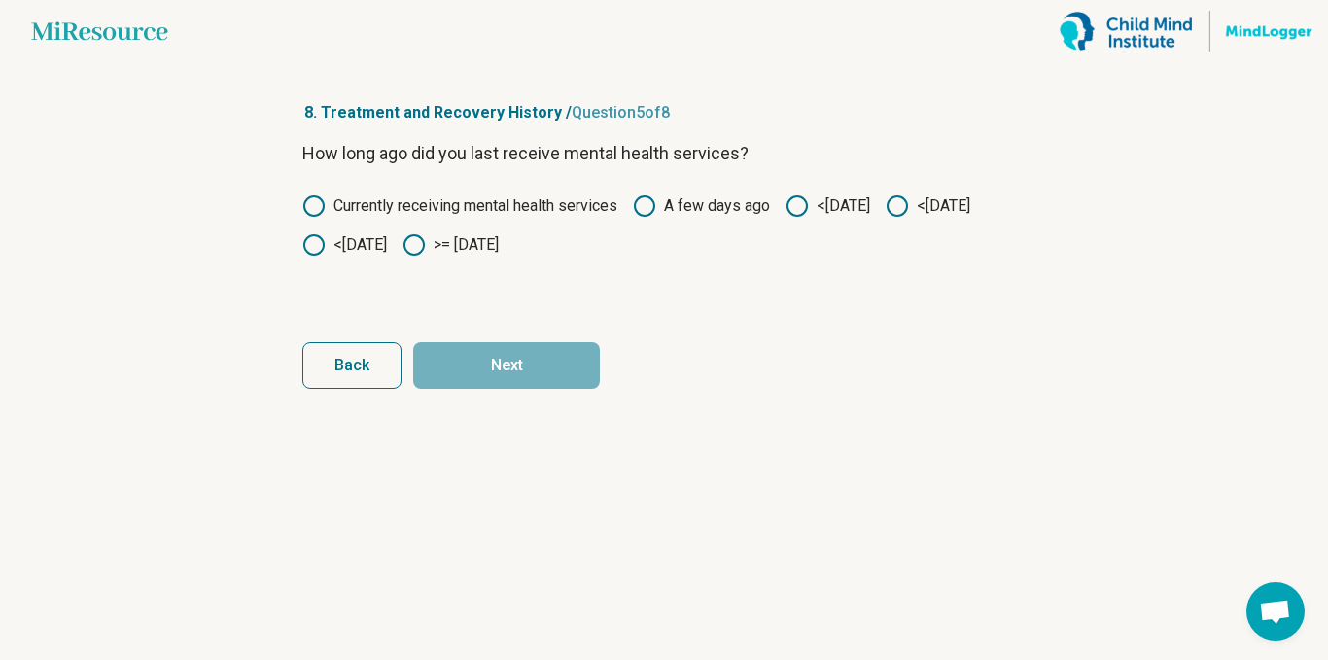
click at [738, 215] on label "A few days ago" at bounding box center [701, 205] width 137 height 23
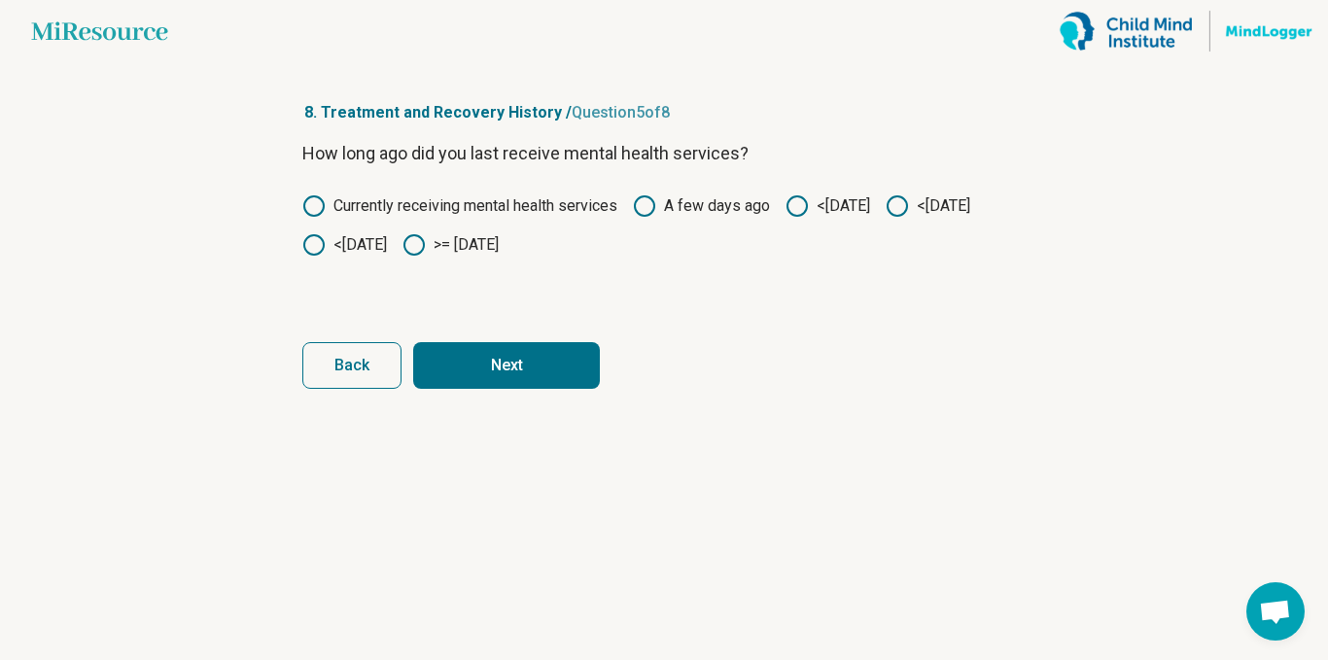
click at [564, 203] on label "Currently receiving mental health services" at bounding box center [459, 205] width 315 height 23
click at [522, 381] on button "Next" at bounding box center [506, 365] width 187 height 47
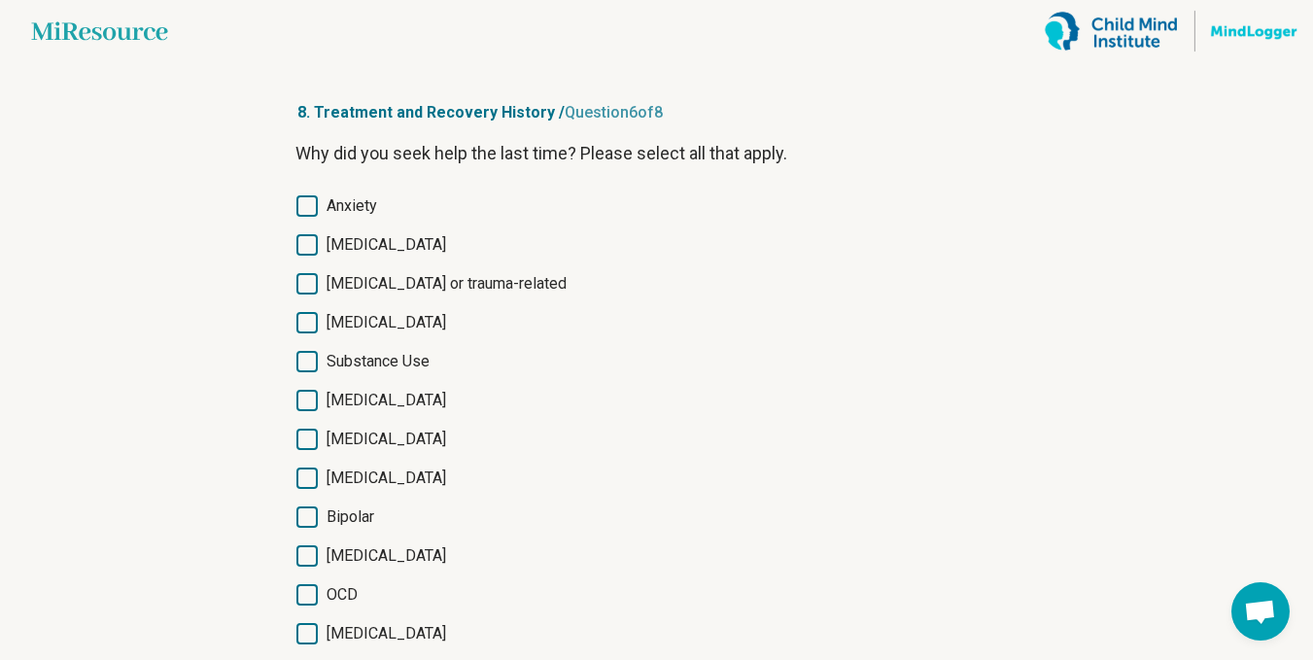
click at [375, 210] on span "Anxiety" at bounding box center [352, 205] width 51 height 23
click at [389, 240] on span "[MEDICAL_DATA]" at bounding box center [387, 244] width 120 height 23
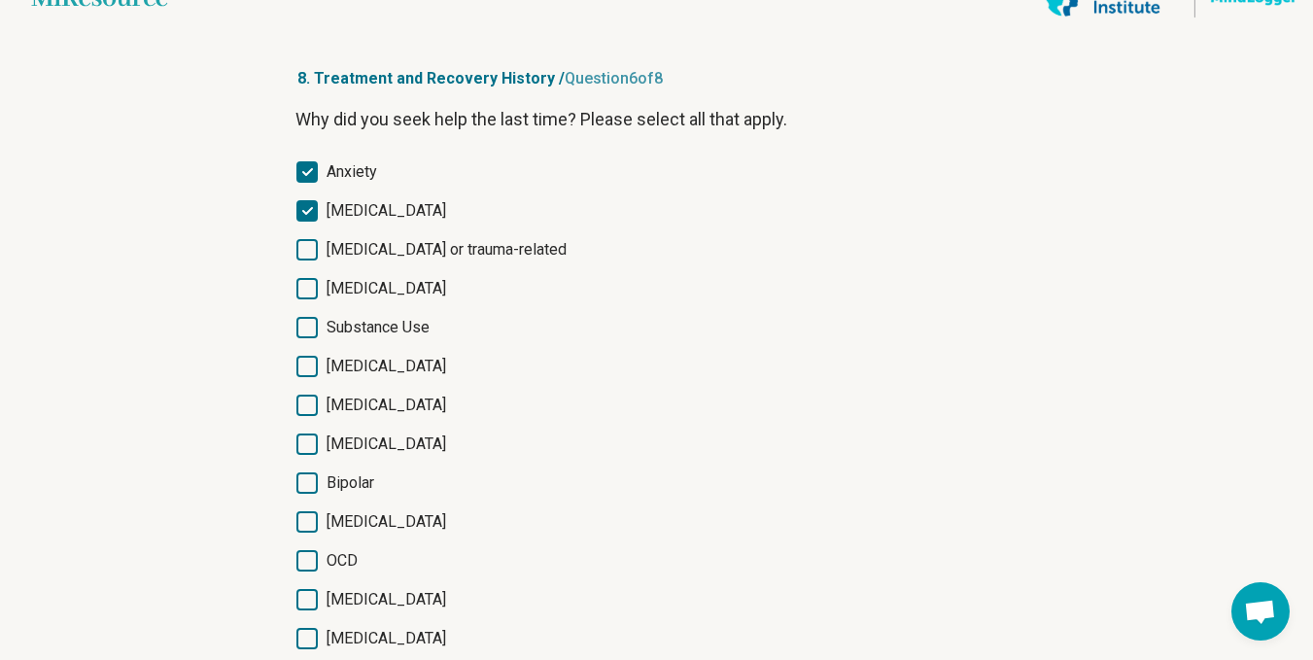
scroll to position [81, 0]
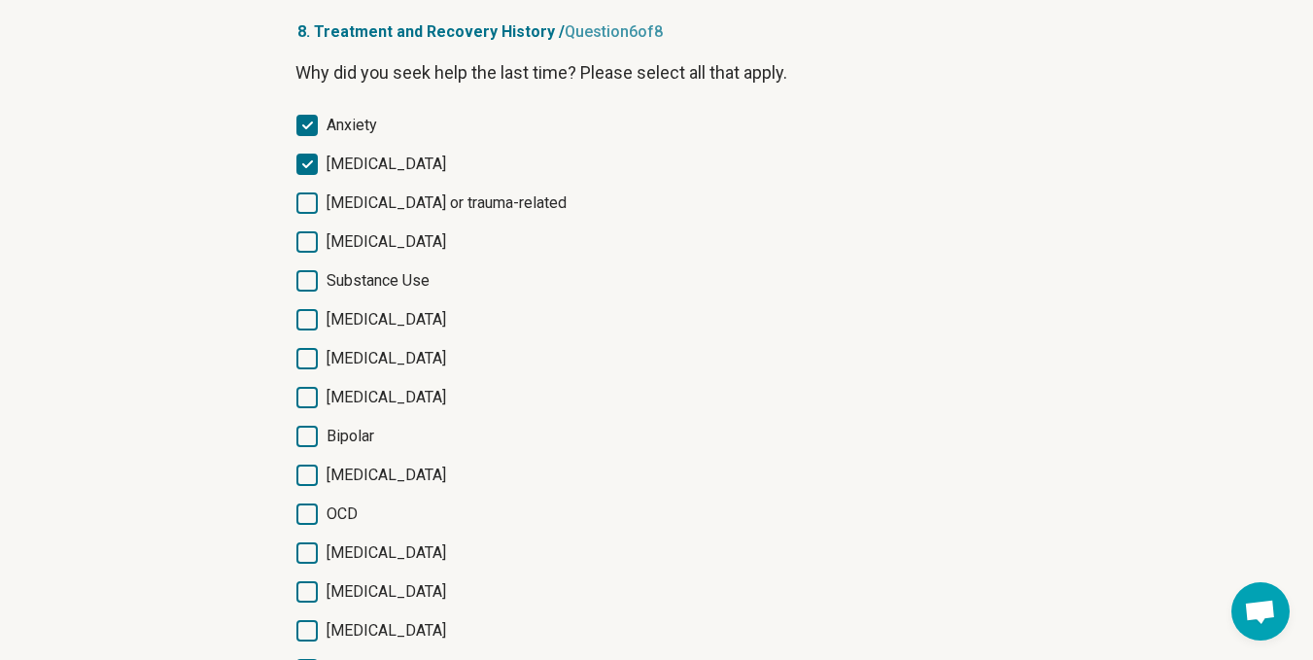
click at [363, 548] on span "[MEDICAL_DATA]" at bounding box center [387, 552] width 120 height 23
click at [366, 589] on span "[MEDICAL_DATA]" at bounding box center [387, 591] width 120 height 23
click at [349, 588] on span "[MEDICAL_DATA]" at bounding box center [387, 591] width 120 height 23
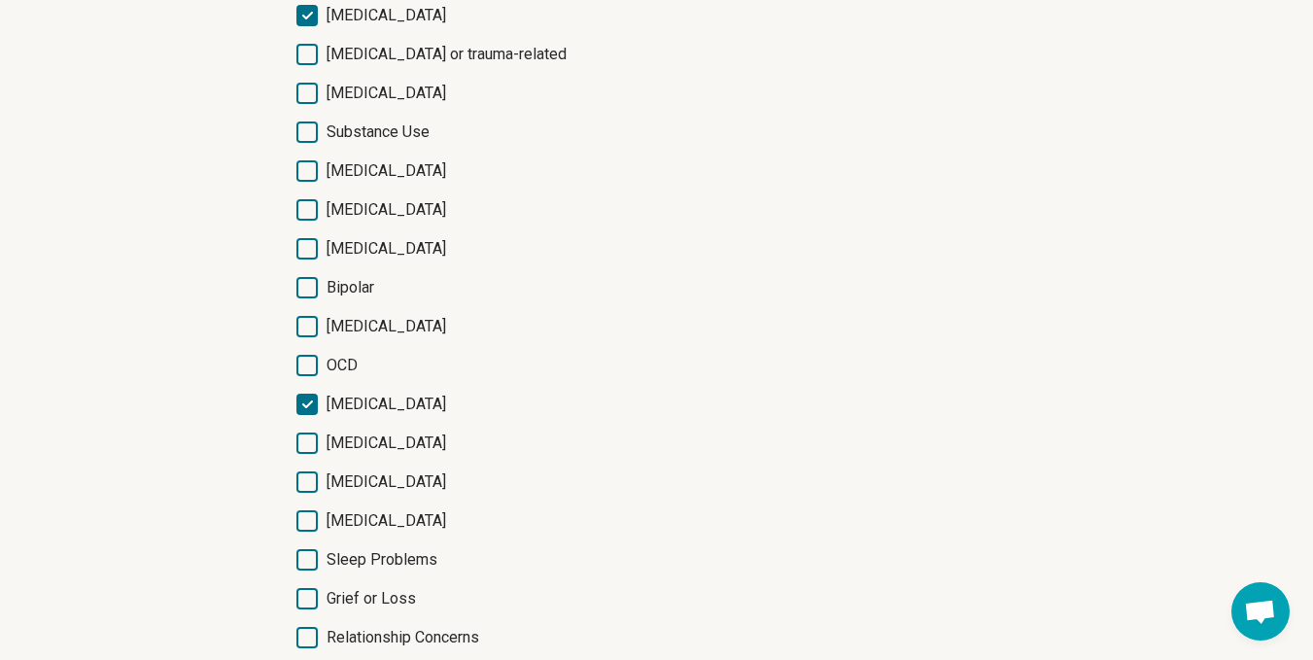
scroll to position [231, 0]
click at [469, 52] on span "[MEDICAL_DATA] or trauma-related" at bounding box center [447, 52] width 240 height 23
click at [368, 437] on span "[MEDICAL_DATA]" at bounding box center [387, 441] width 120 height 23
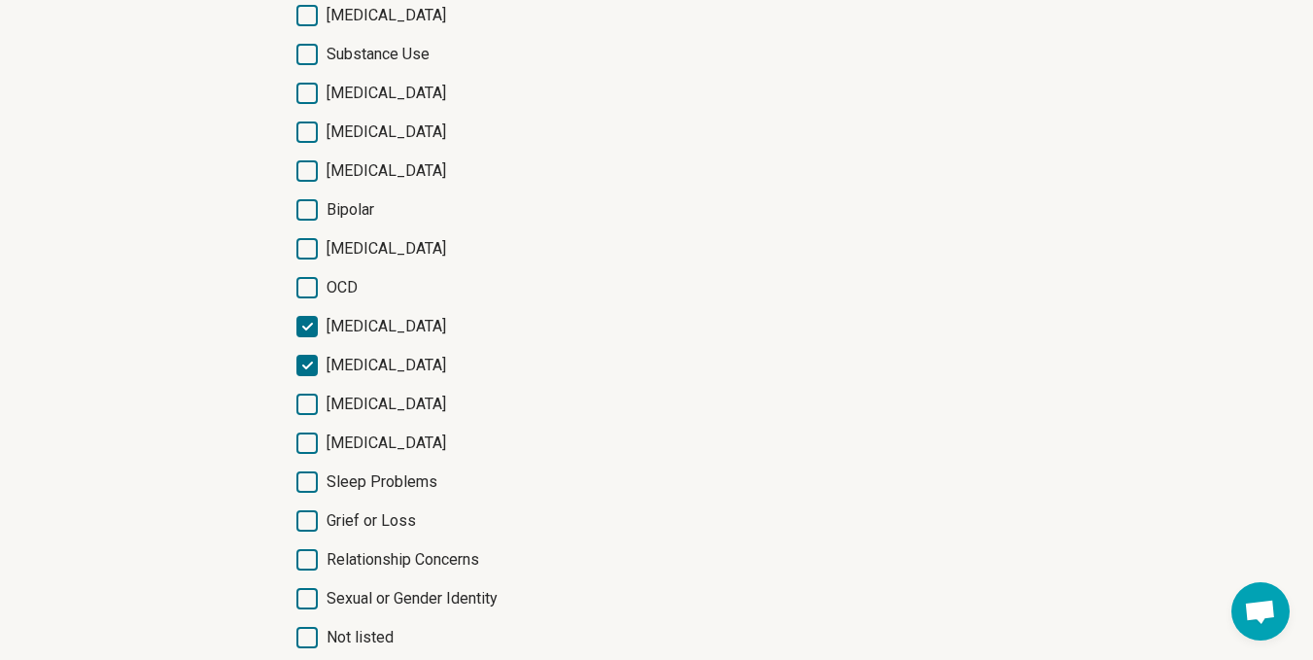
scroll to position [411, 0]
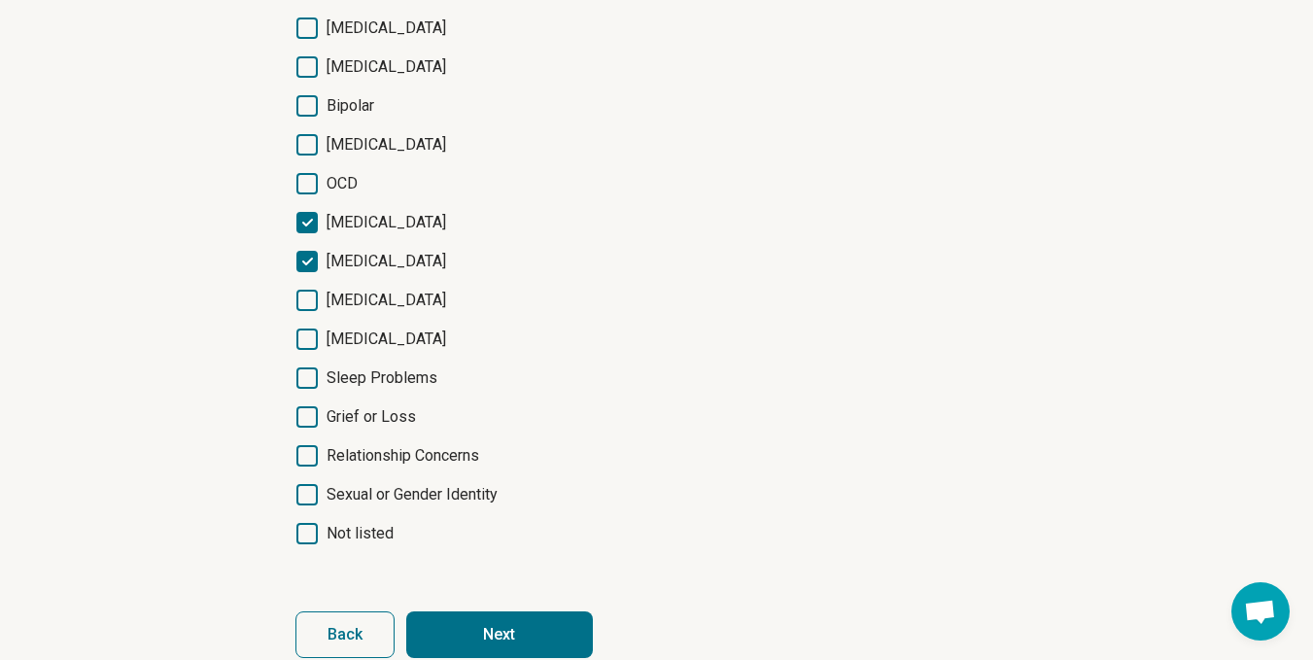
click at [489, 637] on button "Next" at bounding box center [499, 634] width 187 height 47
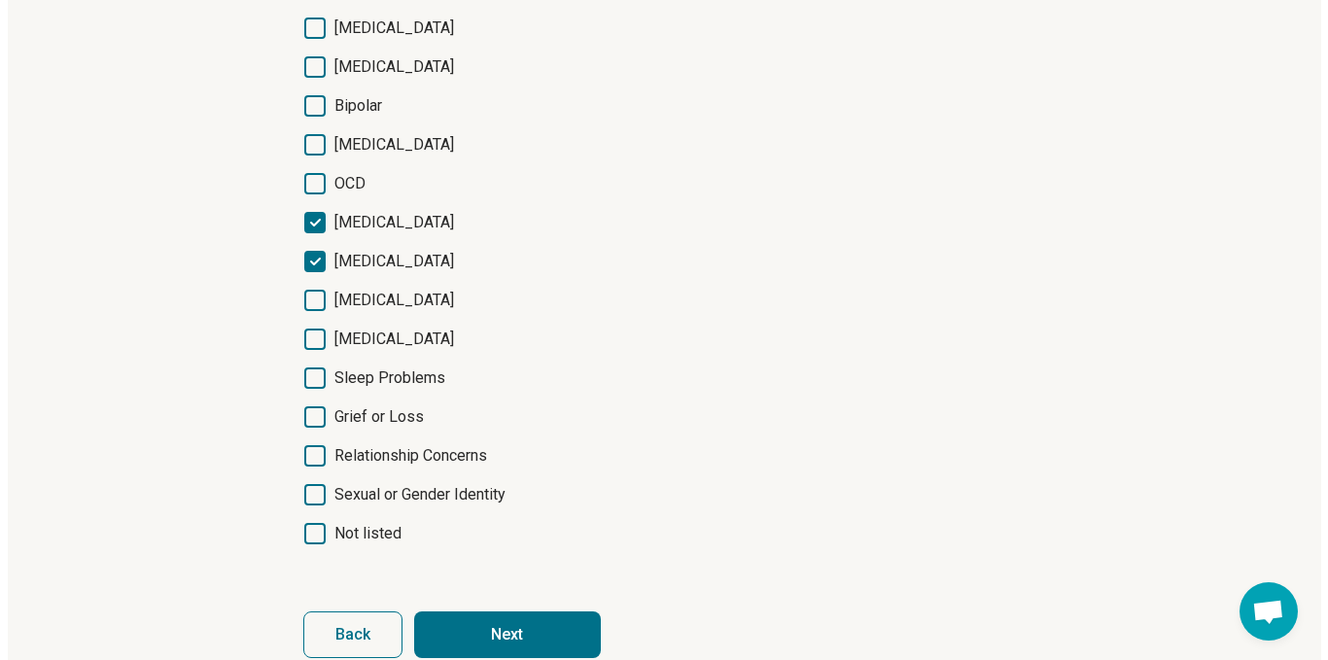
scroll to position [0, 0]
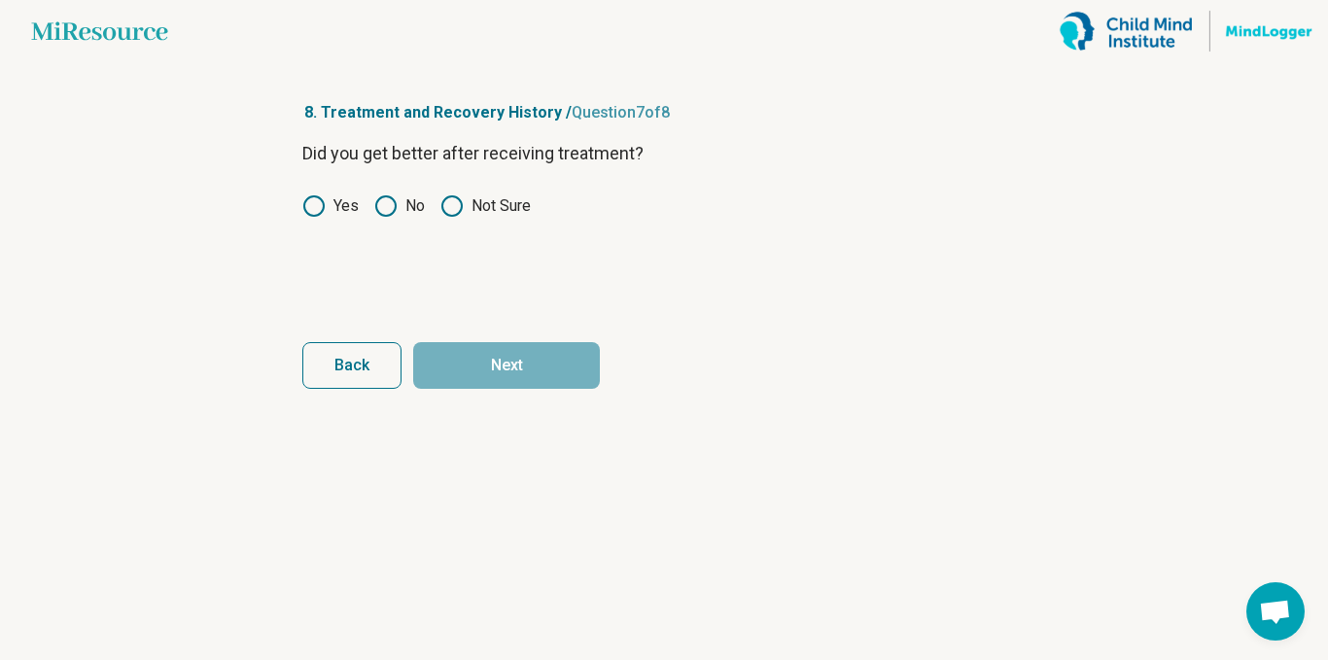
click at [418, 184] on div "Did you get better after receiving treatment? Yes No Not Sure" at bounding box center [663, 221] width 723 height 163
click at [346, 199] on label "Yes" at bounding box center [330, 205] width 56 height 23
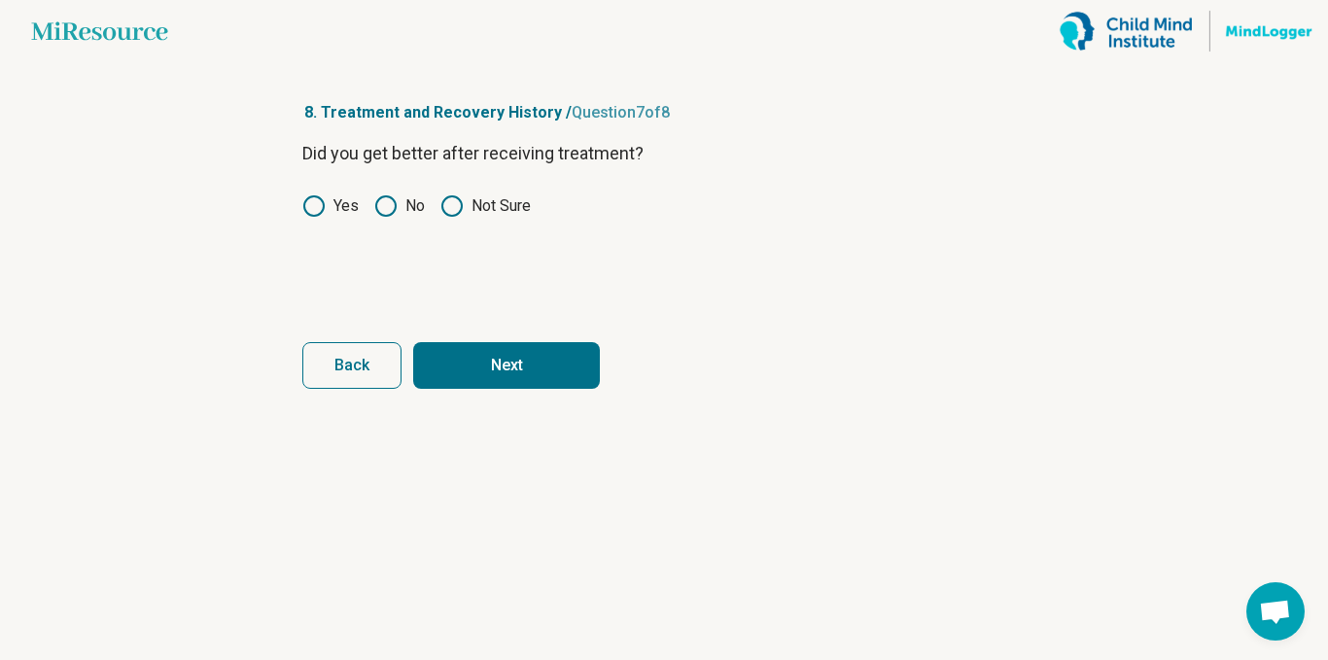
click at [471, 211] on label "Not Sure" at bounding box center [485, 205] width 90 height 23
click at [505, 360] on button "Next" at bounding box center [506, 365] width 187 height 47
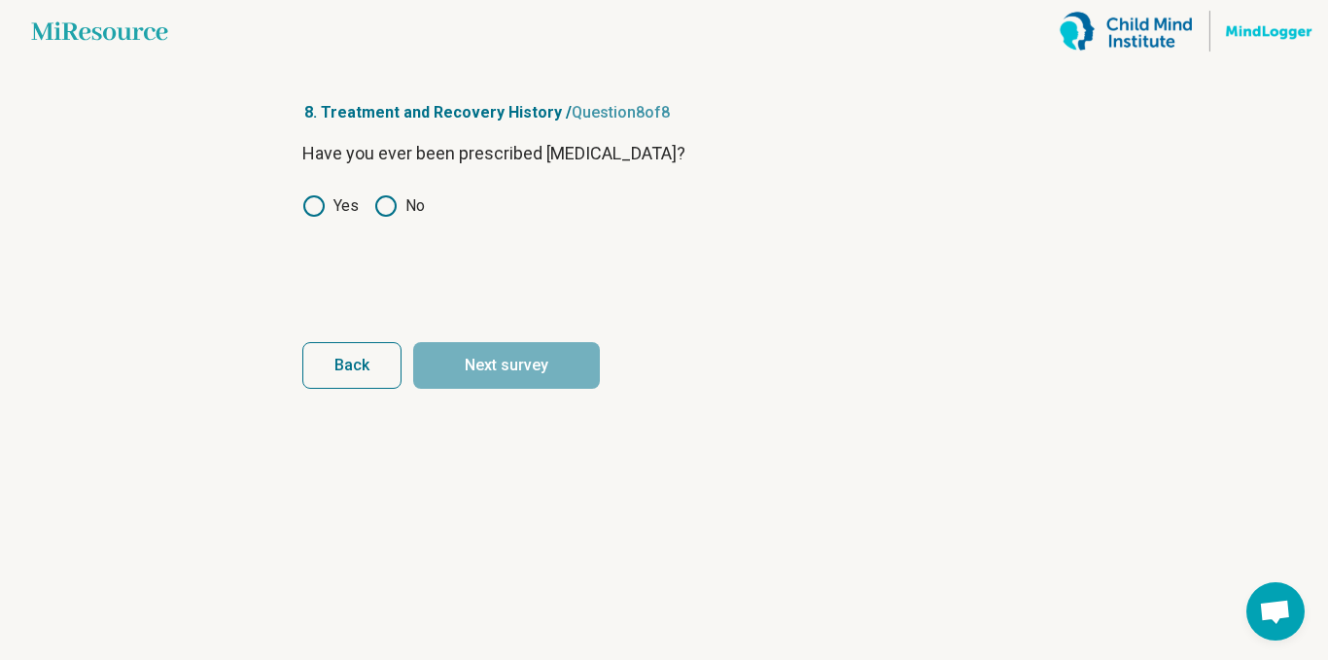
click at [331, 198] on label "Yes" at bounding box center [330, 205] width 56 height 23
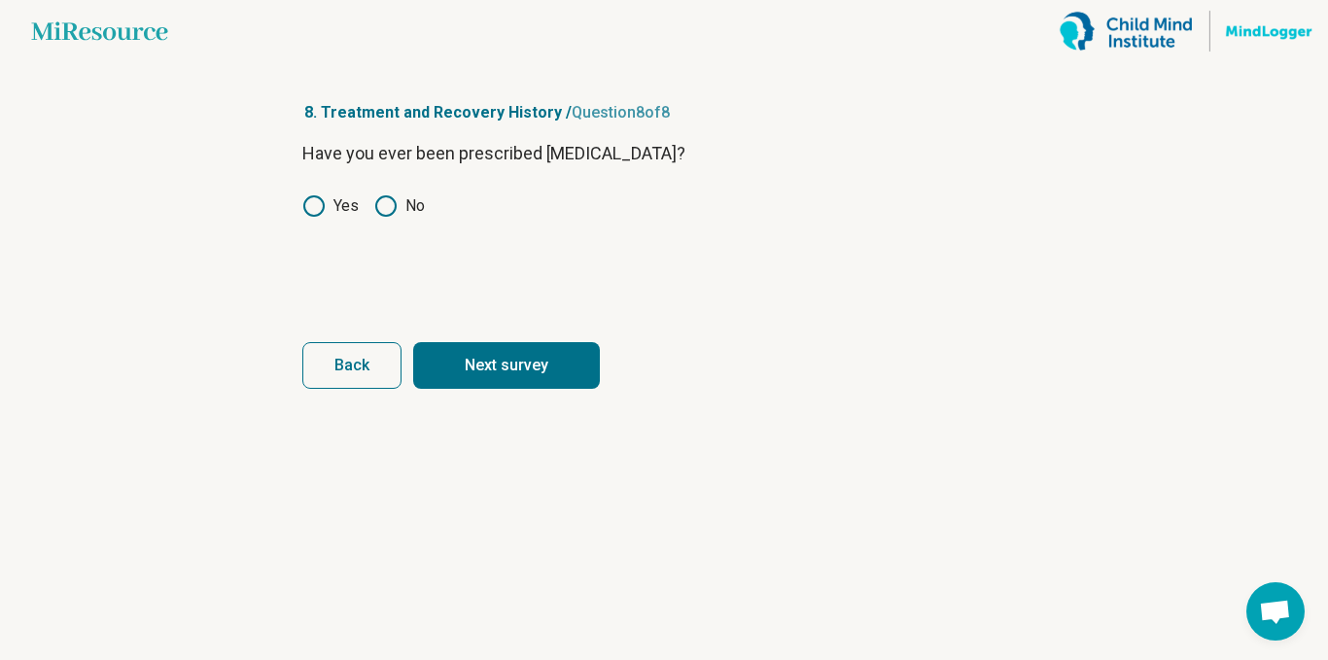
click at [527, 376] on button "Next survey" at bounding box center [506, 365] width 187 height 47
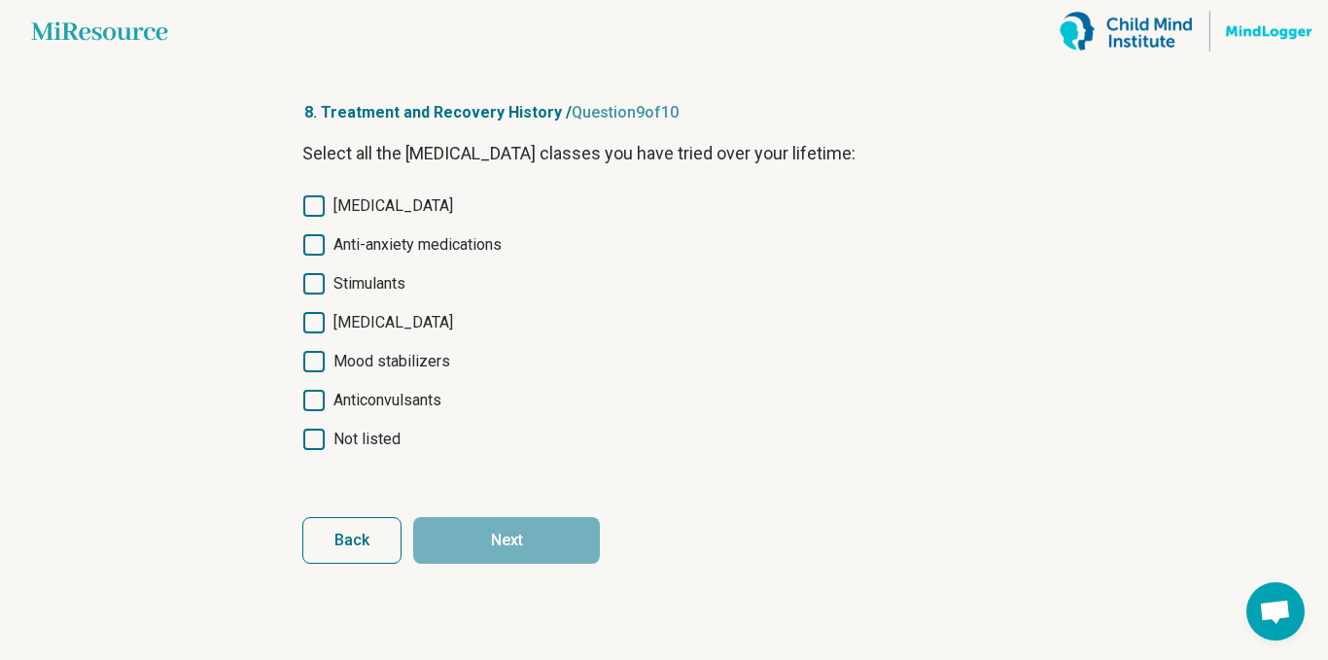
click at [433, 203] on span "[MEDICAL_DATA]" at bounding box center [393, 205] width 120 height 23
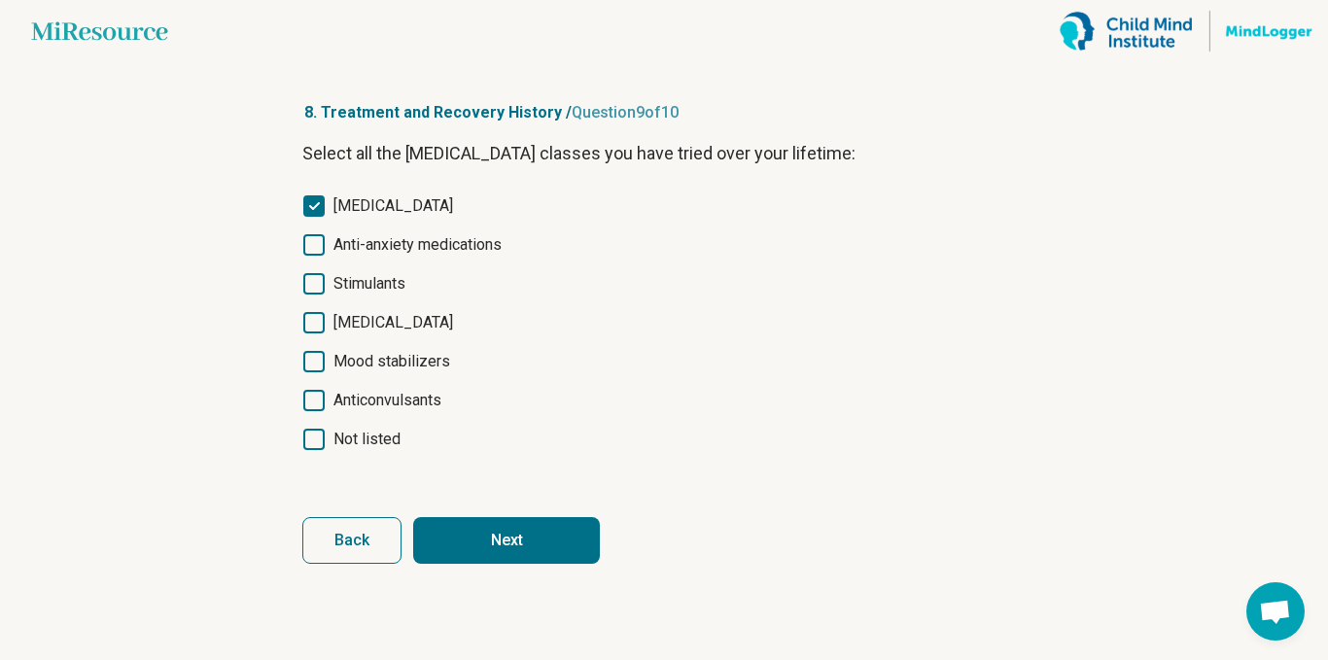
click at [502, 253] on span "Anti-anxiety medications" at bounding box center [417, 244] width 168 height 23
click at [467, 253] on span "Anti-anxiety medications" at bounding box center [417, 244] width 168 height 23
click at [369, 278] on span "Stimulants" at bounding box center [369, 283] width 72 height 23
click at [389, 281] on span "Stimulants" at bounding box center [369, 283] width 72 height 23
click at [420, 331] on span "[MEDICAL_DATA]" at bounding box center [393, 322] width 120 height 23
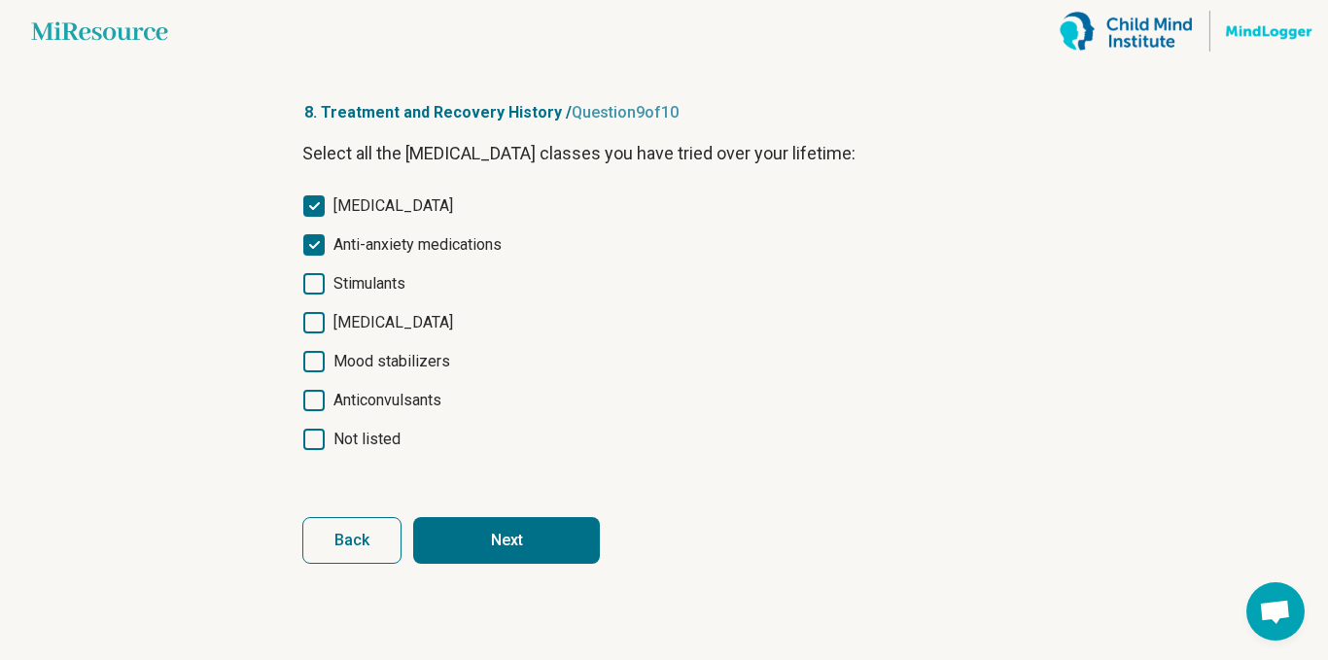
click at [419, 370] on span "Mood stabilizers" at bounding box center [391, 361] width 117 height 23
click at [427, 351] on span "Mood stabilizers" at bounding box center [391, 361] width 117 height 23
click at [305, 364] on icon at bounding box center [313, 361] width 21 height 21
click at [521, 530] on button "Next" at bounding box center [506, 540] width 187 height 47
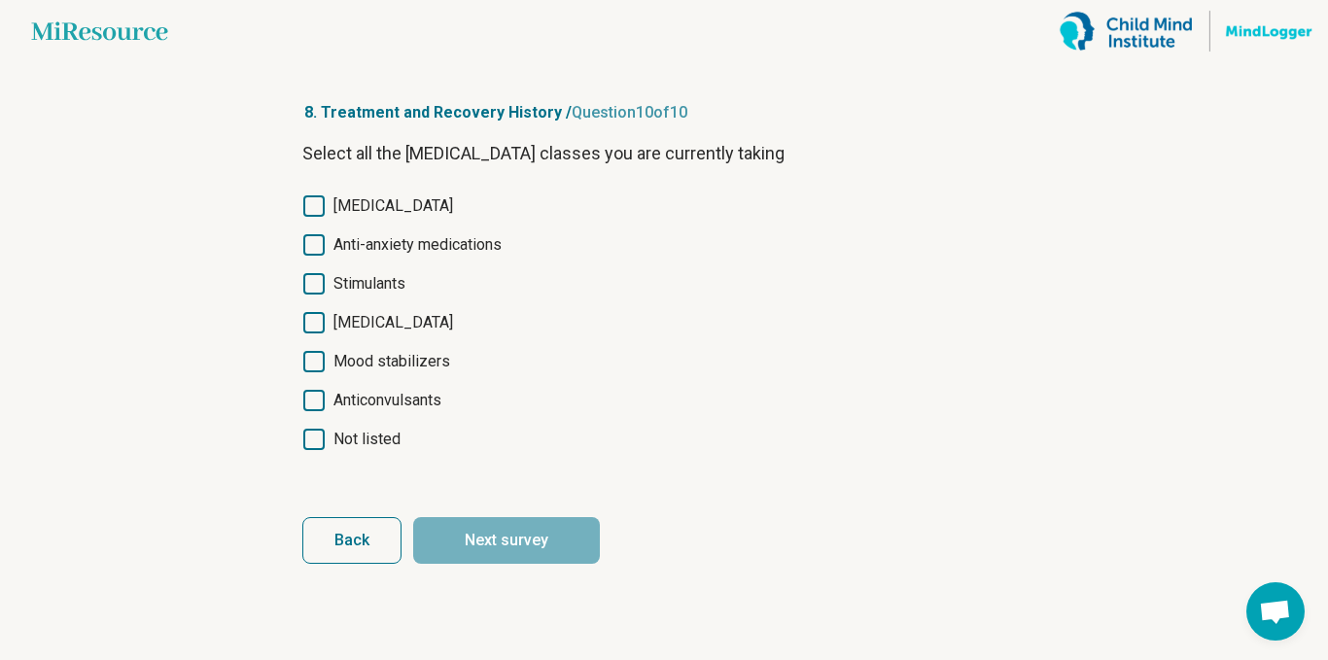
click at [366, 544] on span "Back" at bounding box center [351, 541] width 35 height 16
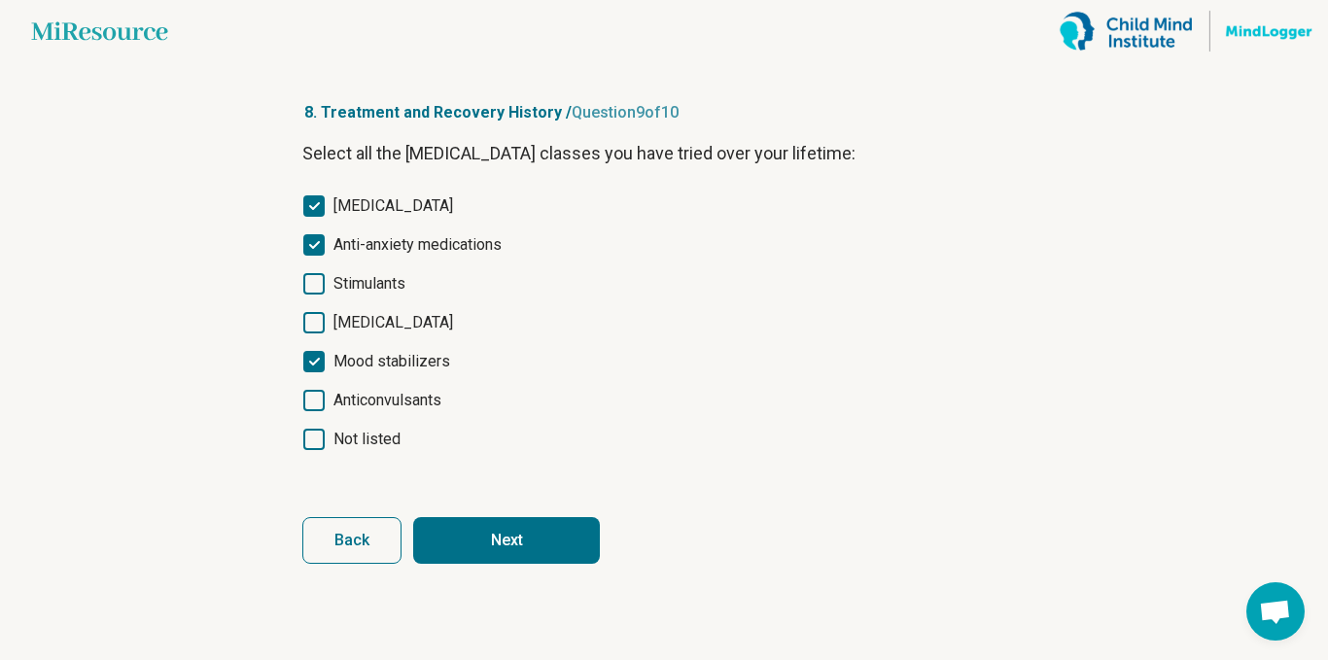
click at [517, 521] on button "Next" at bounding box center [506, 540] width 187 height 47
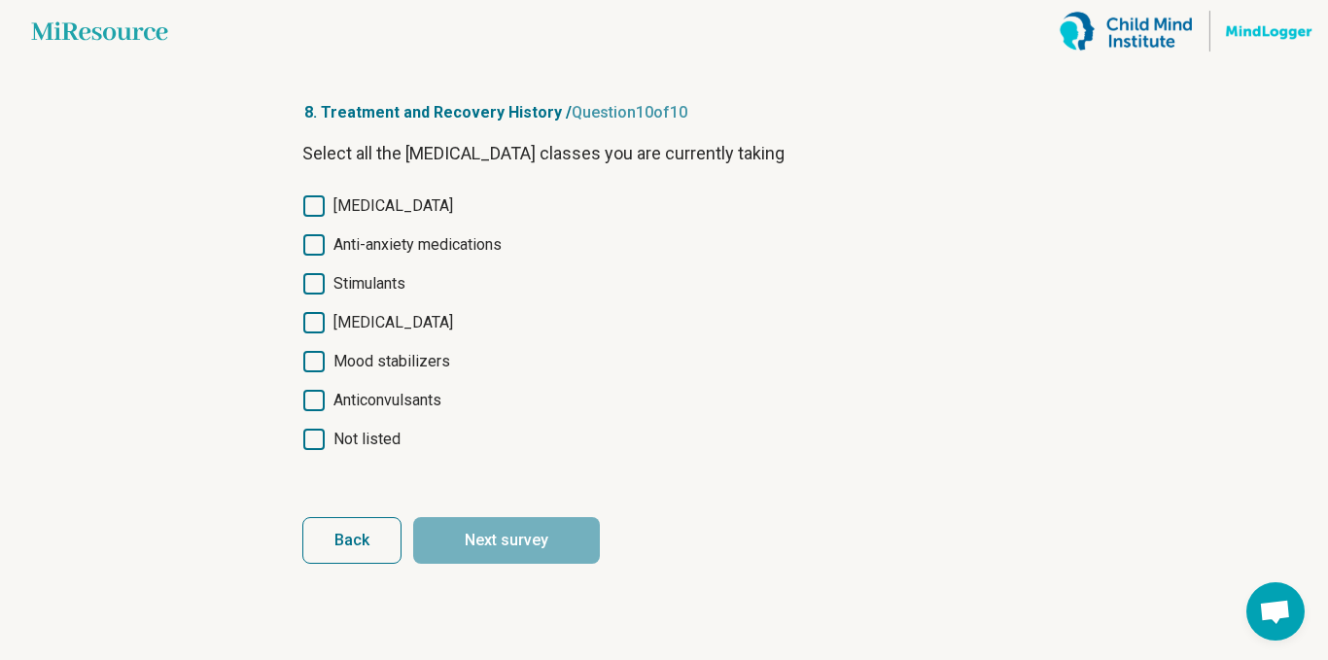
click at [390, 435] on span "Not listed" at bounding box center [366, 439] width 67 height 23
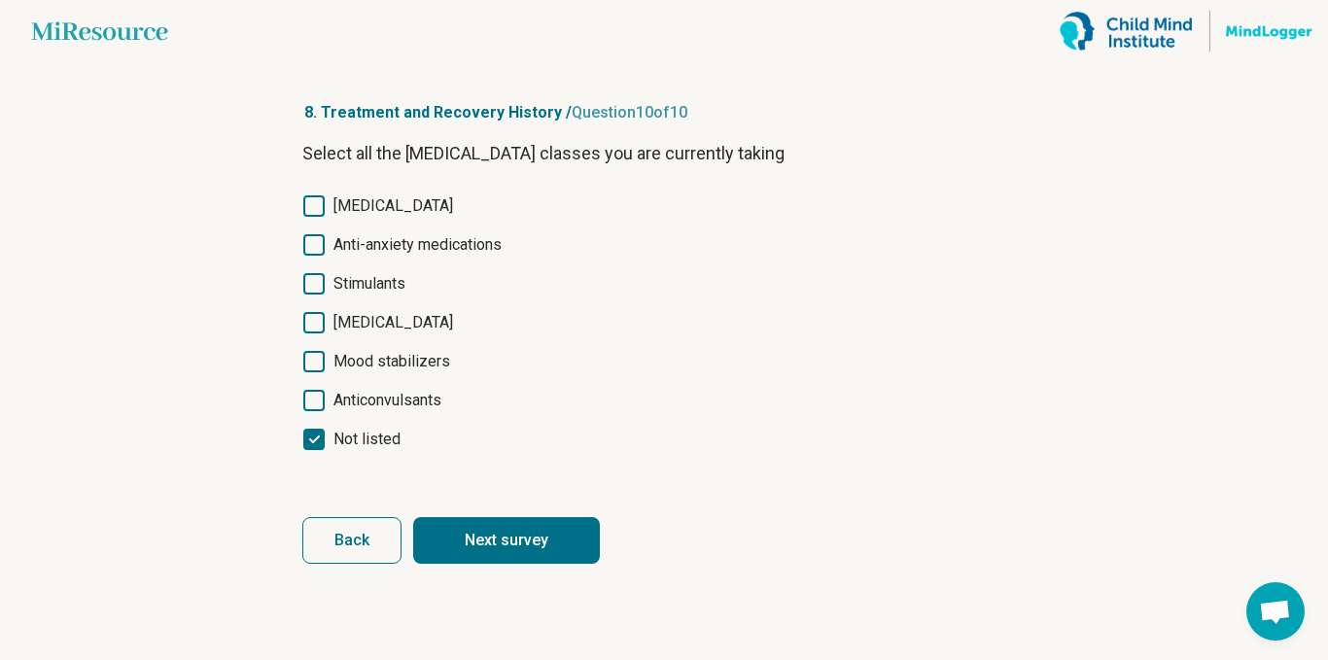
click at [499, 536] on button "Next survey" at bounding box center [506, 540] width 187 height 47
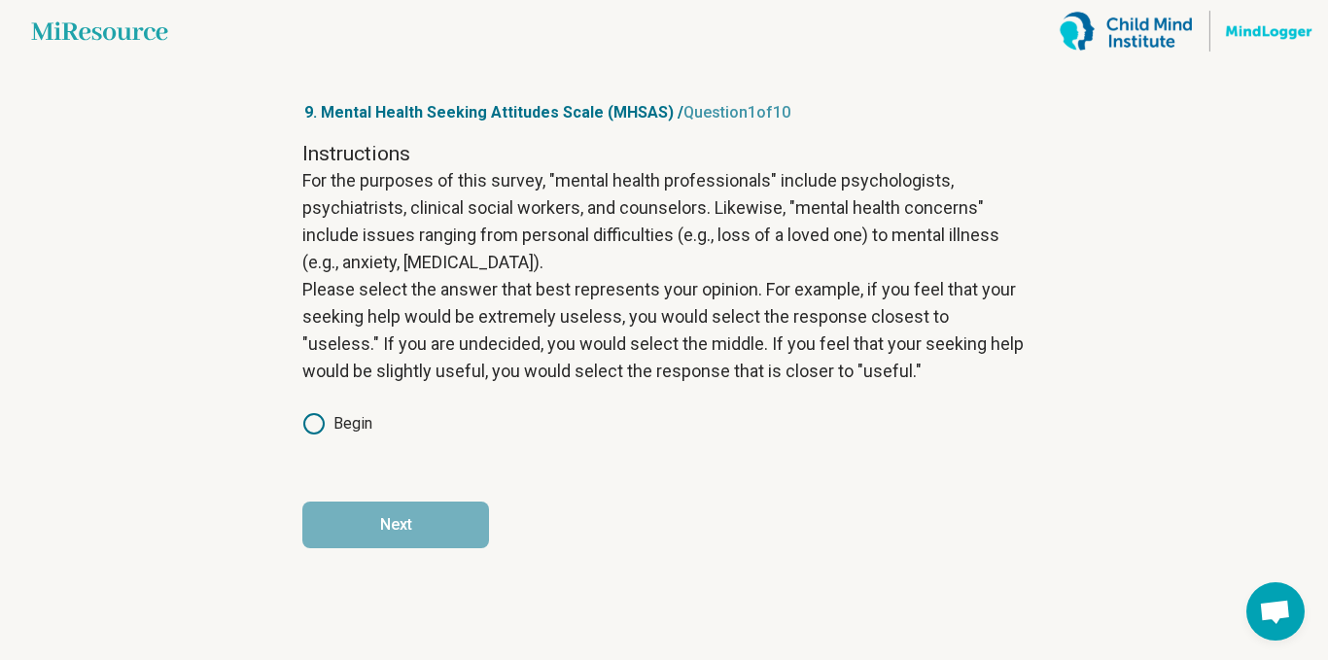
click at [355, 422] on label "Begin" at bounding box center [337, 423] width 70 height 23
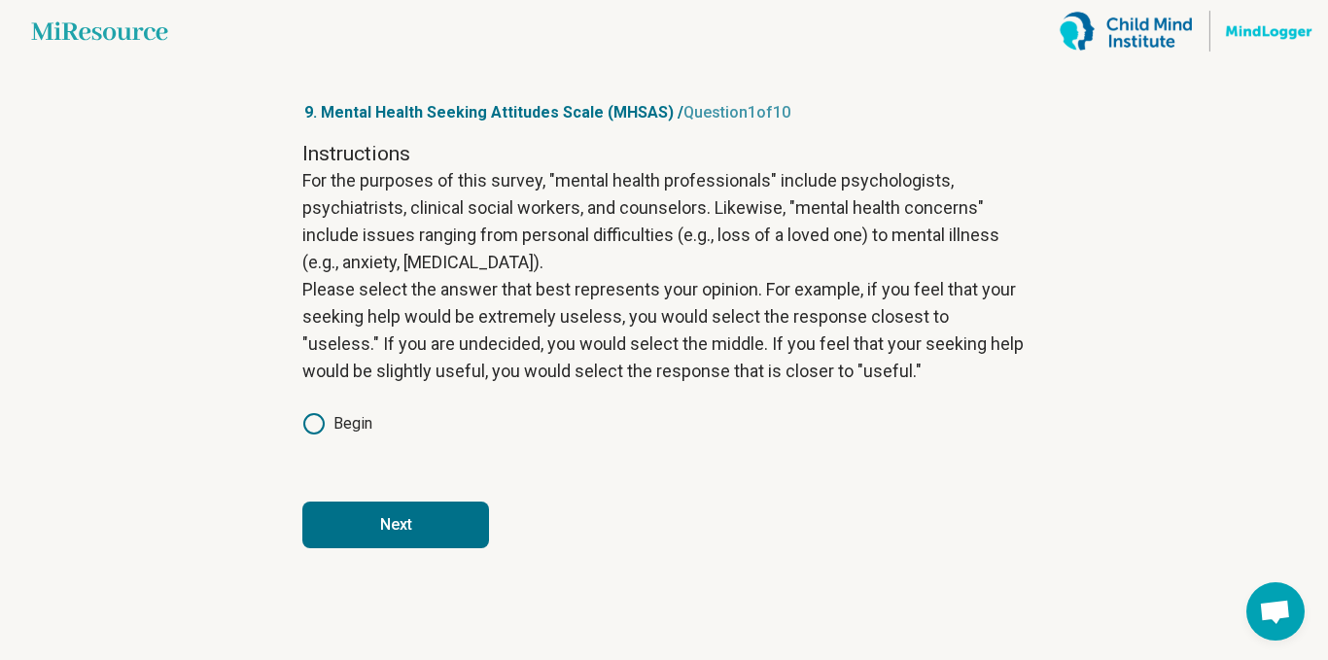
click at [413, 505] on button "Next" at bounding box center [395, 525] width 187 height 47
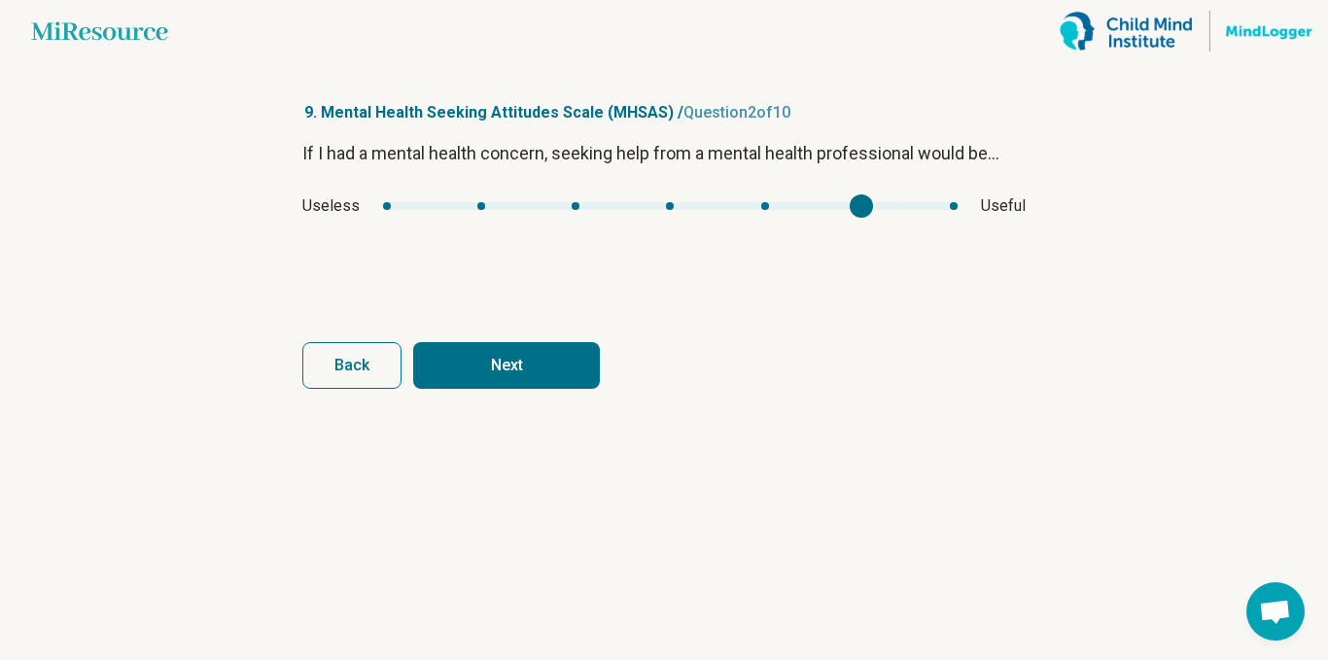
type input "*"
click at [552, 384] on button "Next" at bounding box center [506, 365] width 187 height 47
type input "*"
click at [565, 363] on button "Next" at bounding box center [506, 365] width 187 height 47
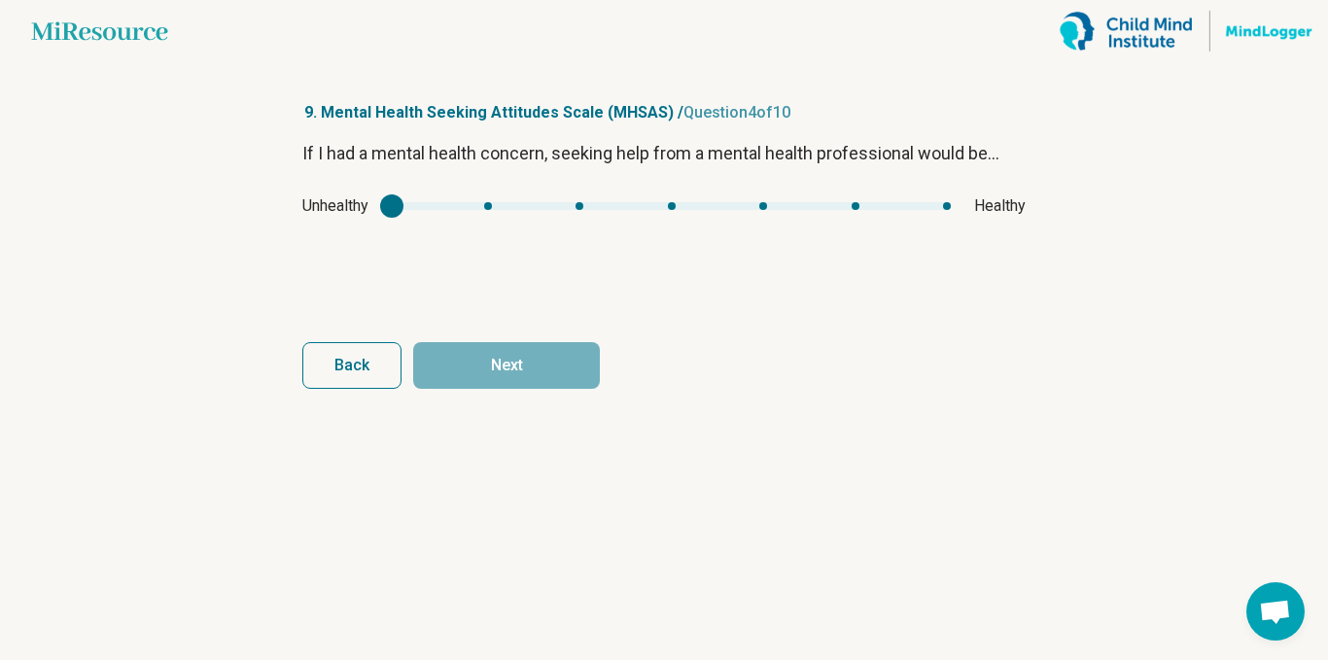
click at [364, 365] on span "Back" at bounding box center [351, 366] width 35 height 16
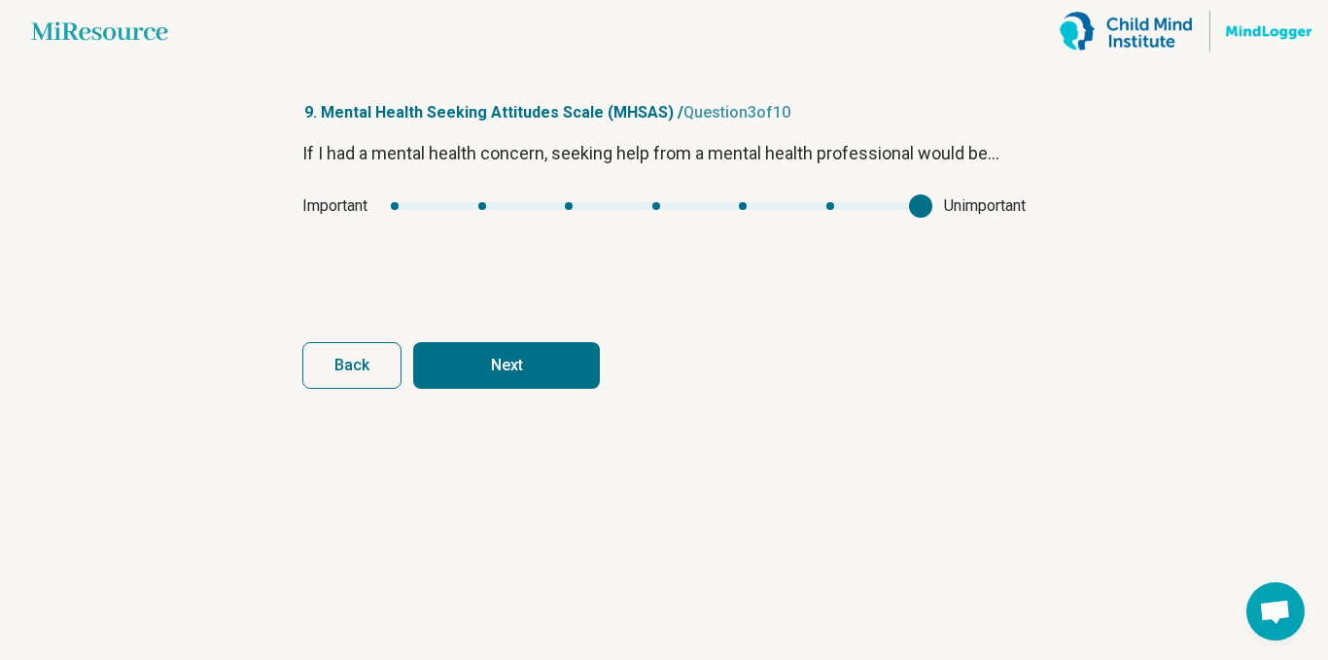
click at [404, 223] on div "If I had a mental health concern, seeking help from a mental health professiona…" at bounding box center [663, 221] width 723 height 163
click at [389, 216] on div "Important Unimportant" at bounding box center [663, 205] width 723 height 23
click at [524, 216] on div "Important Unimportant" at bounding box center [663, 205] width 723 height 23
click at [497, 211] on div "Important Unimportant" at bounding box center [663, 205] width 723 height 23
click at [468, 214] on div "Important Unimportant" at bounding box center [663, 205] width 723 height 23
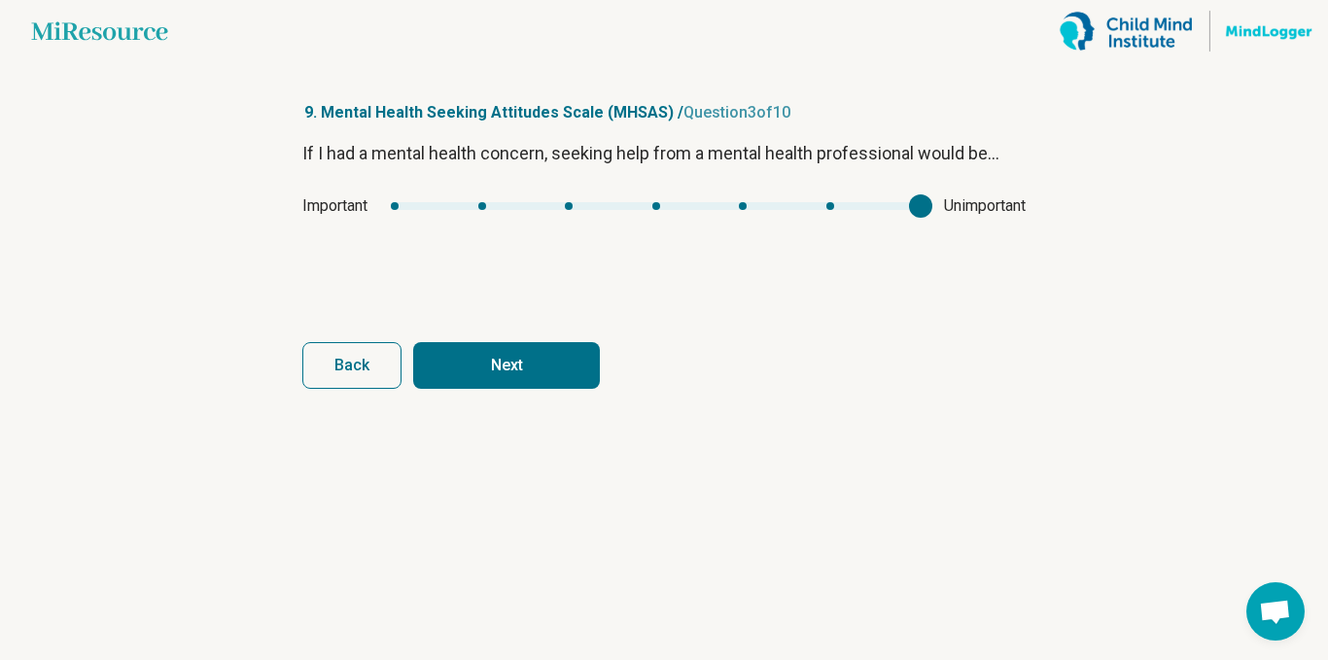
type input "*"
click at [909, 206] on div "mhsas2" at bounding box center [920, 205] width 23 height 23
click at [491, 202] on div "mhsas2" at bounding box center [479, 205] width 23 height 23
click at [388, 207] on div "Important Unimportant" at bounding box center [663, 205] width 723 height 23
click at [346, 372] on span "Back" at bounding box center [351, 366] width 35 height 16
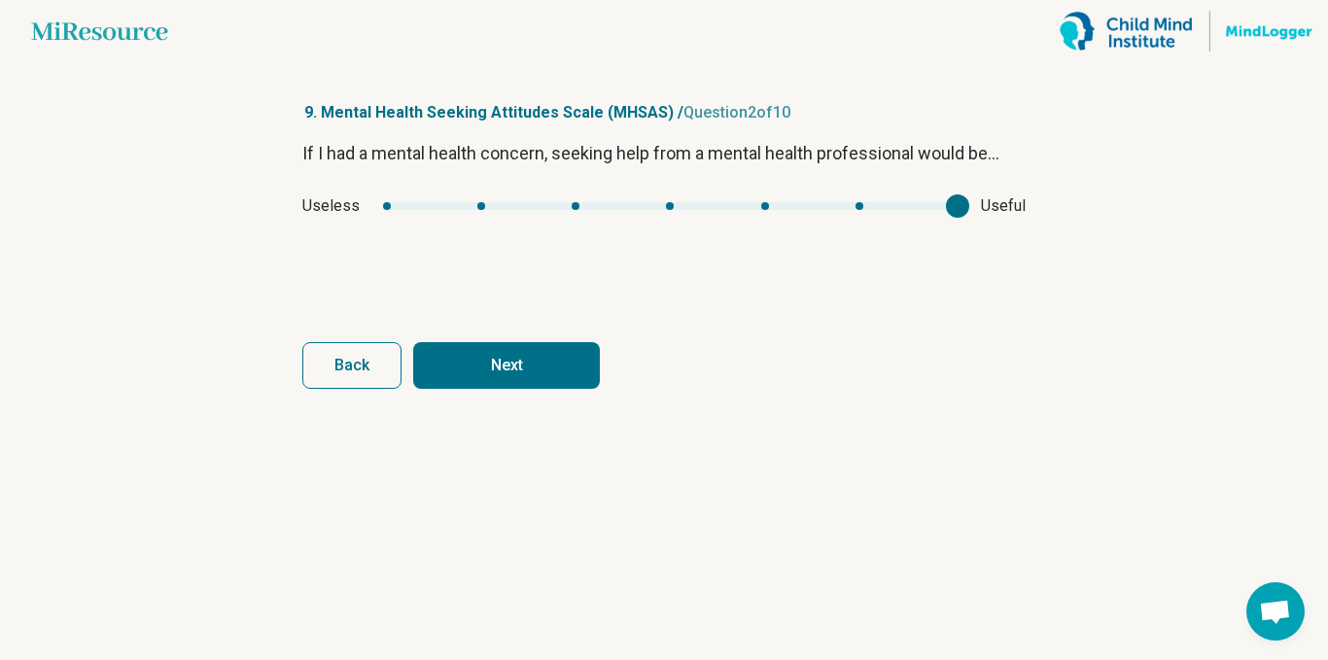
click at [411, 190] on div "If I had a mental health concern, seeking help from a mental health professiona…" at bounding box center [663, 221] width 723 height 163
click at [513, 375] on button "Next" at bounding box center [506, 365] width 187 height 47
click at [379, 213] on div "Important Unimportant" at bounding box center [663, 205] width 723 height 23
click at [388, 218] on div "If I had a mental health concern, seeking help from a mental health professiona…" at bounding box center [663, 221] width 723 height 163
type input "*"
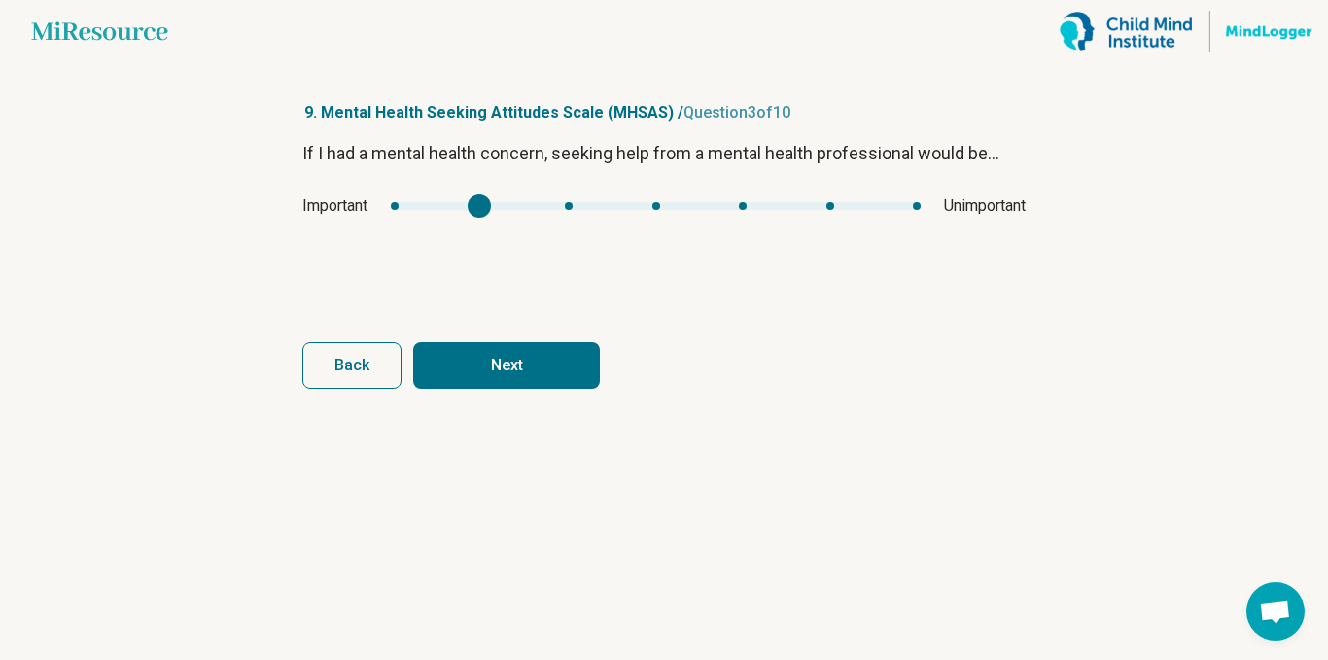
click at [468, 205] on div "mhsas2" at bounding box center [479, 205] width 23 height 23
click at [511, 366] on button "Next" at bounding box center [506, 365] width 187 height 47
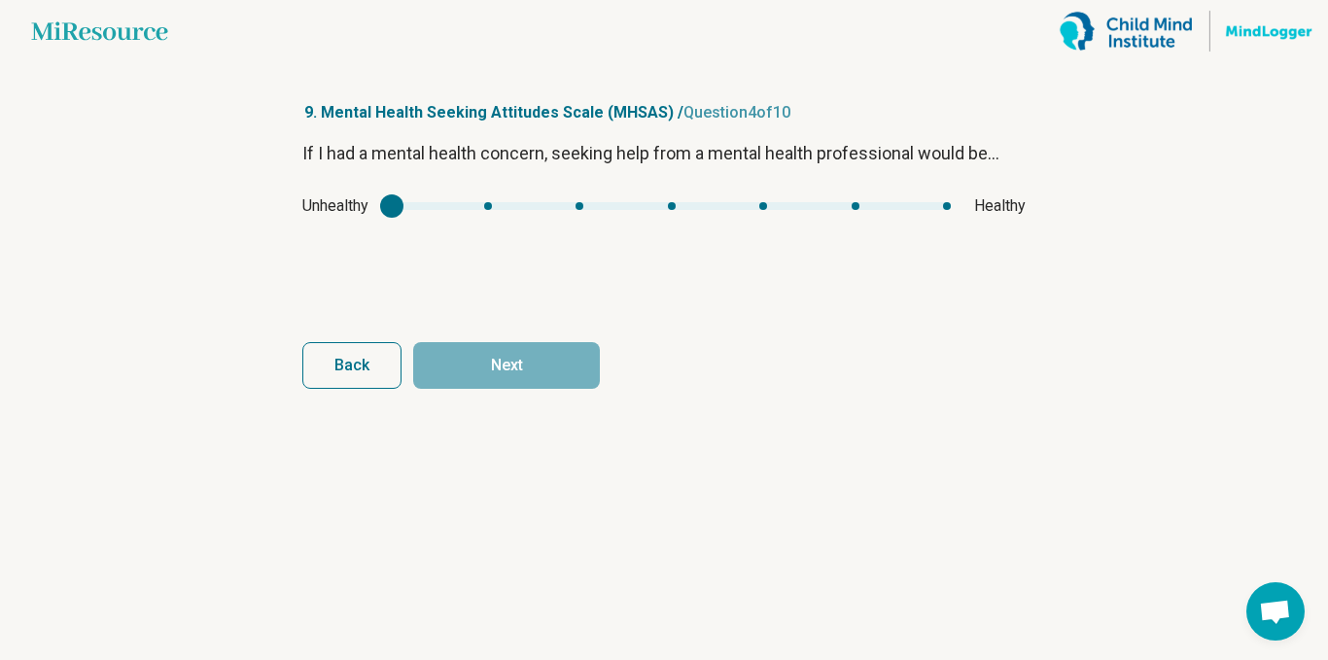
click at [908, 215] on div "Unhealthy Healthy" at bounding box center [663, 205] width 723 height 23
click at [941, 216] on div "Unhealthy Healthy" at bounding box center [663, 205] width 723 height 23
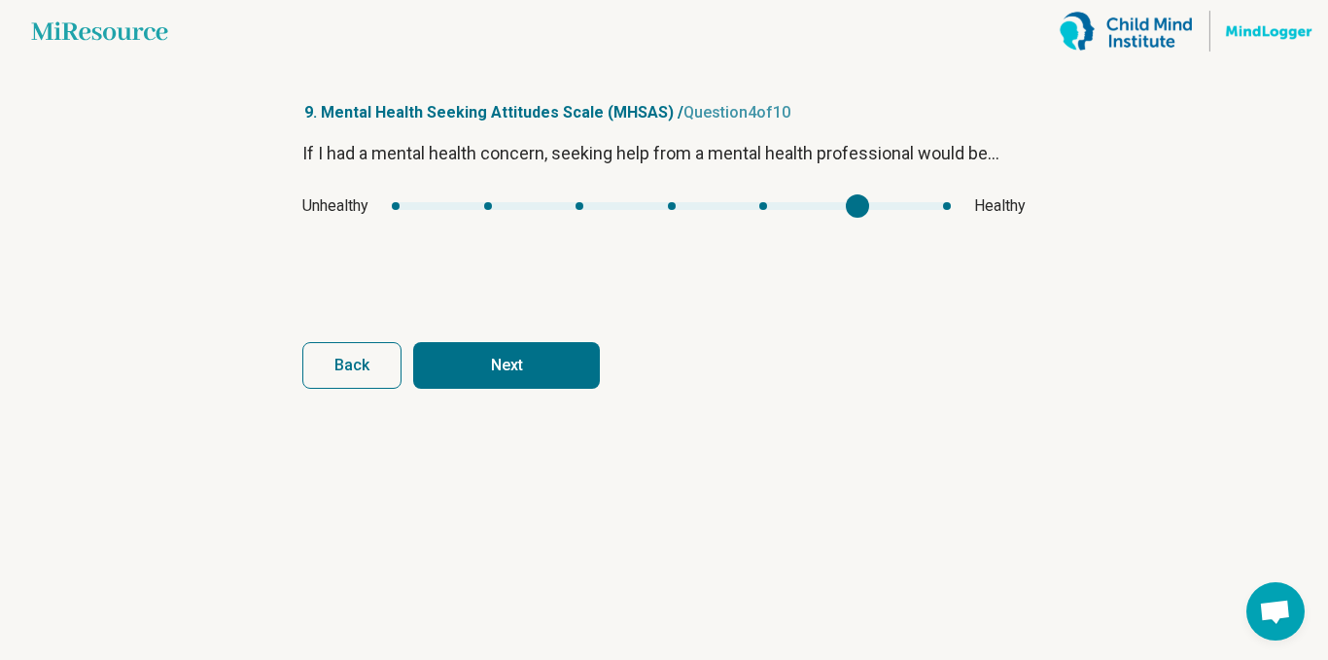
click at [958, 210] on div "Unhealthy Healthy" at bounding box center [663, 205] width 723 height 23
type input "*"
click at [869, 208] on div "mhsas3" at bounding box center [857, 205] width 23 height 23
click at [597, 364] on button "Next" at bounding box center [506, 365] width 187 height 47
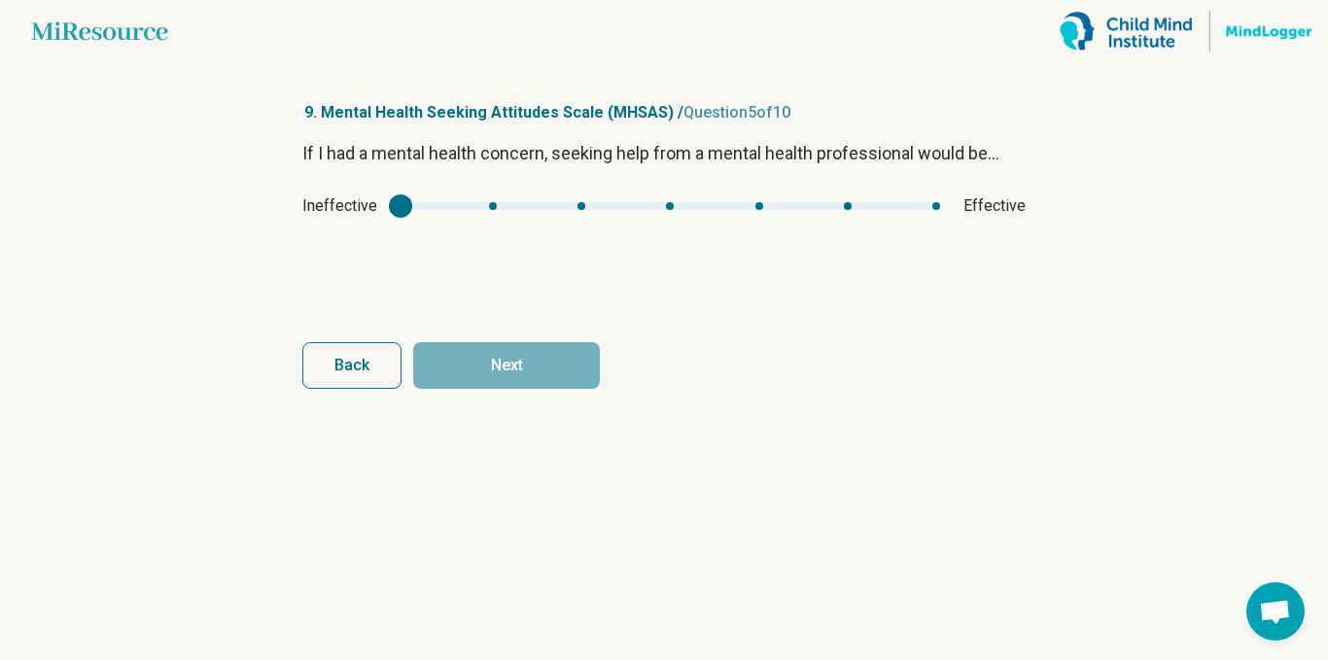
click at [911, 217] on div "Ineffective Effective" at bounding box center [663, 205] width 723 height 23
click at [923, 223] on div "If I had a mental health concern, seeking help from a mental health professiona…" at bounding box center [663, 221] width 723 height 163
click at [412, 207] on div "mhsas4" at bounding box center [400, 205] width 23 height 23
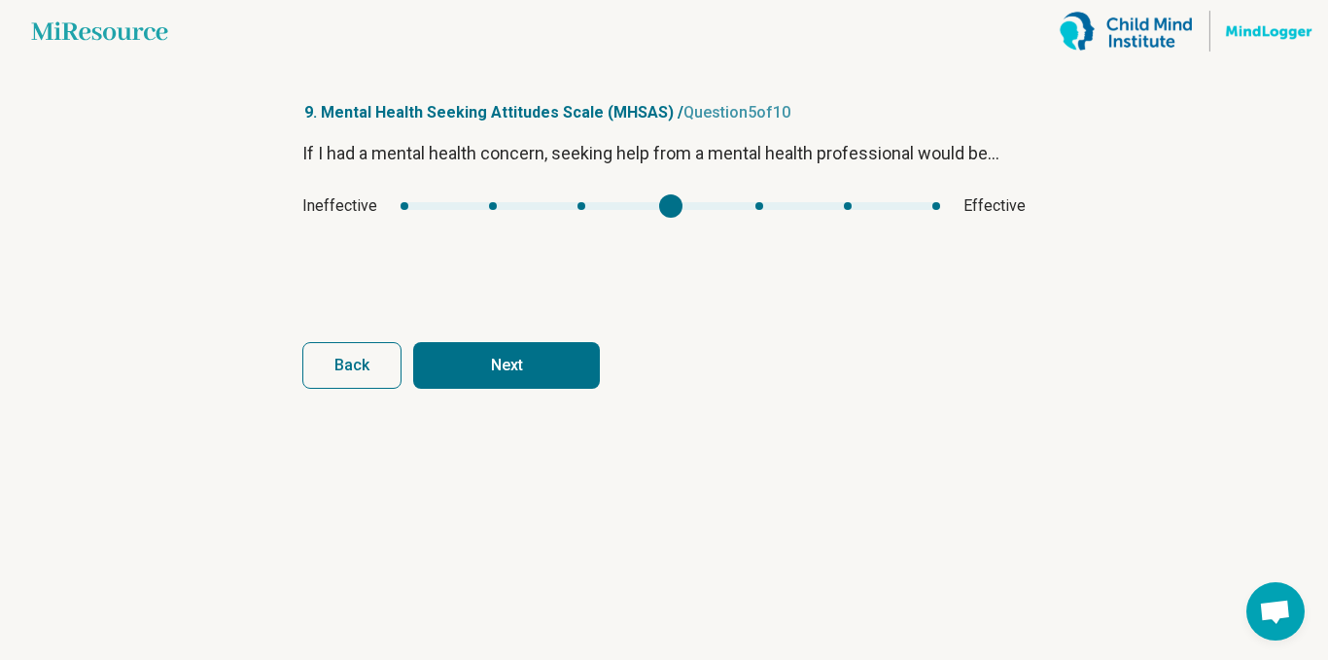
click at [752, 221] on div "If I had a mental health concern, seeking help from a mental health professiona…" at bounding box center [663, 221] width 723 height 163
click at [771, 213] on div "Ineffective Effective" at bounding box center [663, 205] width 723 height 23
click at [774, 215] on div "Ineffective Effective" at bounding box center [663, 205] width 723 height 23
click at [753, 213] on div "Ineffective Effective" at bounding box center [663, 205] width 723 height 23
click at [827, 217] on div "Ineffective Effective" at bounding box center [663, 205] width 723 height 23
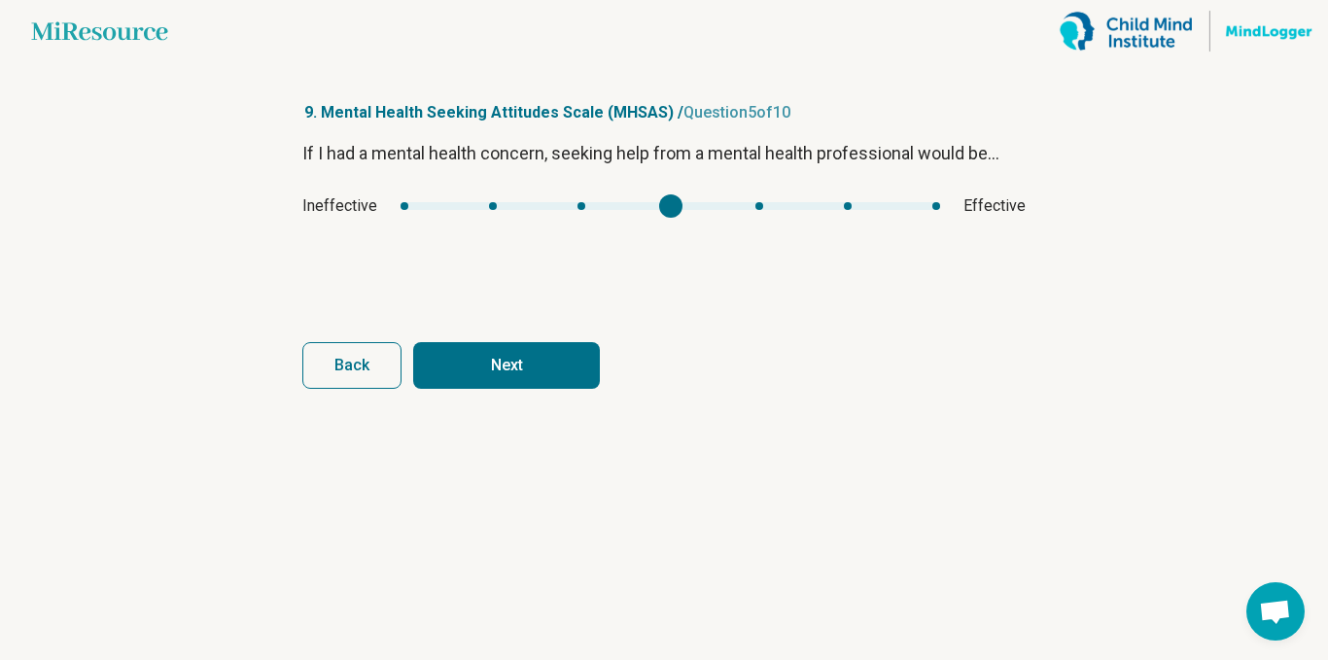
click at [852, 215] on div "Ineffective Effective" at bounding box center [663, 205] width 723 height 23
click at [843, 221] on div "If I had a mental health concern, seeking help from a mental health professiona…" at bounding box center [663, 221] width 723 height 163
type input "*"
click at [866, 206] on div "mhsas4" at bounding box center [670, 206] width 540 height 8
click at [557, 388] on button "Next" at bounding box center [506, 365] width 187 height 47
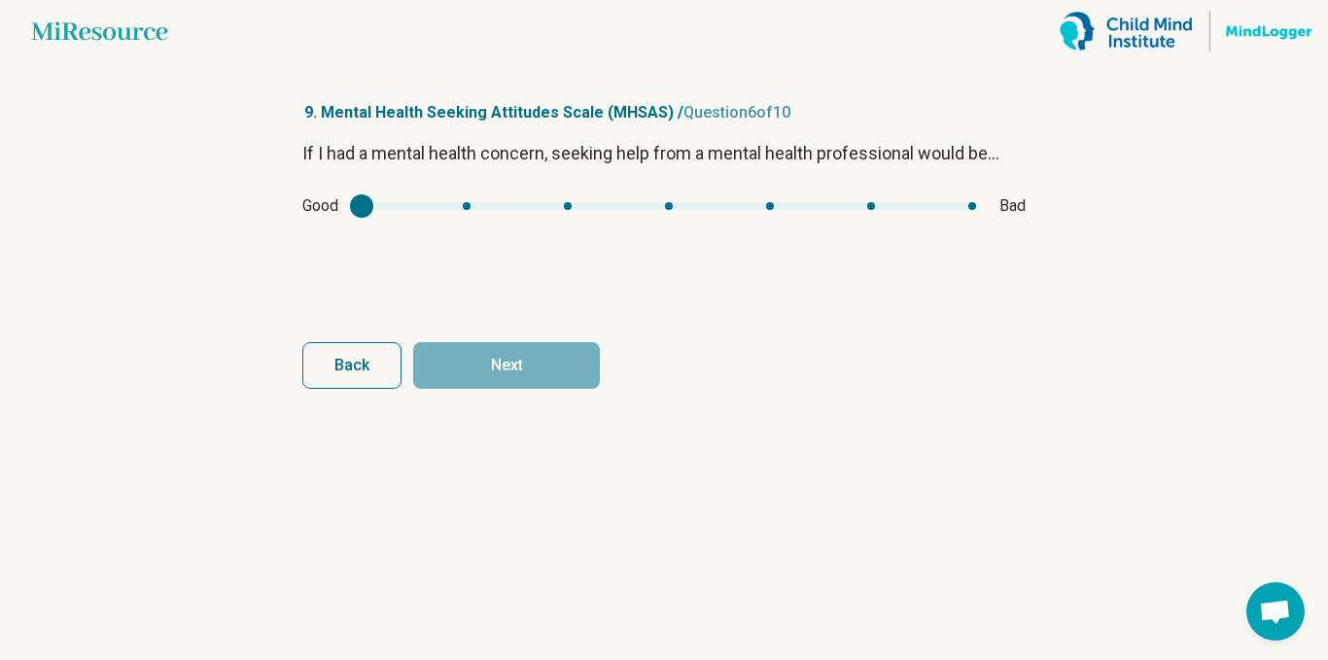
click at [378, 203] on div "mhsas5" at bounding box center [669, 206] width 614 height 8
click at [370, 211] on div "mhsas5" at bounding box center [361, 205] width 23 height 23
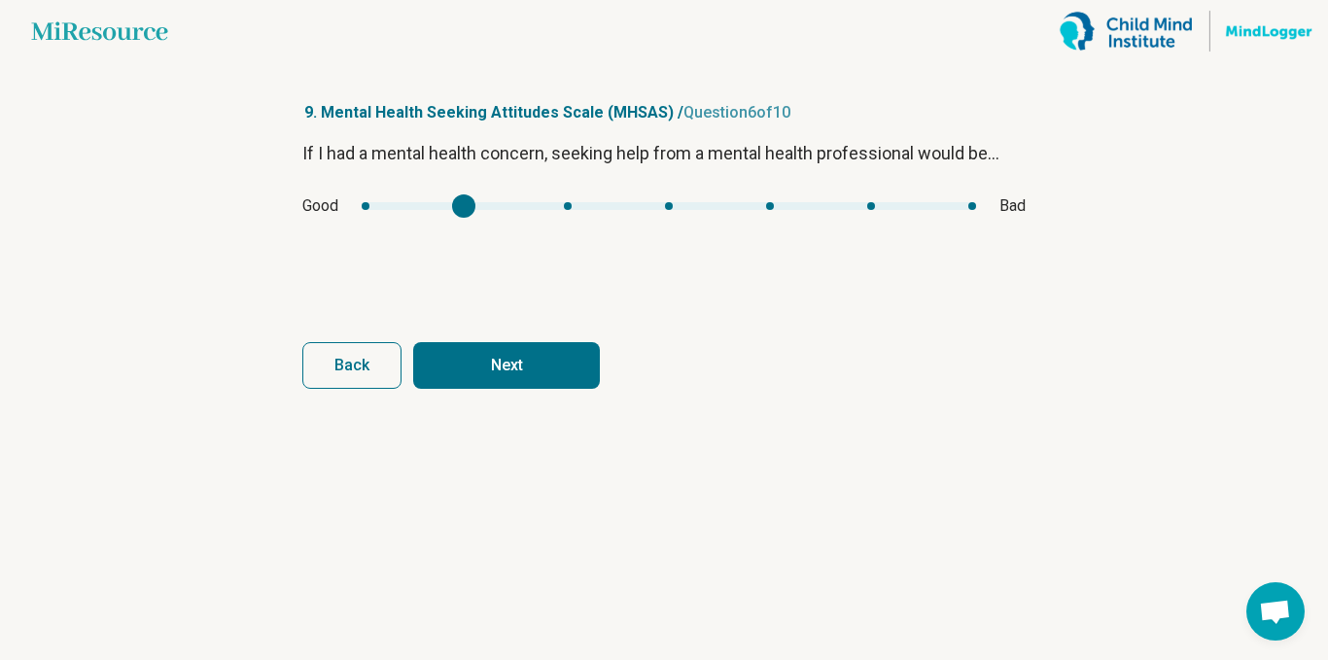
click at [467, 209] on div "mhsas5" at bounding box center [463, 205] width 23 height 23
click at [341, 217] on div "Good Bad" at bounding box center [663, 205] width 723 height 23
click at [362, 201] on div "Good Bad" at bounding box center [663, 205] width 723 height 23
type input "*"
click at [385, 208] on div "mhsas5" at bounding box center [669, 206] width 614 height 8
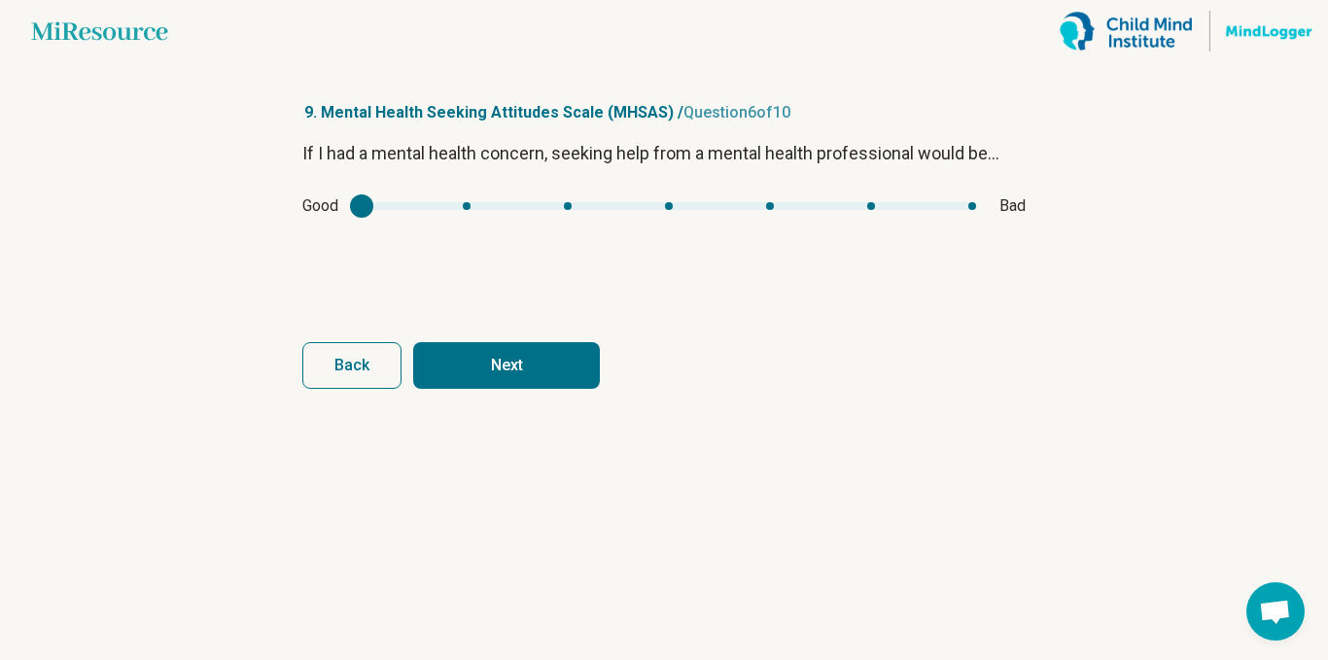
click at [386, 209] on div "mhsas5" at bounding box center [669, 206] width 614 height 8
click at [500, 362] on button "Next" at bounding box center [506, 365] width 187 height 47
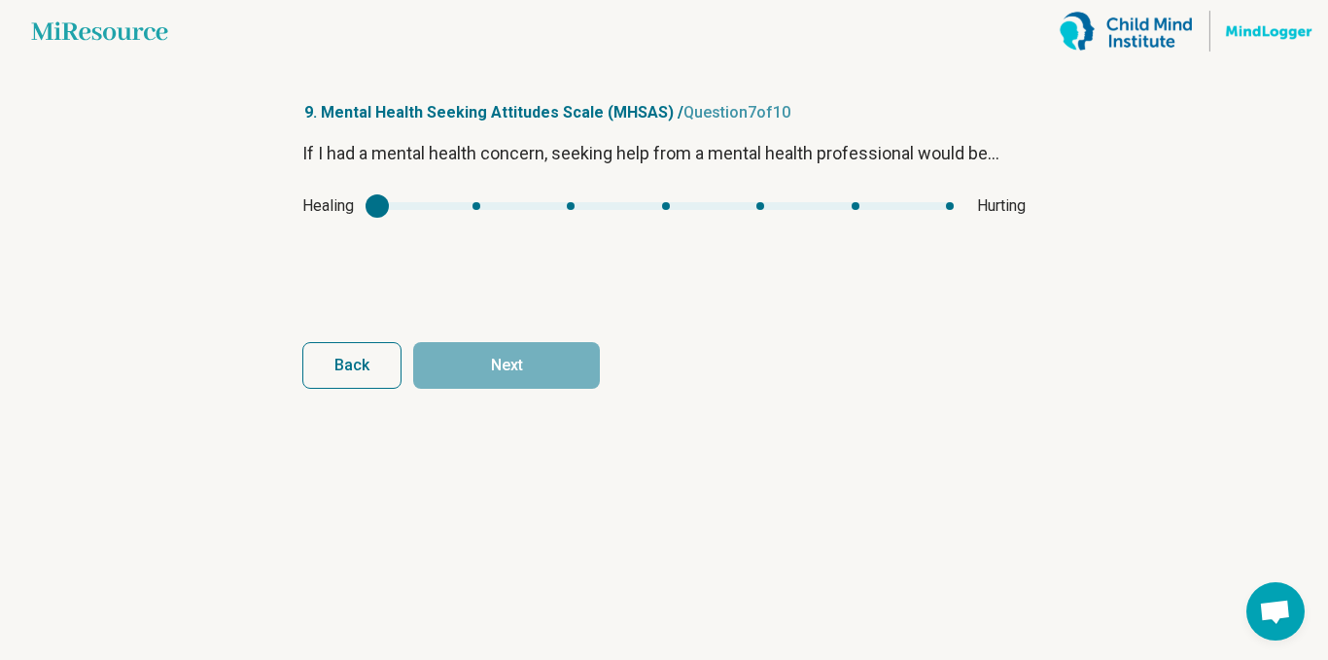
click at [378, 209] on div "mhsas6" at bounding box center [377, 205] width 23 height 23
click at [380, 214] on div "mhsas6" at bounding box center [377, 205] width 23 height 23
click at [466, 216] on div "Healing Hurting" at bounding box center [663, 205] width 723 height 23
click at [473, 213] on div "Healing Hurting" at bounding box center [663, 205] width 723 height 23
click at [498, 214] on div "Healing Hurting" at bounding box center [663, 205] width 723 height 23
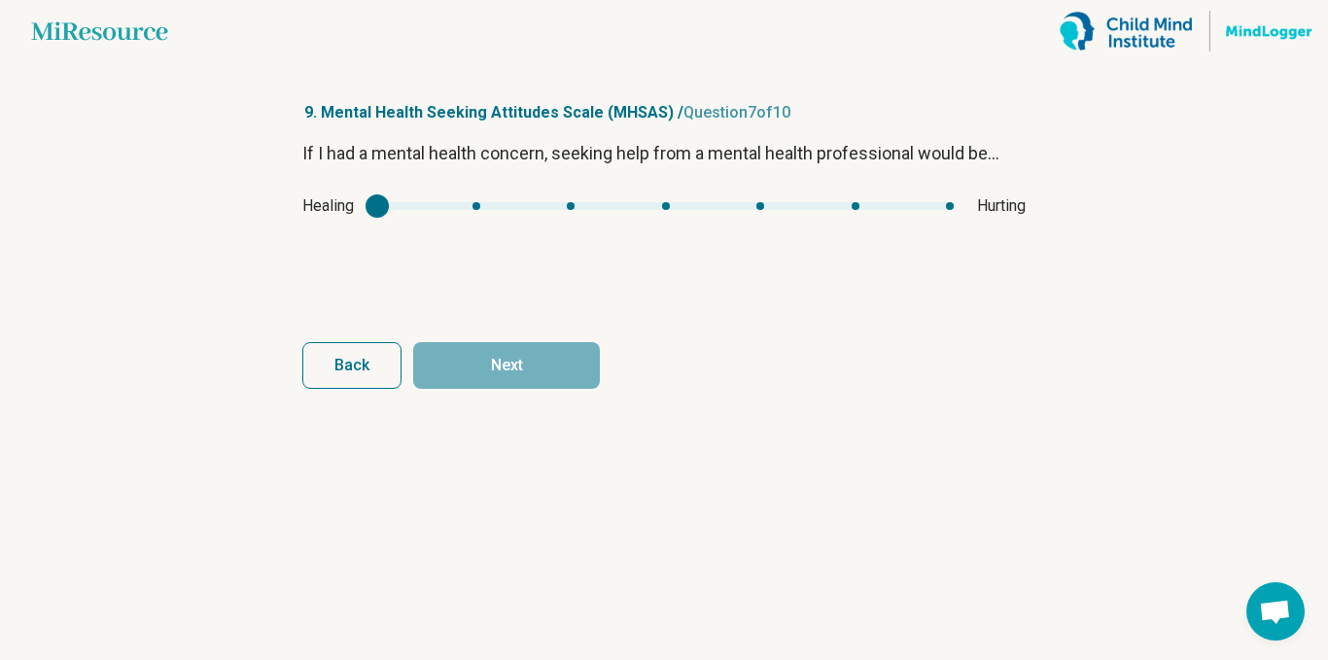
click at [488, 211] on div "Healing Hurting" at bounding box center [663, 205] width 723 height 23
click at [474, 214] on div "Healing Hurting" at bounding box center [663, 205] width 723 height 23
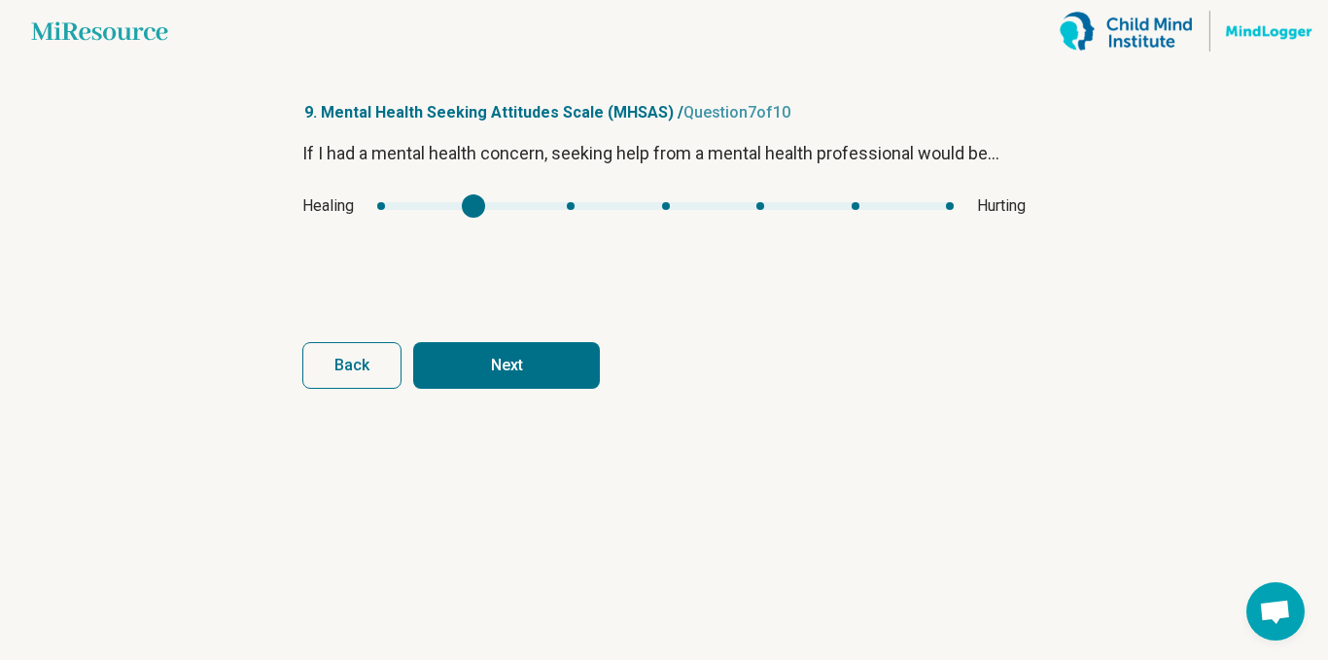
click at [476, 206] on div "mhsas6" at bounding box center [473, 205] width 23 height 23
click at [368, 211] on div "Healing Hurting" at bounding box center [663, 205] width 723 height 23
type input "*"
click at [462, 203] on div "mhsas6" at bounding box center [473, 205] width 23 height 23
click at [557, 368] on button "Next" at bounding box center [506, 365] width 187 height 47
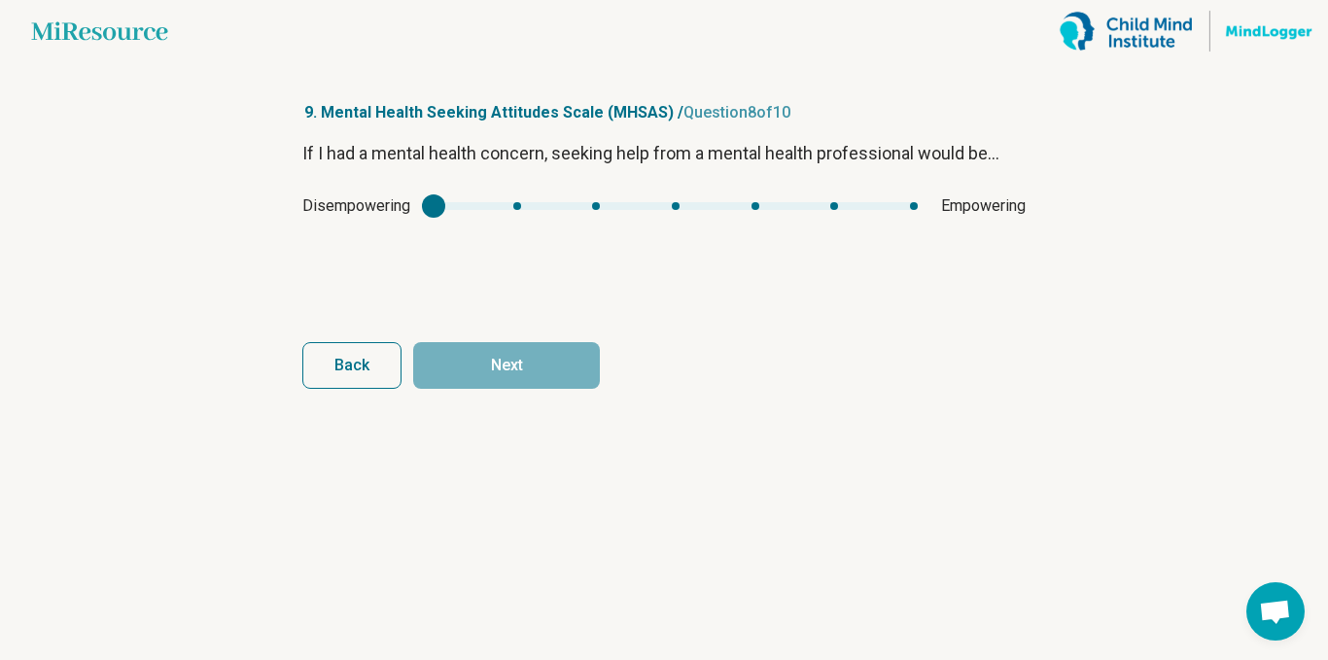
click at [944, 205] on span "Empowering" at bounding box center [983, 205] width 85 height 23
click at [911, 193] on div "If I had a mental health concern, seeking help from a mental health professiona…" at bounding box center [663, 221] width 723 height 163
click at [900, 222] on div "If I had a mental health concern, seeking help from a mental health professiona…" at bounding box center [663, 221] width 723 height 163
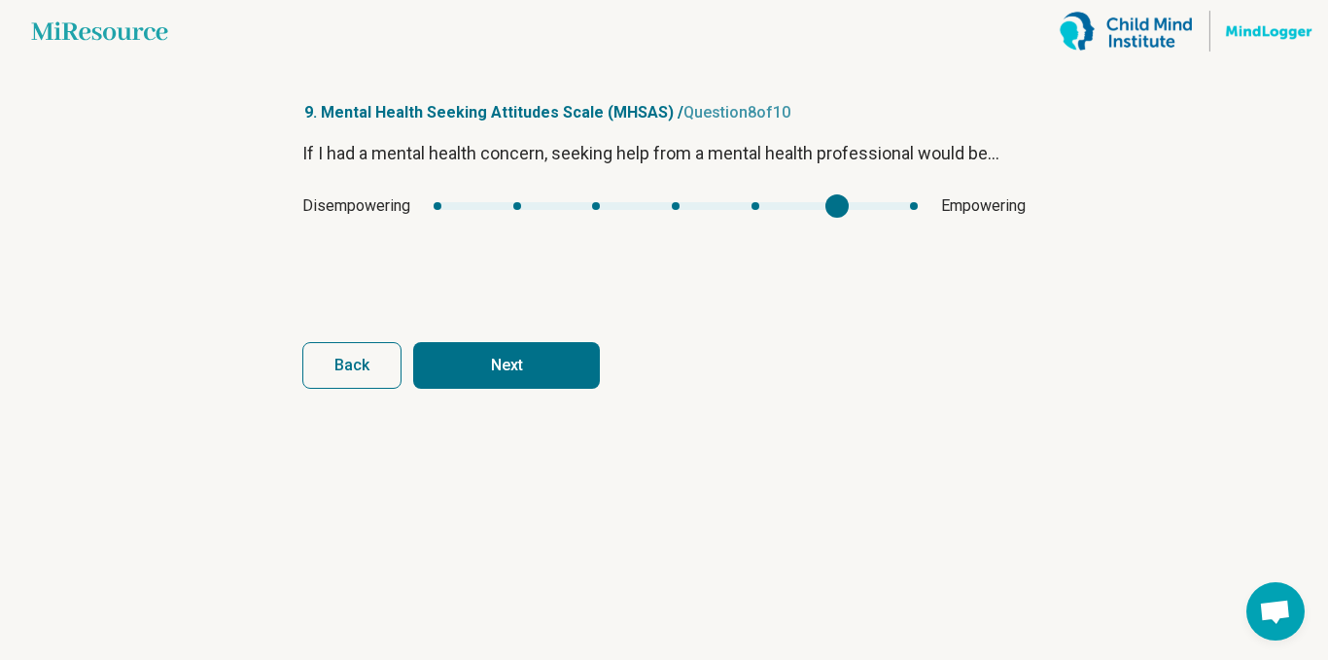
type input "*"
click at [533, 362] on button "Next" at bounding box center [506, 365] width 187 height 47
type input "*"
click at [536, 366] on button "Next" at bounding box center [506, 365] width 187 height 47
type input "*"
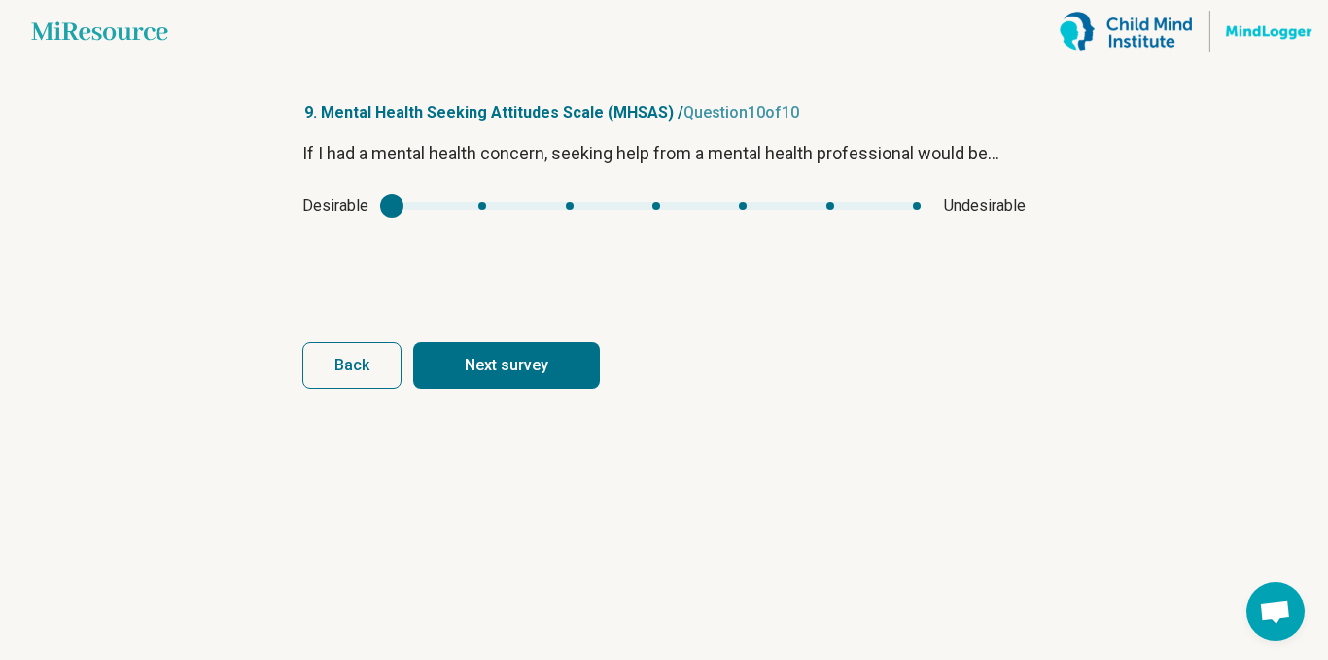
click at [569, 362] on button "Next survey" at bounding box center [506, 365] width 187 height 47
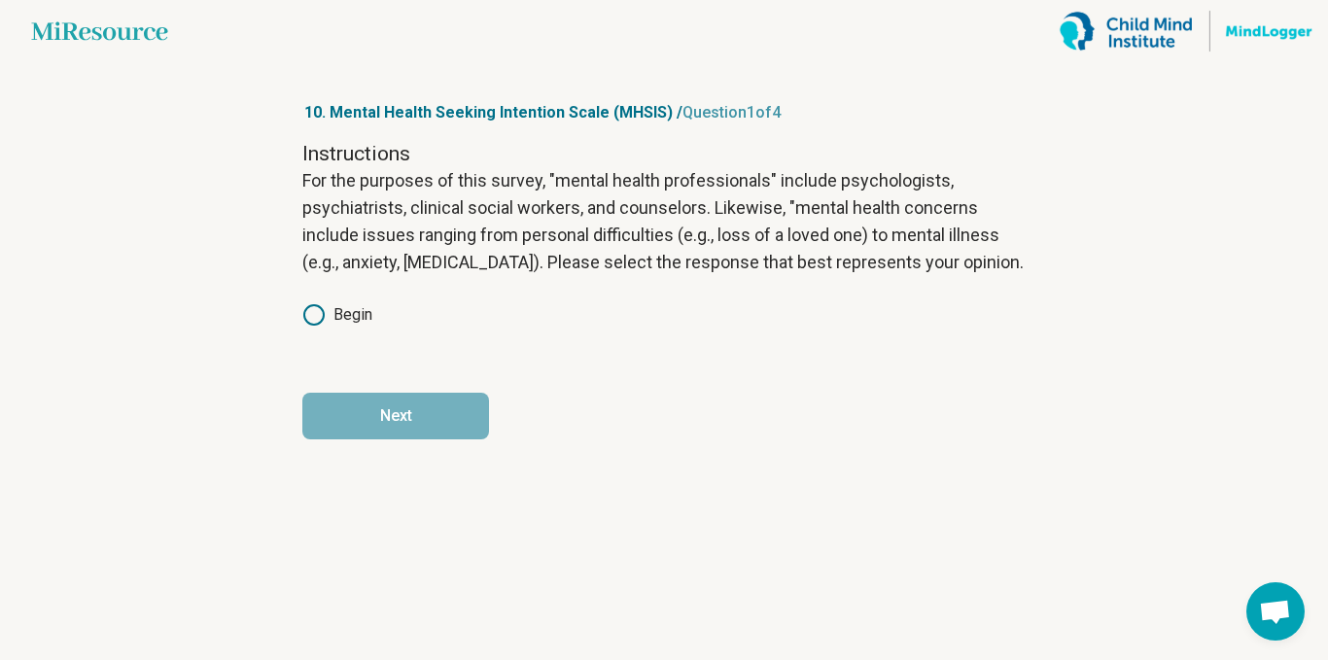
click at [330, 313] on label "Begin" at bounding box center [337, 314] width 70 height 23
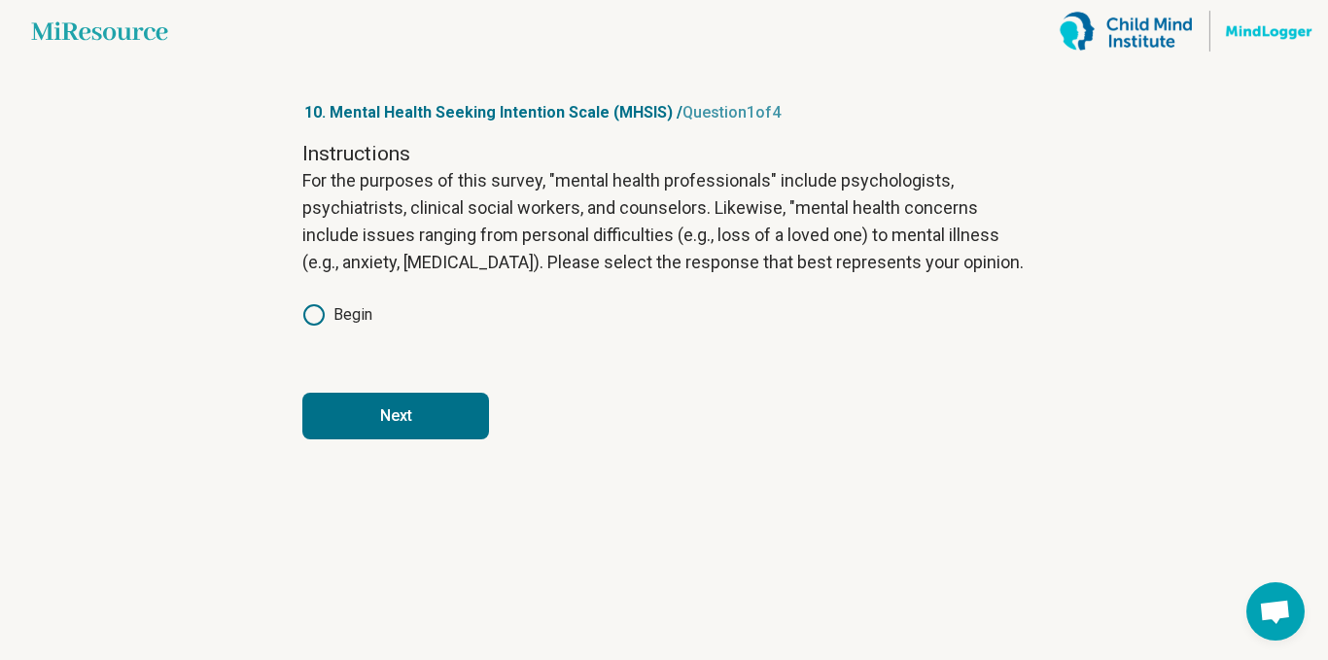
click at [453, 425] on button "Next" at bounding box center [395, 416] width 187 height 47
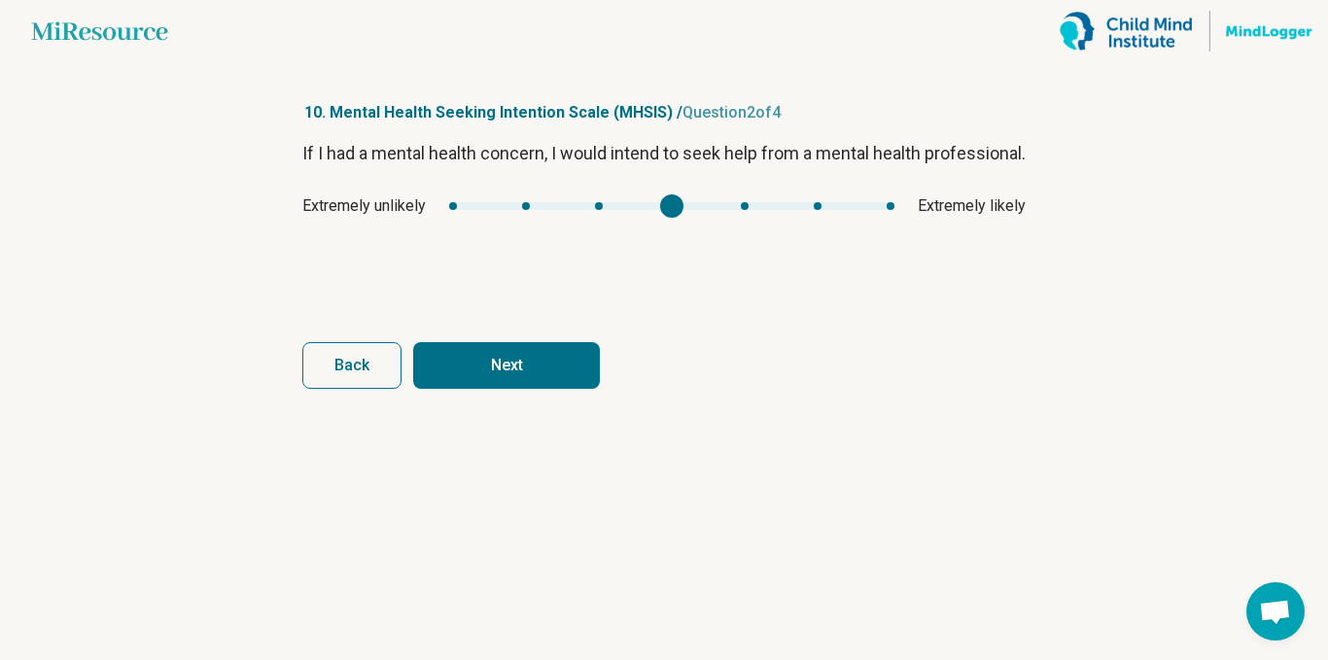
type input "*"
click at [546, 367] on button "Next" at bounding box center [506, 365] width 187 height 47
type input "*"
click at [577, 363] on button "Next" at bounding box center [506, 365] width 187 height 47
click at [567, 381] on button "Finish" at bounding box center [506, 365] width 187 height 47
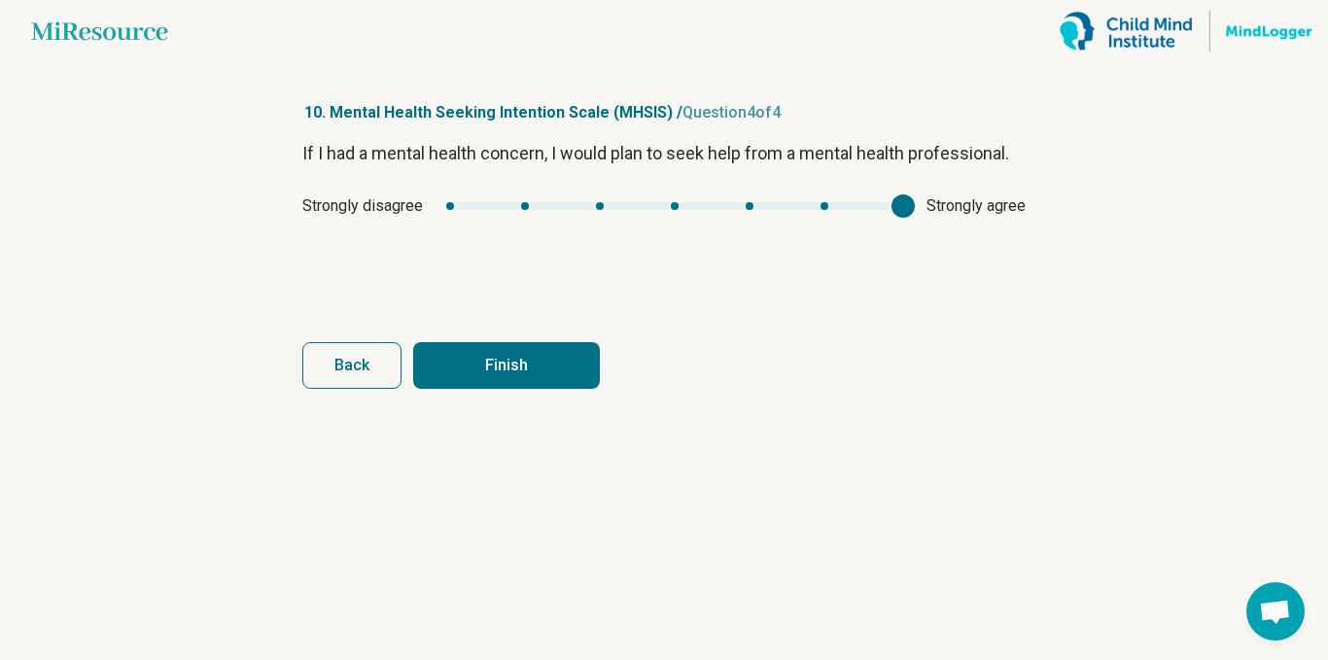
type input "*"
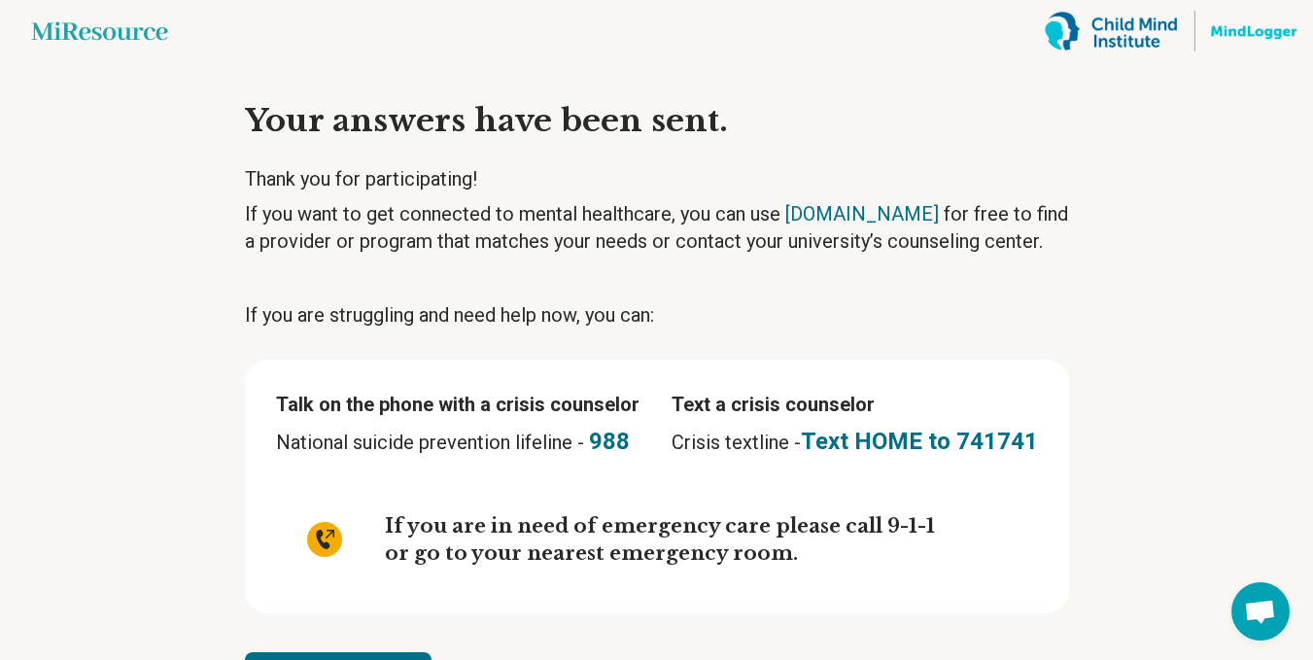
scroll to position [78, 0]
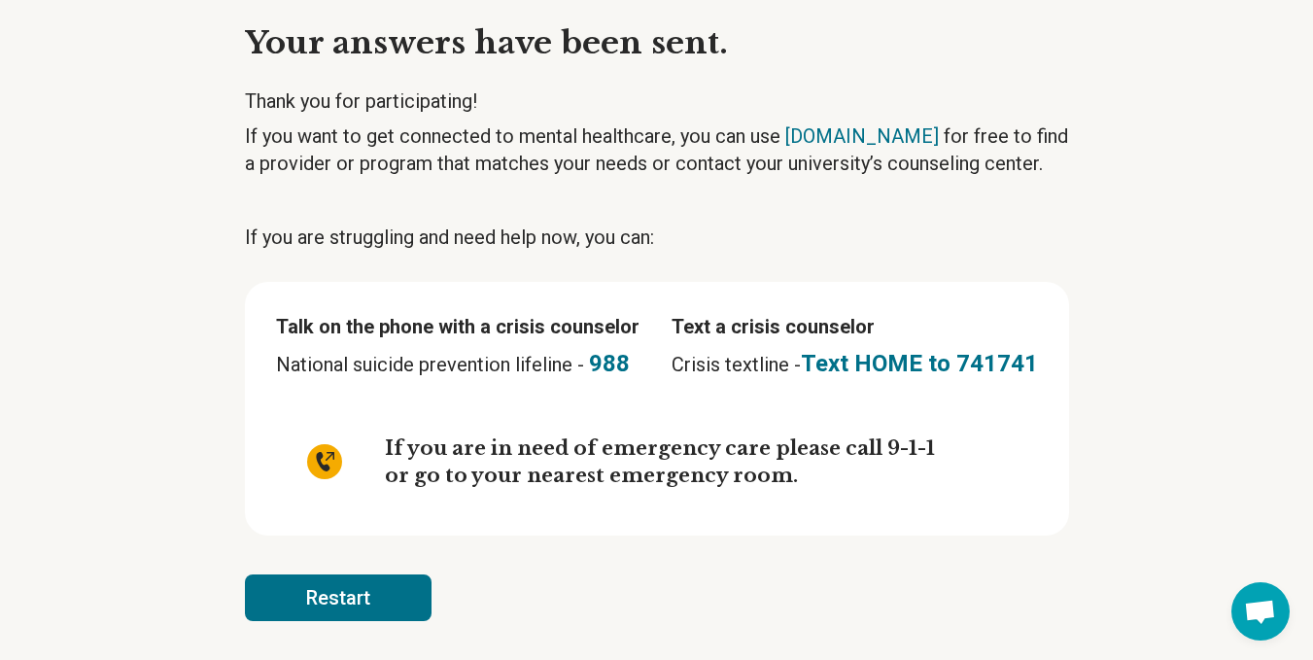
click at [426, 591] on button "Restart" at bounding box center [338, 598] width 187 height 47
